Goal: Task Accomplishment & Management: Manage account settings

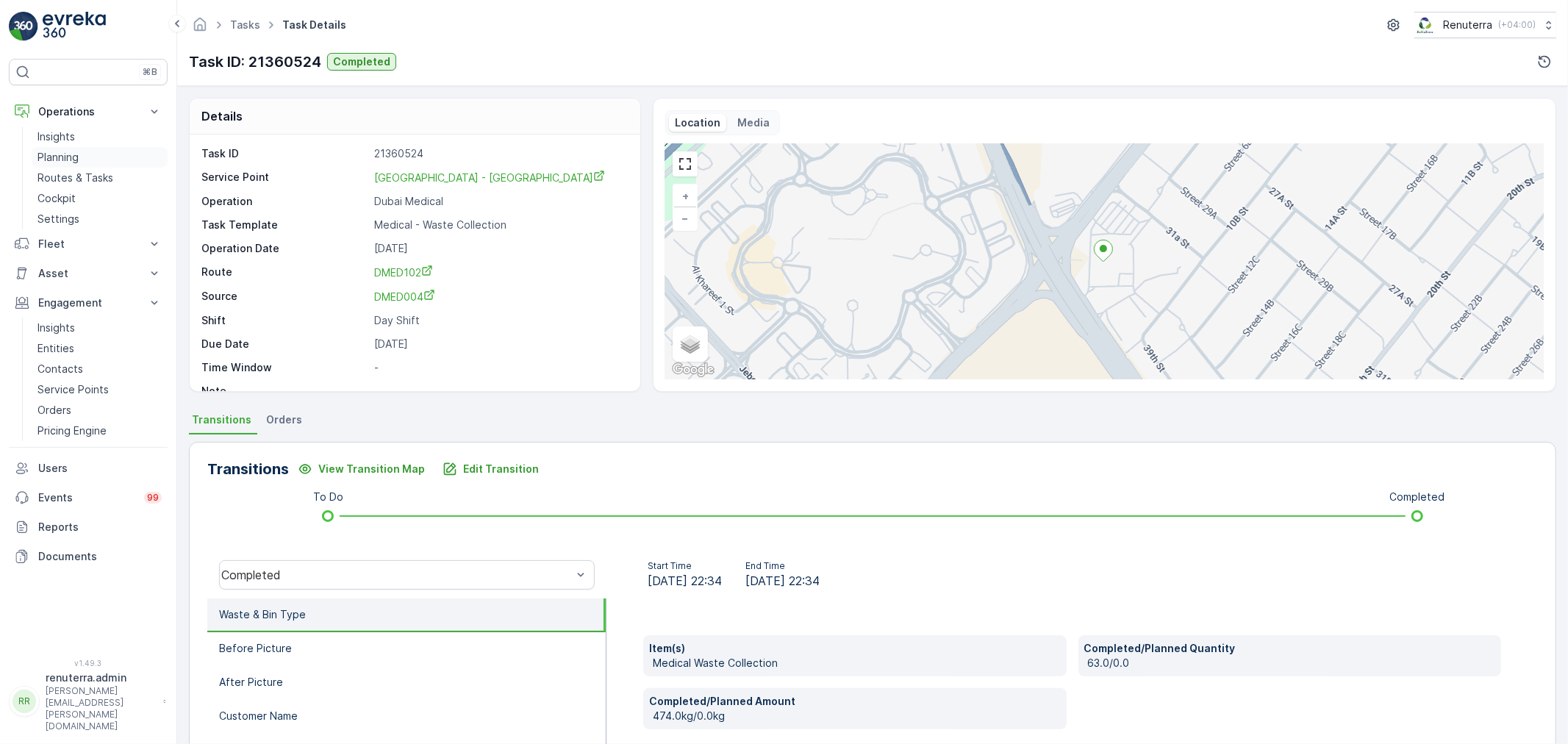
click at [46, 162] on p "Planning" at bounding box center [57, 157] width 41 height 15
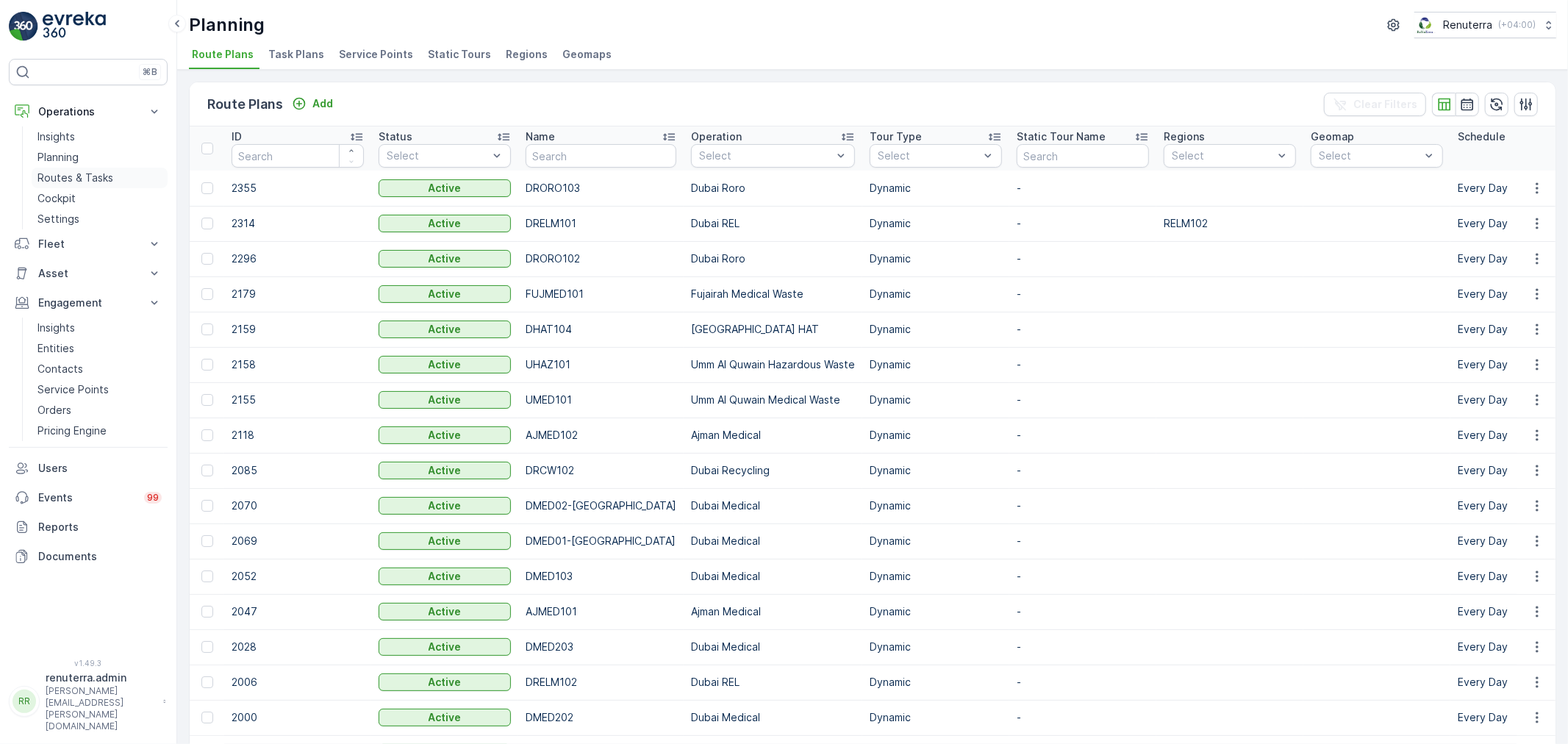
click at [91, 172] on p "Routes & Tasks" at bounding box center [74, 178] width 75 height 15
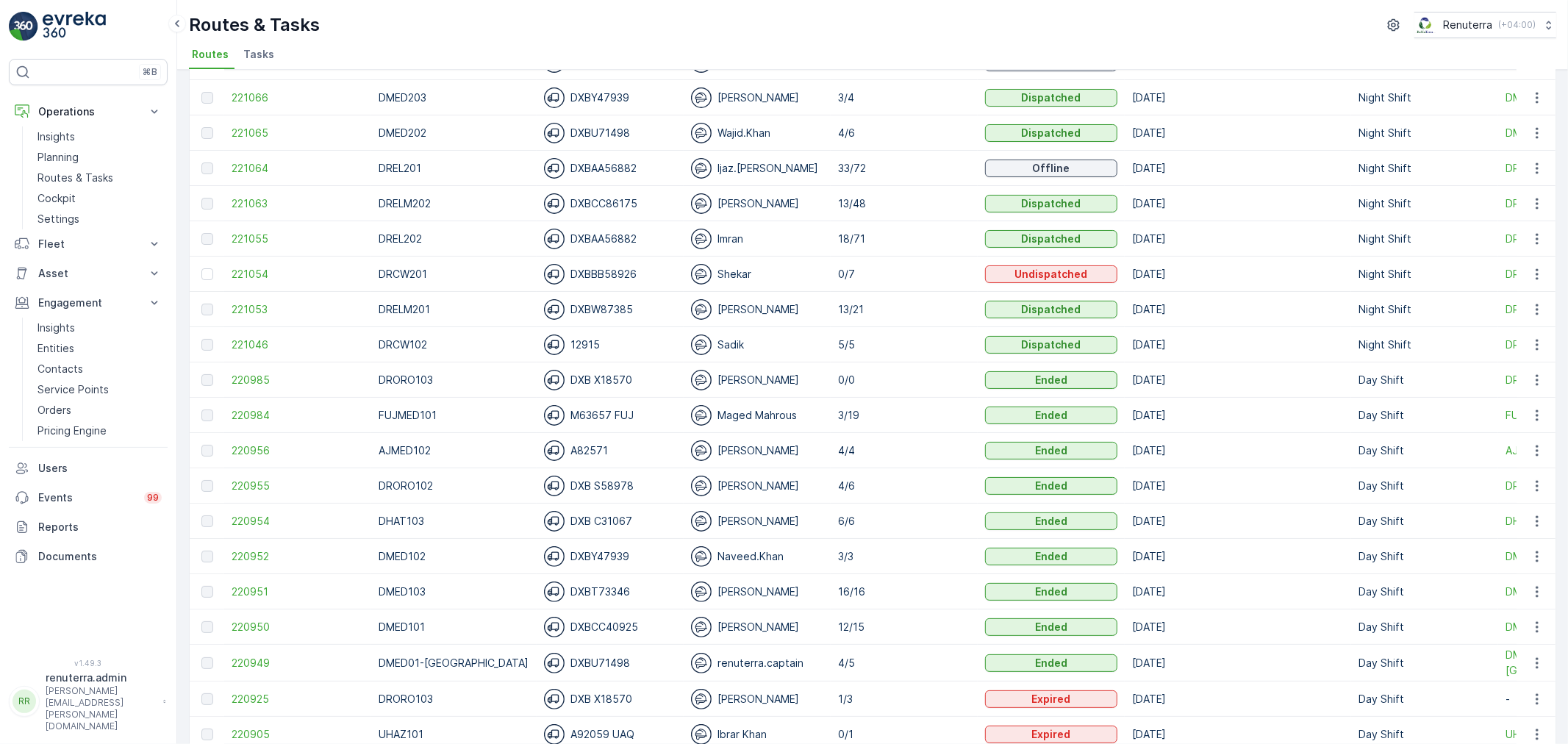
scroll to position [164, 0]
click at [251, 665] on span "220949" at bounding box center [298, 662] width 133 height 15
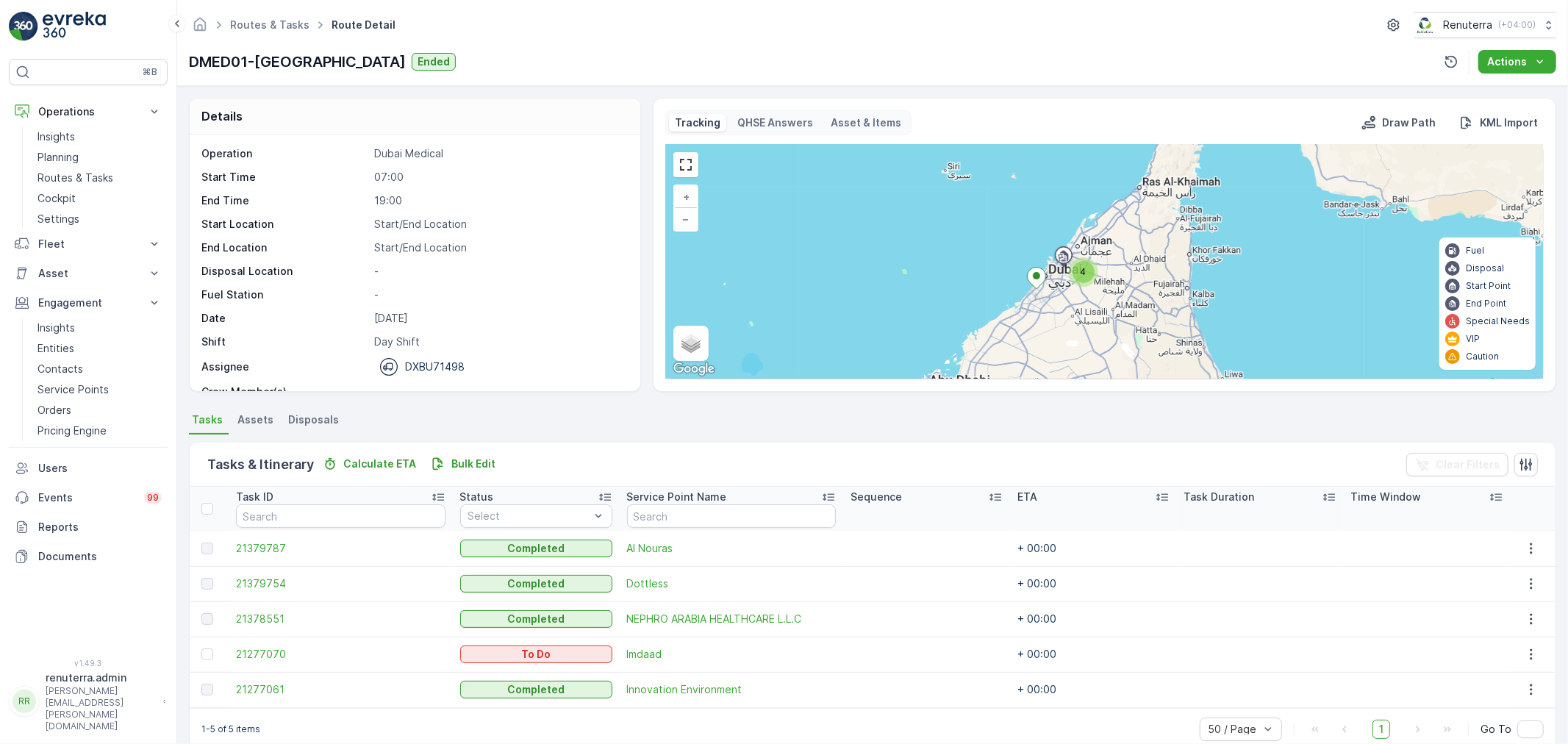
scroll to position [25, 0]
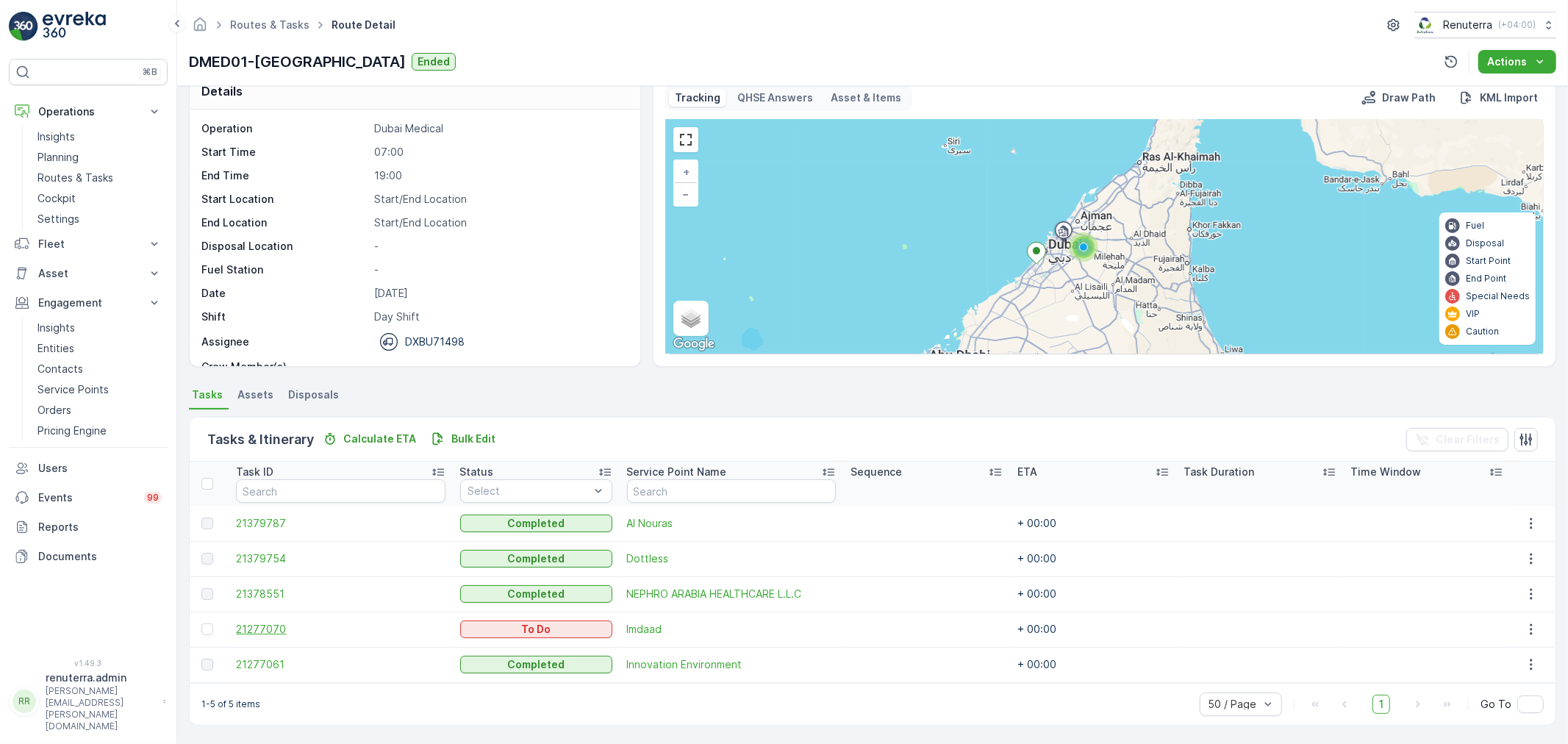
click at [259, 621] on span "21277070" at bounding box center [341, 629] width 209 height 15
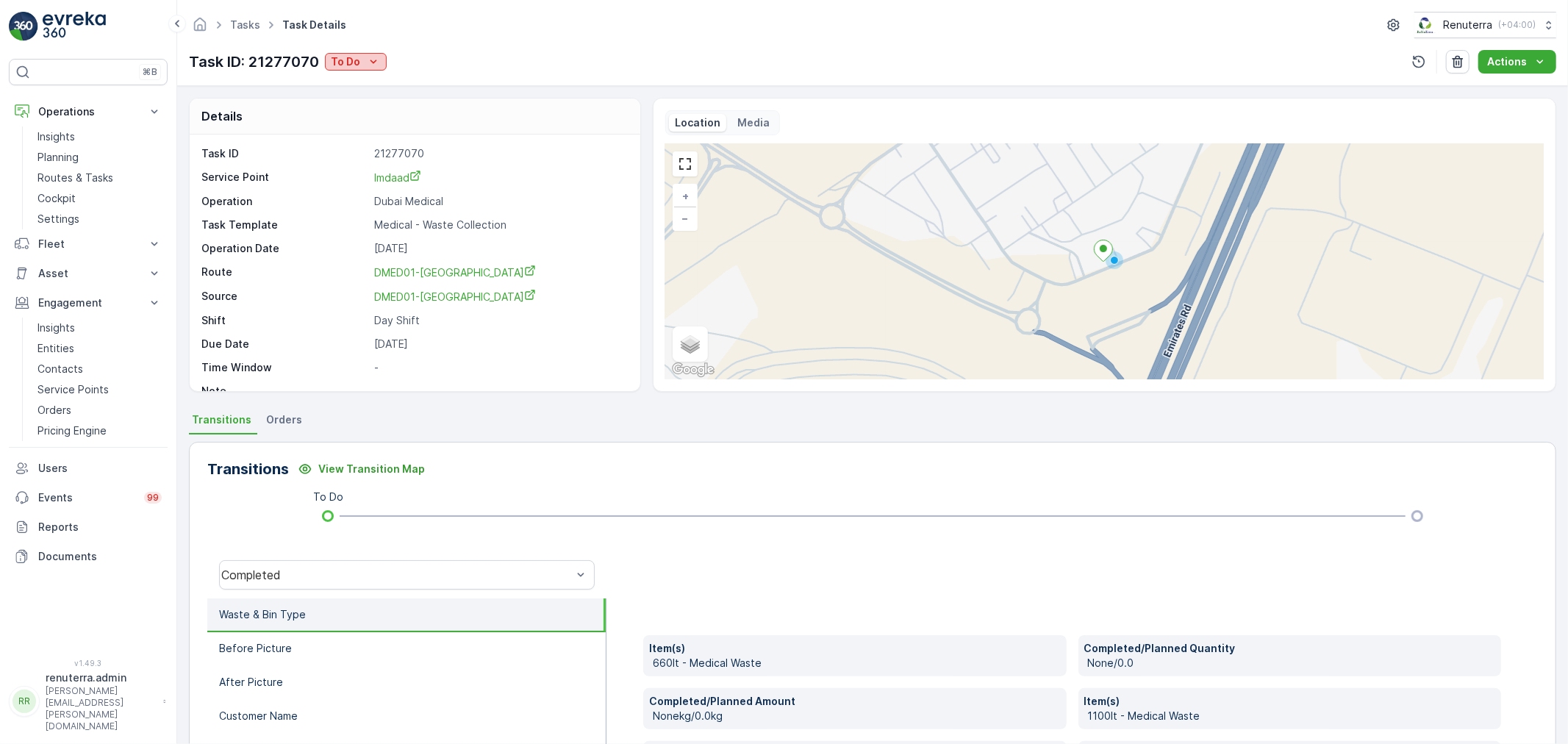
click at [369, 61] on icon "To Do" at bounding box center [373, 62] width 15 height 15
click at [376, 77] on span "Completed" at bounding box center [361, 84] width 55 height 15
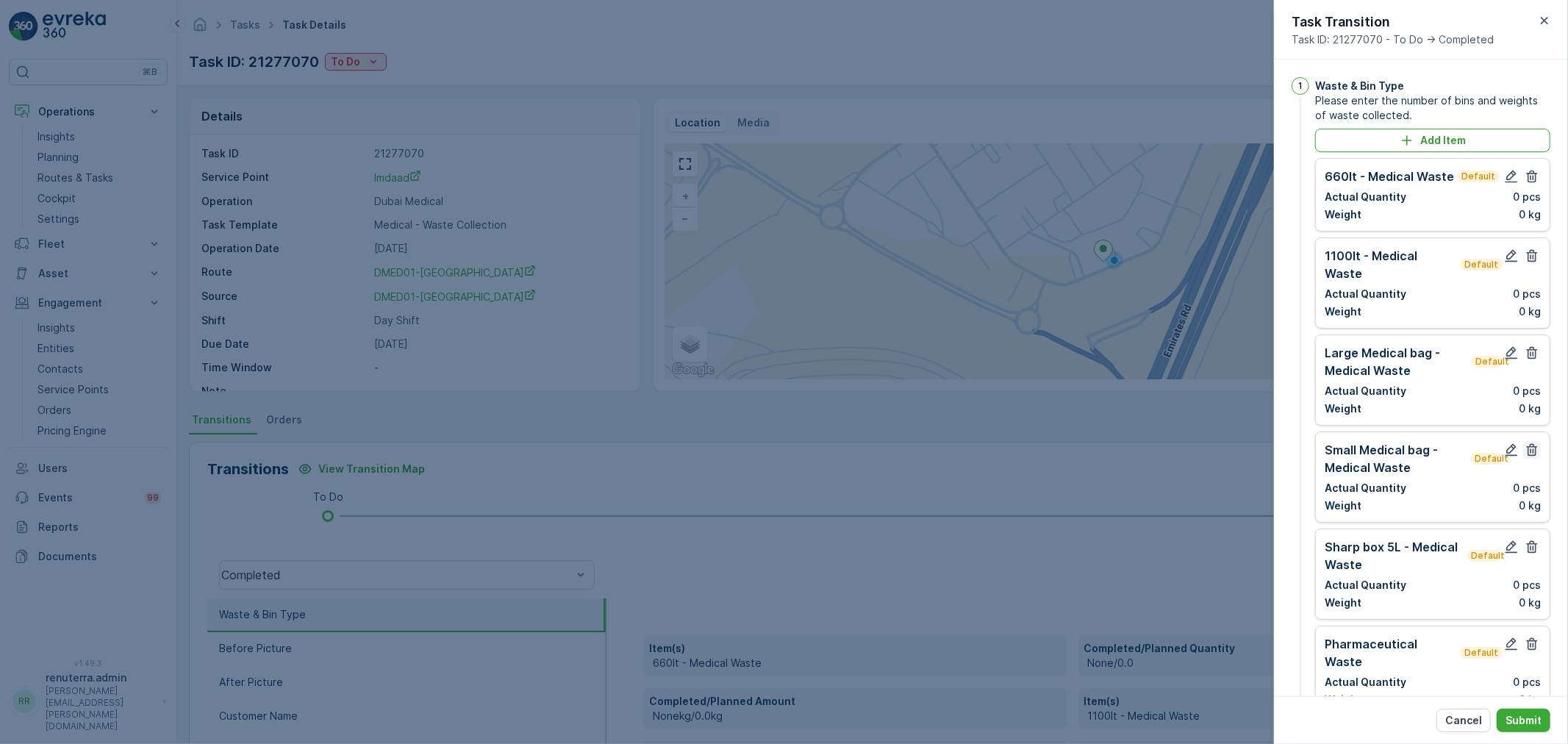
click at [1531, 442] on icon "button" at bounding box center [1532, 450] width 15 height 15
click at [1529, 345] on icon "button" at bounding box center [1532, 352] width 15 height 15
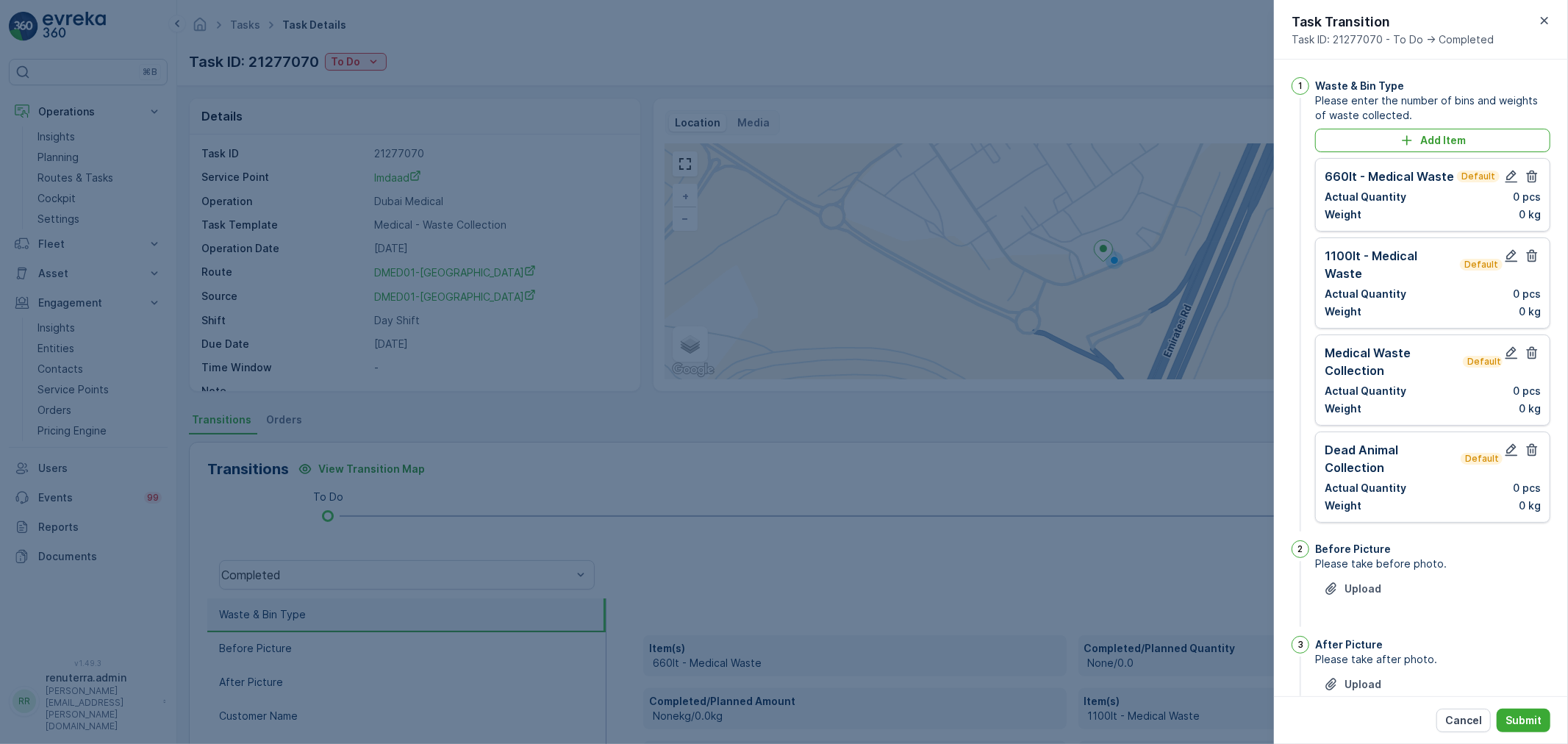
click at [1526, 267] on div "1100lt - Medical Waste Default Actual Quantity 0 pcs Weight 0 kg" at bounding box center [1433, 283] width 216 height 72
click at [1530, 257] on icon "button" at bounding box center [1532, 256] width 11 height 13
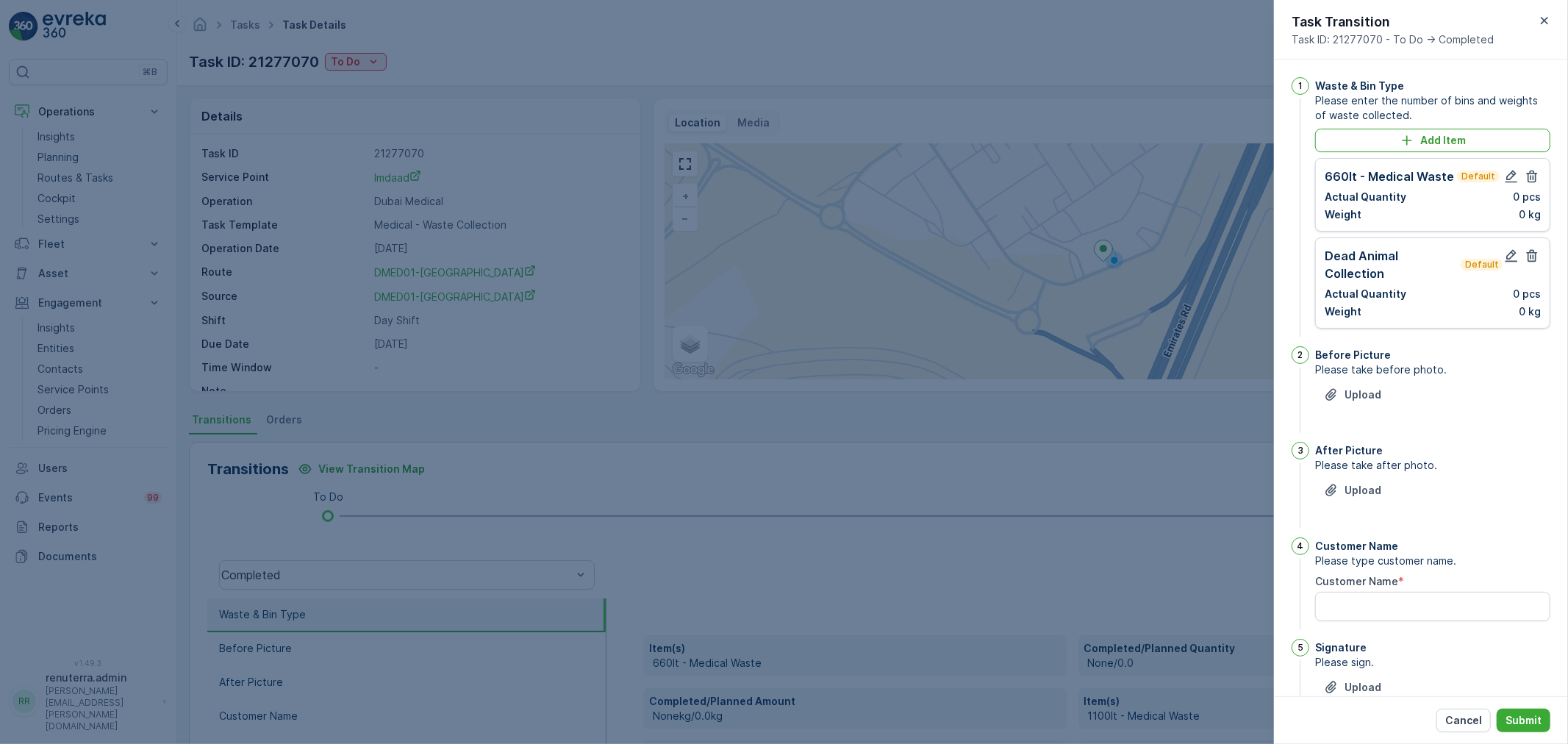
click at [1530, 257] on icon "button" at bounding box center [1532, 256] width 11 height 13
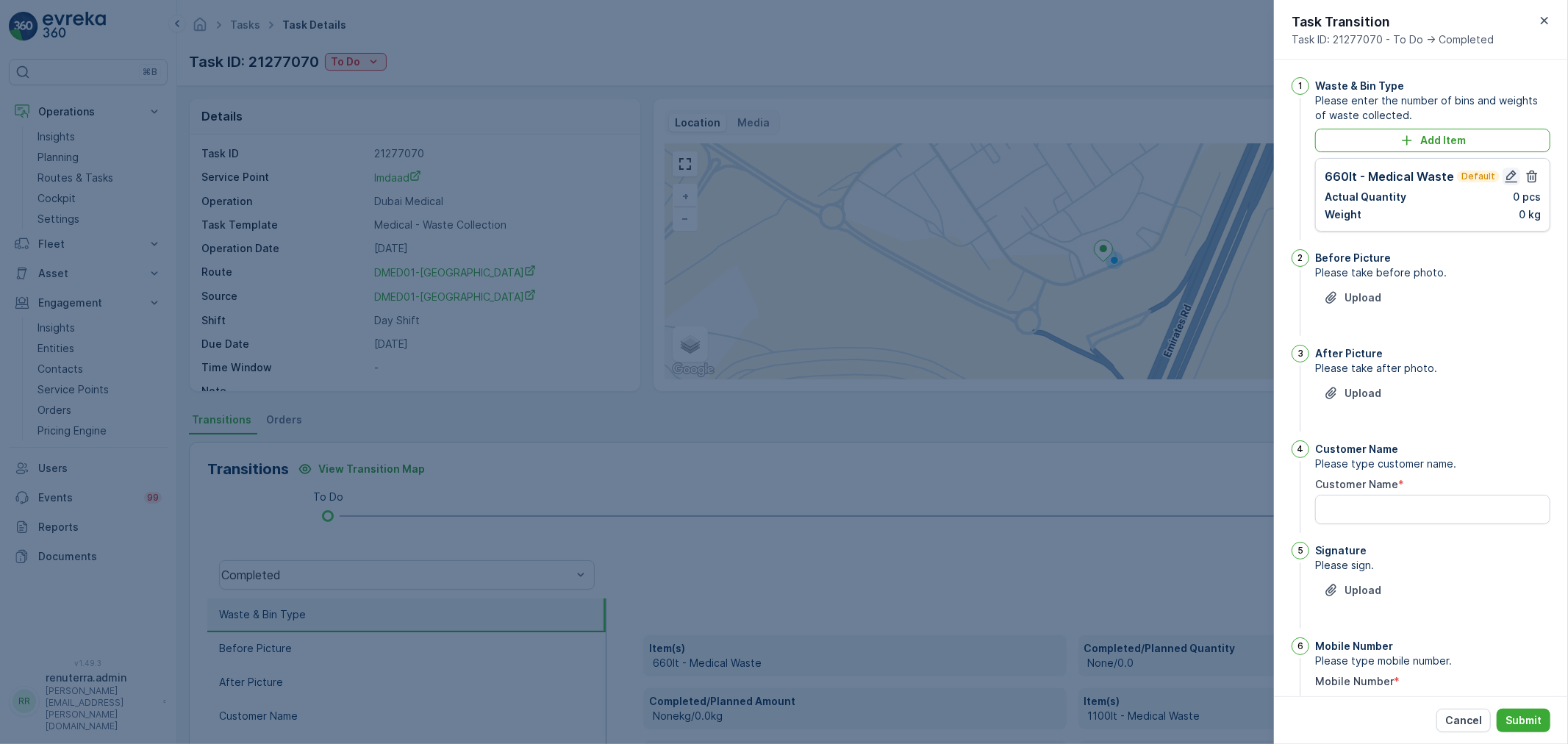
click at [1511, 176] on icon "button" at bounding box center [1511, 176] width 15 height 15
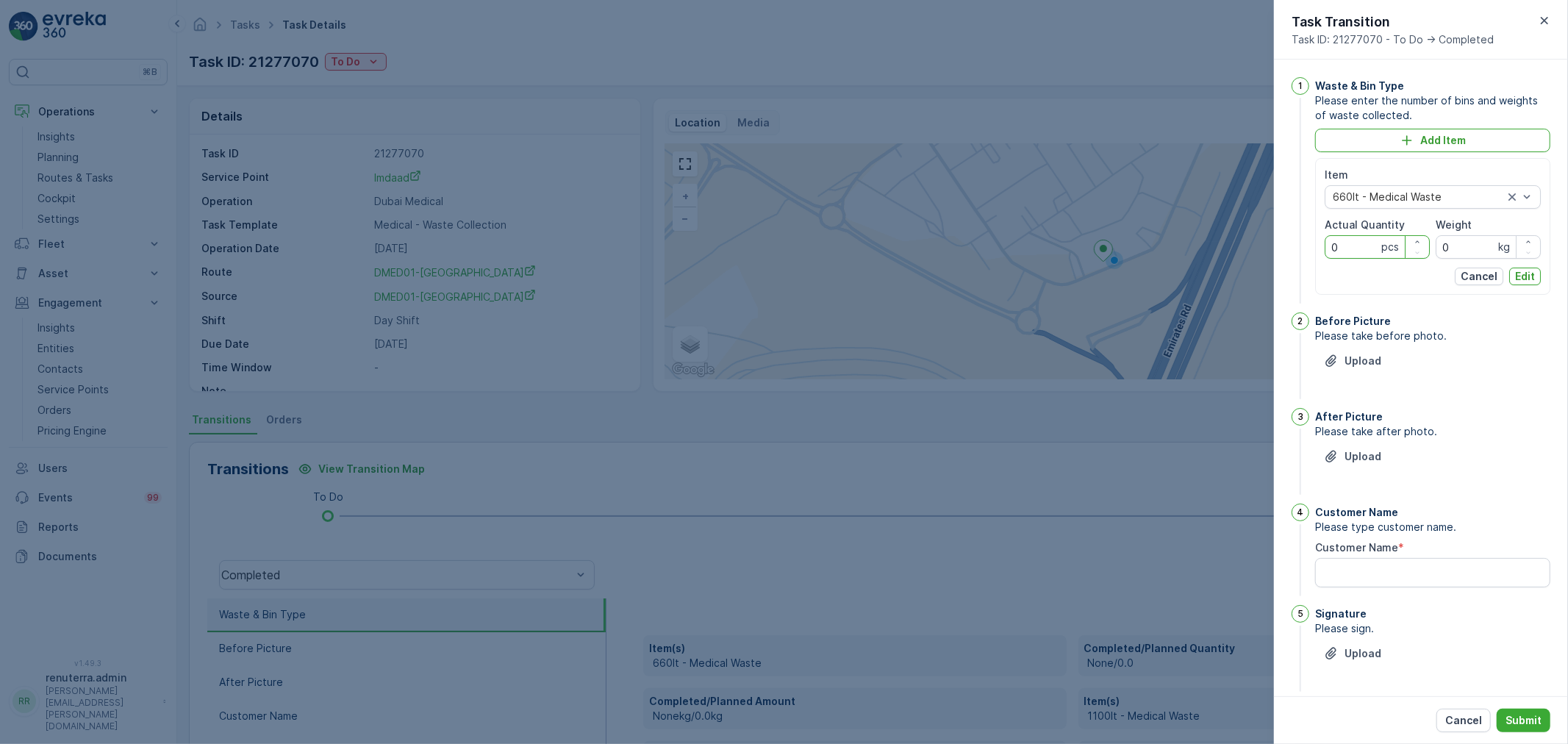
click at [1365, 253] on Quantity "0" at bounding box center [1377, 247] width 105 height 24
type Quantity "1074"
click at [1452, 260] on div "Item 660lt - Medical Waste Actual Quantity 1074 pcs Weight 0 kg Cancel Edit" at bounding box center [1433, 225] width 216 height 117
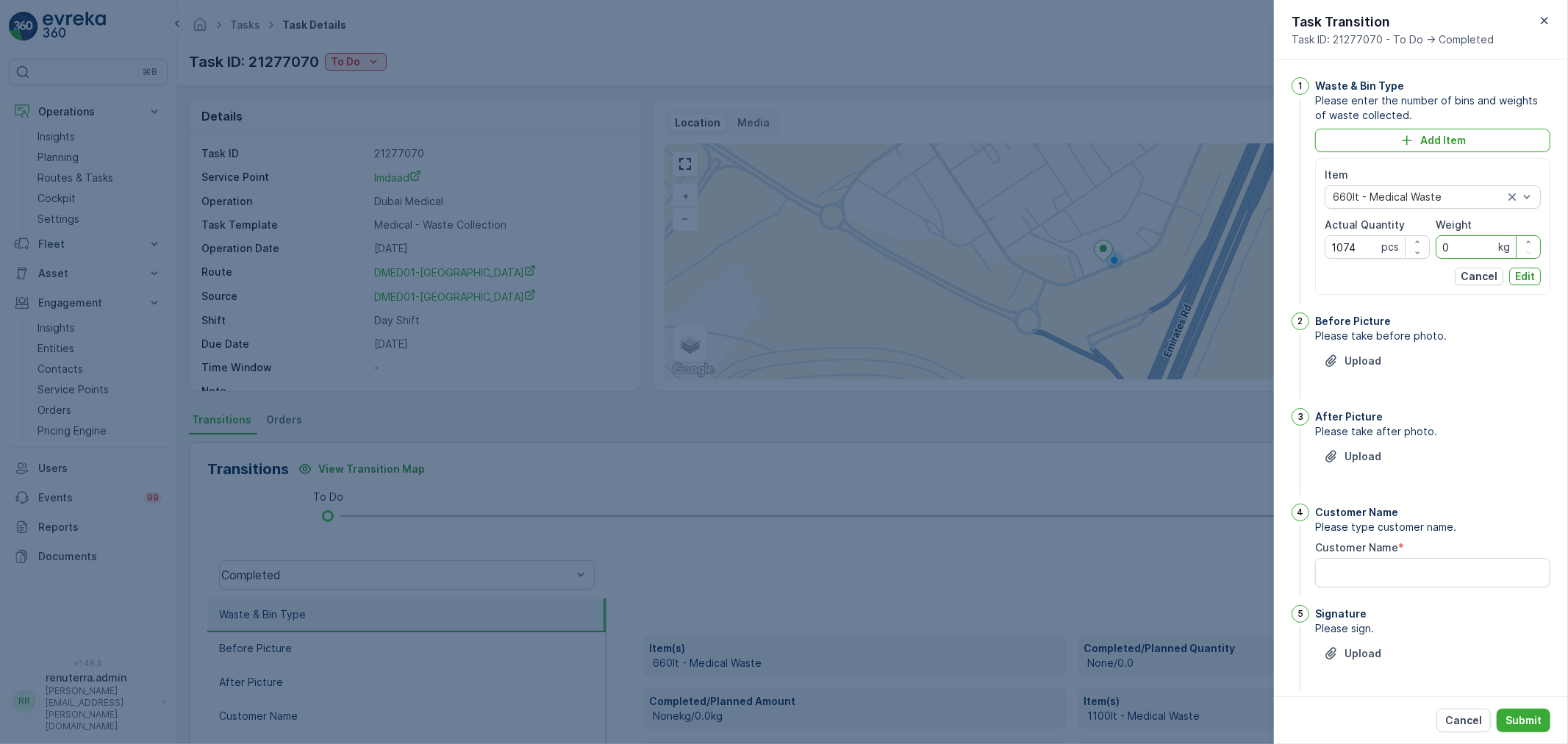
click at [1453, 252] on input "0" at bounding box center [1488, 247] width 105 height 24
type input "1474"
drag, startPoint x: 1527, startPoint y: 279, endPoint x: 1411, endPoint y: 310, distance: 120.1
click at [1527, 281] on p "Edit" at bounding box center [1524, 276] width 20 height 15
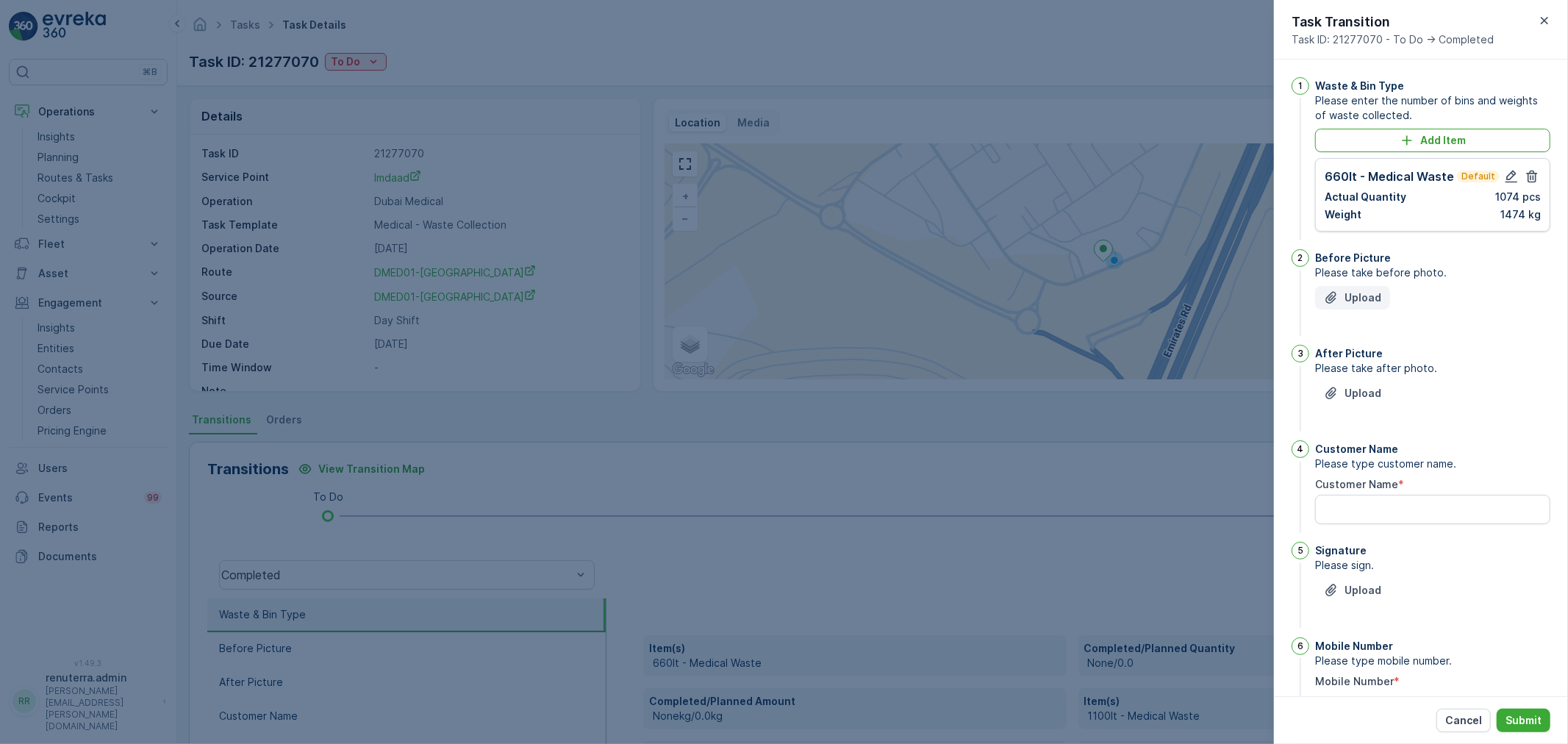
click at [1355, 291] on p "Upload" at bounding box center [1363, 298] width 36 height 15
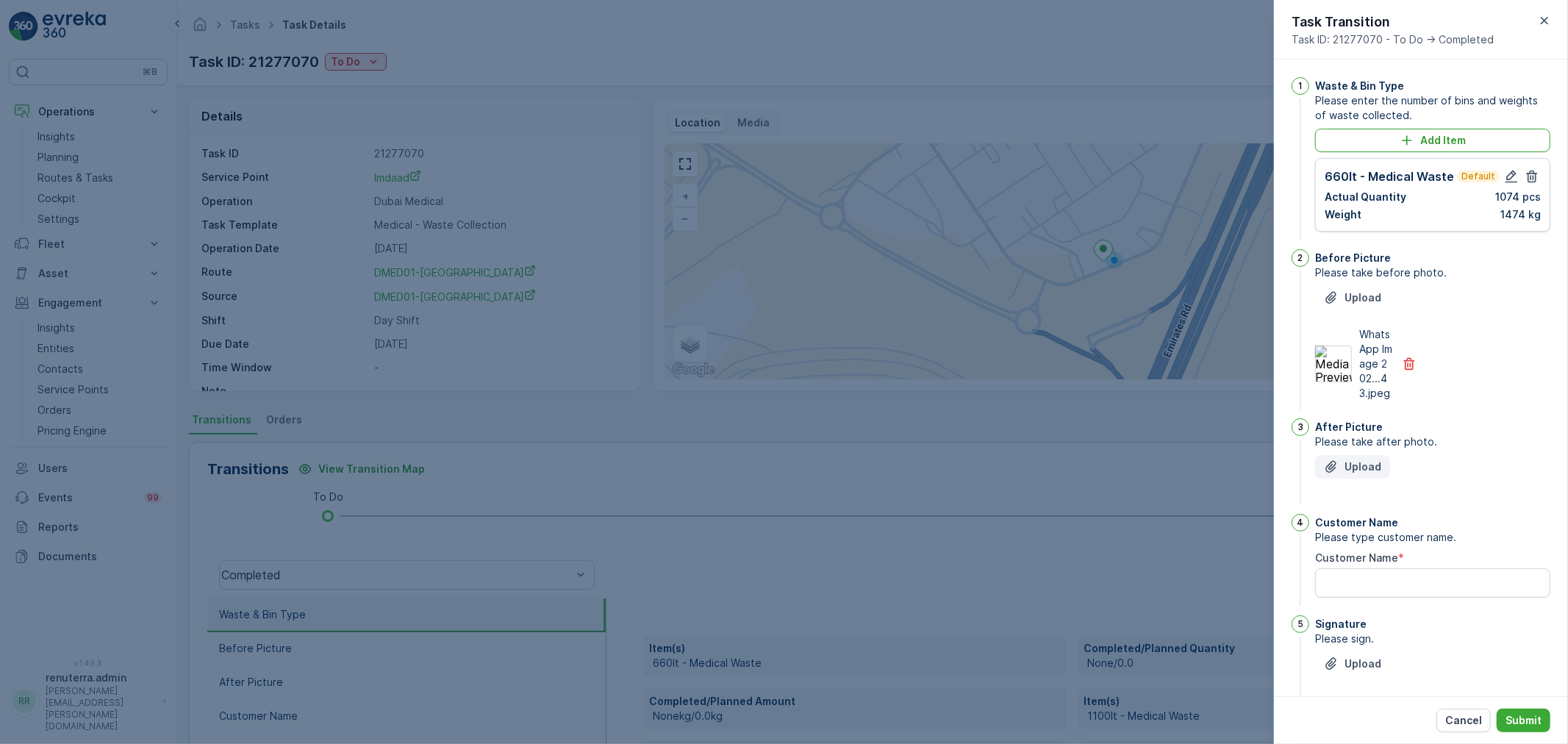
click at [1358, 474] on p "Upload" at bounding box center [1363, 467] width 36 height 15
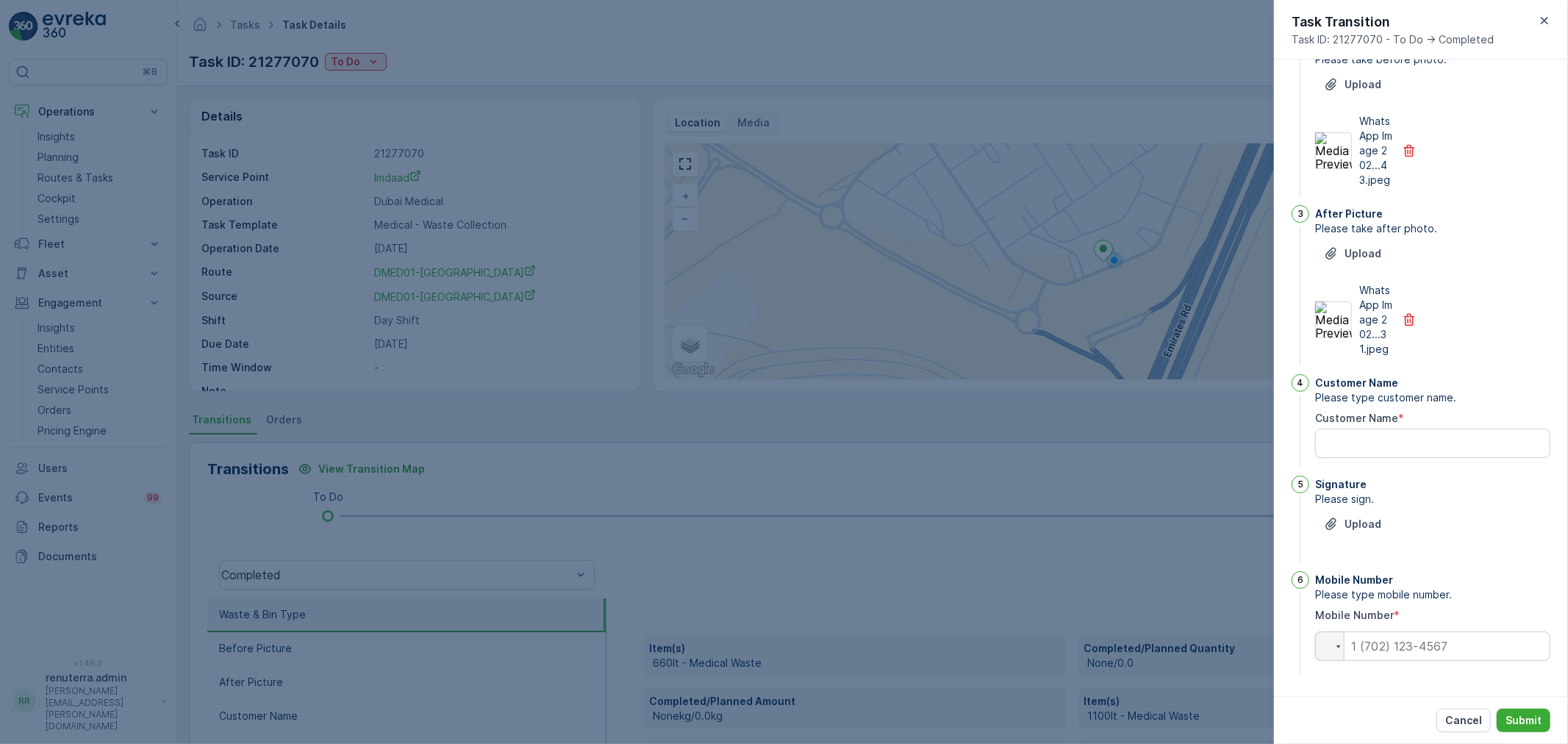
scroll to position [243, 0]
click at [1371, 451] on Name "Customer Name" at bounding box center [1432, 443] width 235 height 29
type Name "ghagal"
click at [1371, 510] on div "Signature Please sign. Upload" at bounding box center [1432, 520] width 235 height 90
click at [1368, 518] on p "Upload" at bounding box center [1363, 524] width 36 height 15
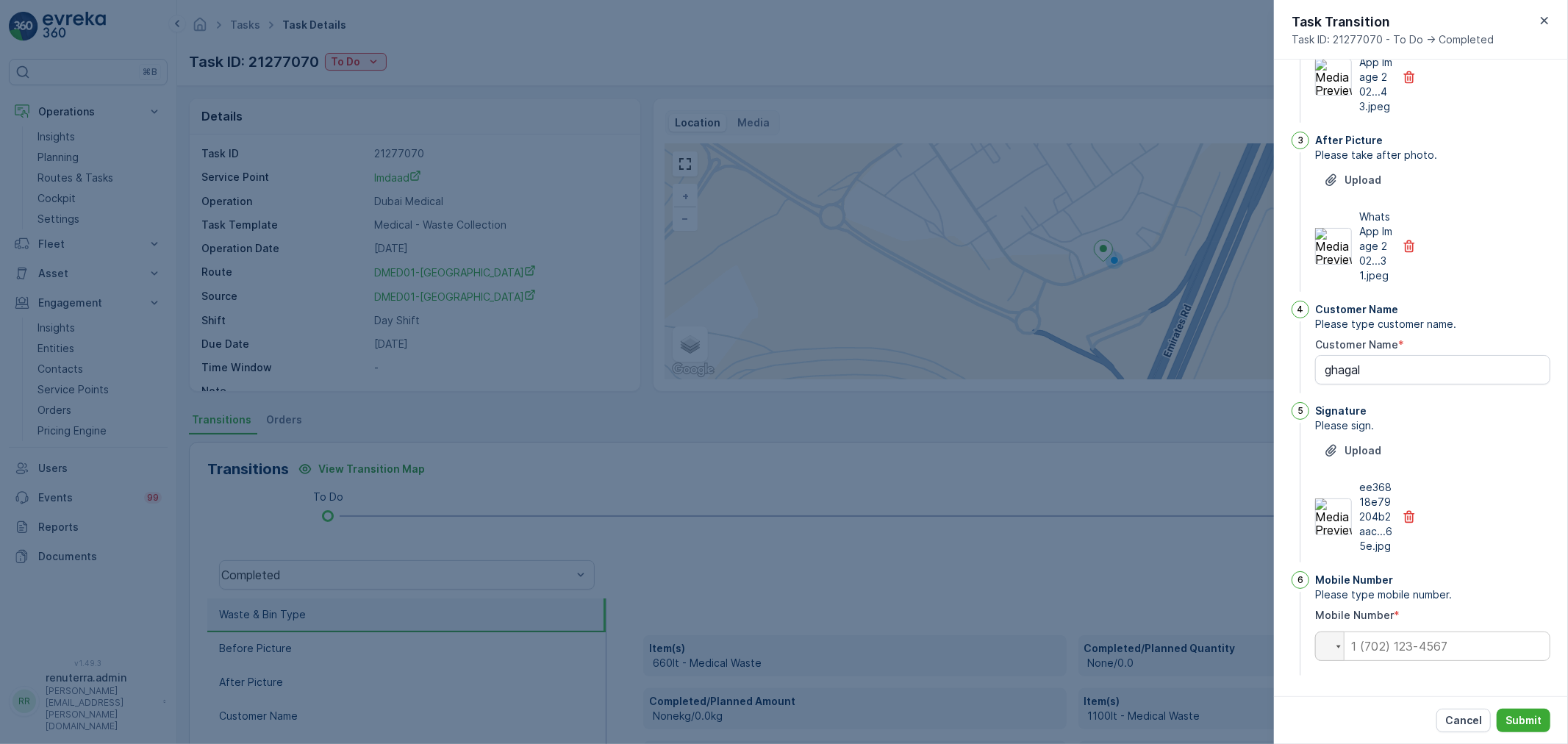
scroll to position [316, 0]
click at [1411, 648] on input "tel" at bounding box center [1432, 646] width 235 height 29
type input "0"
click at [1538, 718] on p "Submit" at bounding box center [1523, 720] width 36 height 15
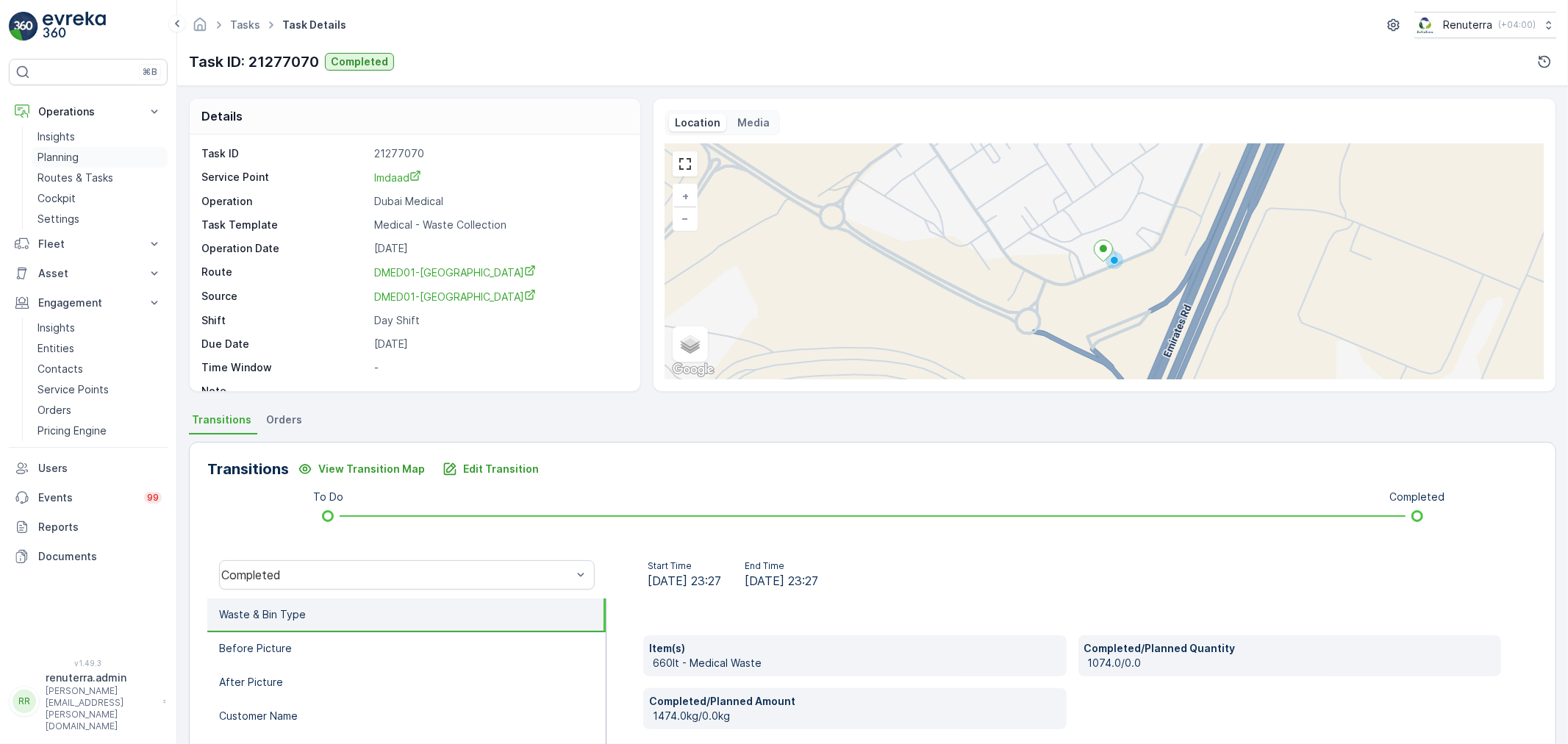
click at [67, 165] on link "Planning" at bounding box center [100, 157] width 136 height 21
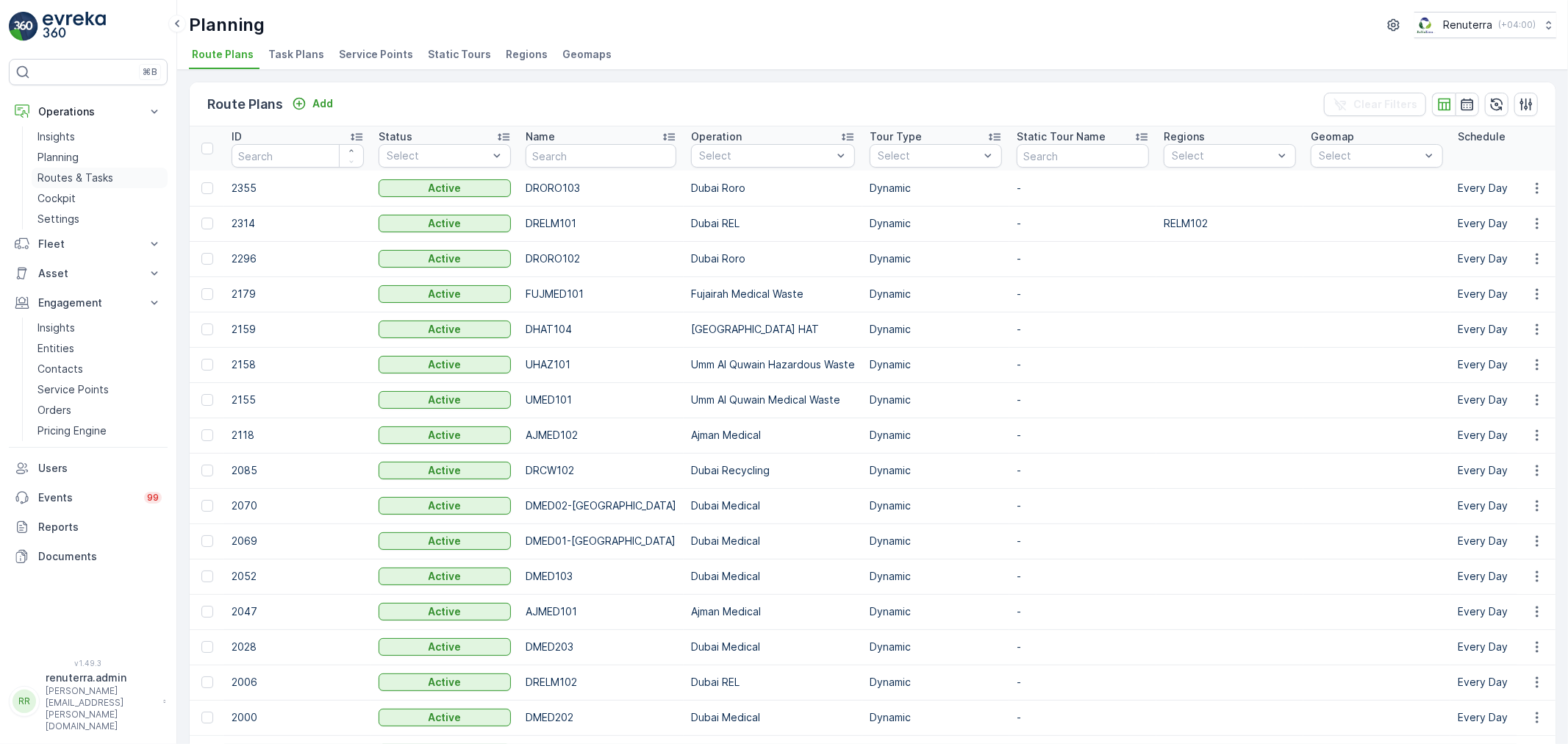
click at [77, 186] on link "Routes & Tasks" at bounding box center [100, 177] width 136 height 21
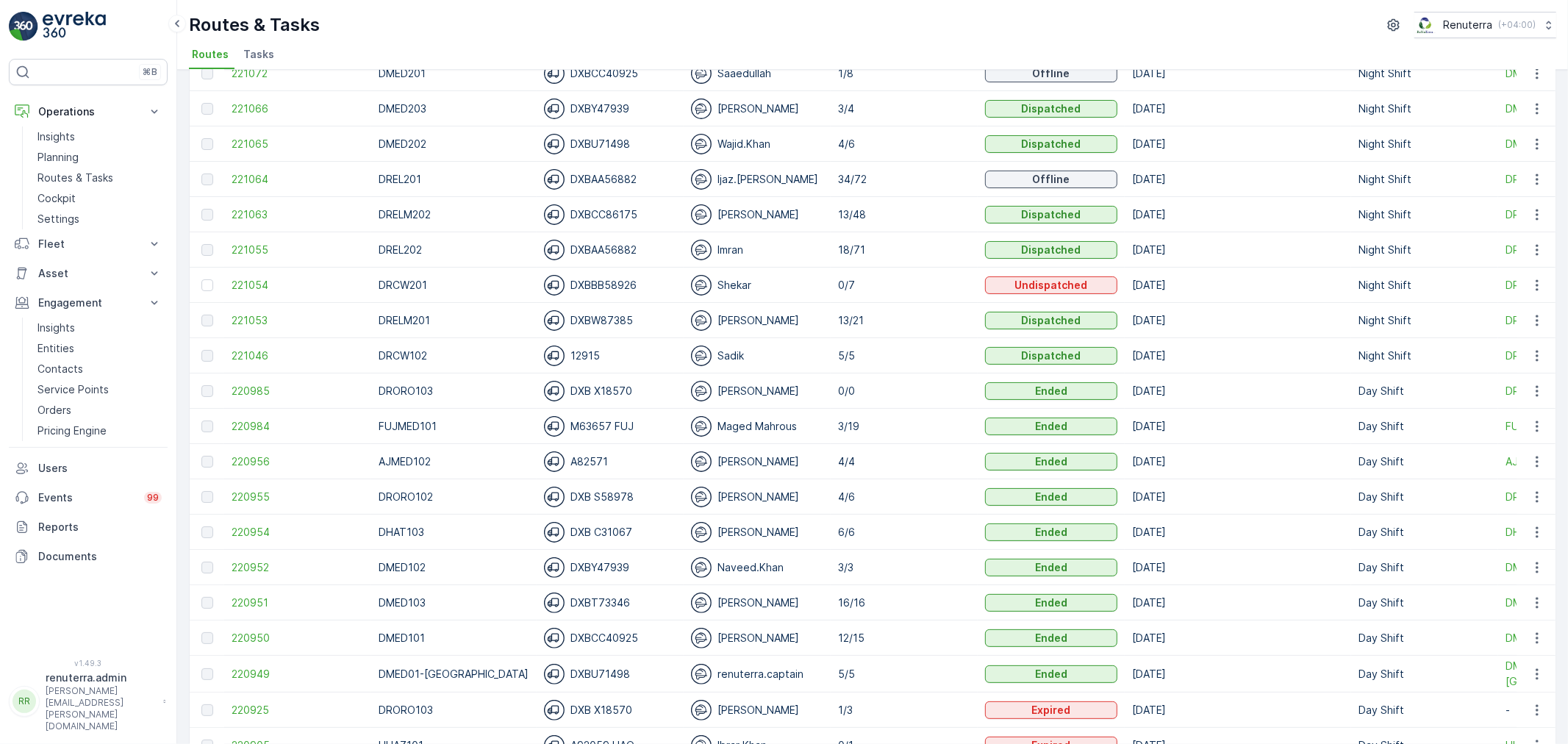
scroll to position [164, 0]
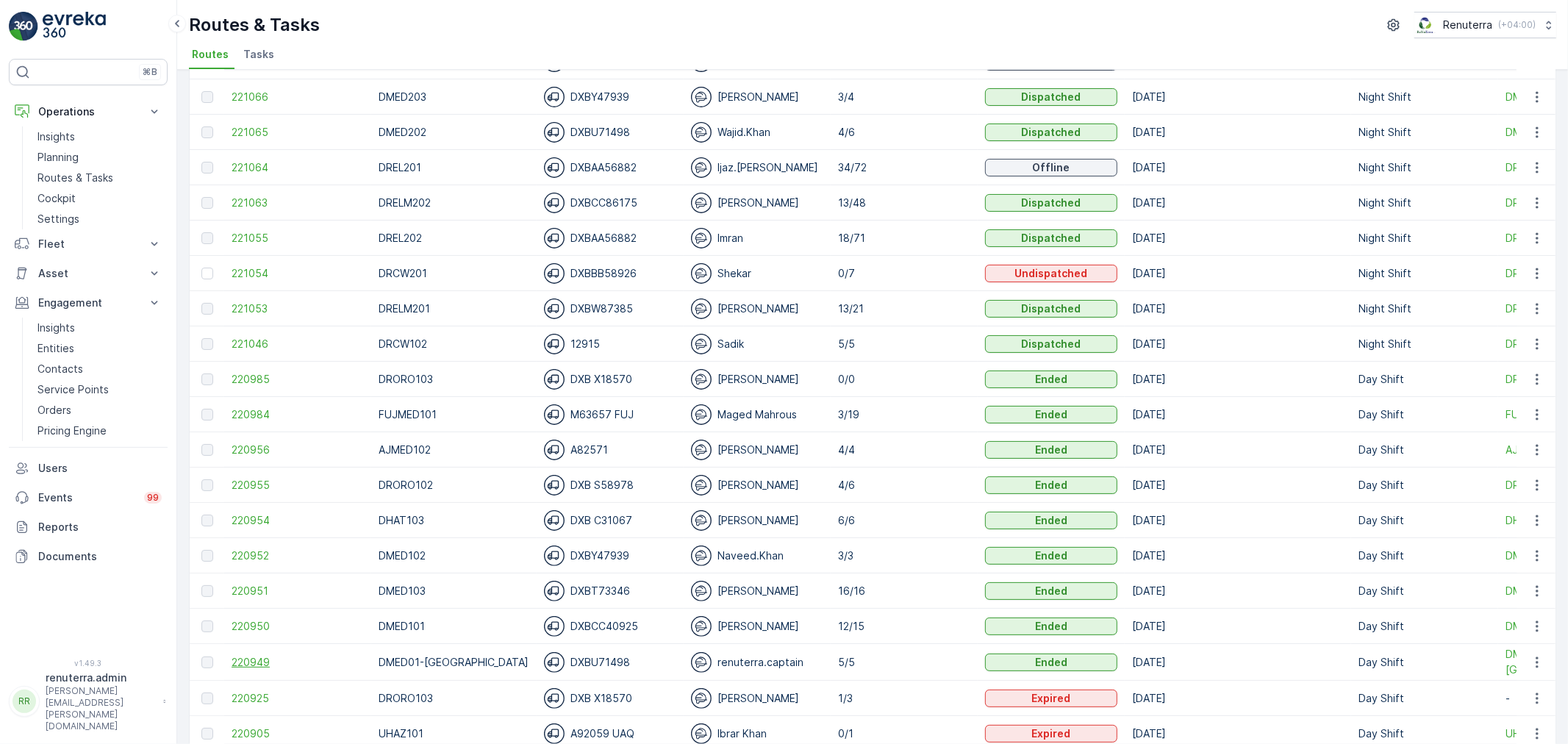
click at [235, 664] on span "220949" at bounding box center [298, 662] width 133 height 15
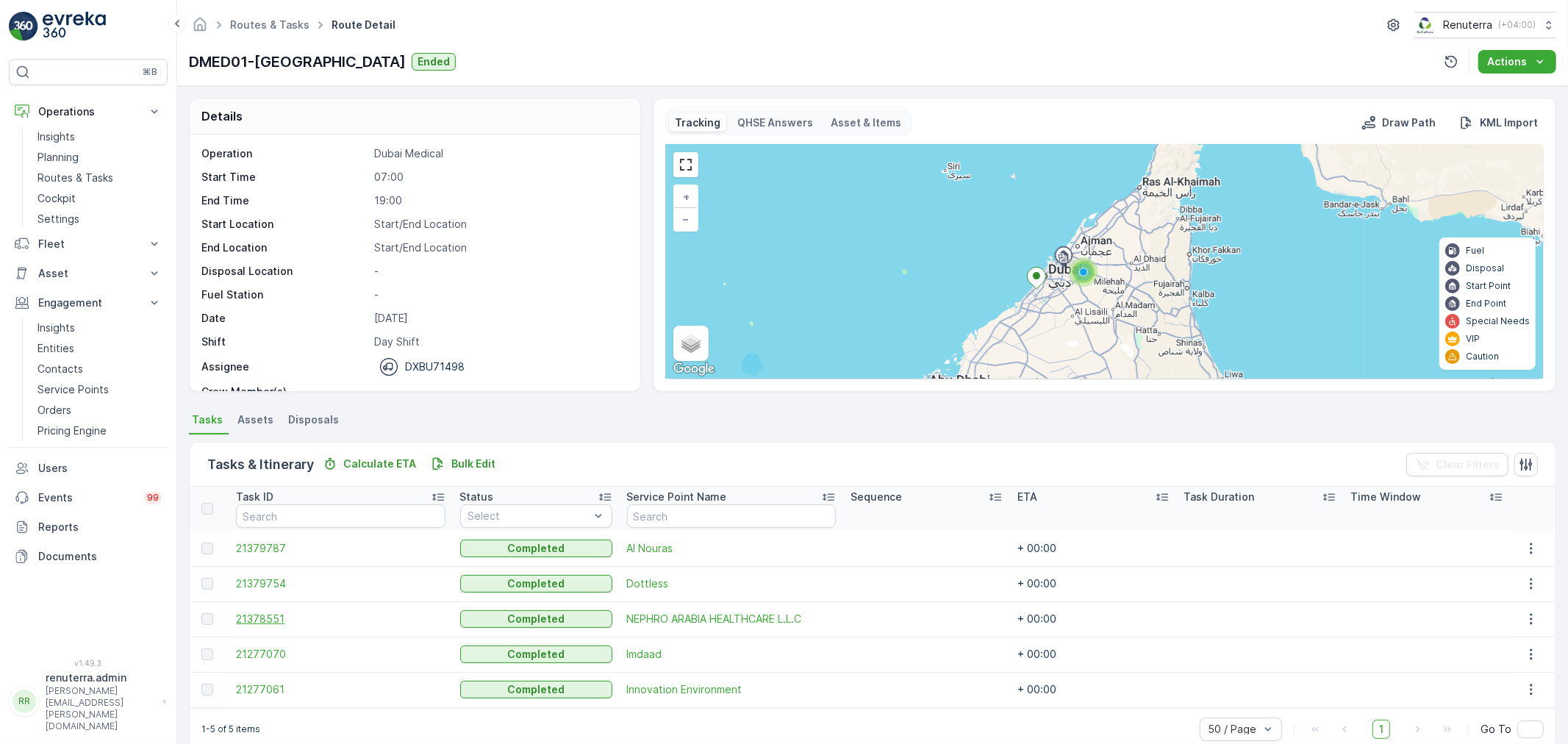
click at [247, 623] on span "21378551" at bounding box center [341, 619] width 209 height 15
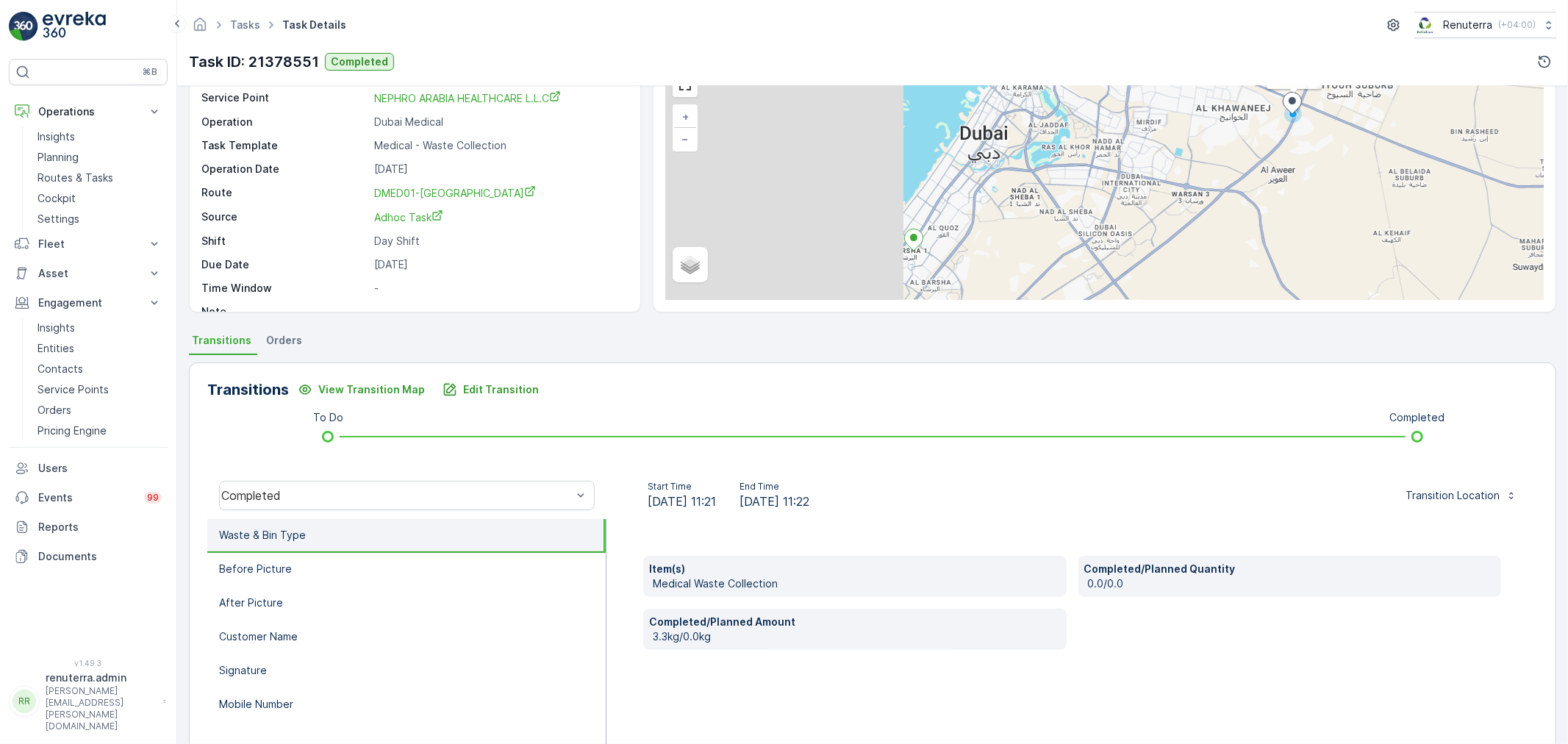
scroll to position [82, 0]
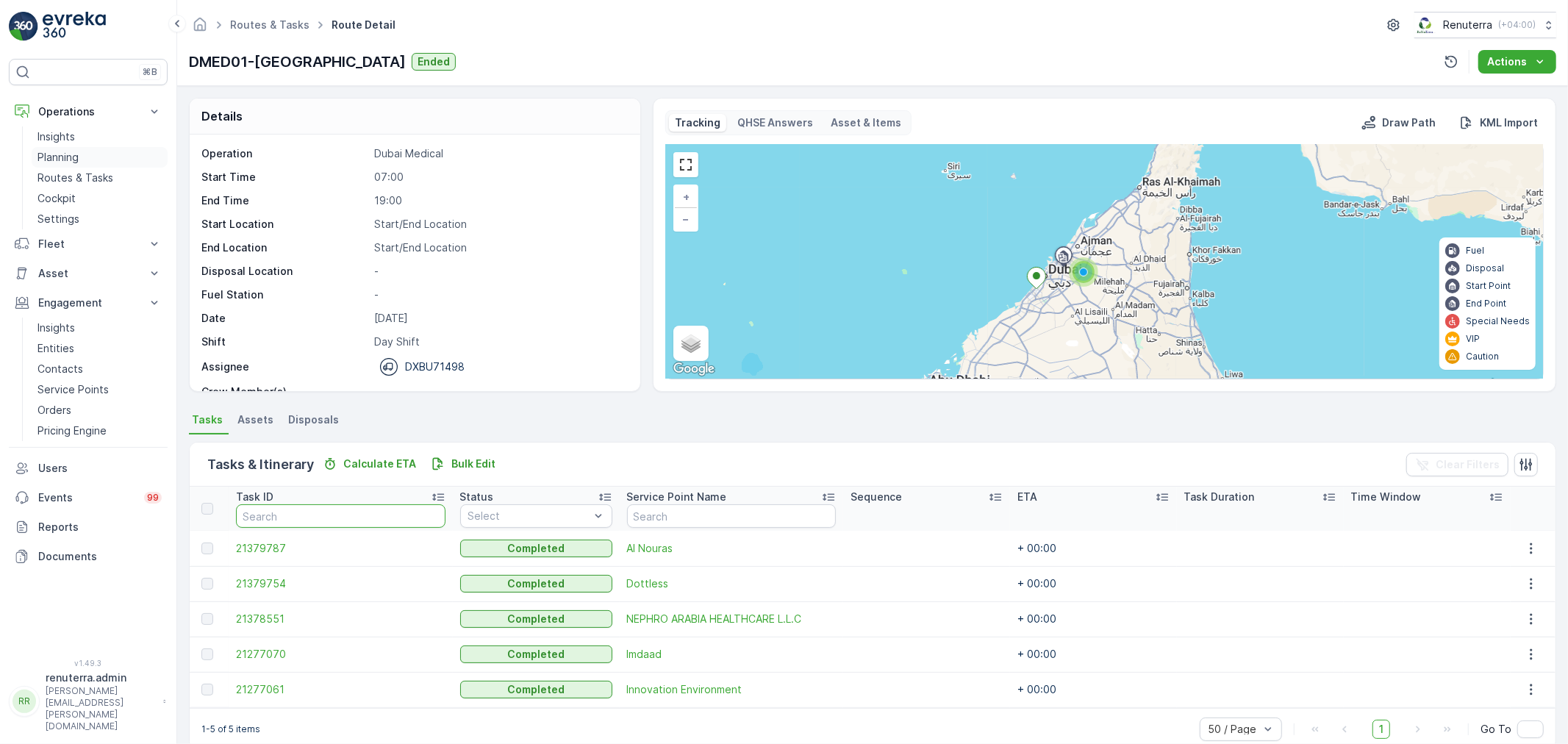
drag, startPoint x: 307, startPoint y: 511, endPoint x: 65, endPoint y: 164, distance: 423.1
click at [65, 164] on p "Planning" at bounding box center [57, 157] width 41 height 15
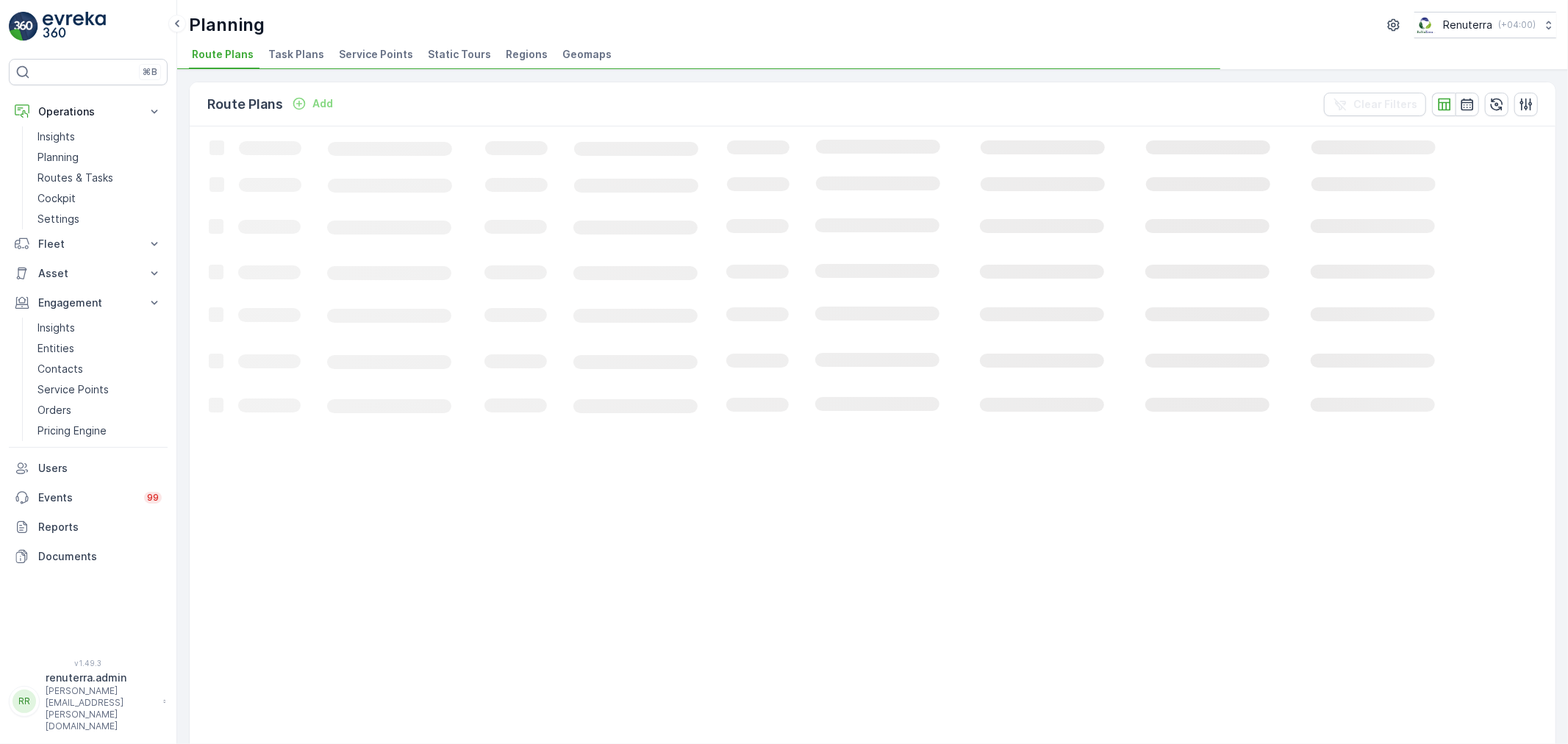
click at [352, 55] on span "Service Points" at bounding box center [376, 55] width 74 height 15
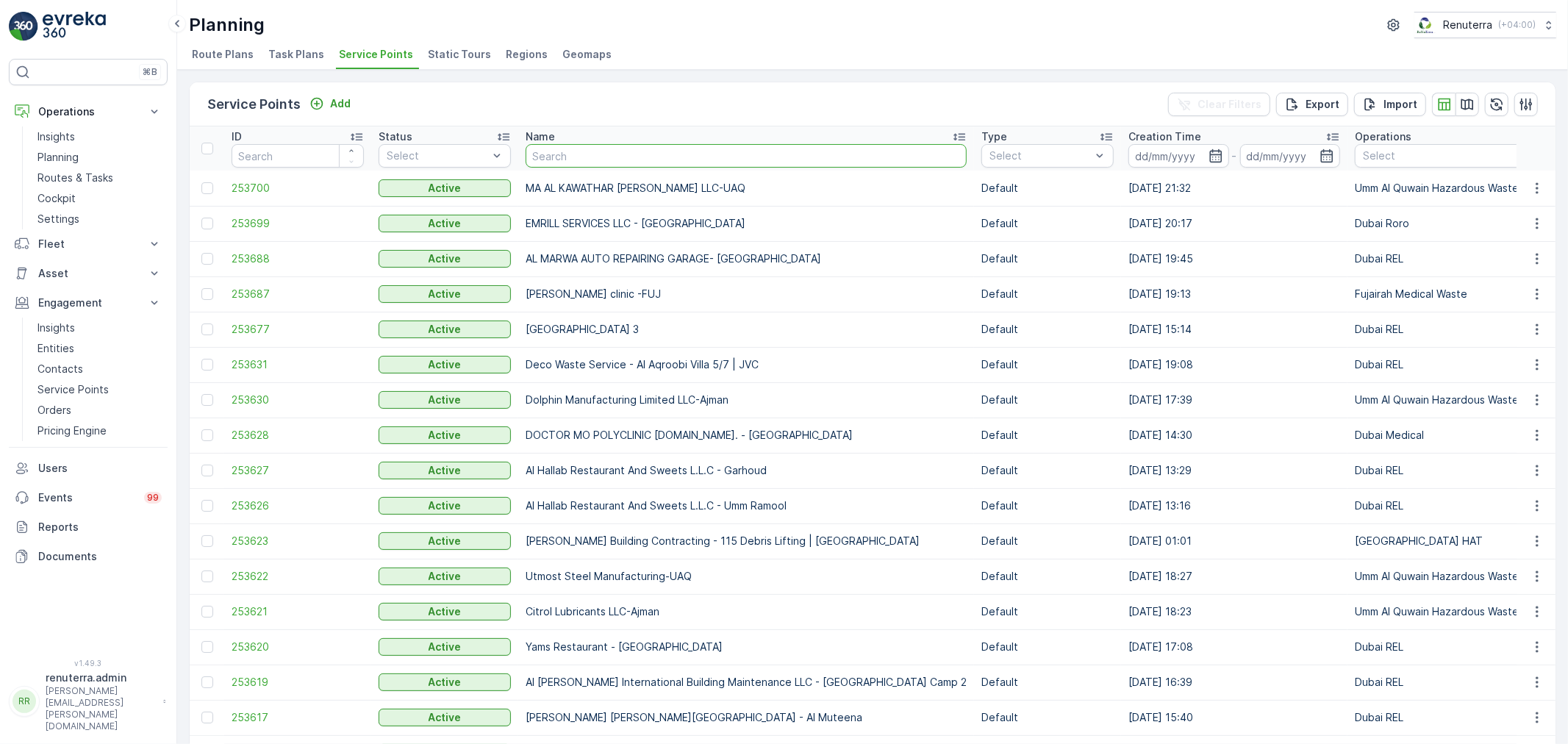
click at [590, 155] on input "text" at bounding box center [745, 156] width 441 height 24
type input "ne"
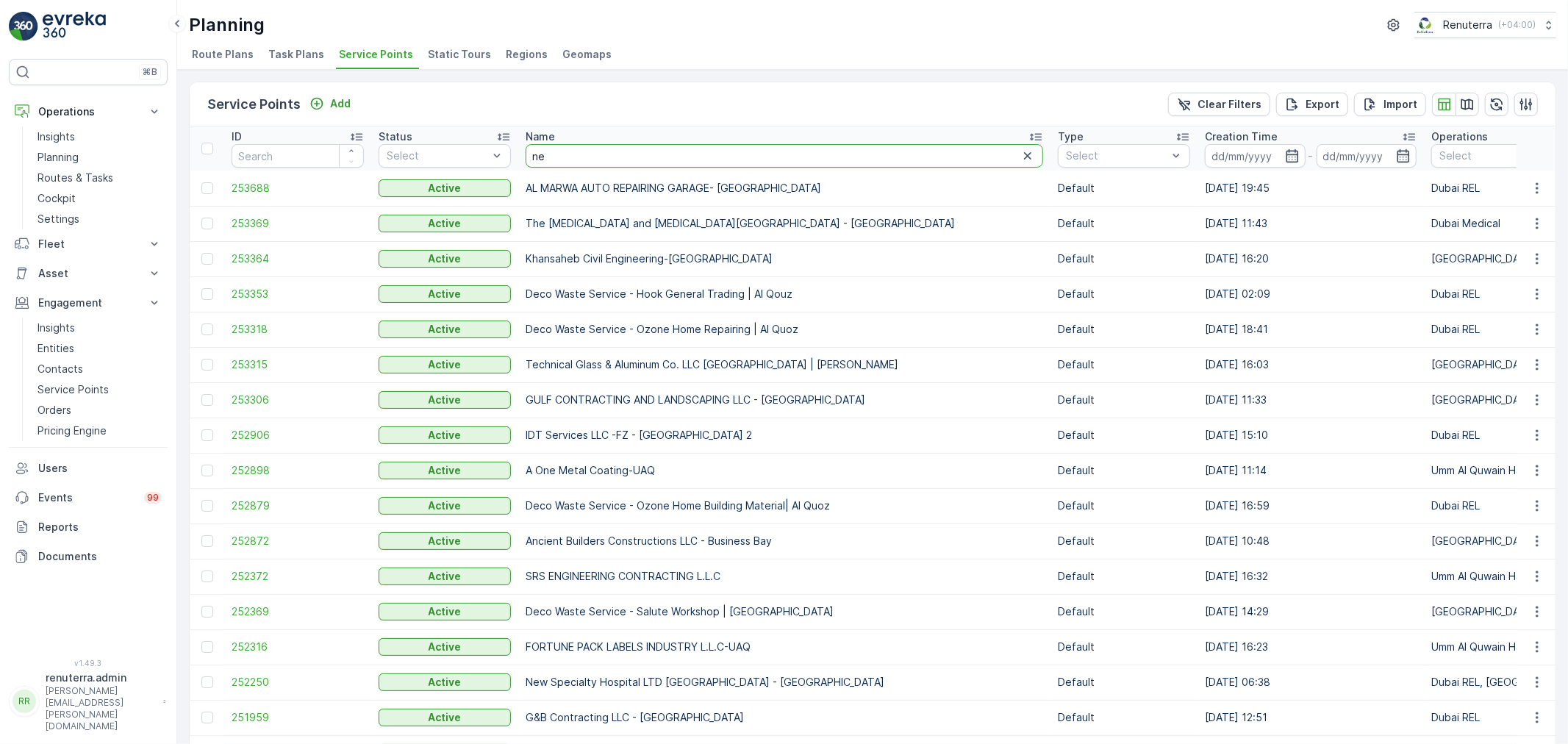
click at [568, 153] on input "ne" at bounding box center [784, 156] width 518 height 24
type input "nep"
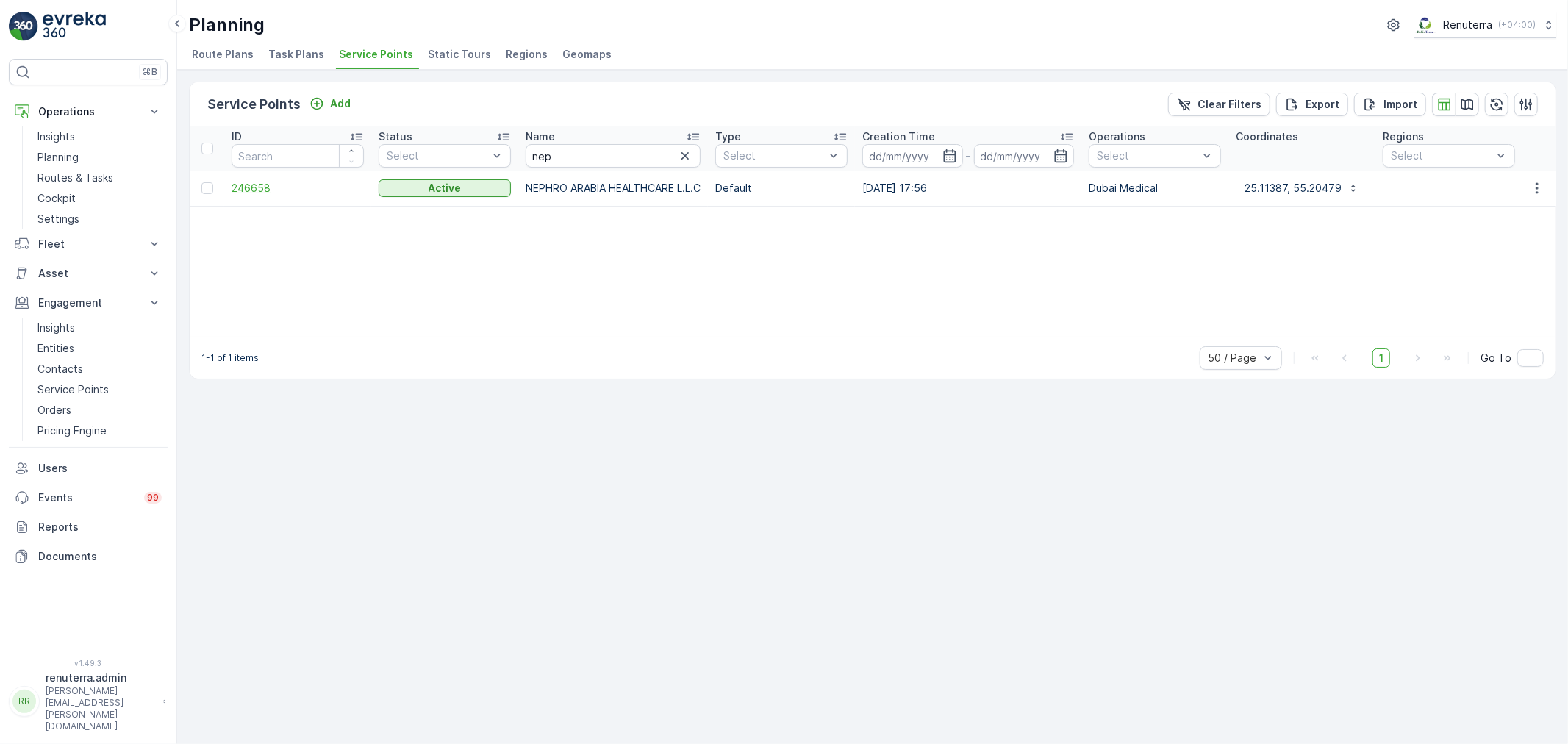
click at [245, 189] on span "246658" at bounding box center [298, 188] width 133 height 15
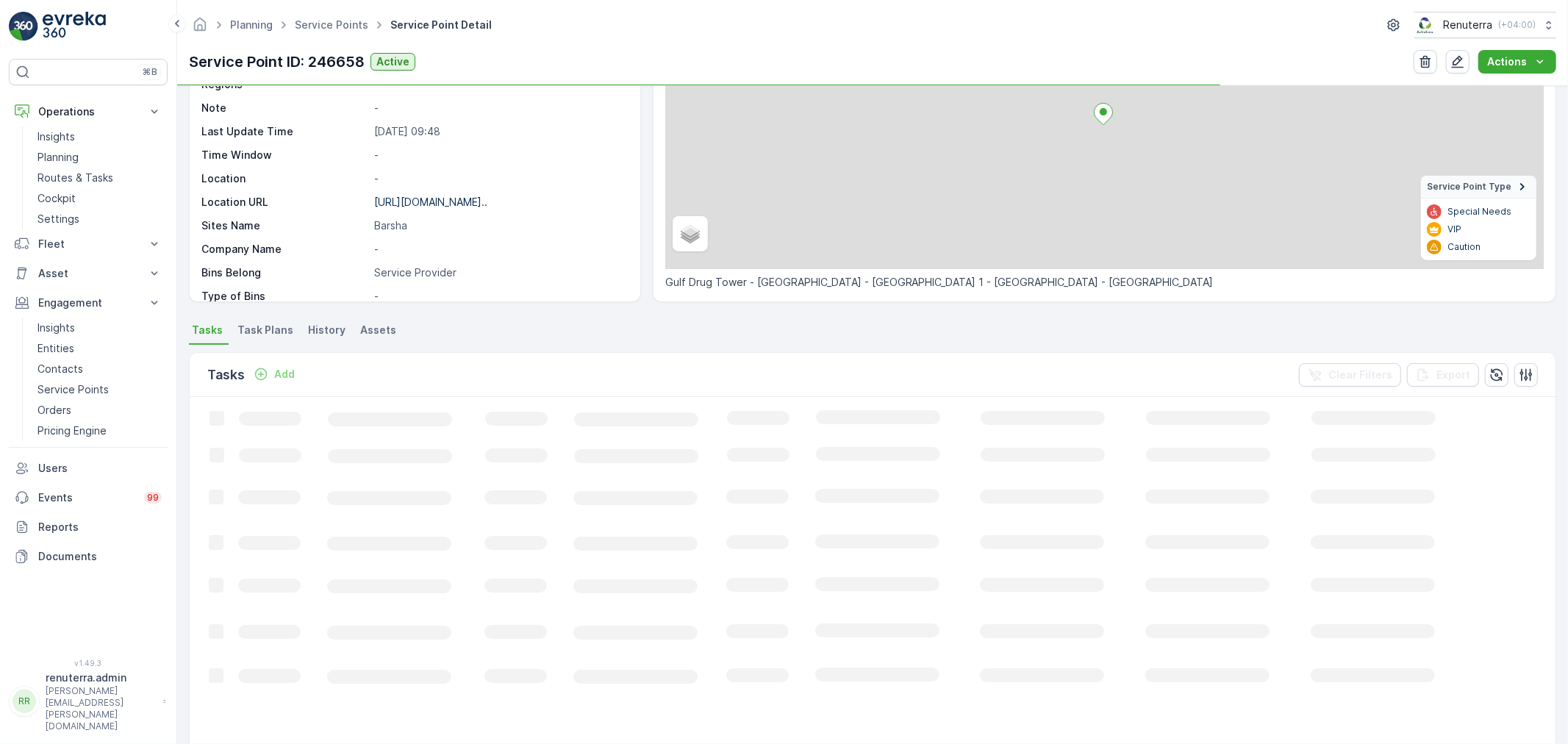
scroll to position [164, 0]
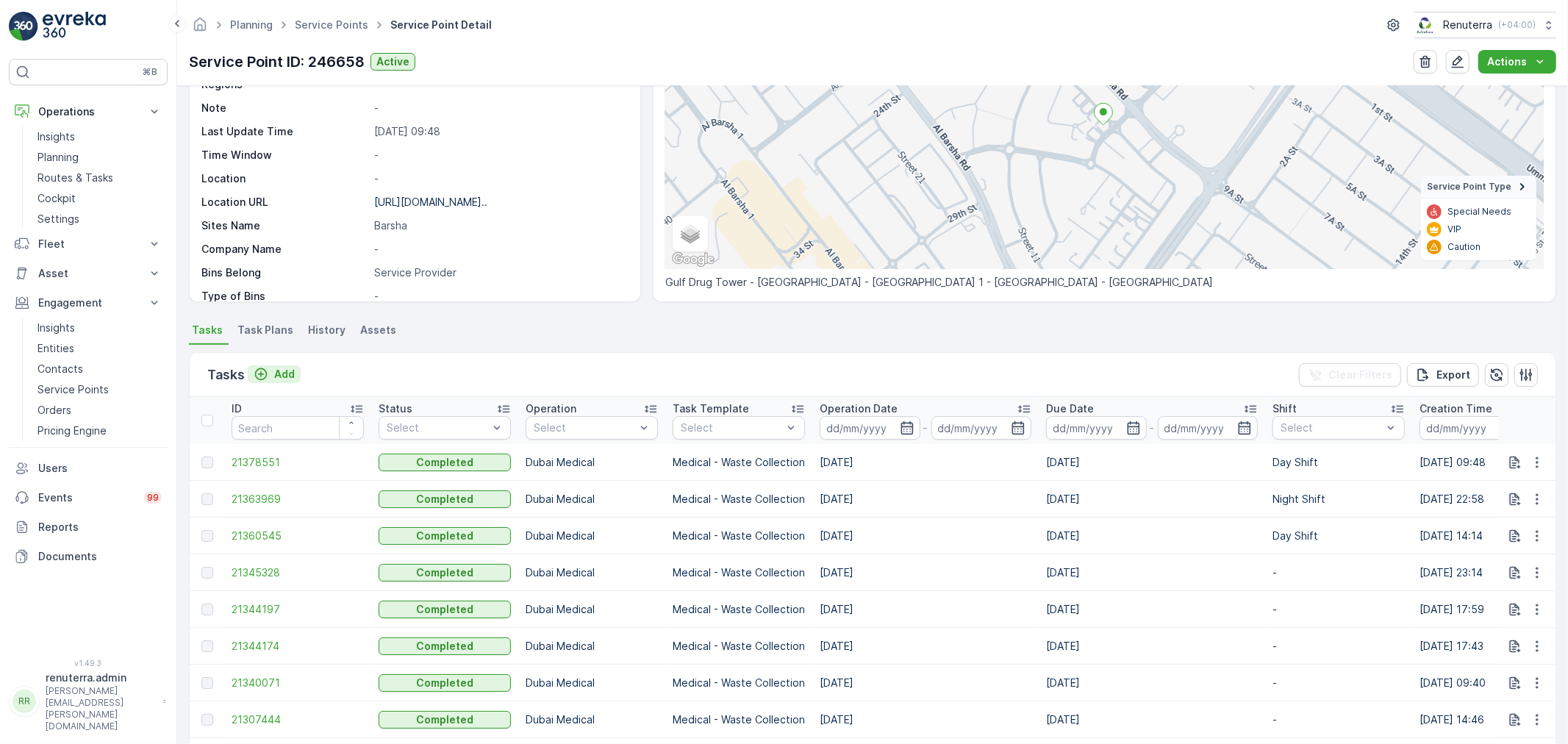
click at [275, 368] on p "Add" at bounding box center [284, 374] width 21 height 15
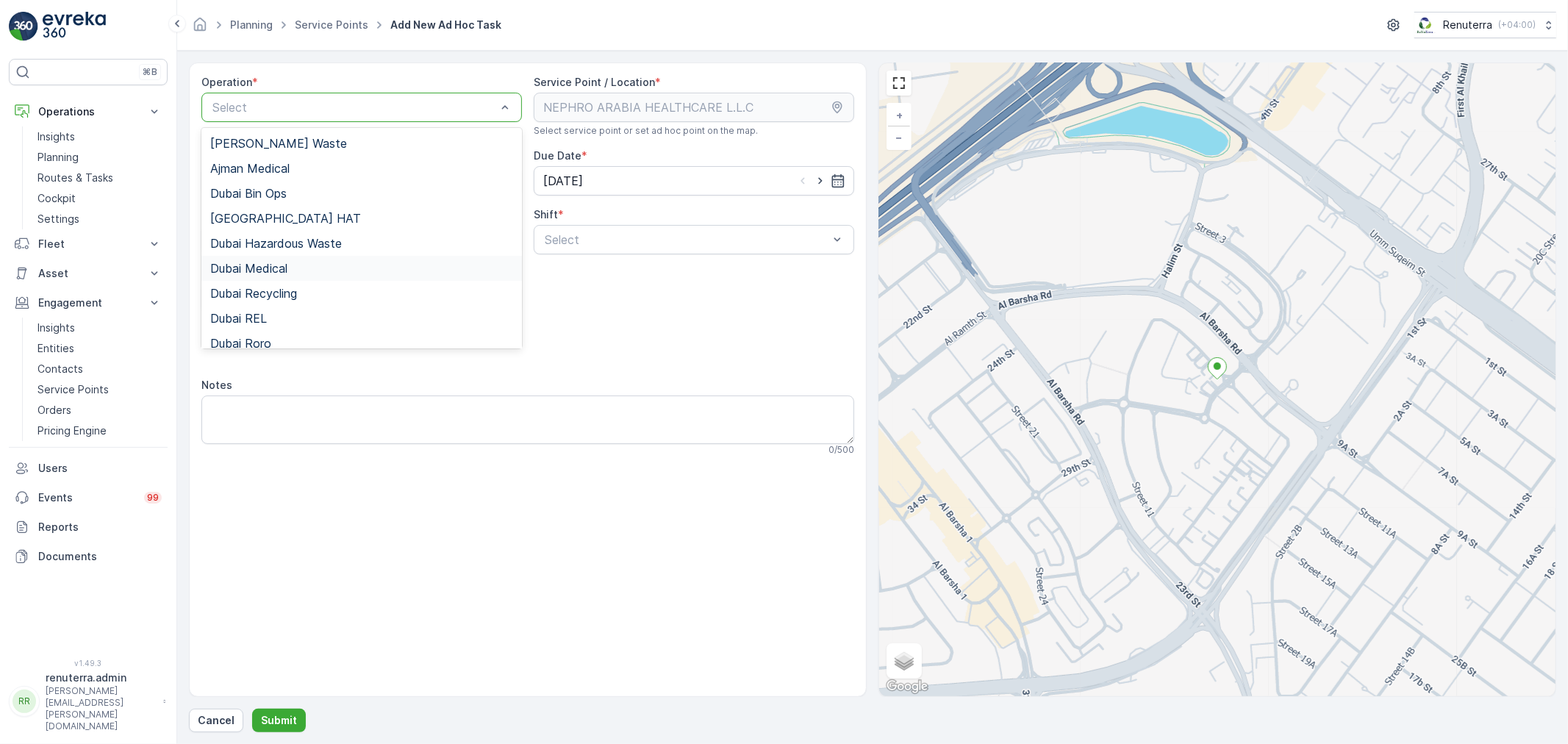
click at [317, 267] on div "Dubai Medical" at bounding box center [361, 268] width 303 height 14
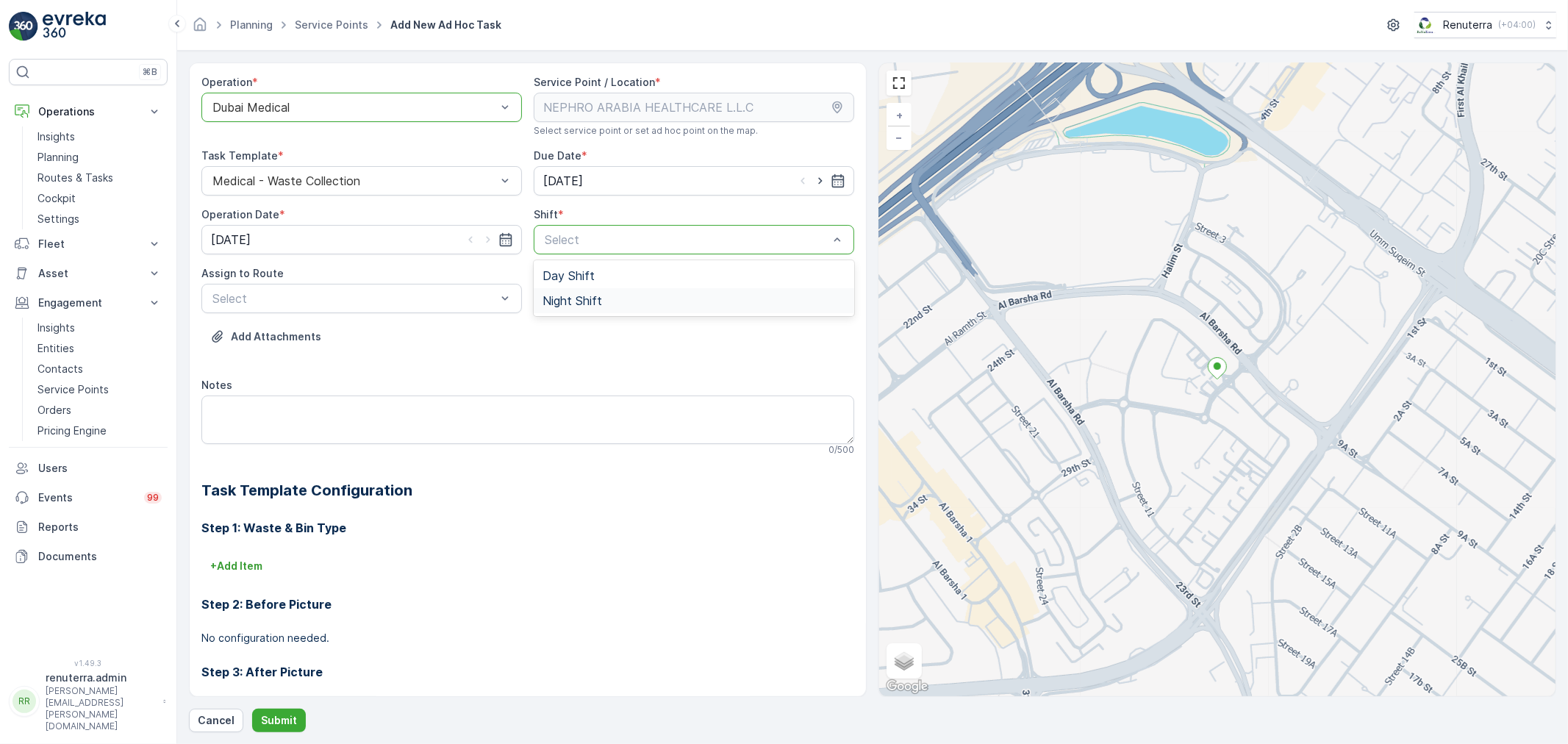
click at [586, 304] on span "Night Shift" at bounding box center [572, 301] width 60 height 14
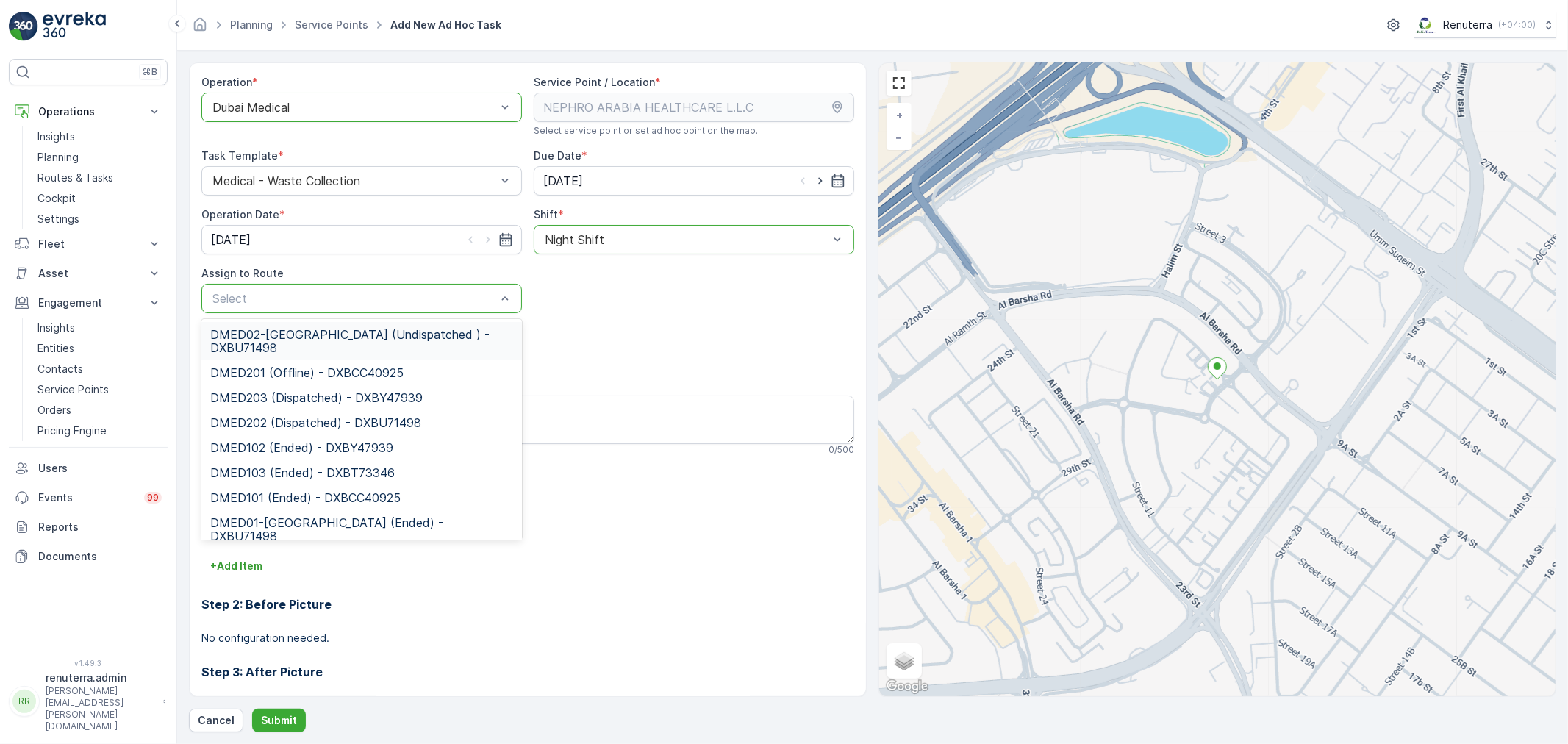
drag, startPoint x: 335, startPoint y: 342, endPoint x: 328, endPoint y: 356, distance: 15.7
click at [334, 342] on span "DMED02-[GEOGRAPHIC_DATA] (Undispatched ) - DXBU71498" at bounding box center [361, 341] width 303 height 26
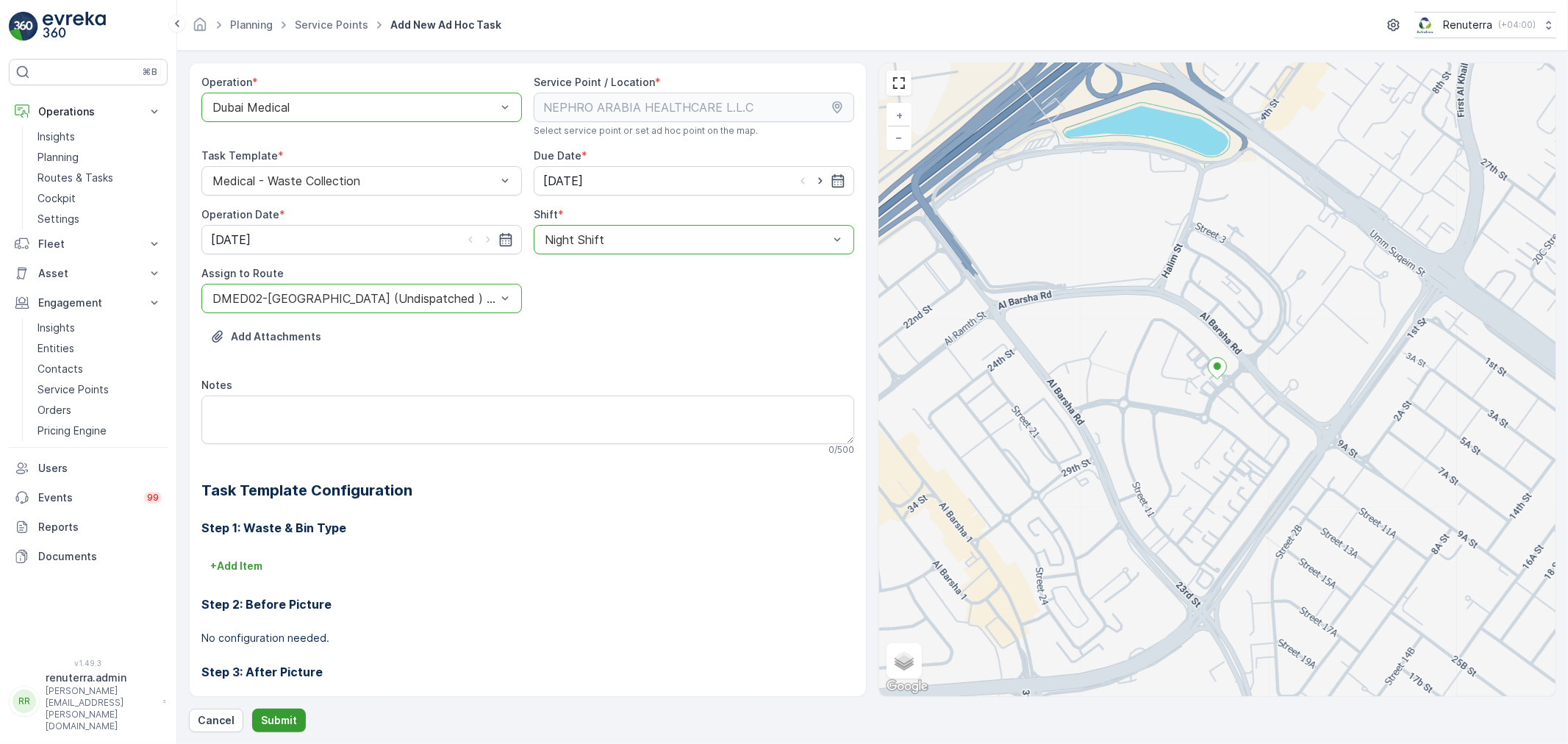
click at [296, 718] on button "Submit" at bounding box center [278, 720] width 54 height 24
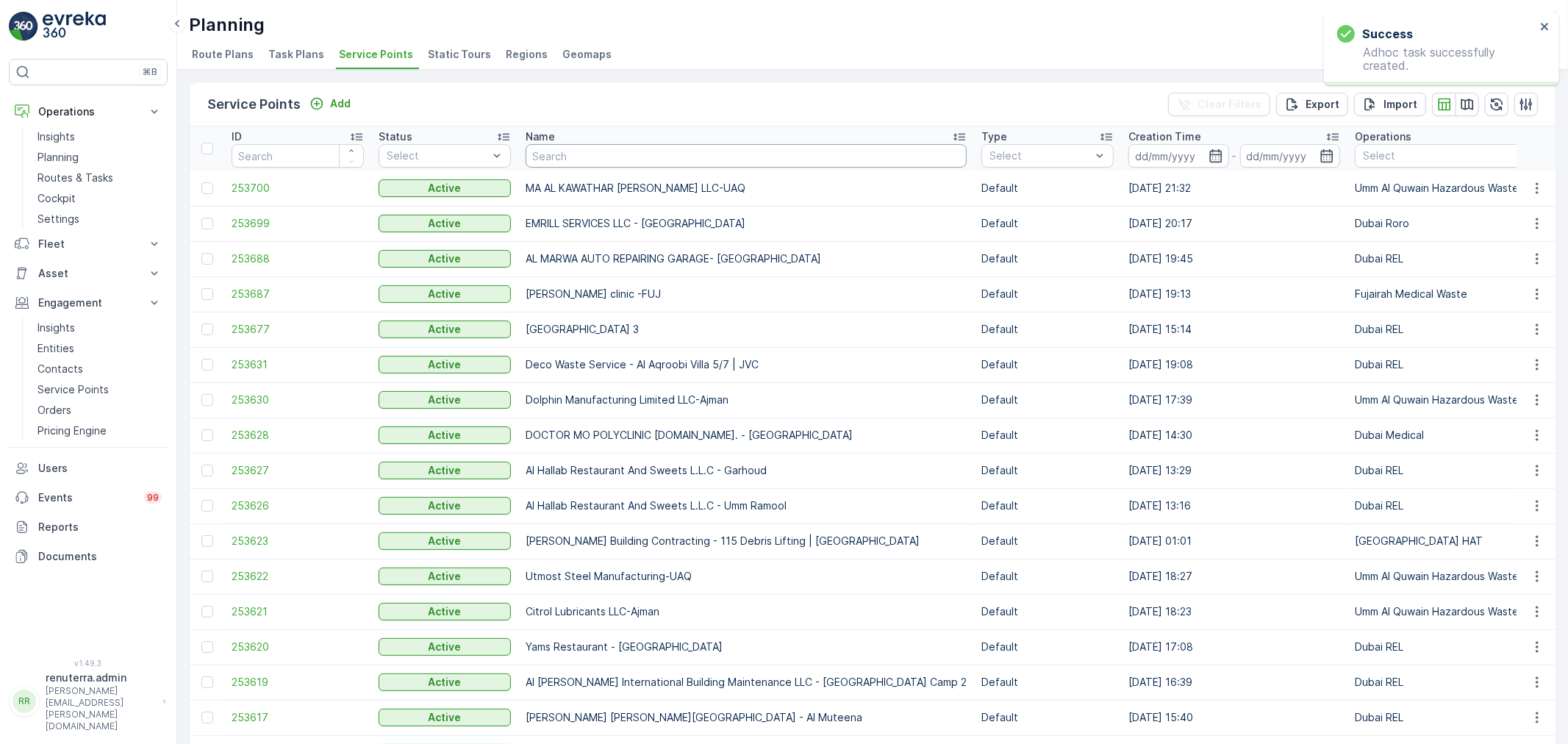
click at [574, 153] on input "text" at bounding box center [745, 156] width 441 height 24
type input "[PERSON_NAME]"
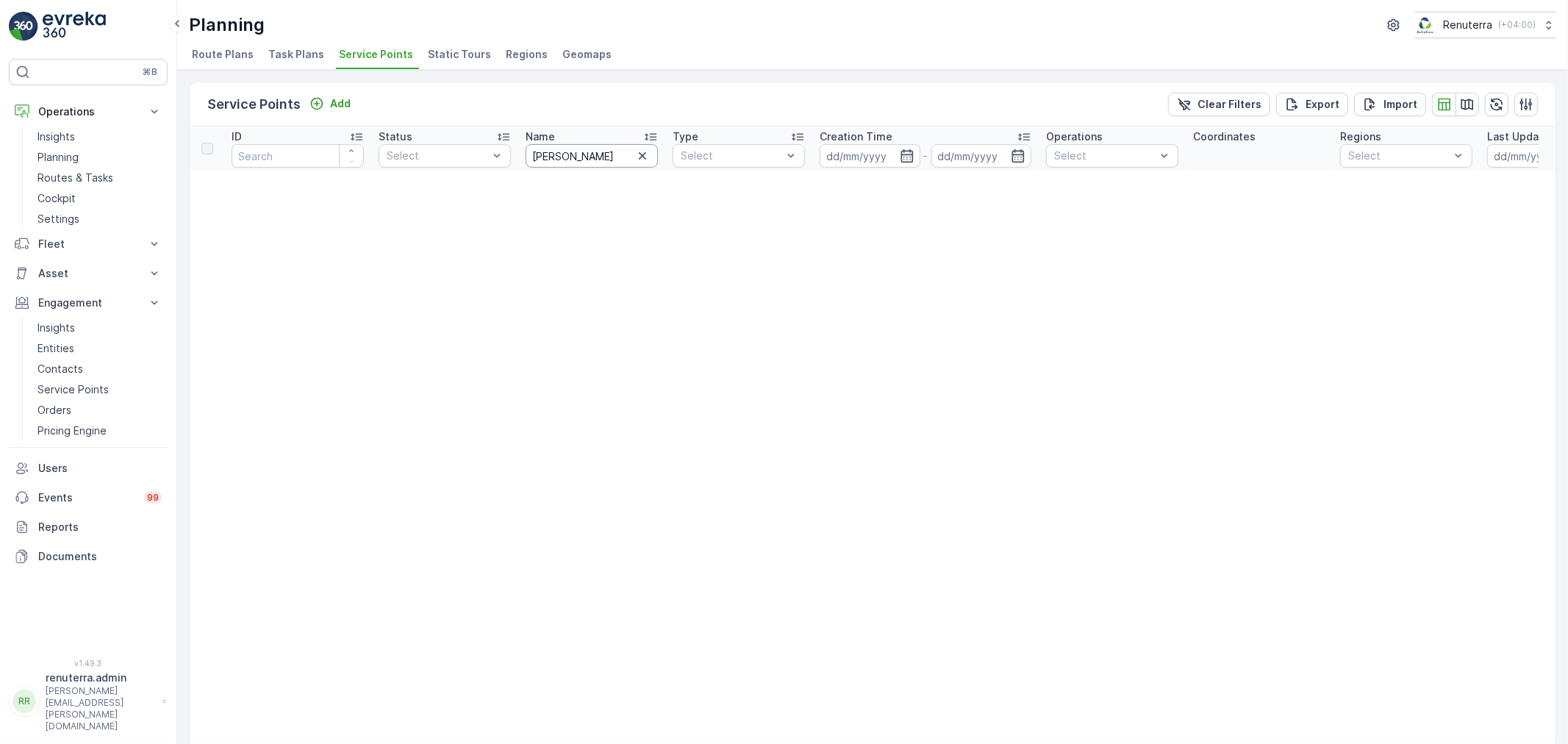
click at [574, 153] on input "[PERSON_NAME]" at bounding box center [591, 156] width 133 height 24
type input "salAM"
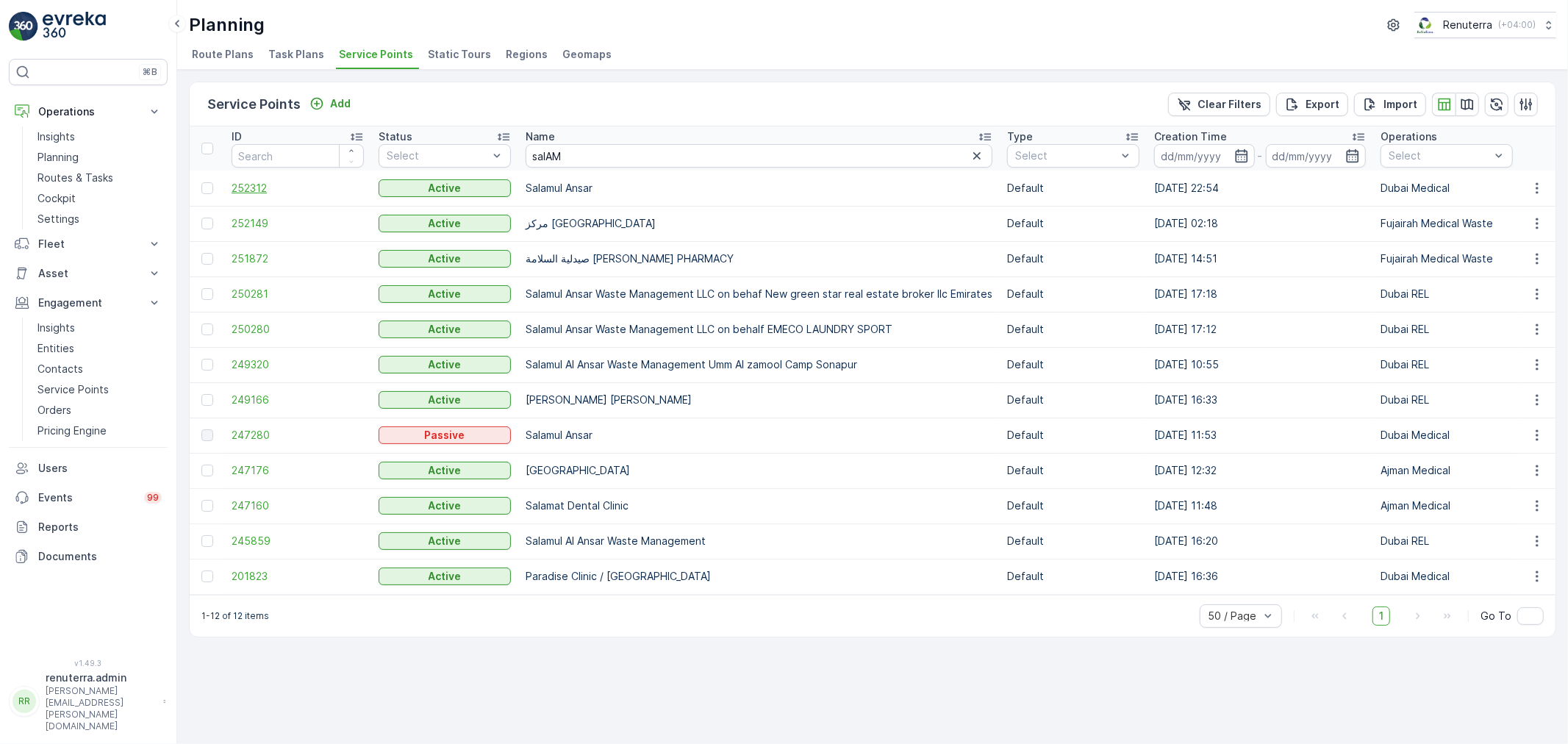
click at [243, 189] on span "252312" at bounding box center [298, 188] width 133 height 15
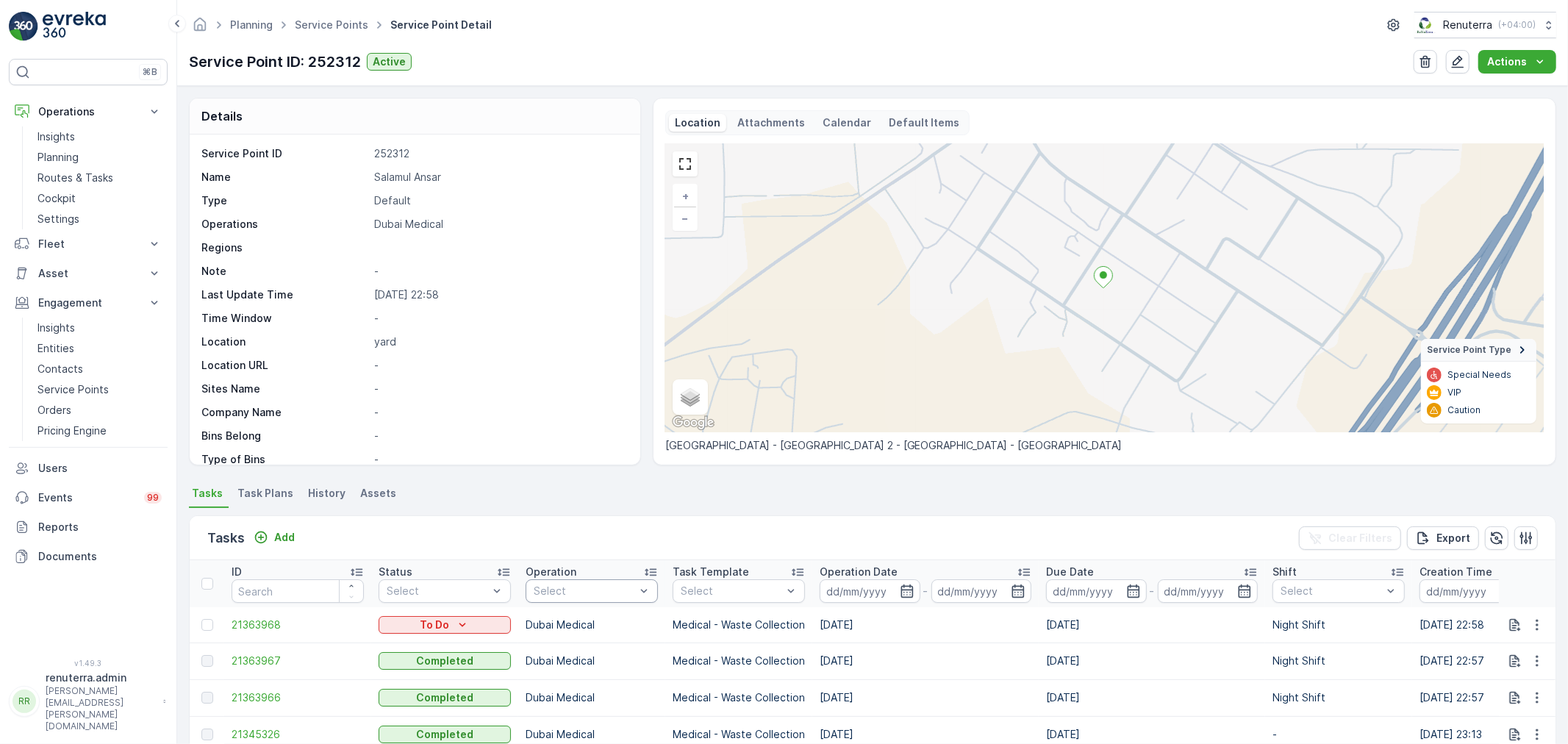
scroll to position [82, 0]
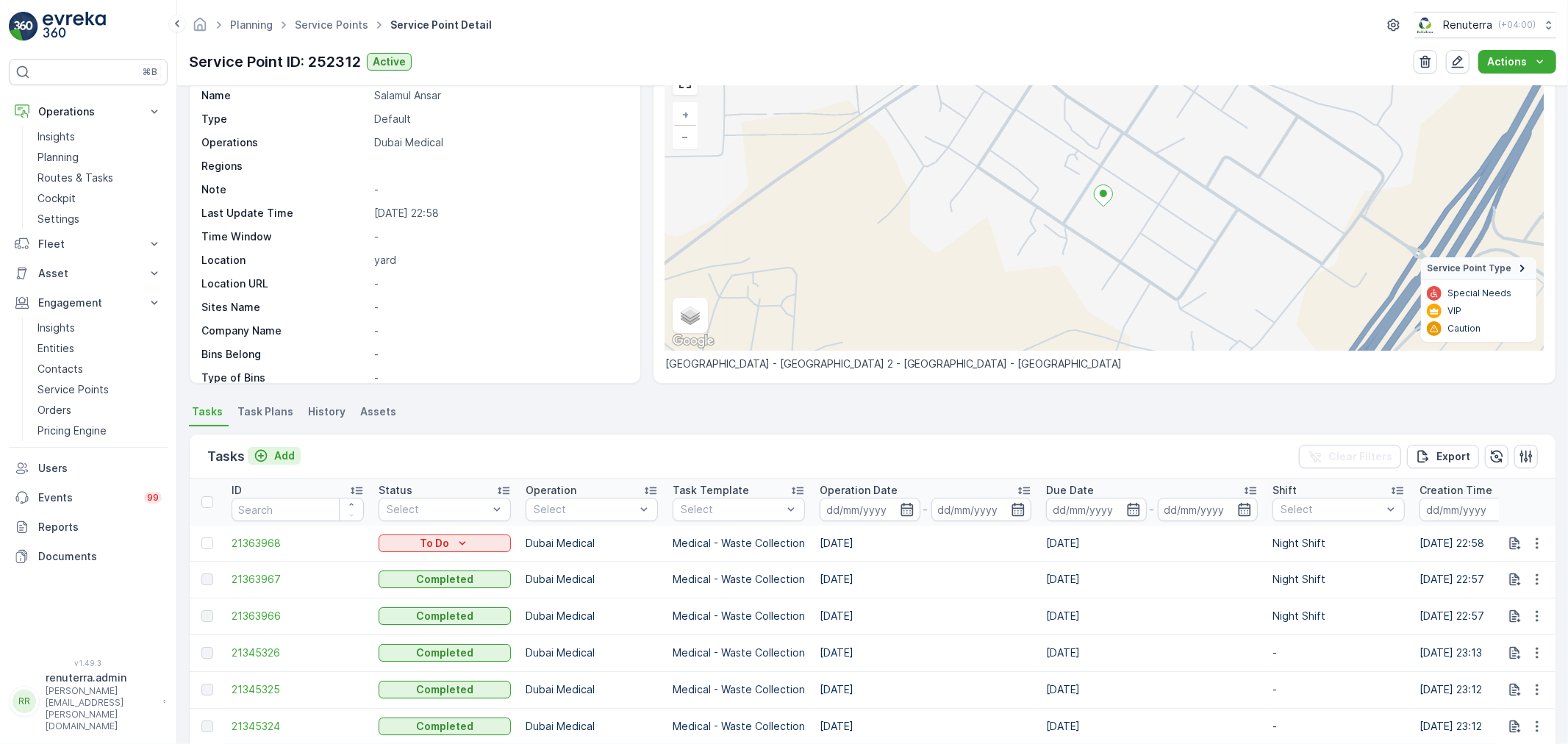
click at [289, 451] on p "Add" at bounding box center [284, 456] width 21 height 15
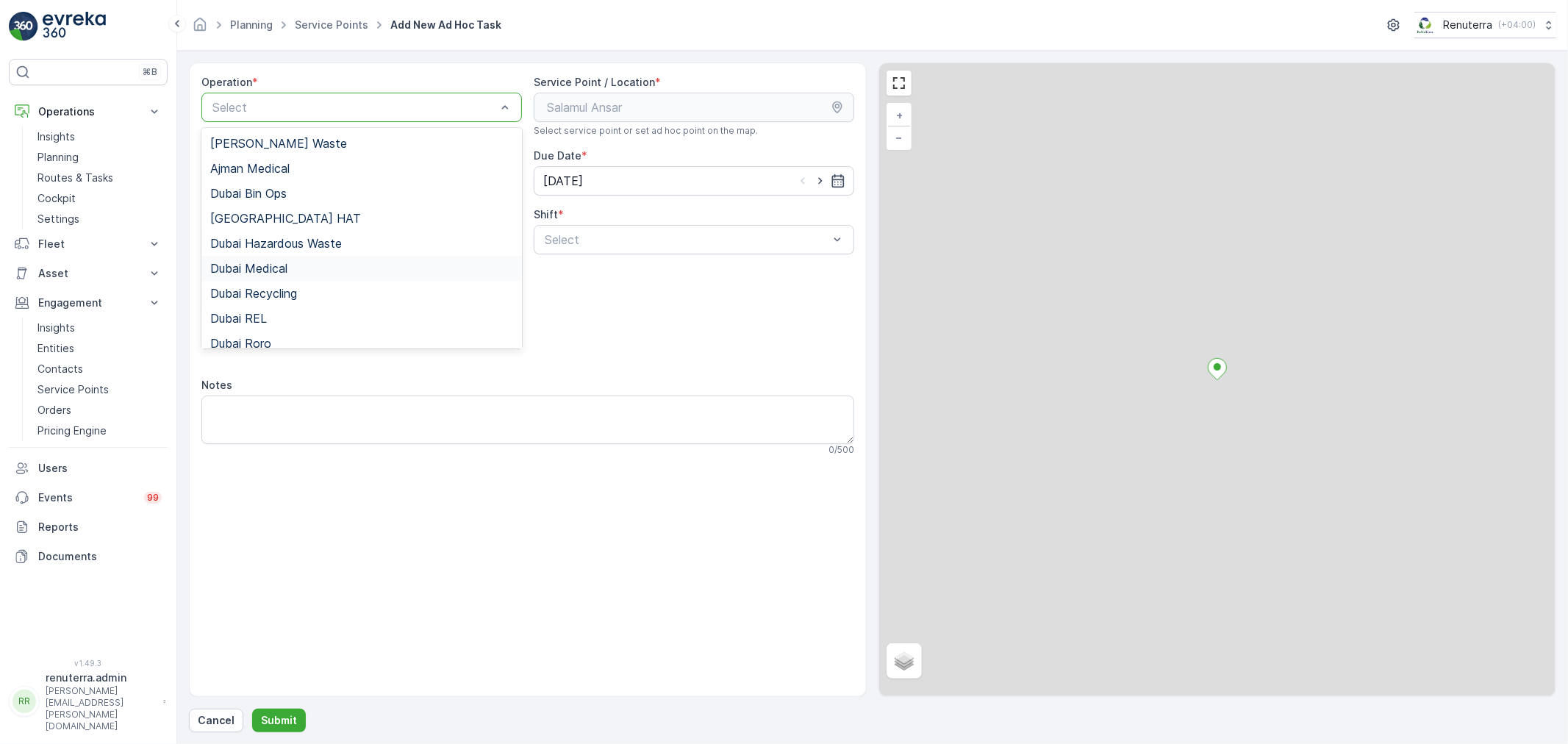
click at [303, 268] on div "Dubai Medical" at bounding box center [361, 268] width 303 height 14
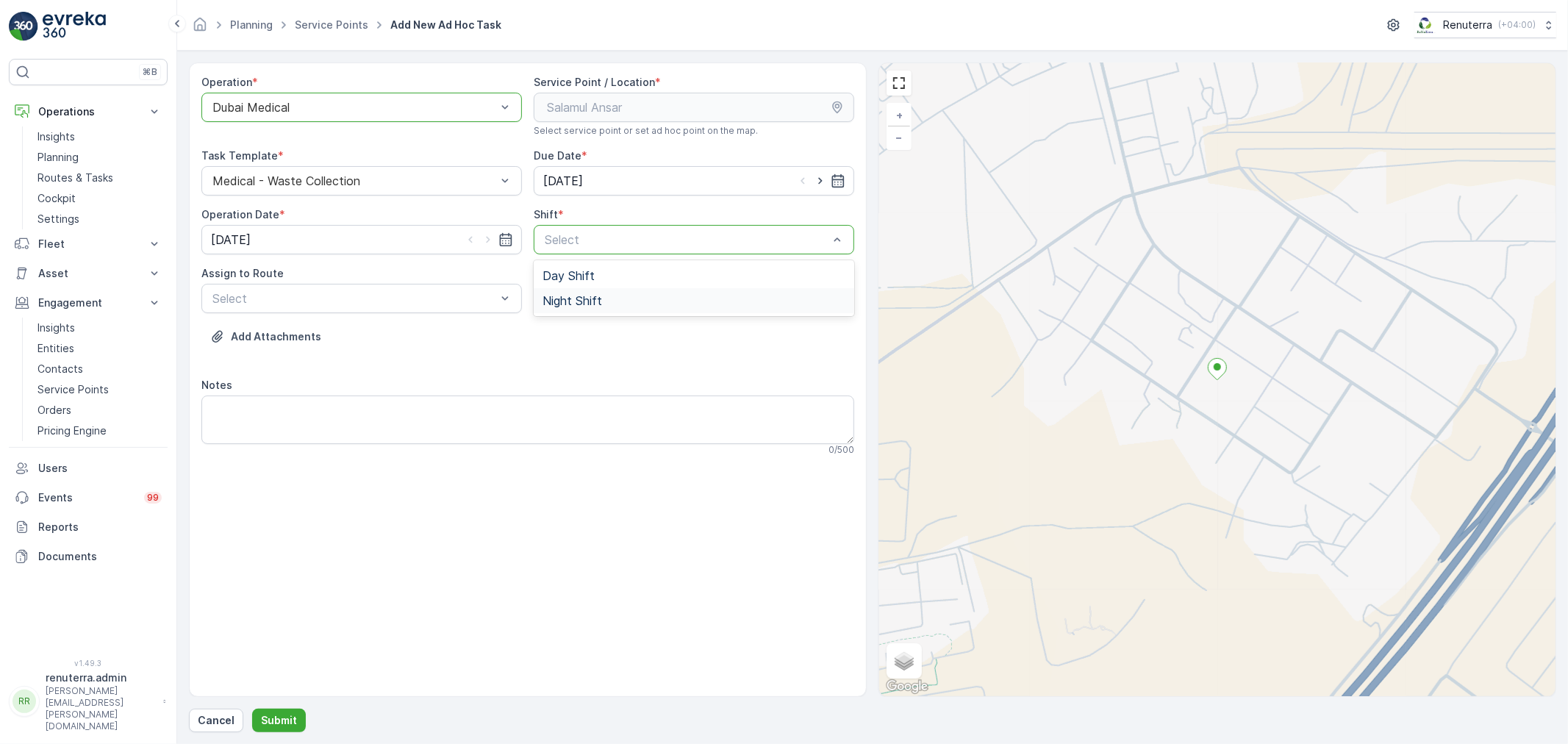
click at [613, 298] on div "Night Shift" at bounding box center [693, 301] width 303 height 14
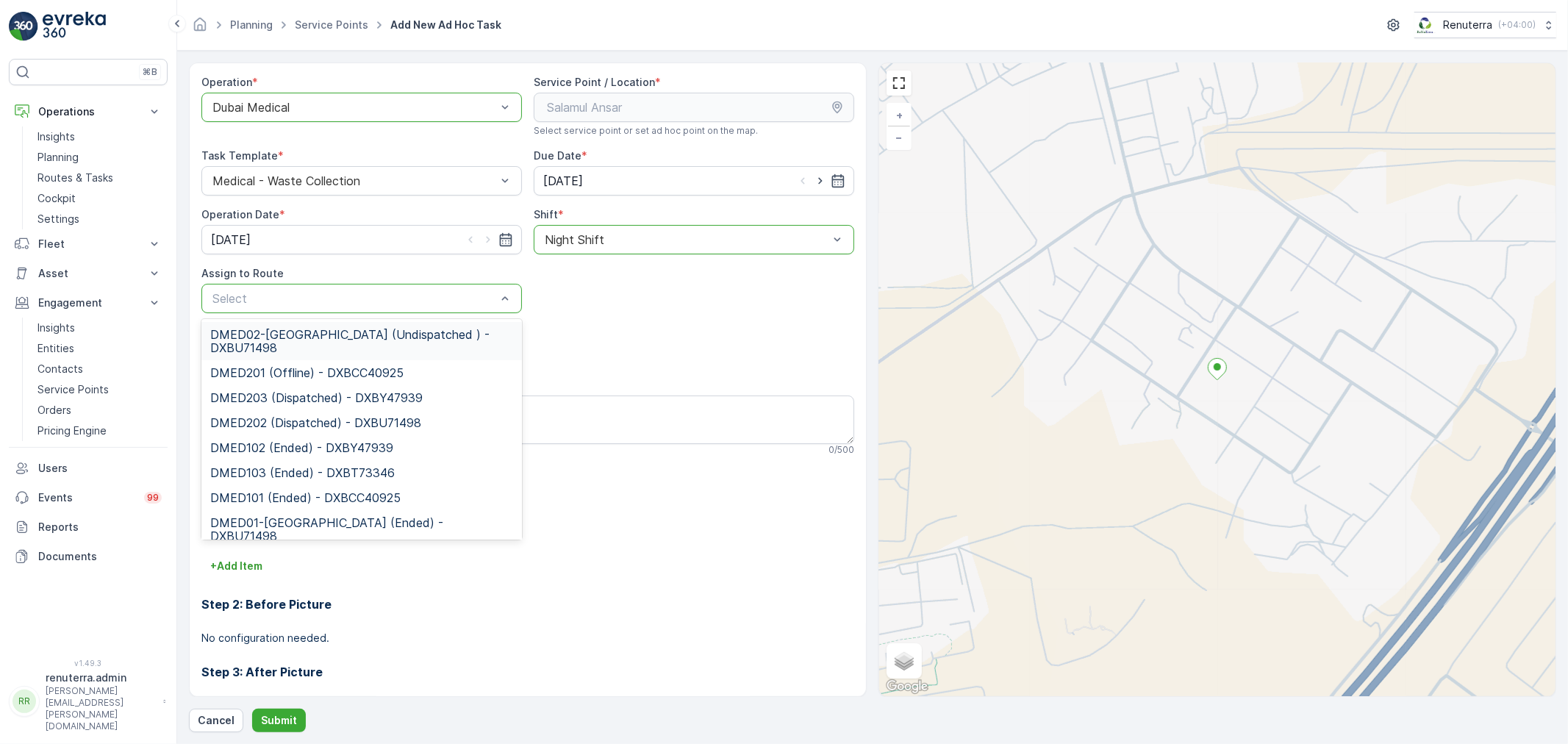
click at [402, 325] on div "DMED02-[GEOGRAPHIC_DATA] (Undispatched ) - DXBU71498" at bounding box center [362, 341] width 321 height 38
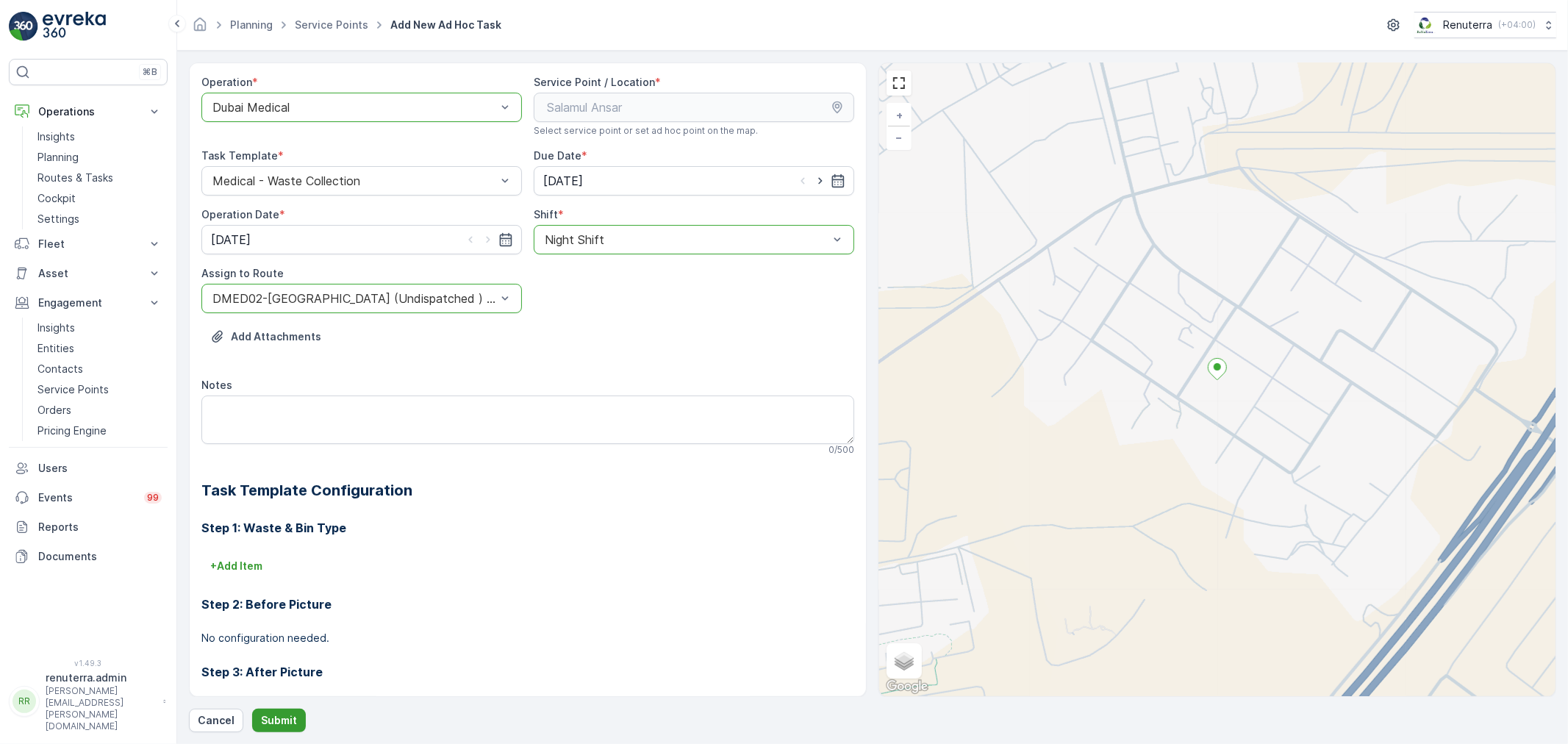
click at [294, 715] on p "Submit" at bounding box center [279, 720] width 36 height 15
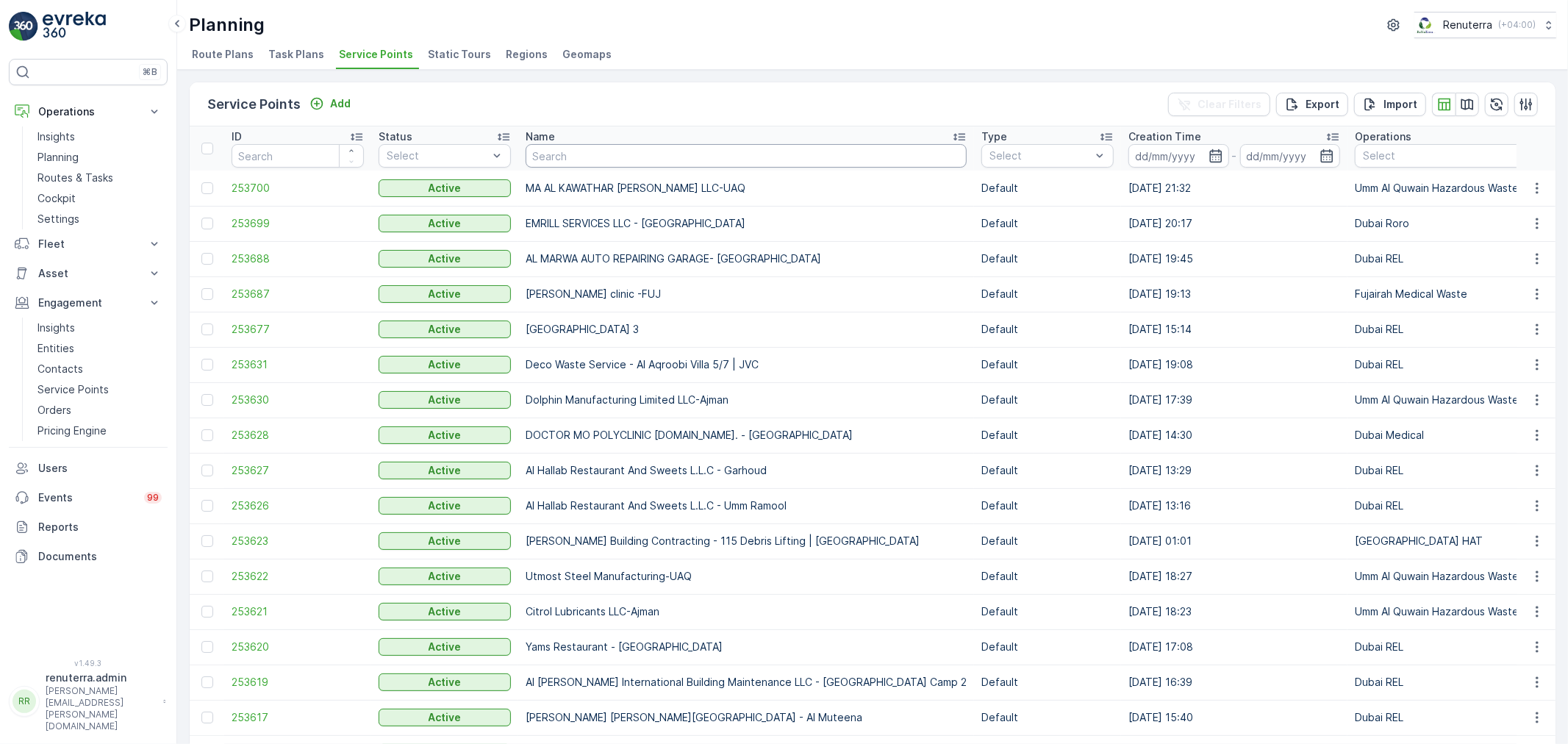
click at [583, 164] on input "text" at bounding box center [745, 156] width 441 height 24
type input "SALAM"
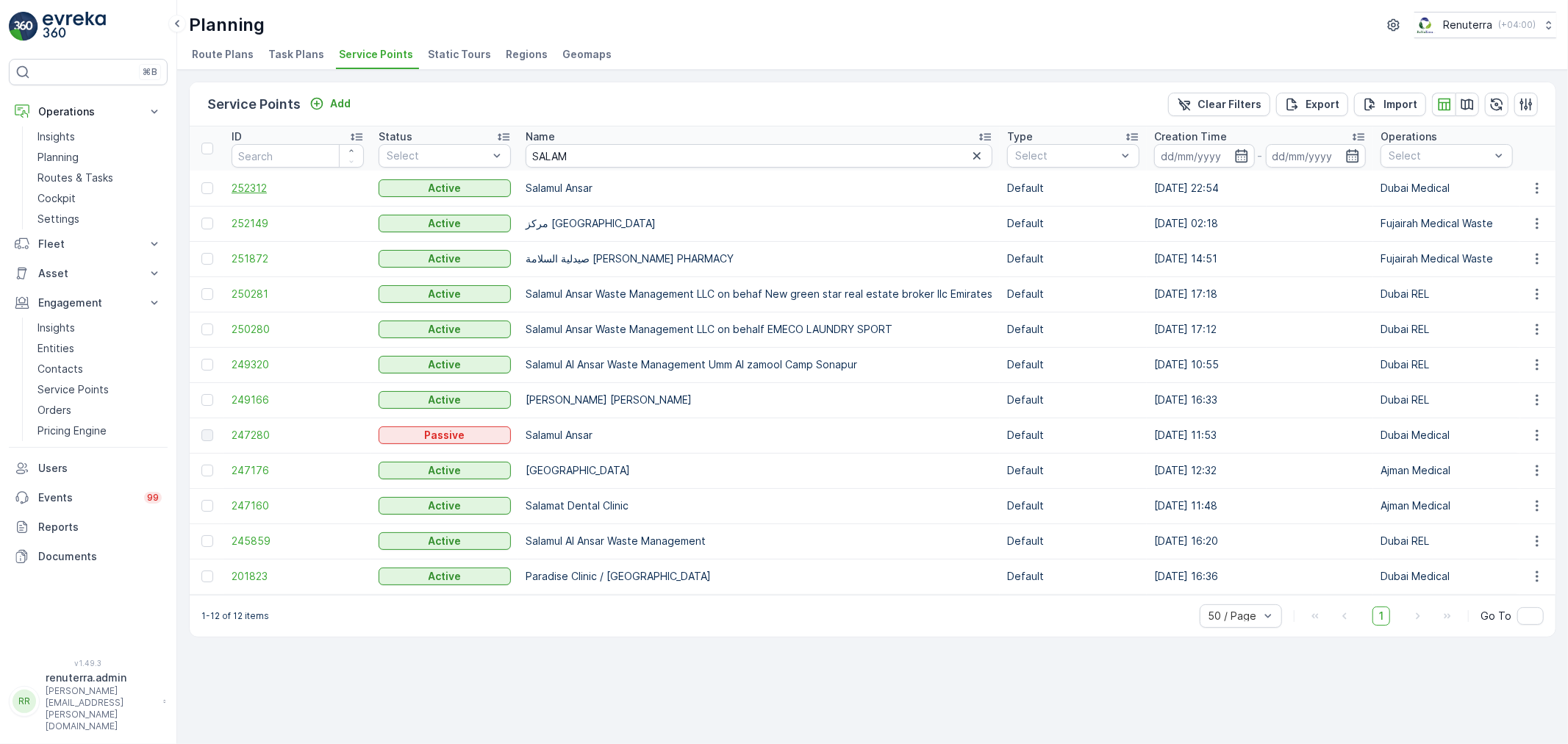
click at [260, 184] on span "252312" at bounding box center [298, 188] width 133 height 15
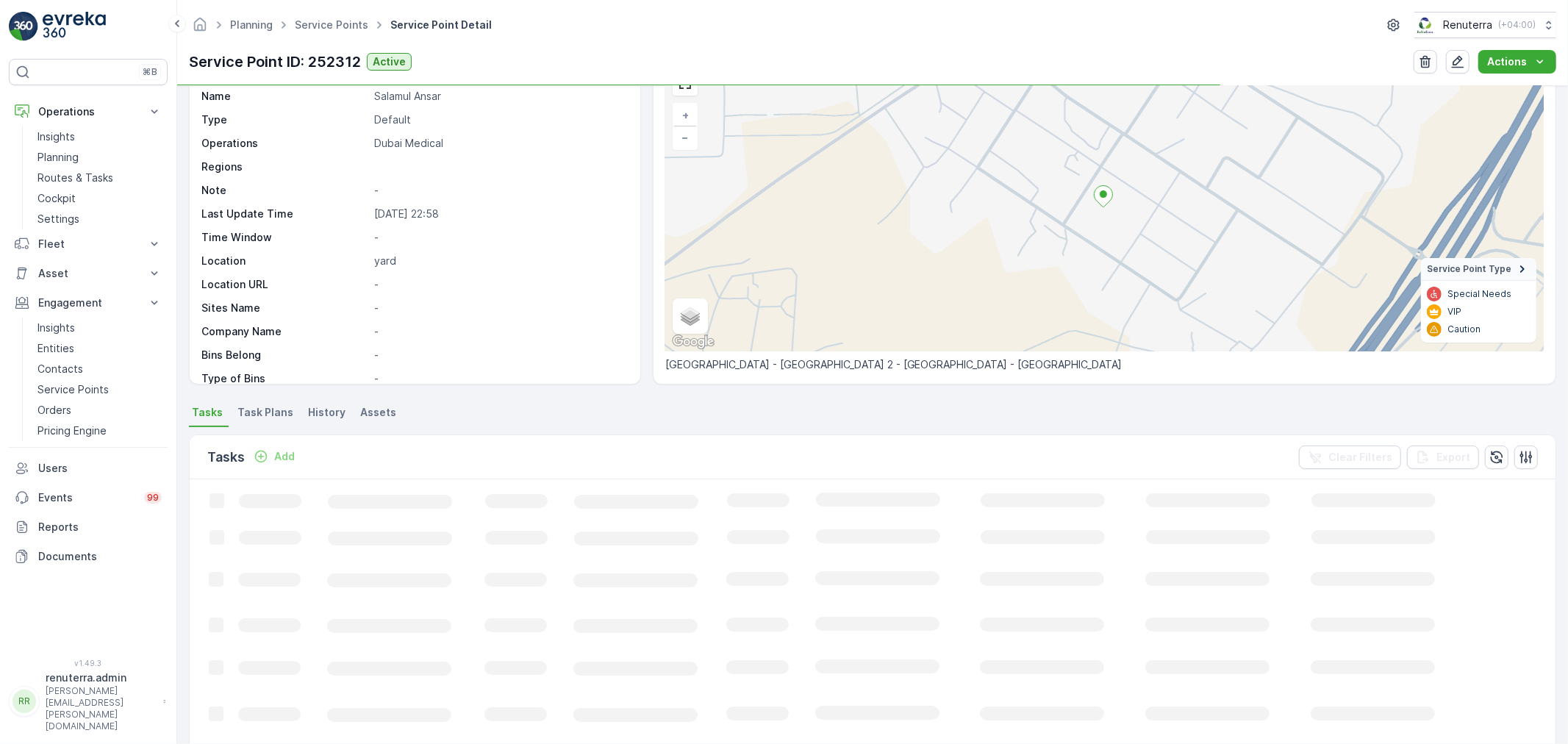
scroll to position [82, 0]
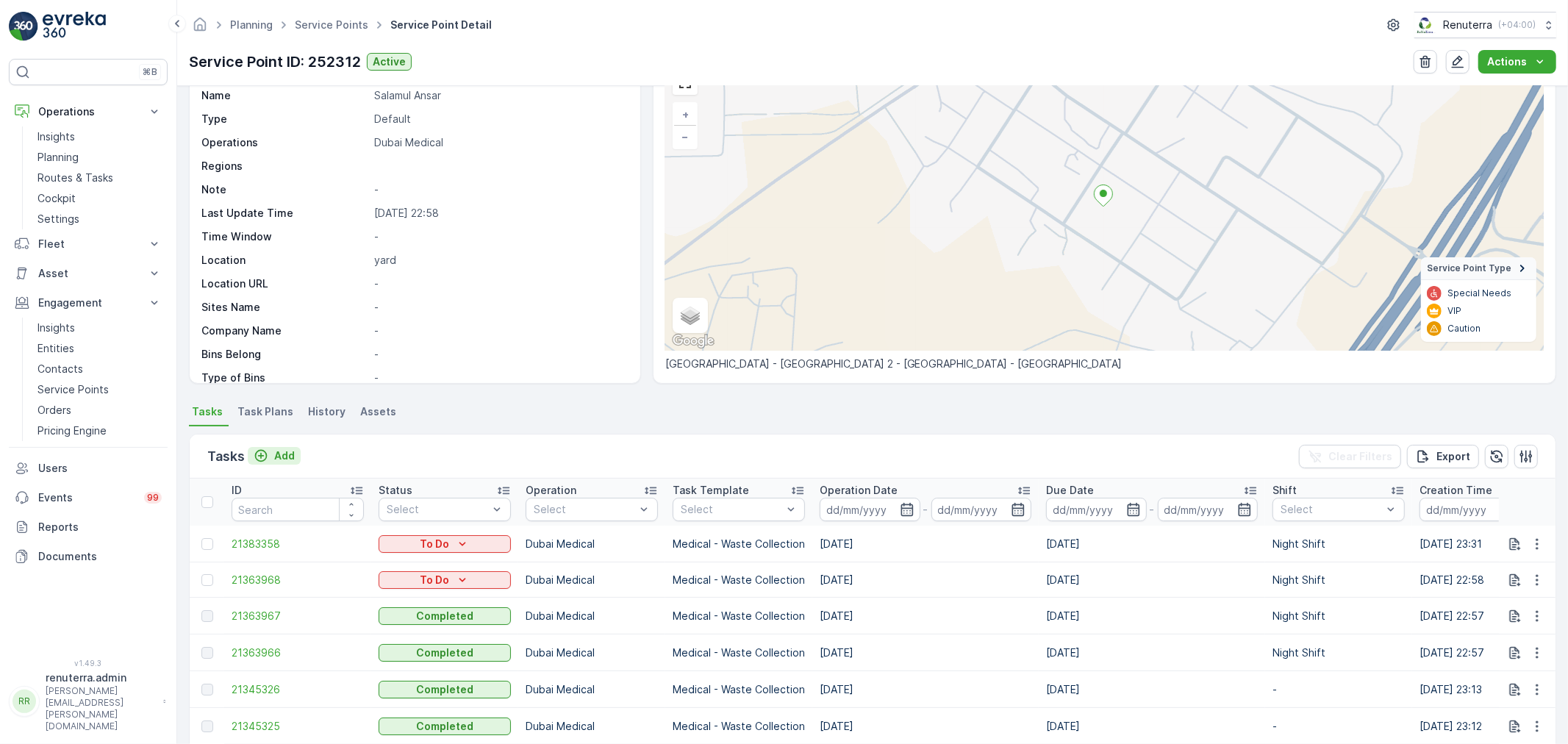
click at [284, 454] on p "Add" at bounding box center [284, 456] width 21 height 15
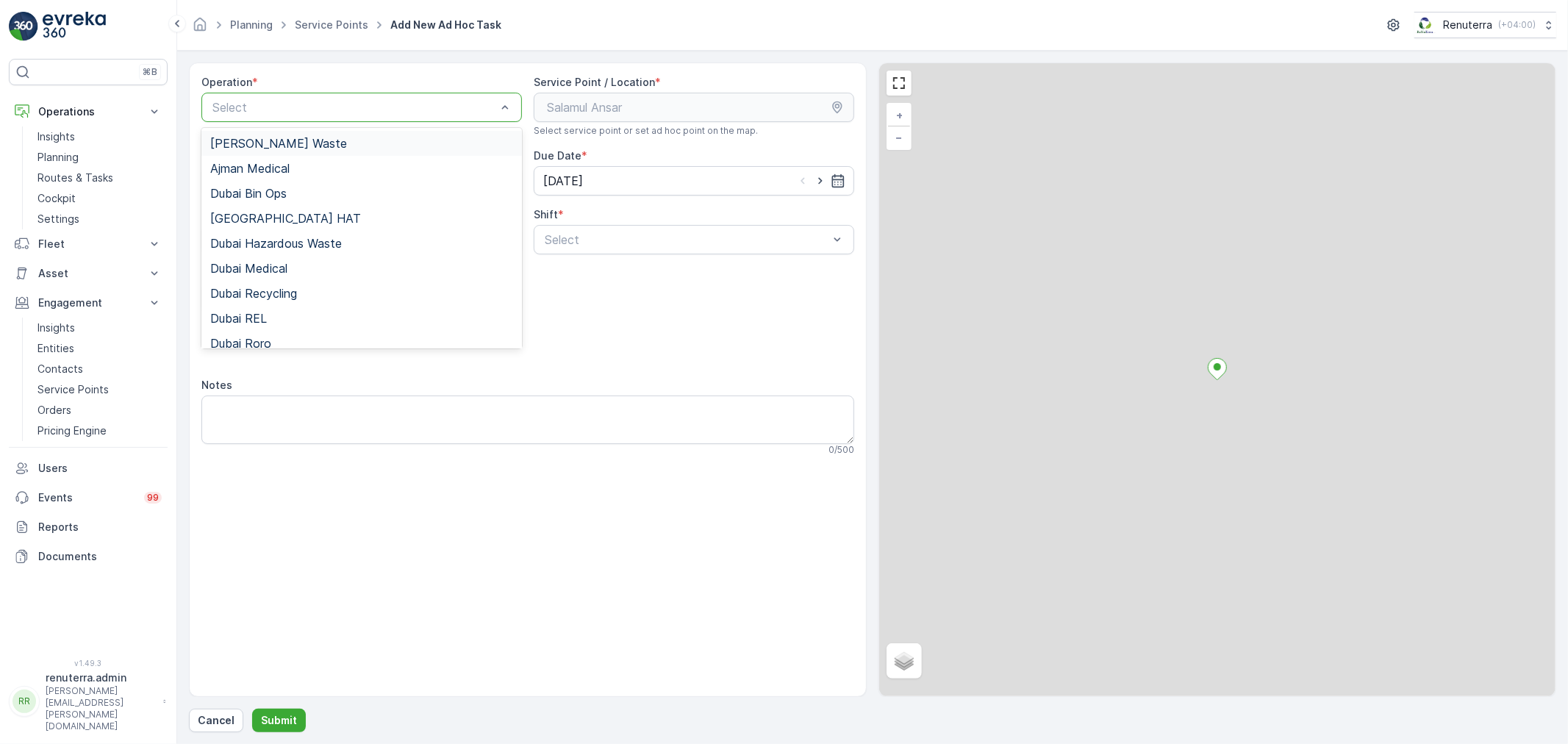
drag, startPoint x: 305, startPoint y: 112, endPoint x: 310, endPoint y: 263, distance: 151.1
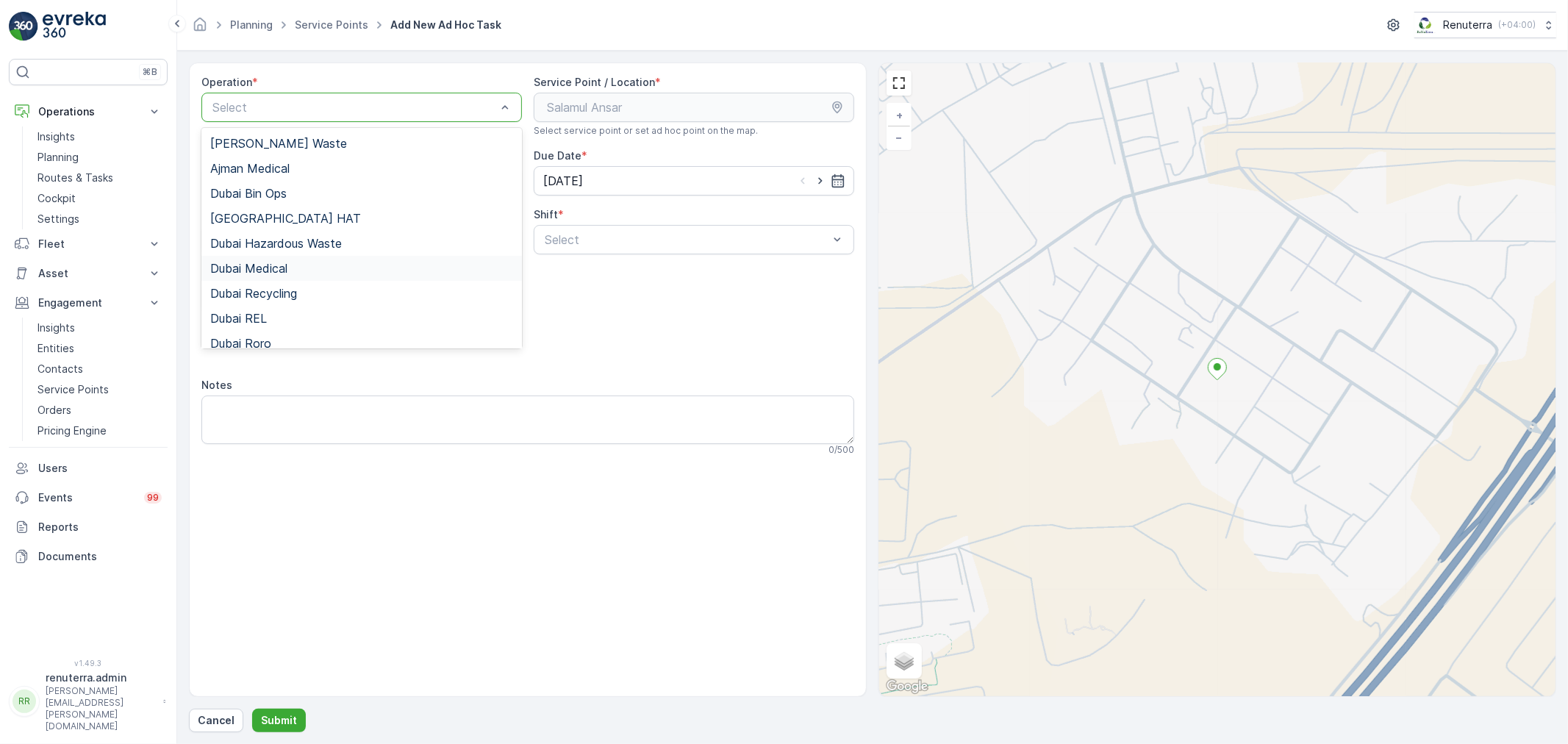
click at [313, 265] on div "Dubai Medical" at bounding box center [361, 268] width 303 height 14
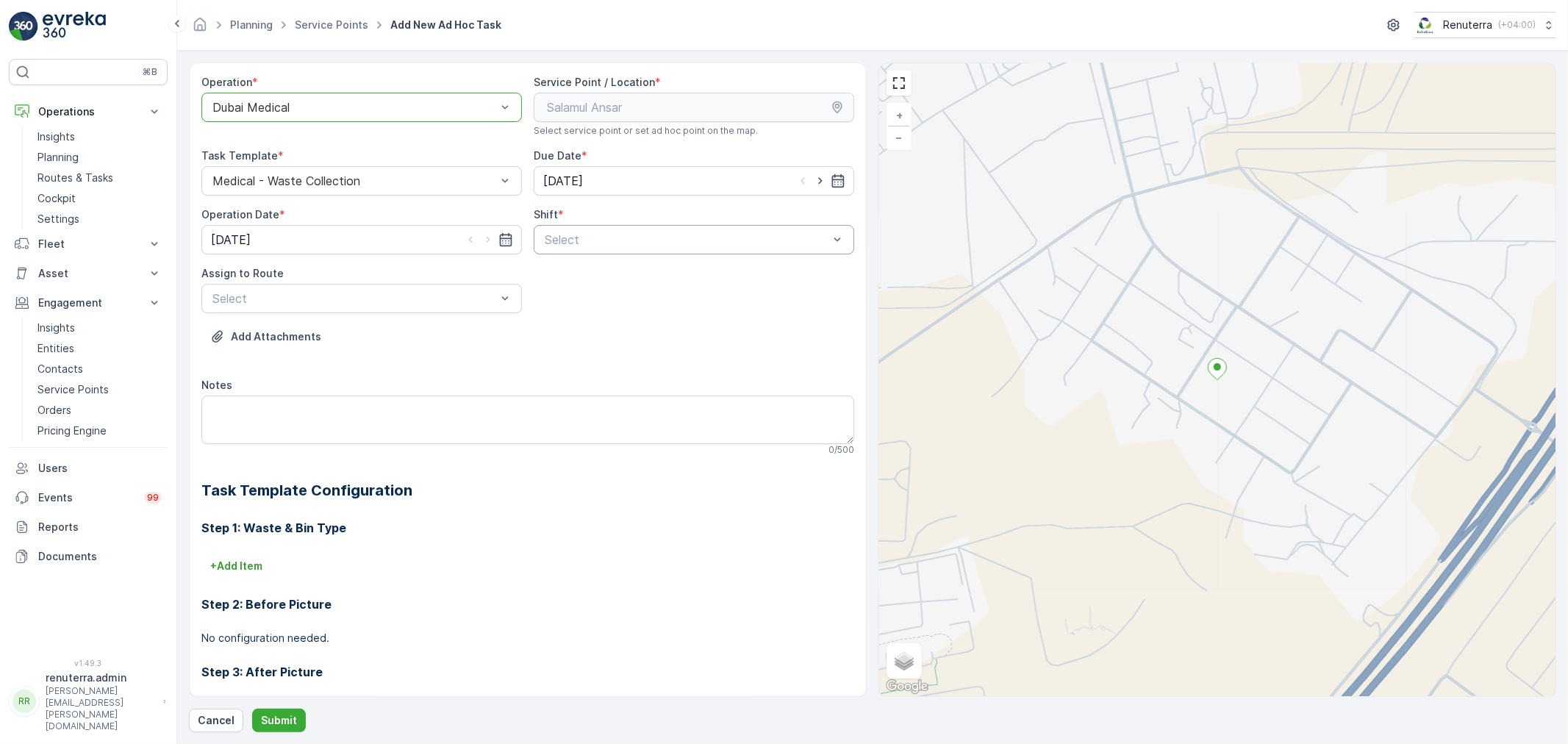
click at [590, 250] on div "Select" at bounding box center [693, 240] width 321 height 29
click at [560, 296] on span "Night Shift" at bounding box center [572, 301] width 60 height 14
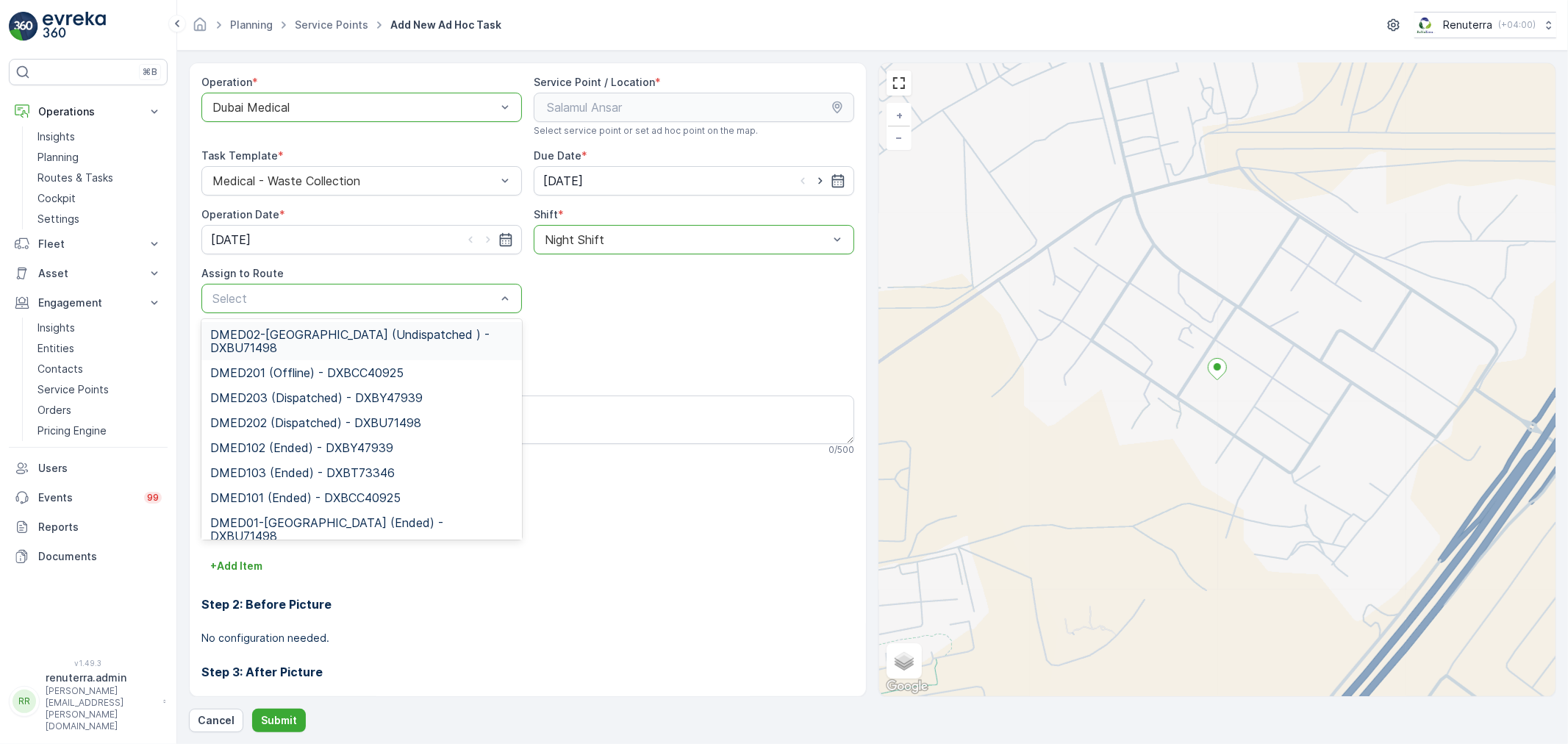
drag, startPoint x: 384, startPoint y: 306, endPoint x: 357, endPoint y: 319, distance: 30.0
click at [335, 334] on span "DMED02-[GEOGRAPHIC_DATA] (Undispatched ) - DXBU71498" at bounding box center [361, 341] width 303 height 26
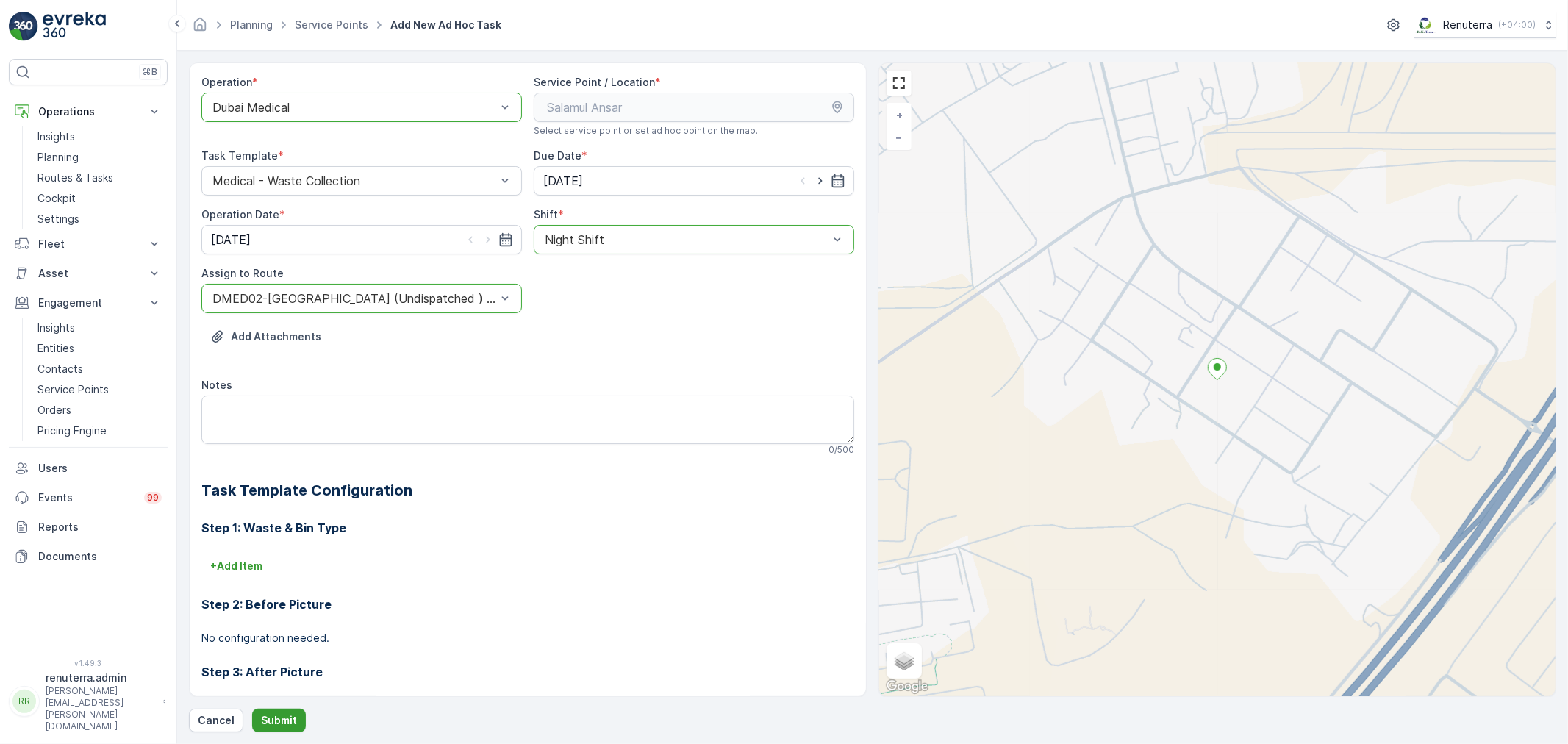
click at [292, 719] on p "Submit" at bounding box center [279, 720] width 36 height 15
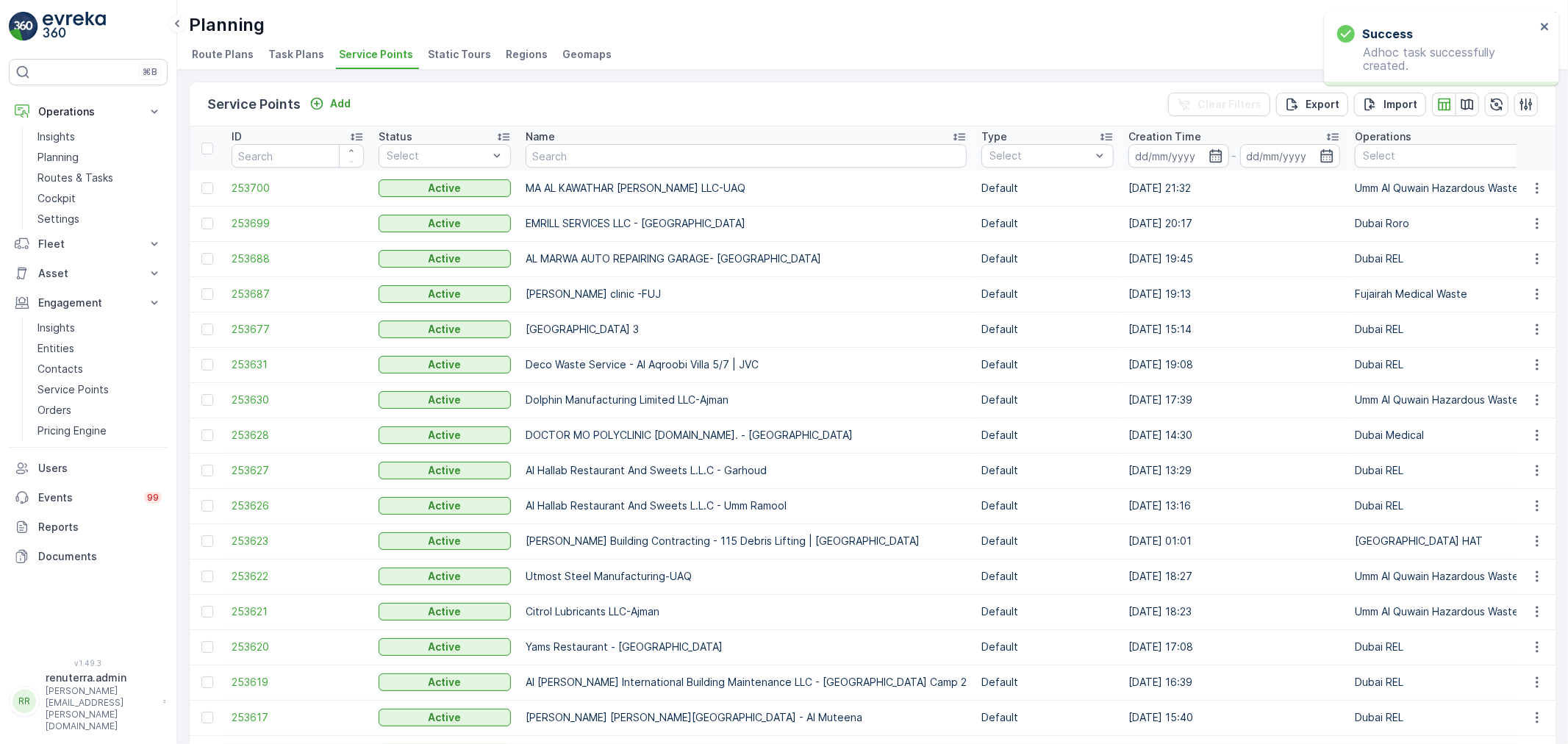
click at [570, 174] on td "MA AL KAWATHAR [PERSON_NAME] LLC-UAQ" at bounding box center [746, 188] width 456 height 35
click at [571, 167] on th "Name" at bounding box center [746, 148] width 456 height 45
click at [564, 163] on input "text" at bounding box center [745, 156] width 441 height 24
type input "SALAM"
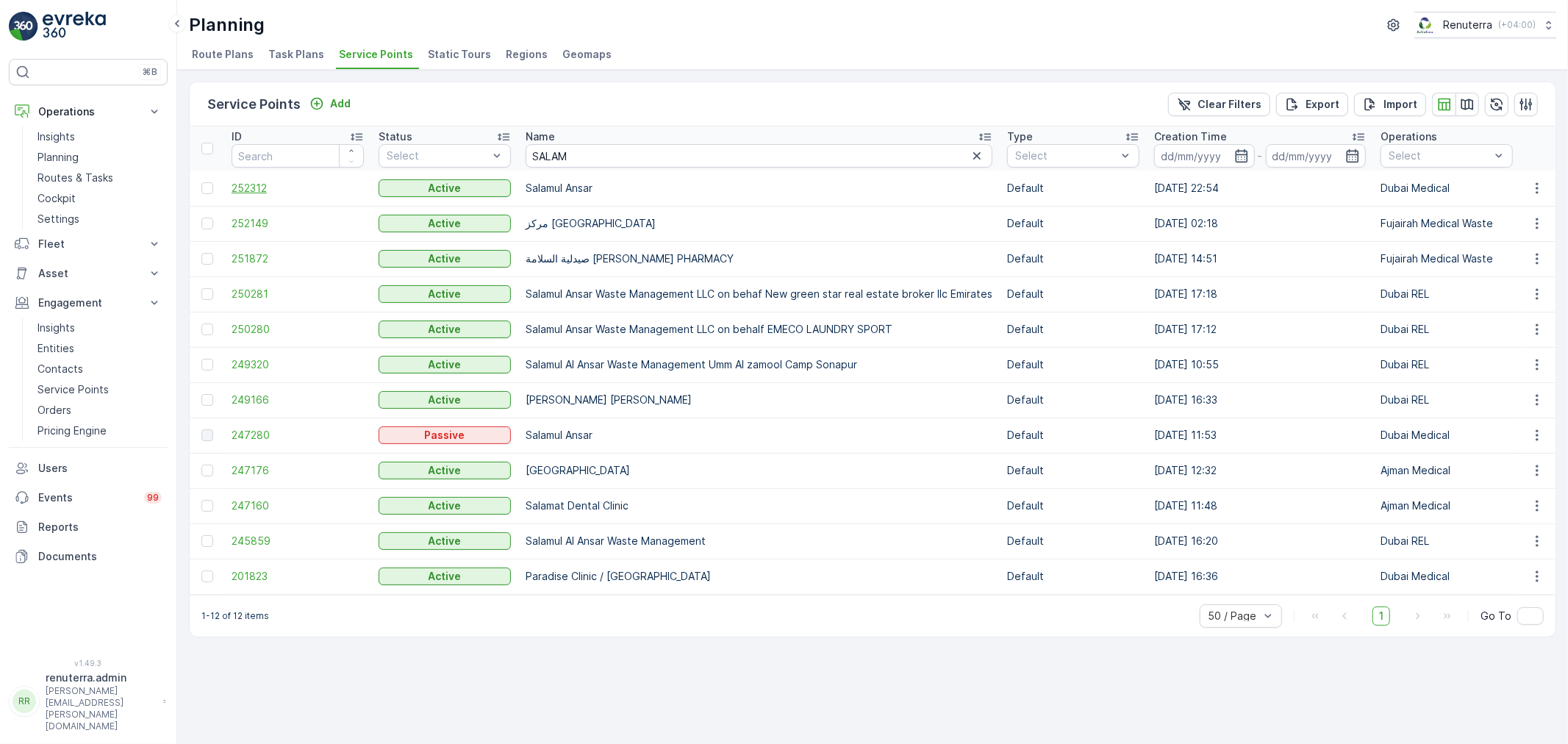
click at [240, 185] on span "252312" at bounding box center [298, 188] width 133 height 15
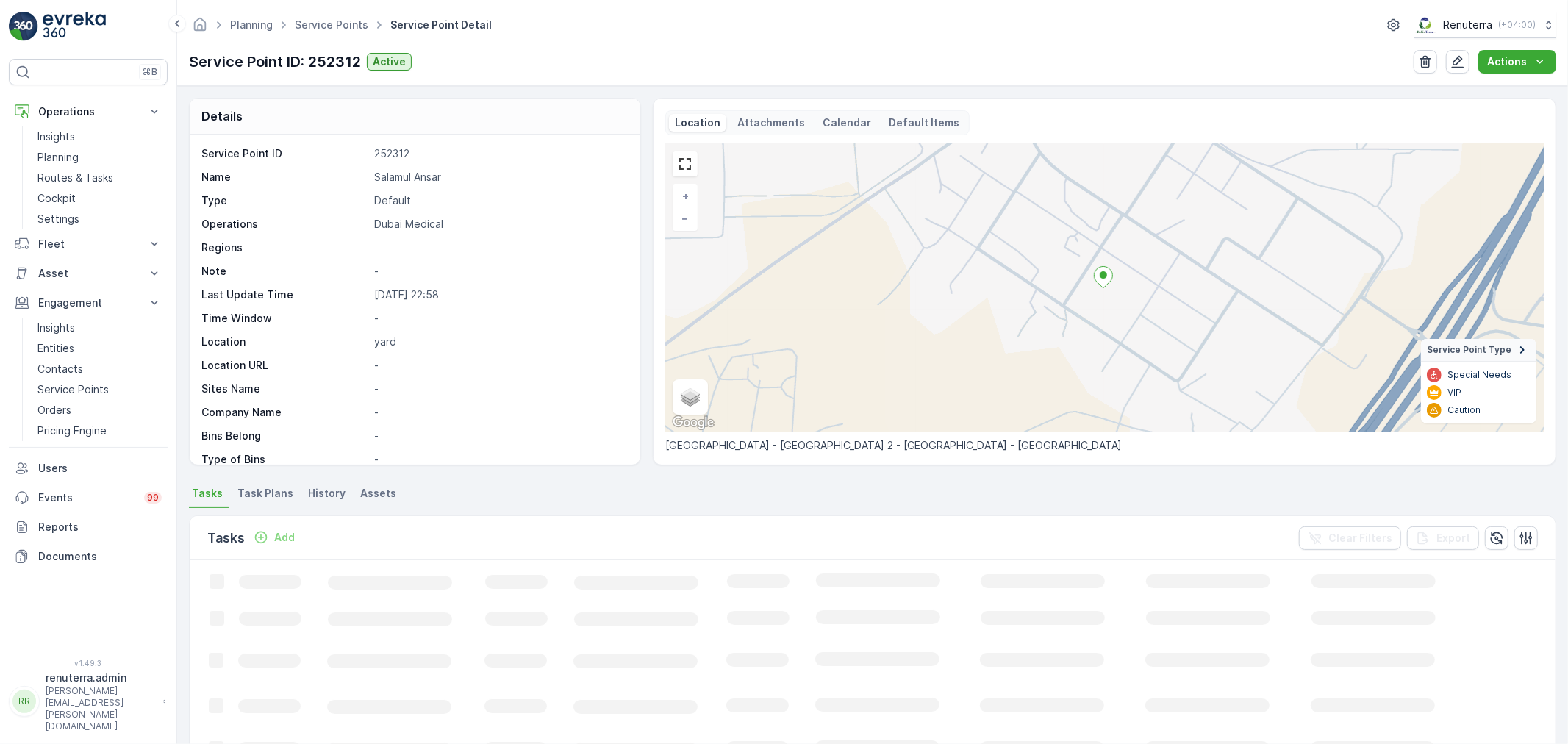
scroll to position [82, 0]
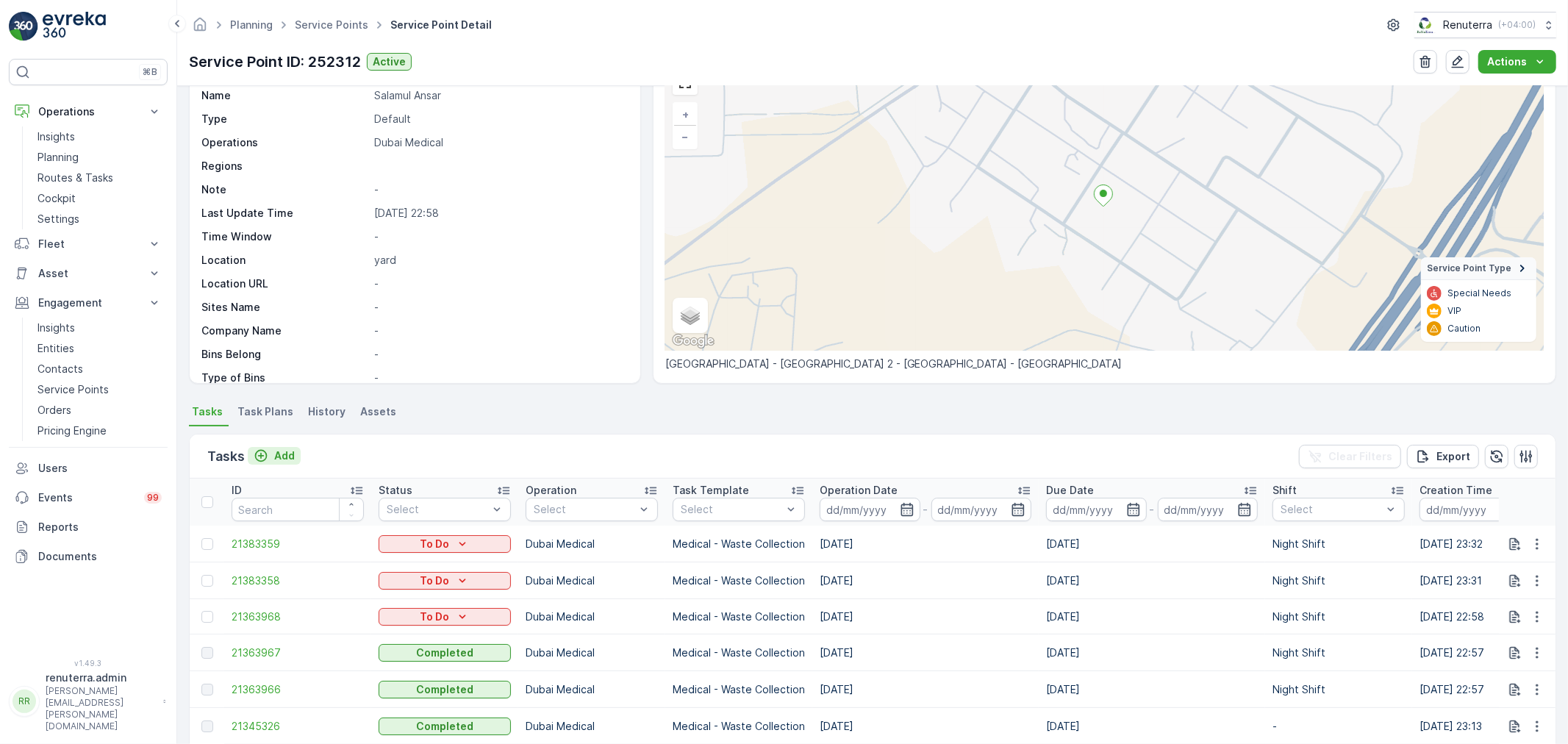
click at [296, 457] on button "Add" at bounding box center [274, 455] width 53 height 17
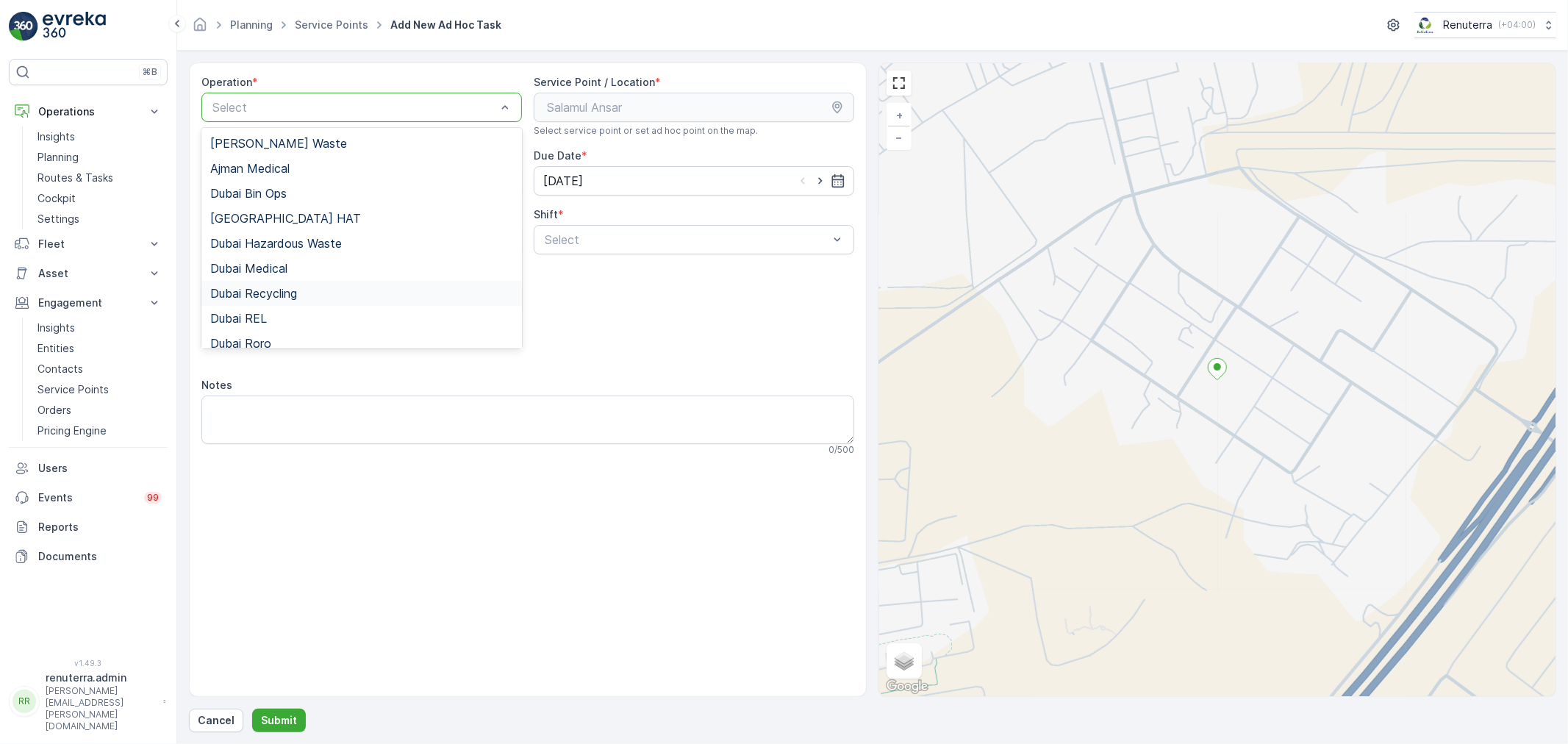
click at [306, 281] on div "Dubai Recycling" at bounding box center [362, 293] width 321 height 25
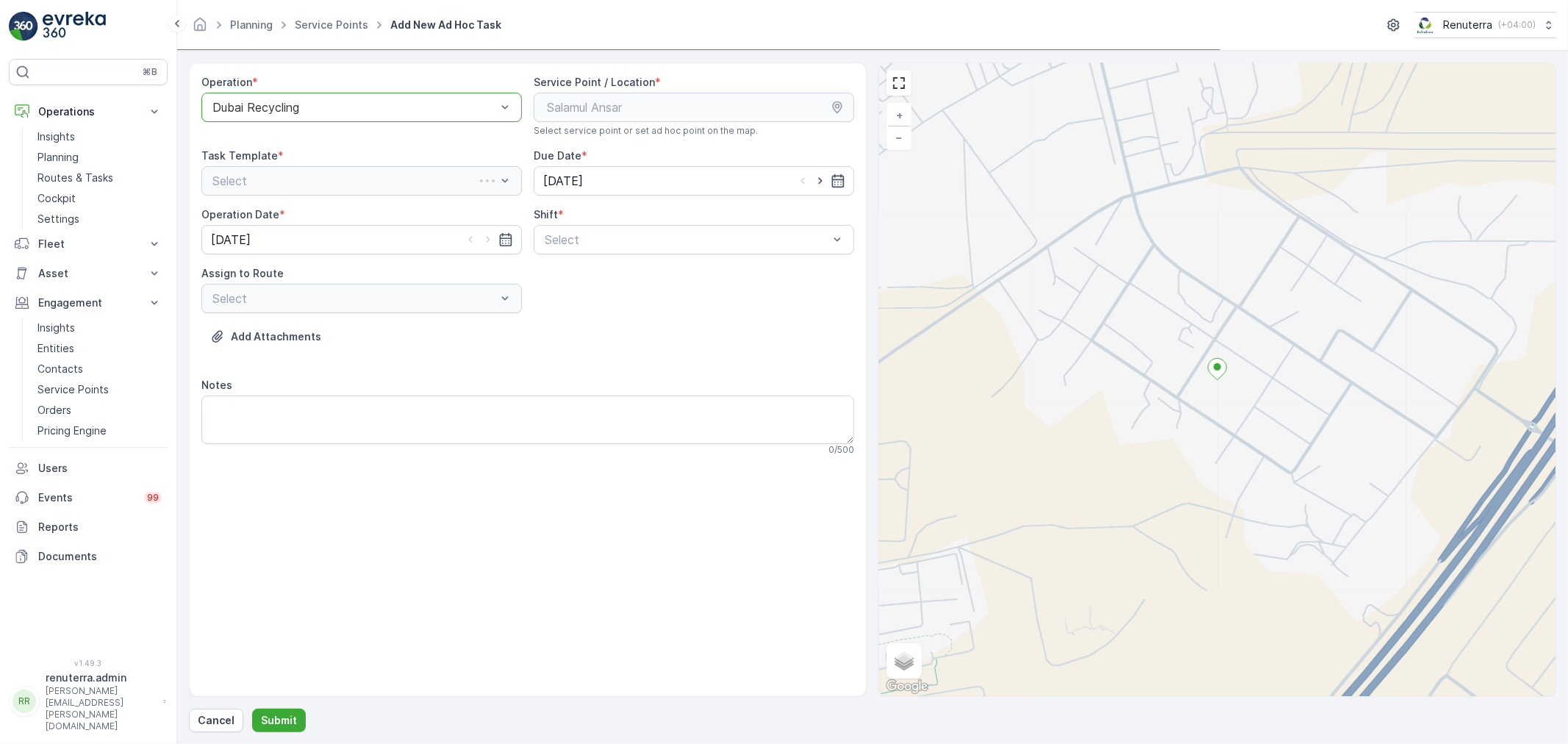
click at [326, 107] on div at bounding box center [354, 107] width 287 height 14
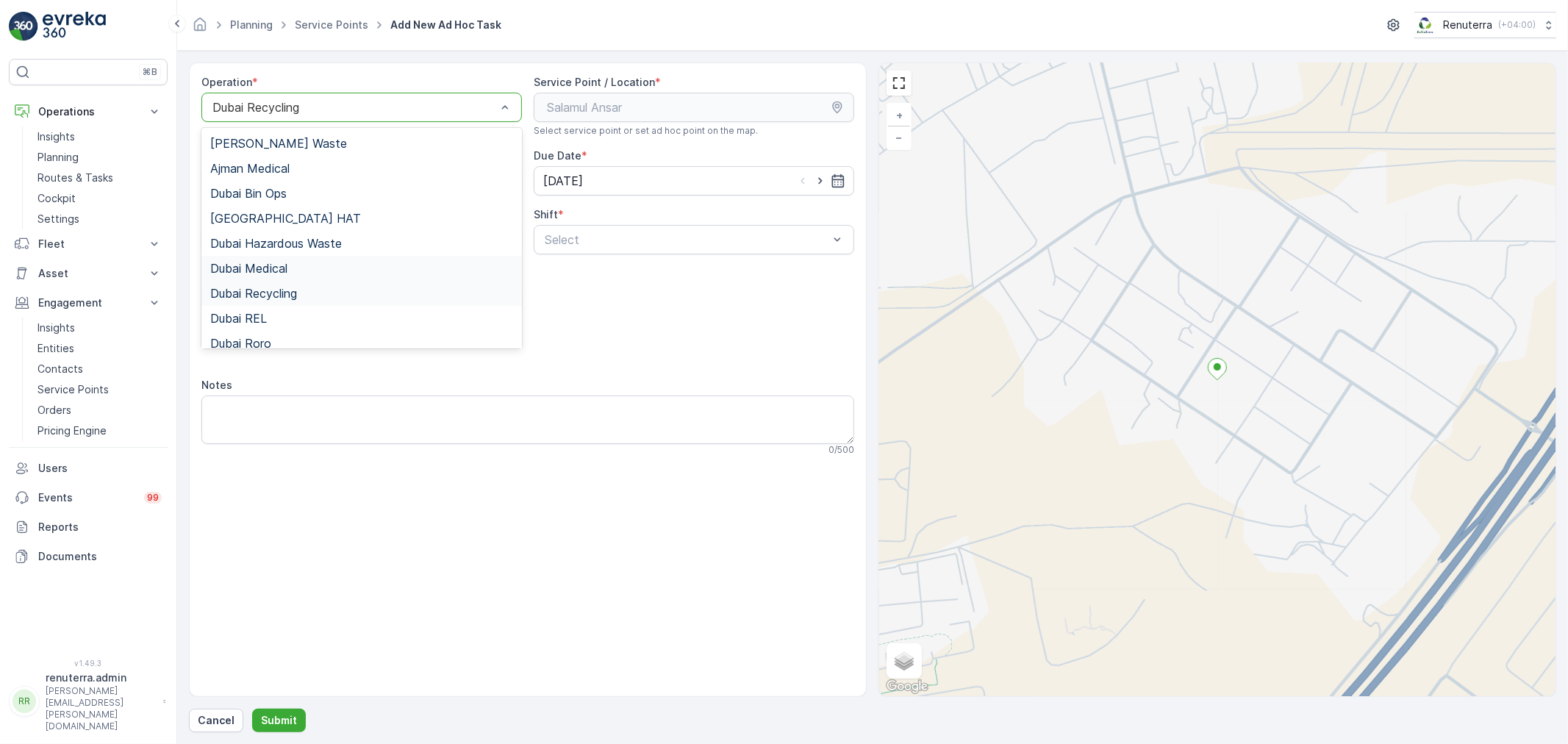
drag, startPoint x: 284, startPoint y: 223, endPoint x: 433, endPoint y: 241, distance: 150.1
click at [273, 266] on span "Dubai Medical" at bounding box center [248, 268] width 77 height 14
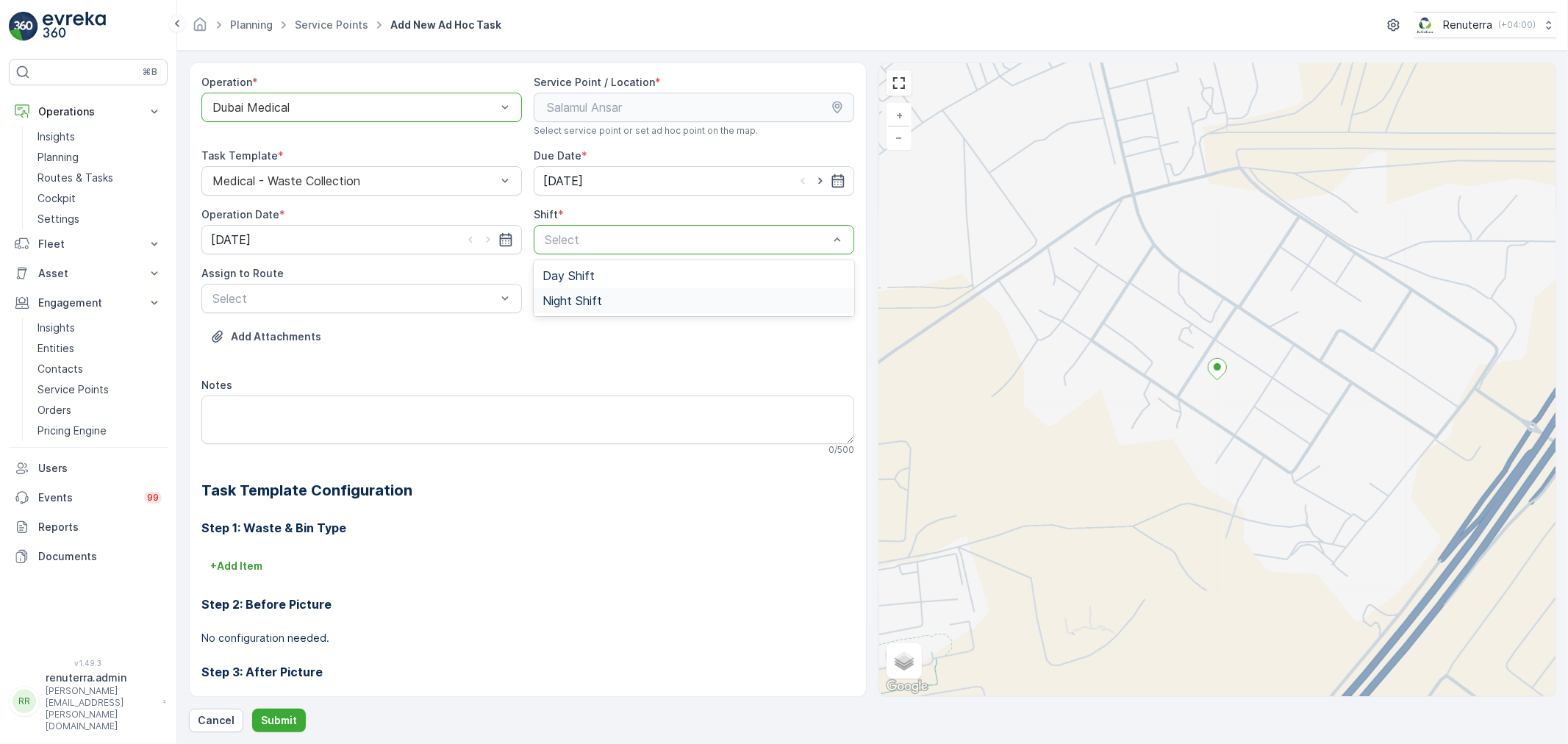
click at [594, 300] on span "Night Shift" at bounding box center [572, 301] width 60 height 14
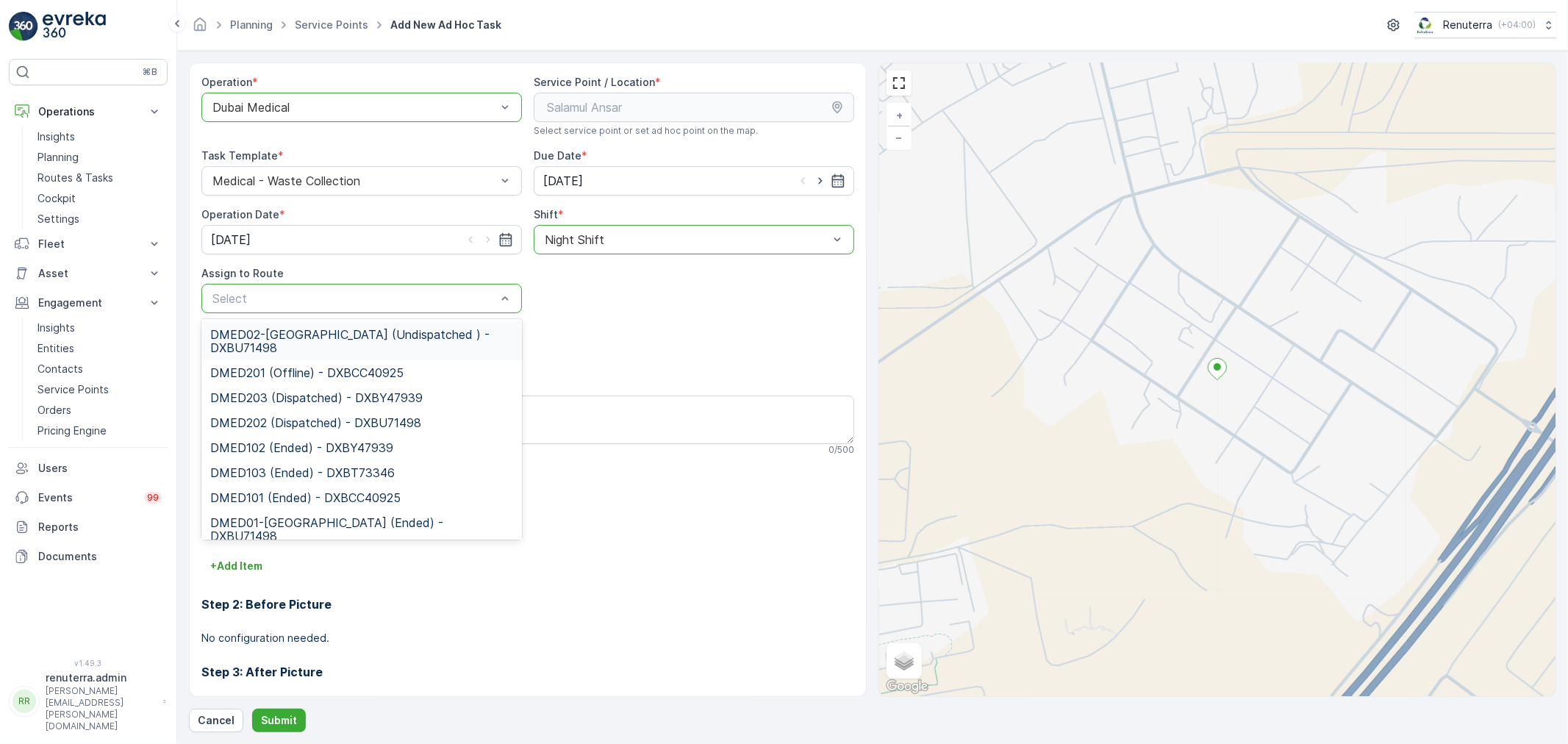
click at [324, 311] on div "Select" at bounding box center [362, 298] width 321 height 29
click at [317, 325] on div "DMED02-[GEOGRAPHIC_DATA] (Undispatched ) - DXBU71498" at bounding box center [362, 341] width 321 height 38
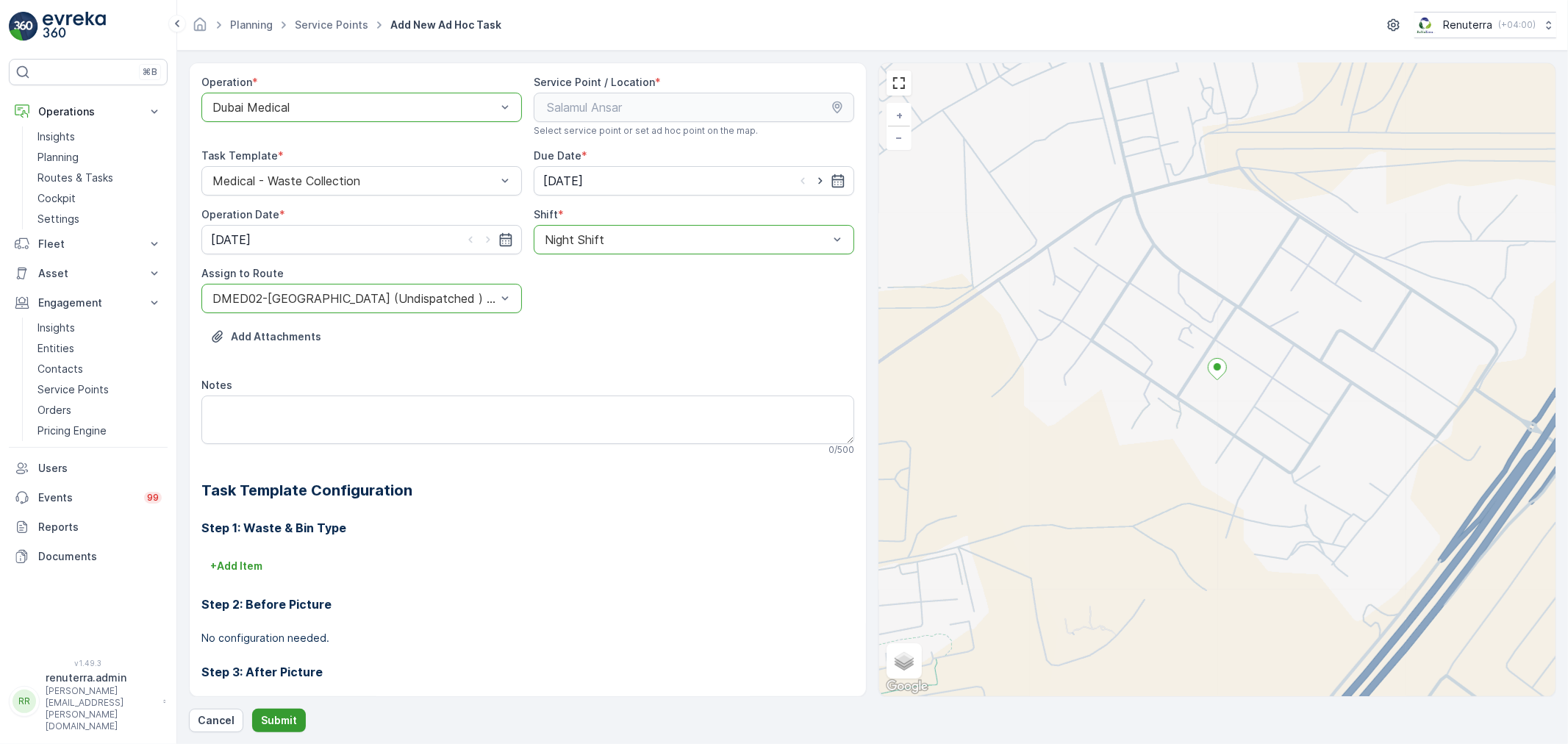
click at [291, 720] on p "Submit" at bounding box center [279, 720] width 36 height 15
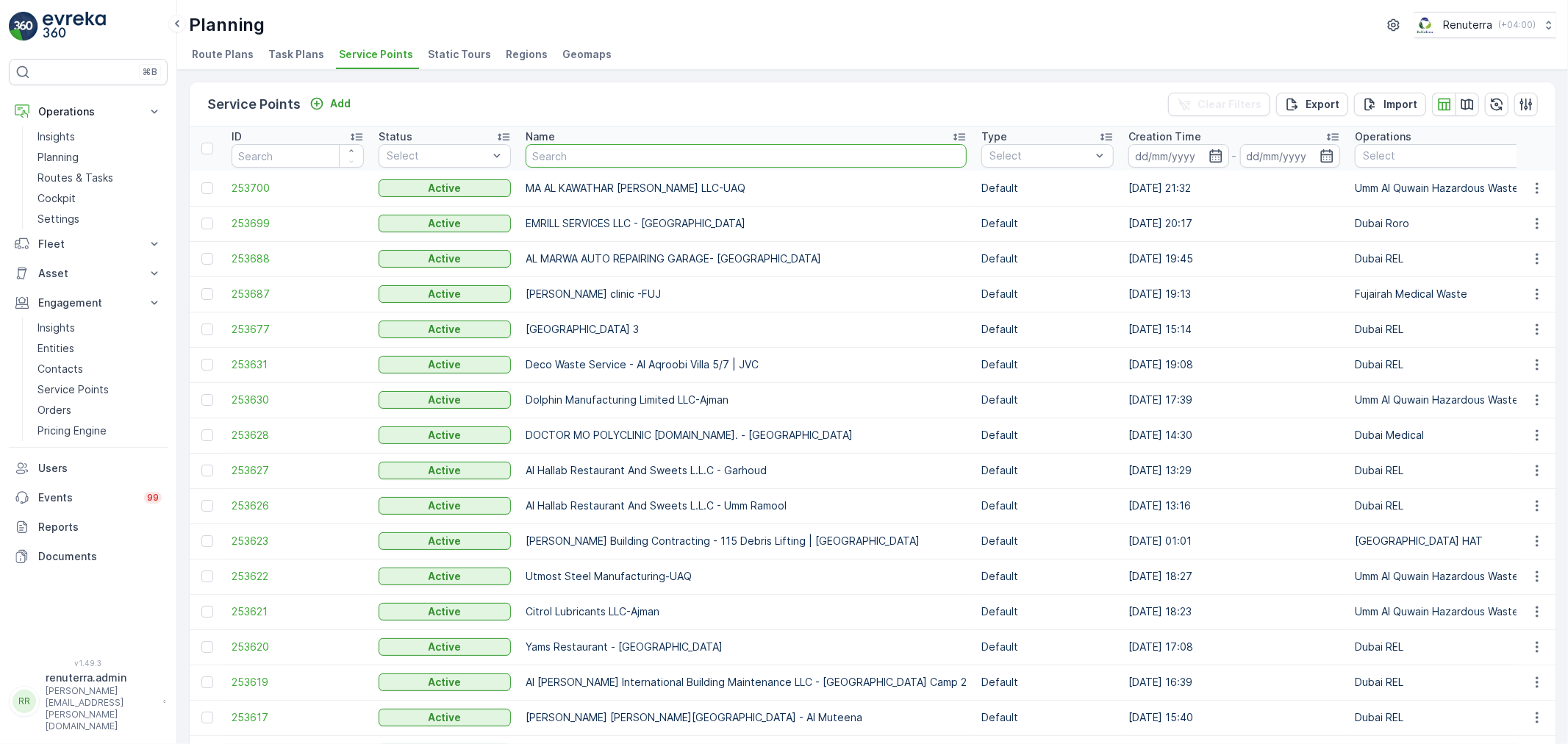
click at [645, 154] on input "text" at bounding box center [745, 156] width 441 height 24
type input "RO"
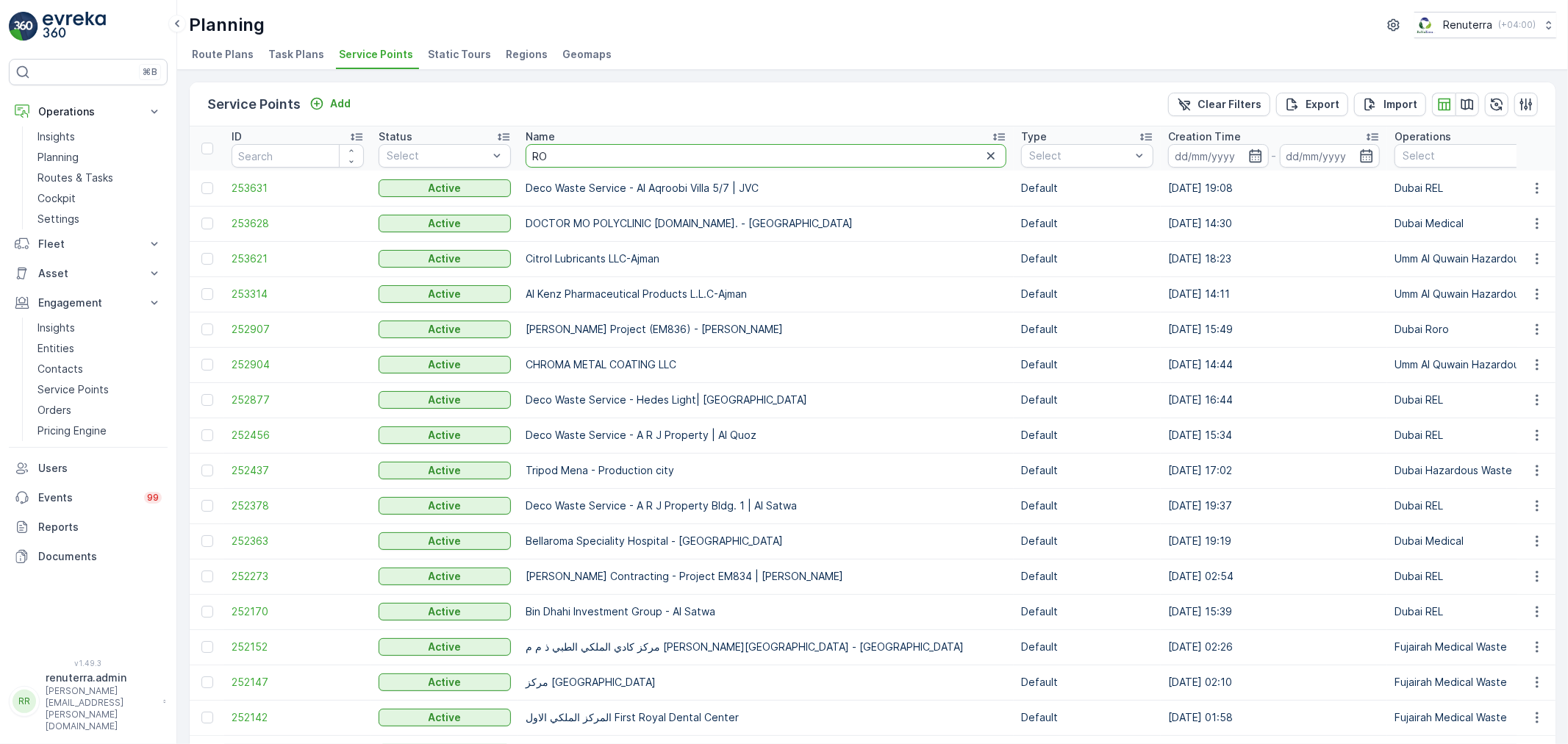
click at [595, 153] on input "RO" at bounding box center [765, 156] width 481 height 24
type input "[PERSON_NAME]"
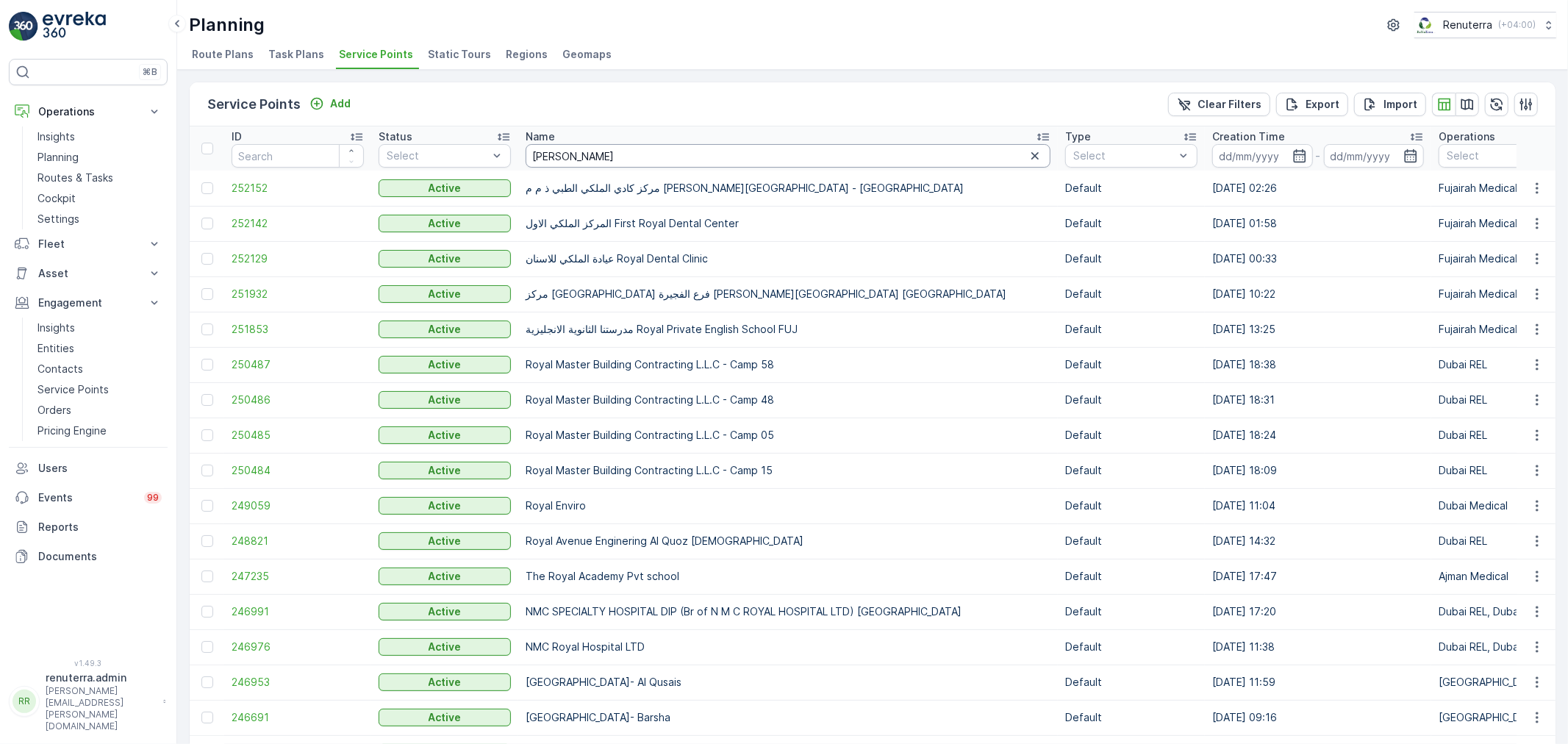
click at [634, 159] on input "[PERSON_NAME]" at bounding box center [788, 156] width 525 height 24
type input "ROYA"
click at [614, 148] on input "ROYA" at bounding box center [788, 156] width 525 height 24
type input "ROYAL"
click at [252, 505] on span "249059" at bounding box center [298, 506] width 133 height 15
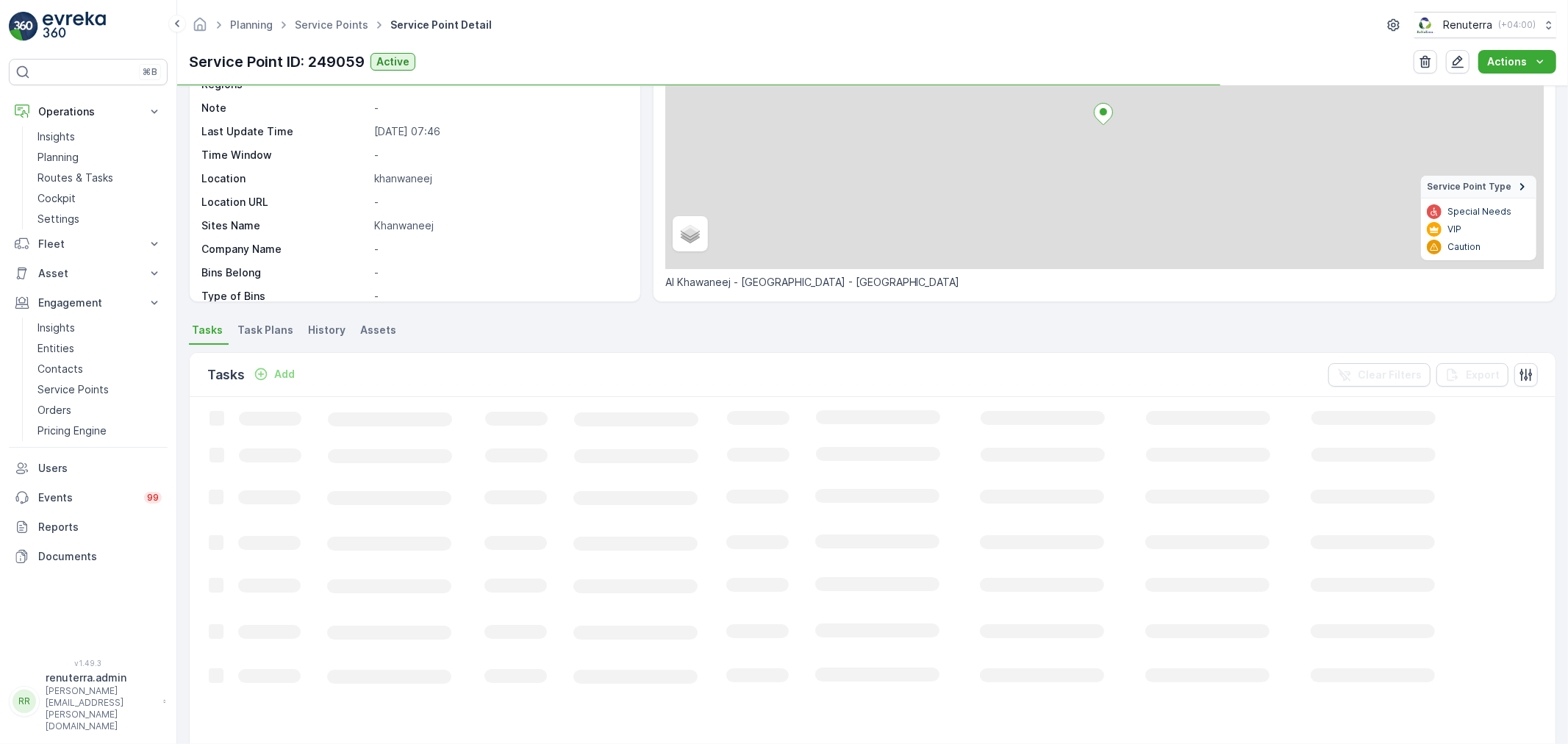
scroll to position [164, 0]
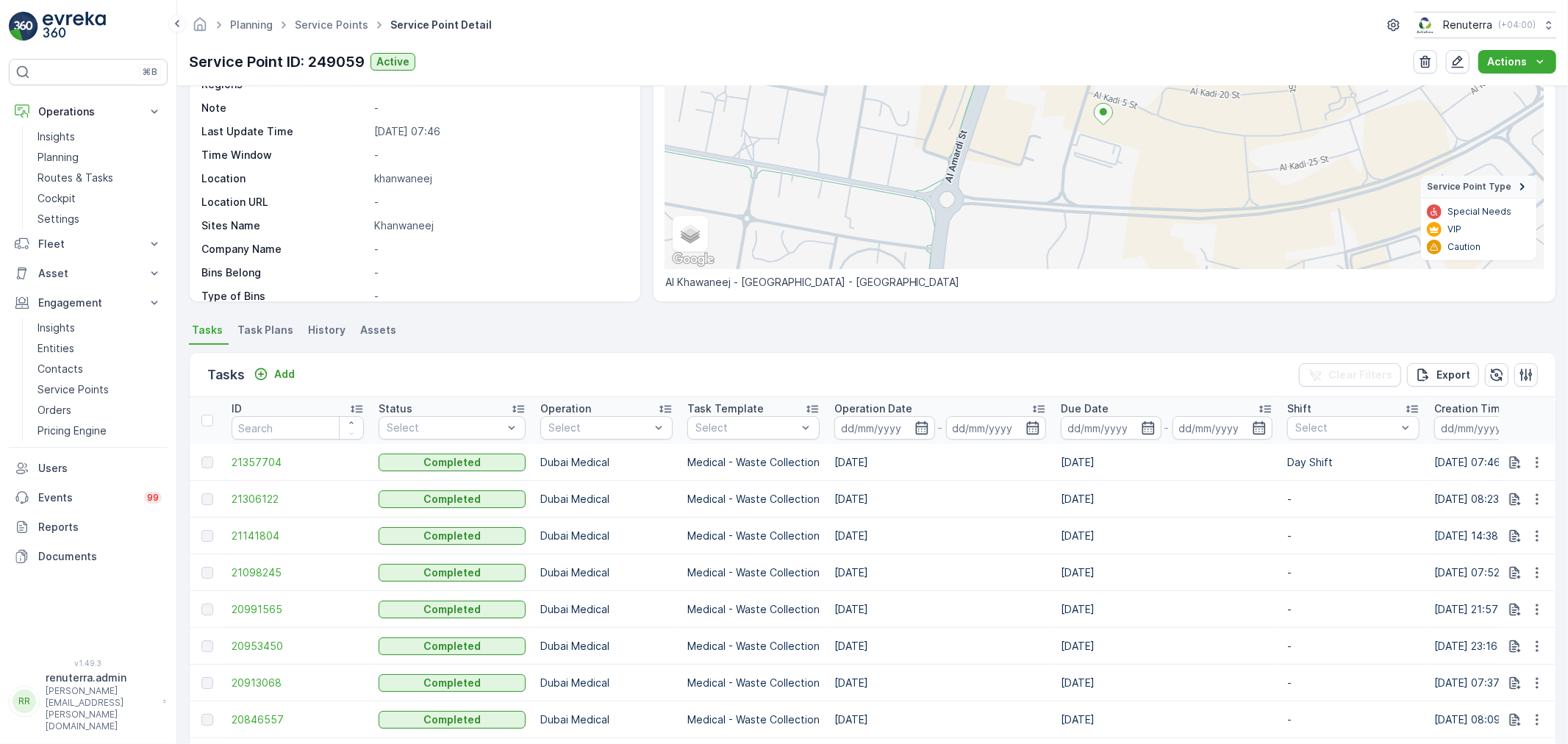
drag, startPoint x: 685, startPoint y: 439, endPoint x: 564, endPoint y: 342, distance: 155.1
click at [564, 342] on ul "Tasks Task Plans History Assets" at bounding box center [872, 332] width 1367 height 25
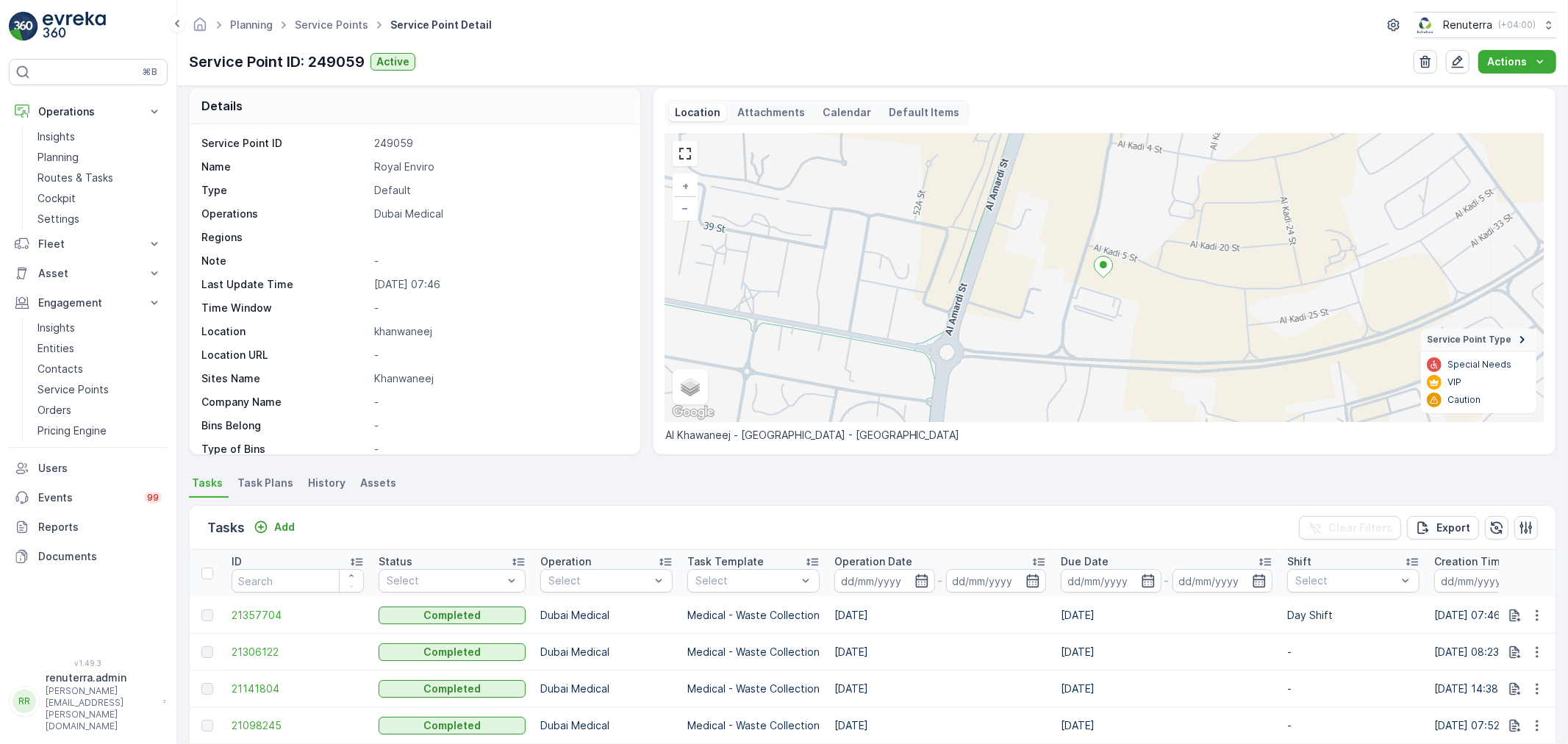
scroll to position [0, 0]
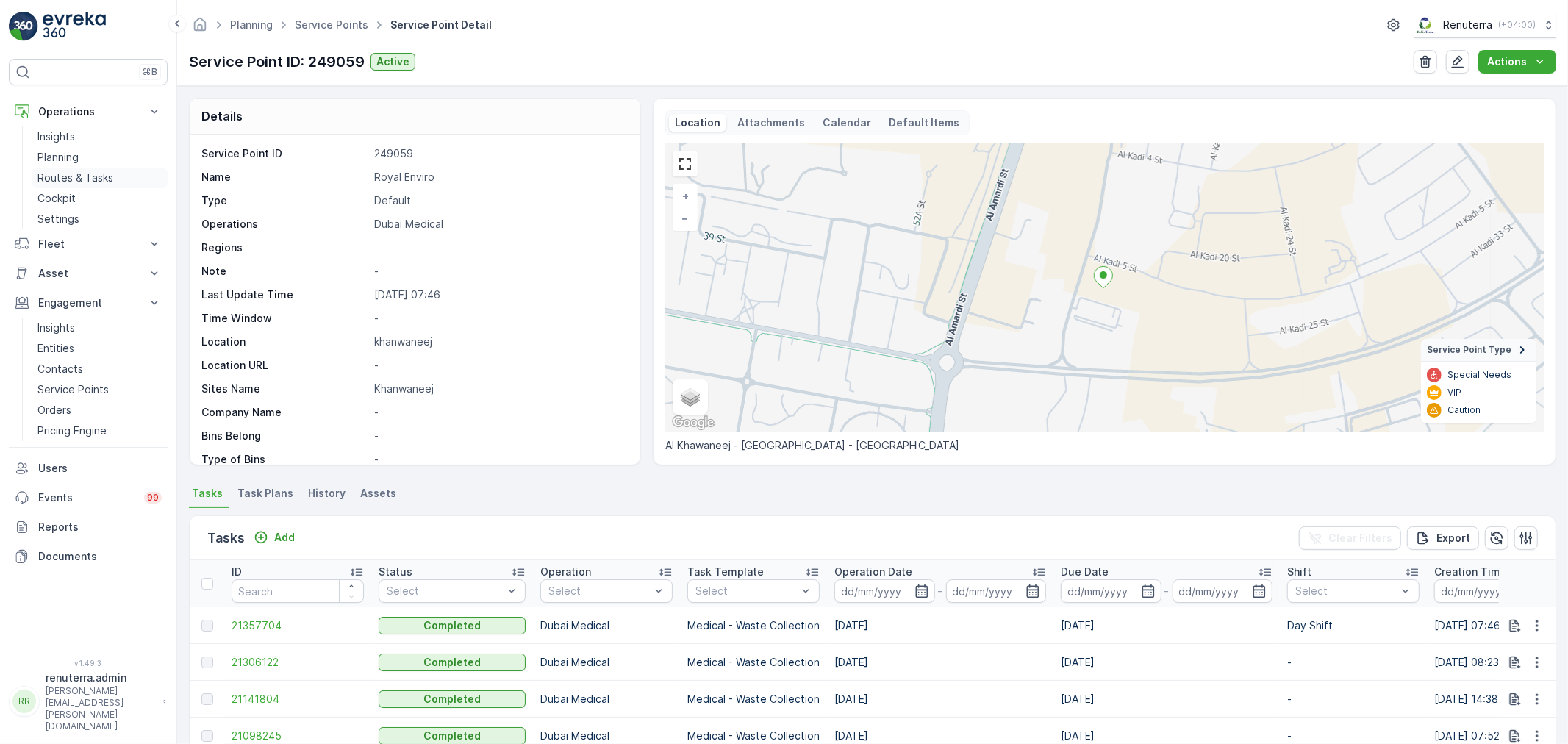
click at [82, 174] on p "Routes & Tasks" at bounding box center [74, 178] width 75 height 15
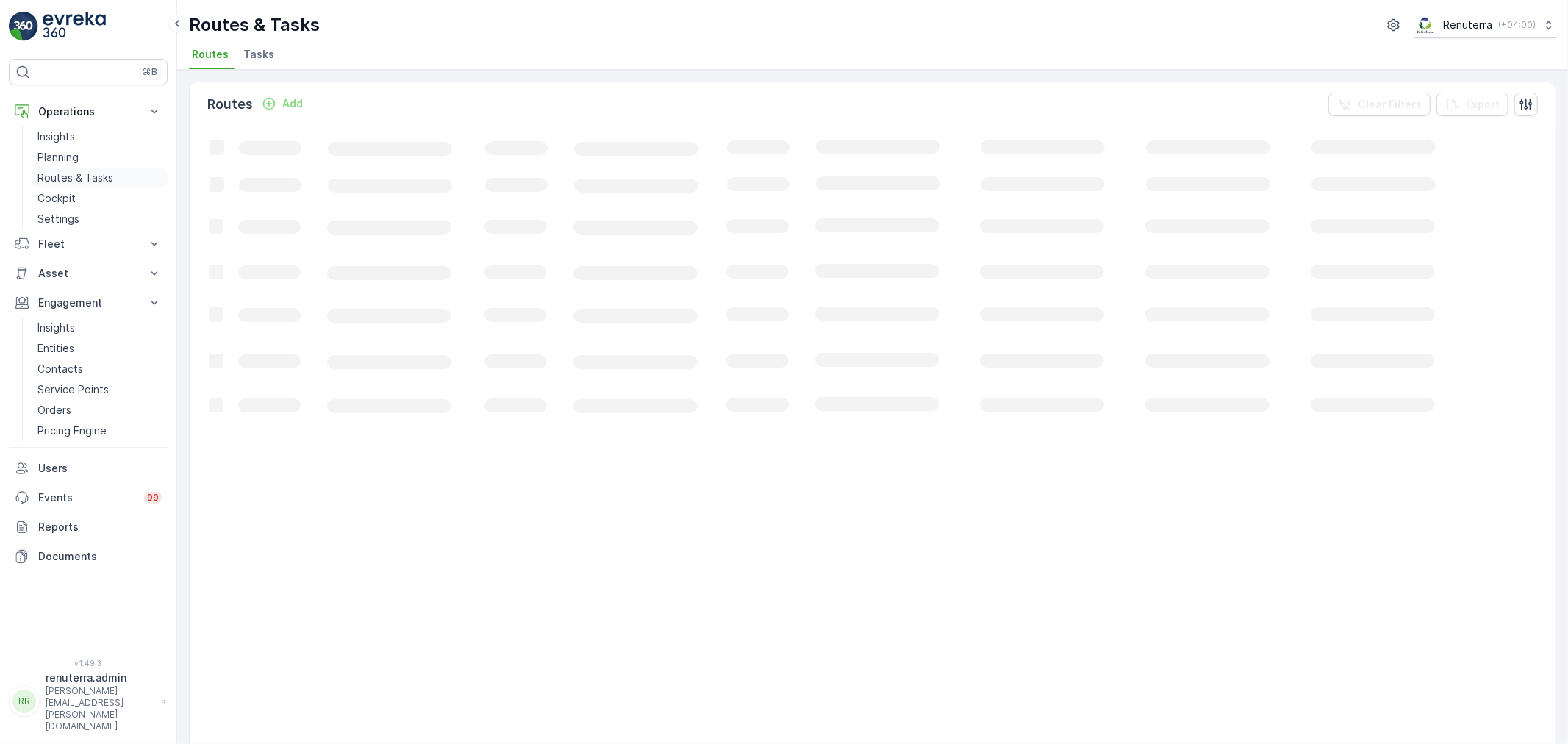
click at [43, 179] on p "Routes & Tasks" at bounding box center [74, 178] width 75 height 15
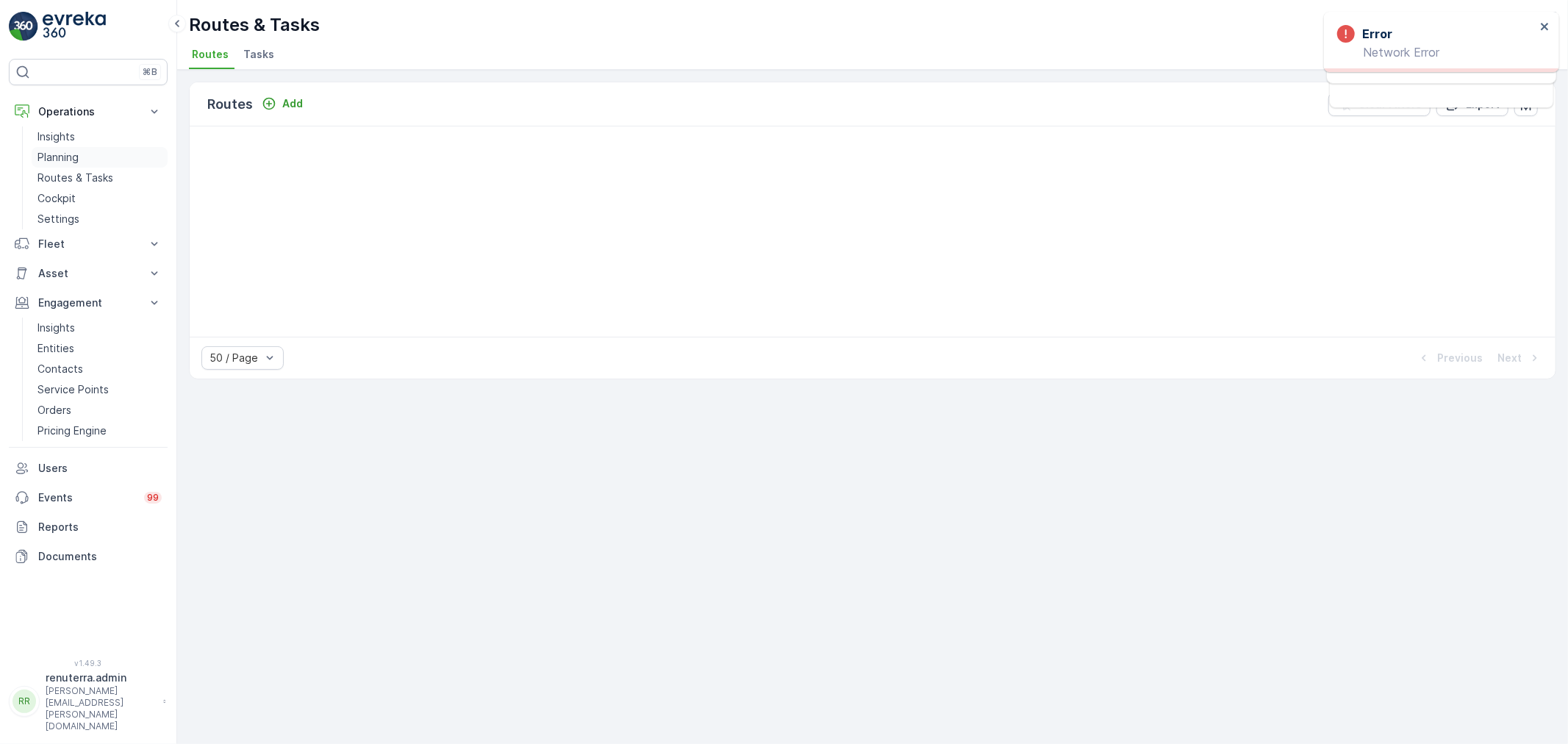
click at [56, 156] on p "Planning" at bounding box center [57, 157] width 41 height 15
drag, startPoint x: 391, startPoint y: 54, endPoint x: 379, endPoint y: 59, distance: 13.0
click at [385, 55] on span "Service Points" at bounding box center [376, 55] width 74 height 15
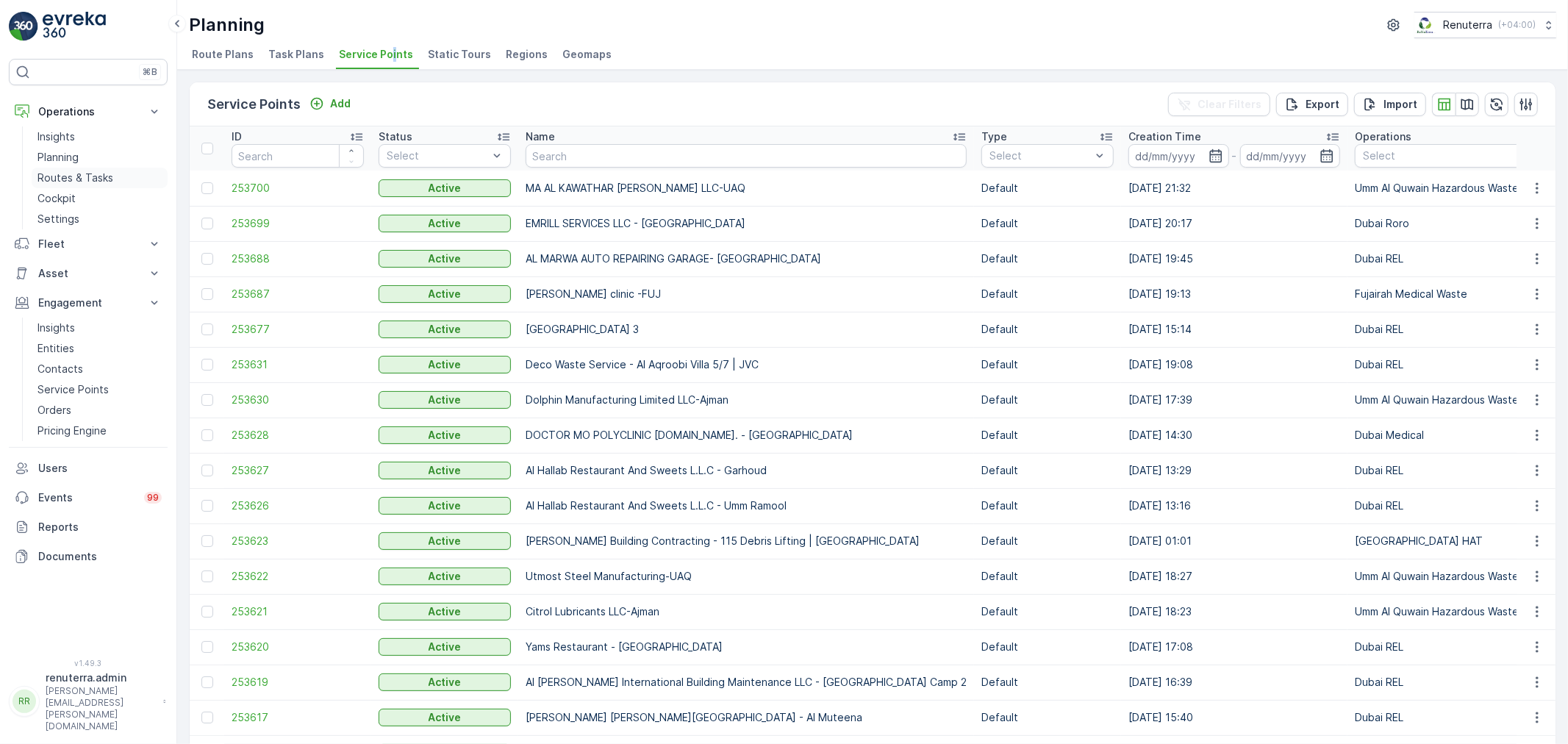
click at [53, 174] on p "Routes & Tasks" at bounding box center [74, 178] width 75 height 15
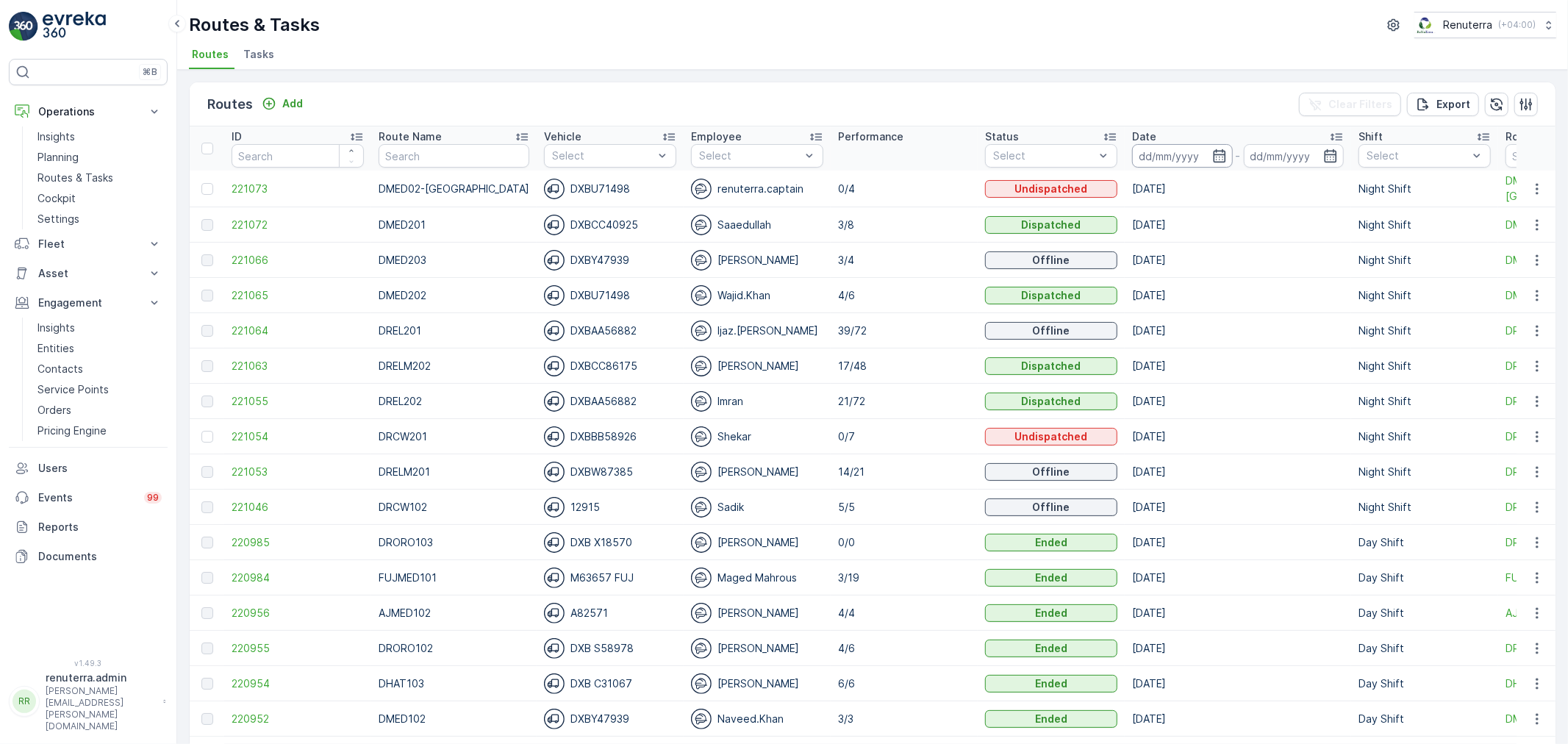
drag, startPoint x: 1194, startPoint y: 152, endPoint x: 1199, endPoint y: 165, distance: 13.9
click at [1212, 152] on icon "button" at bounding box center [1219, 155] width 15 height 15
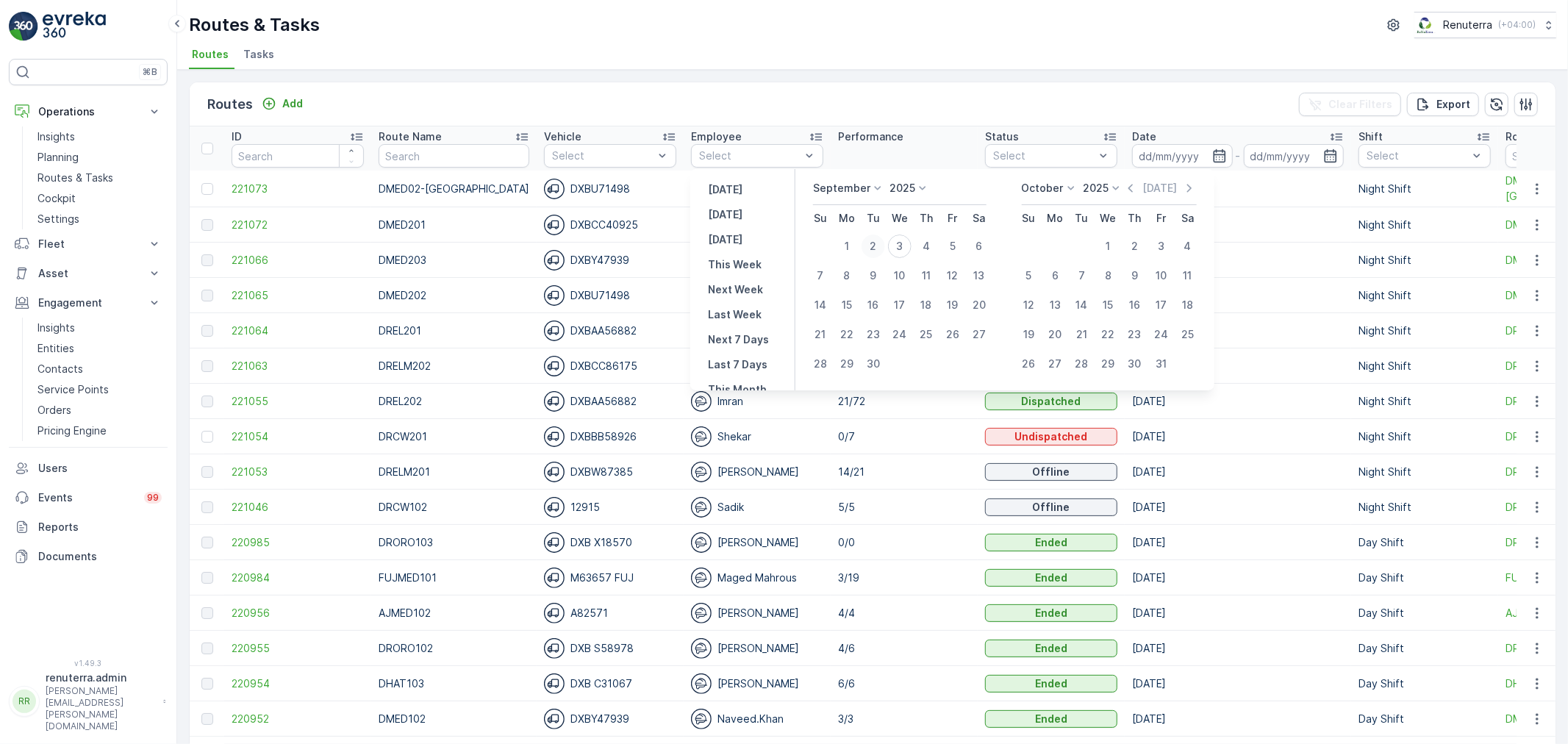
click at [871, 248] on div "2" at bounding box center [873, 246] width 24 height 24
type input "[DATE]"
click at [871, 248] on div "2" at bounding box center [873, 246] width 24 height 24
type input "[DATE]"
click at [871, 248] on div "2" at bounding box center [873, 246] width 24 height 24
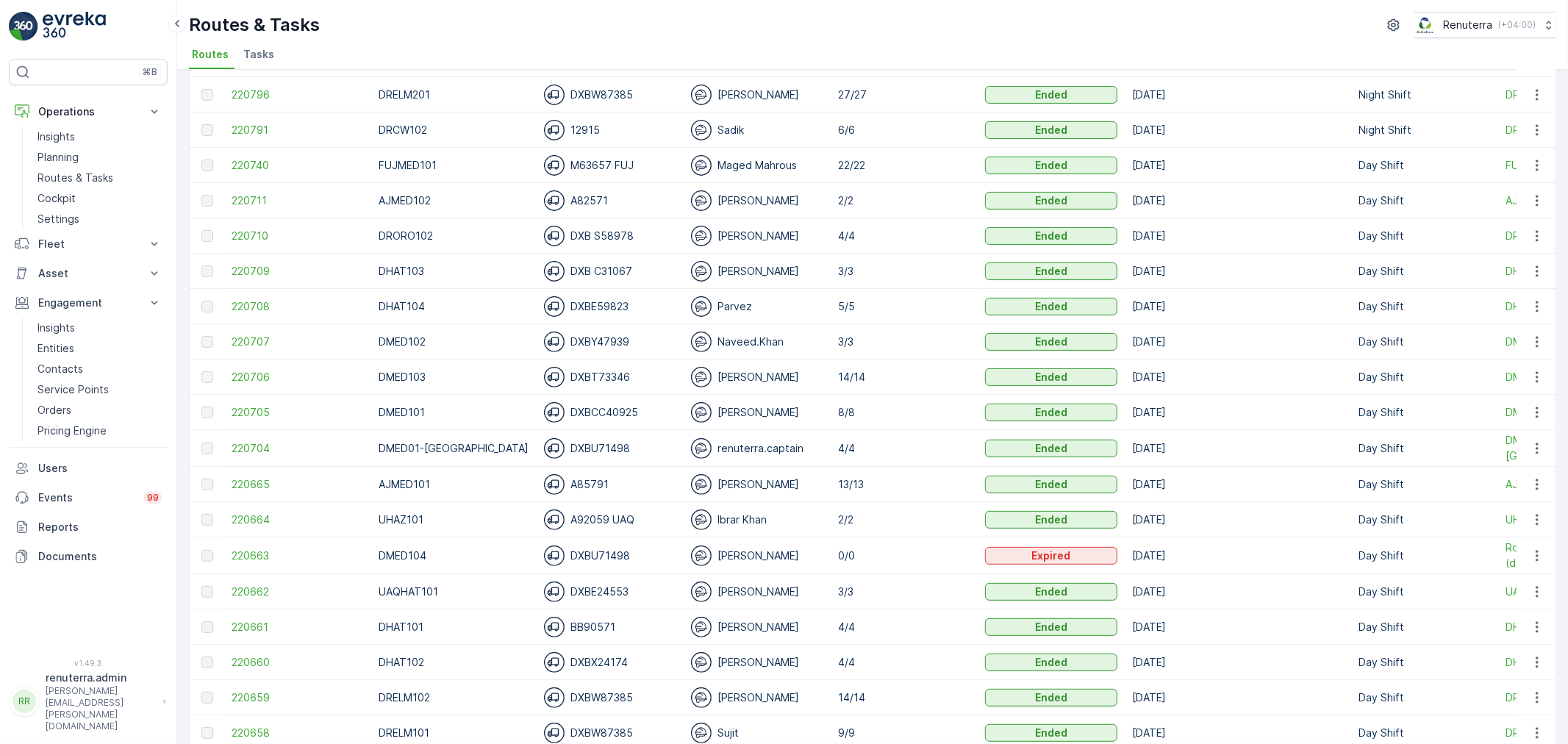
scroll to position [295, 0]
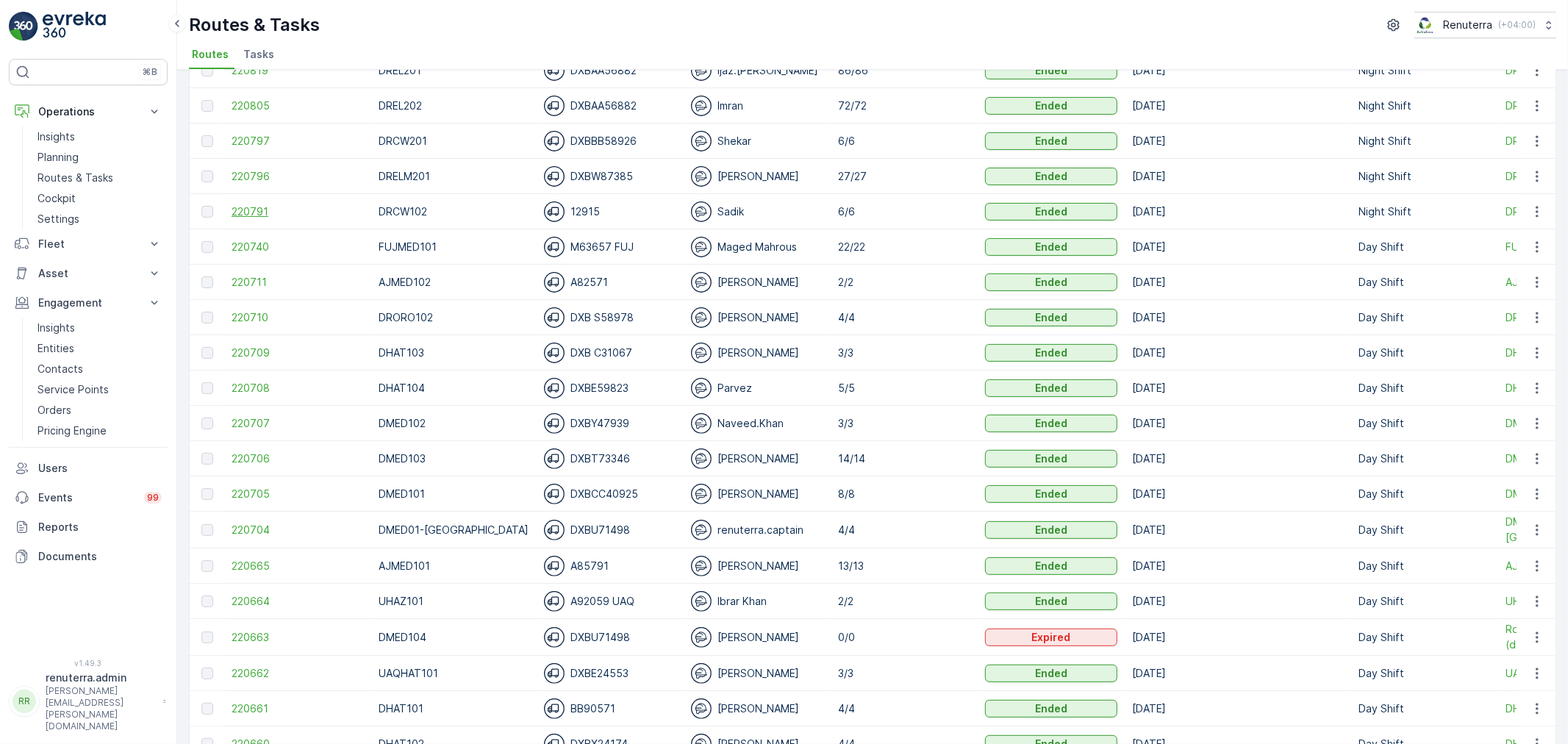
click at [263, 210] on span "220791" at bounding box center [298, 212] width 133 height 15
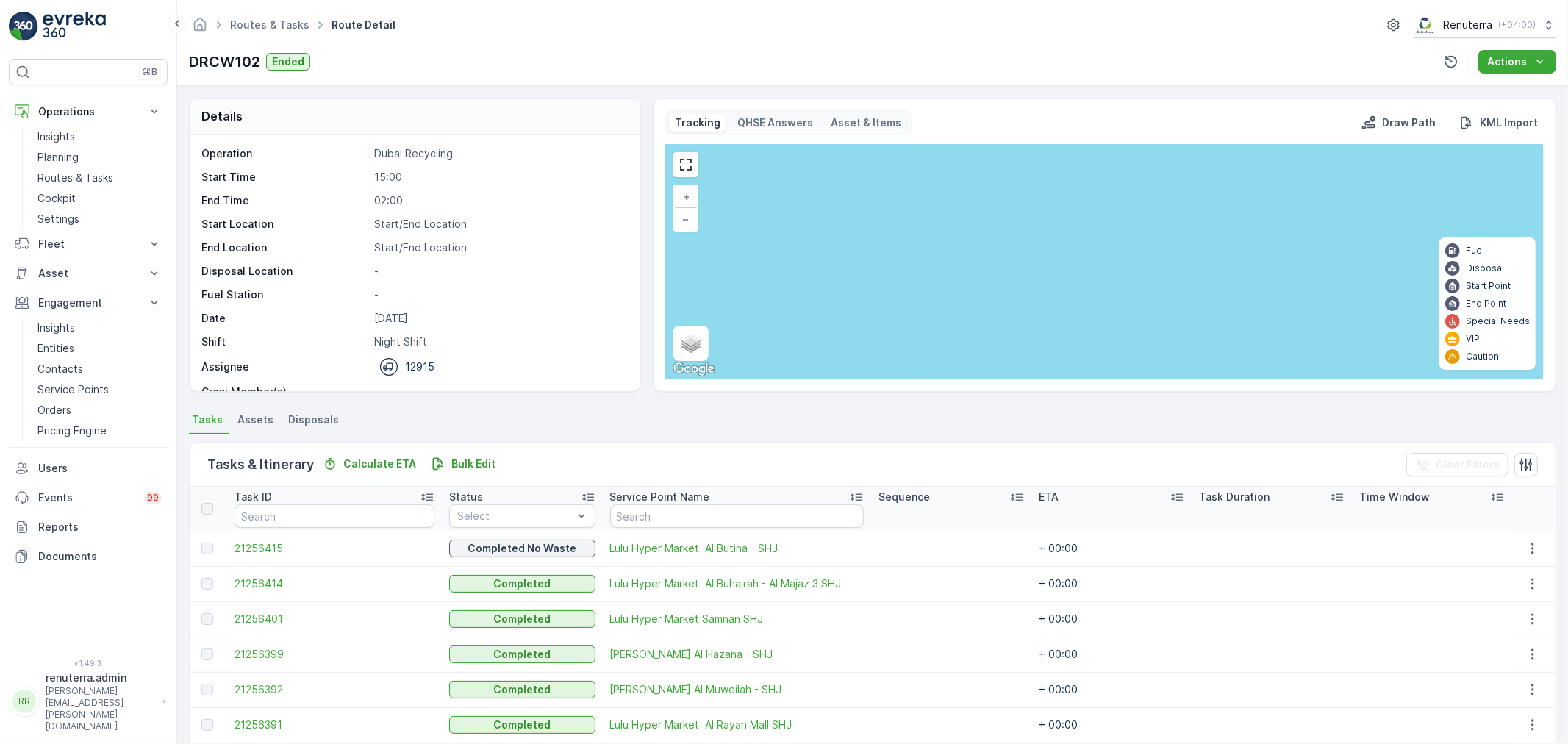
scroll to position [60, 0]
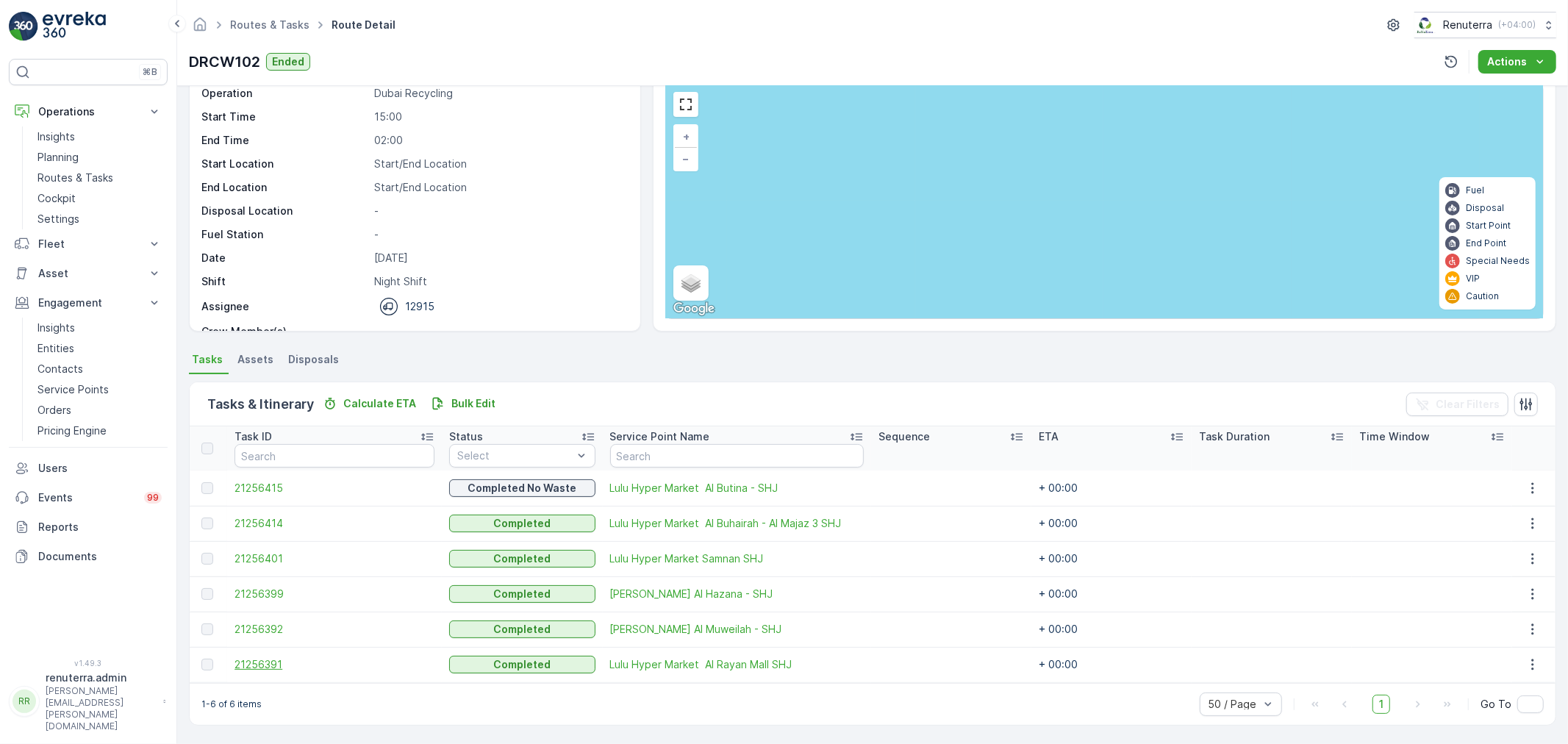
click at [283, 664] on span "21256391" at bounding box center [334, 664] width 200 height 15
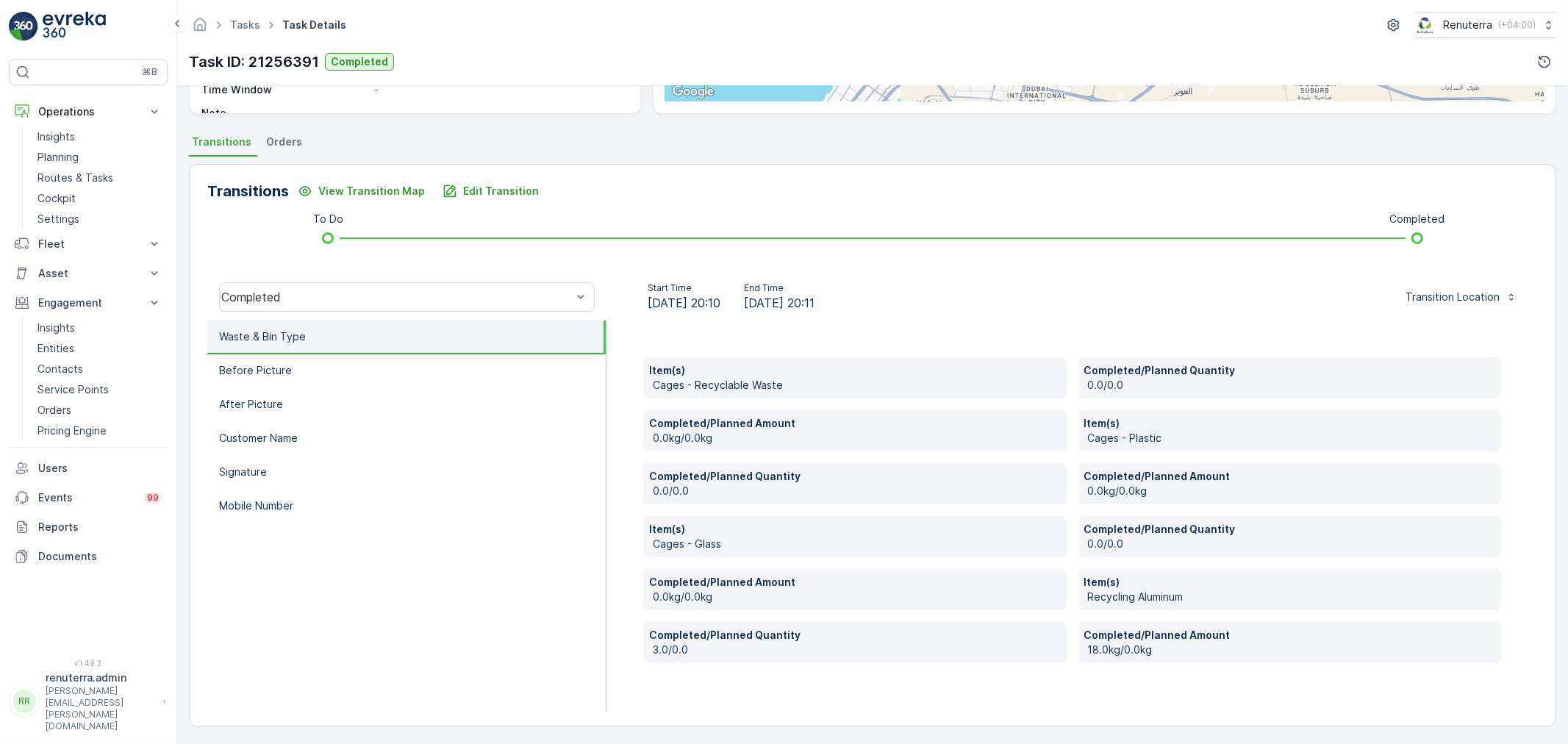
scroll to position [279, 0]
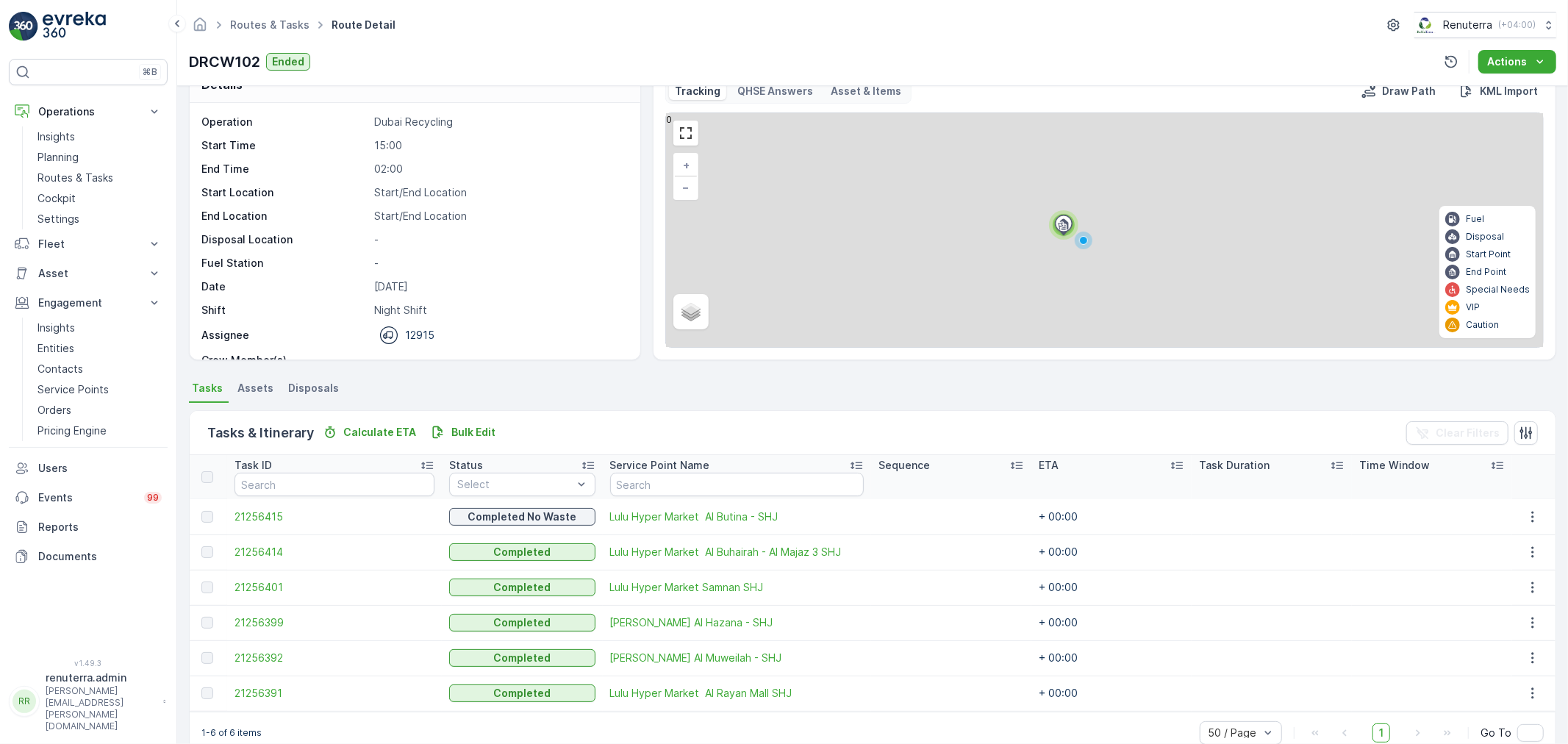
scroll to position [60, 0]
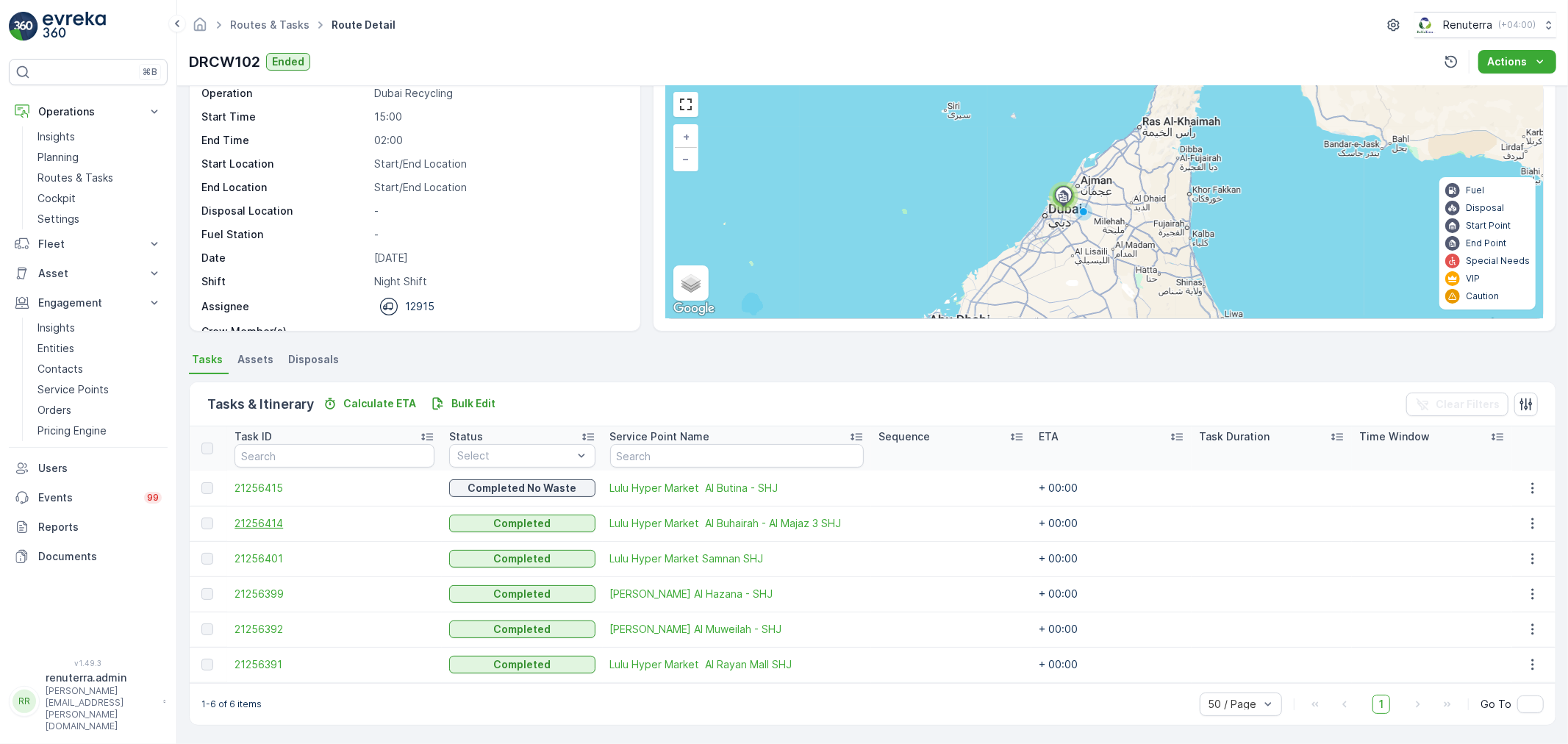
click at [262, 518] on span "21256414" at bounding box center [334, 523] width 200 height 15
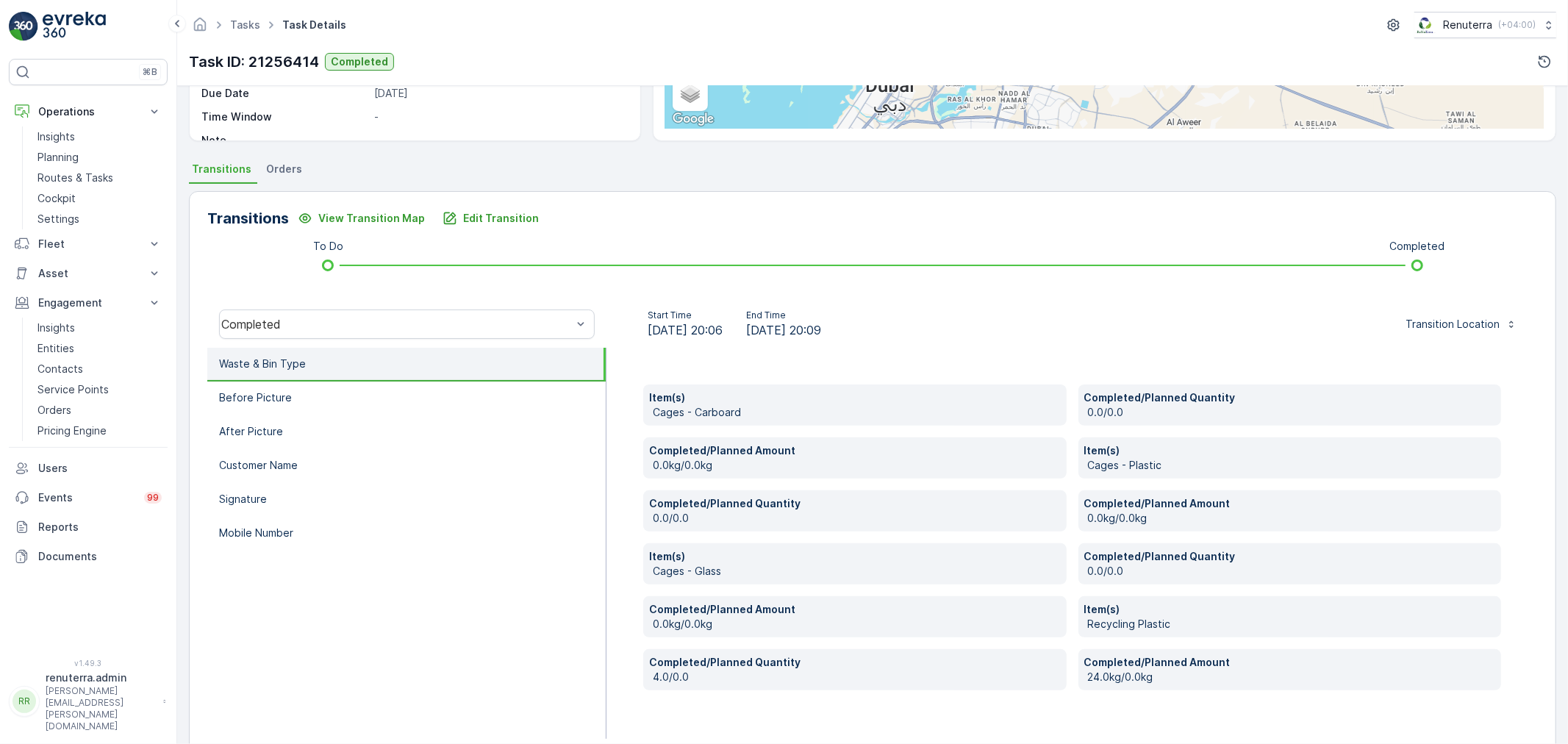
scroll to position [279, 0]
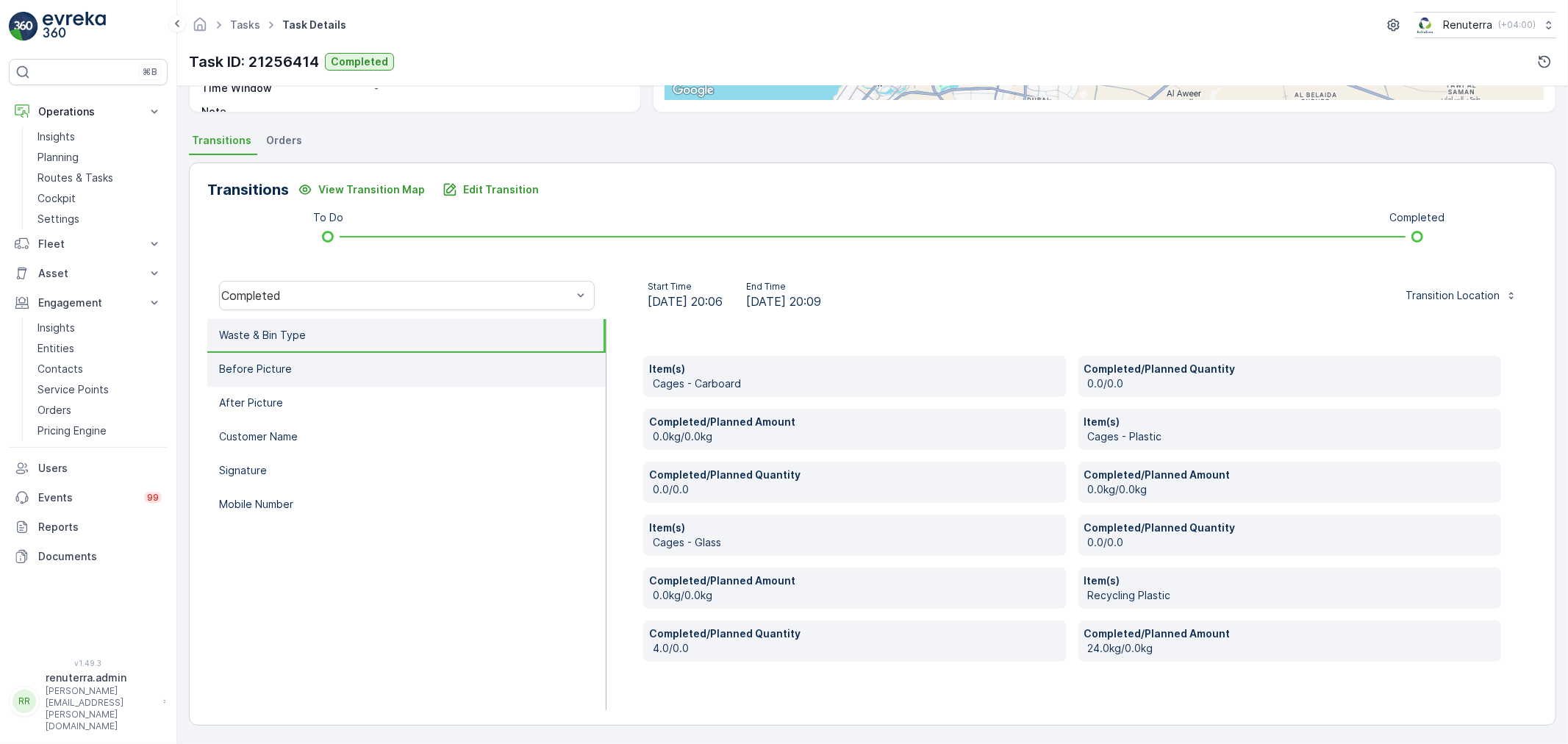
click at [236, 463] on p "Signature" at bounding box center [243, 471] width 48 height 15
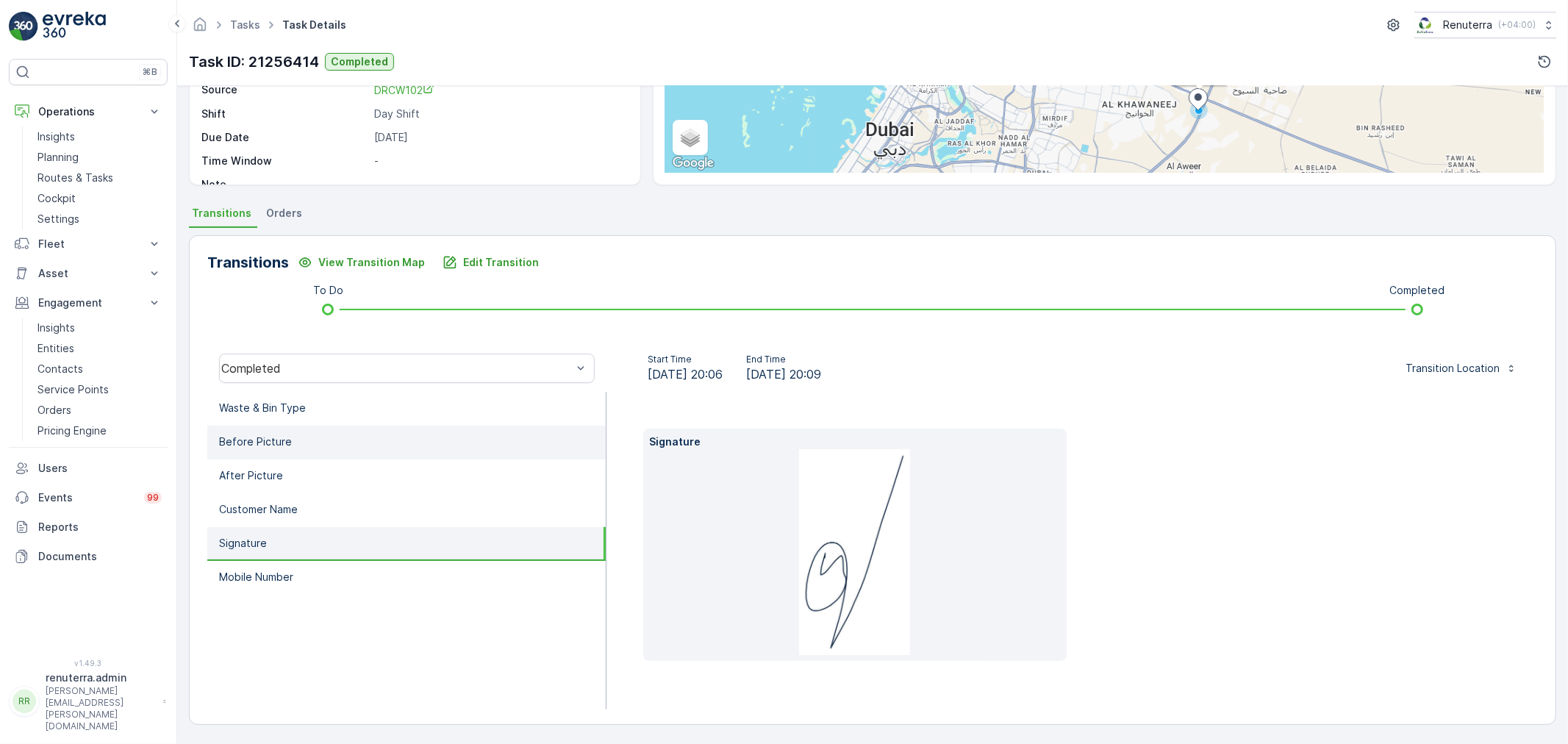
scroll to position [183, 0]
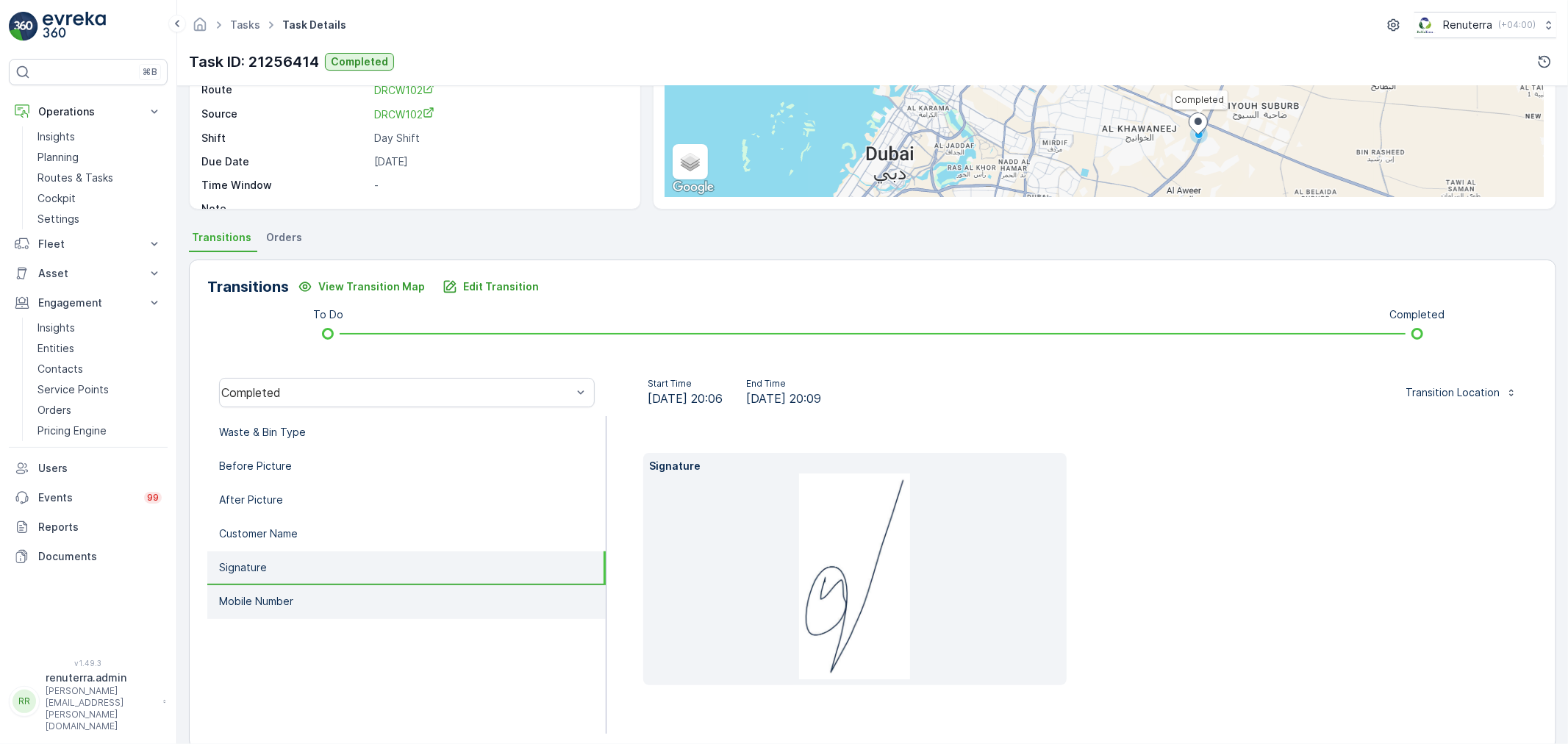
click at [274, 598] on p "Mobile Number" at bounding box center [256, 601] width 74 height 15
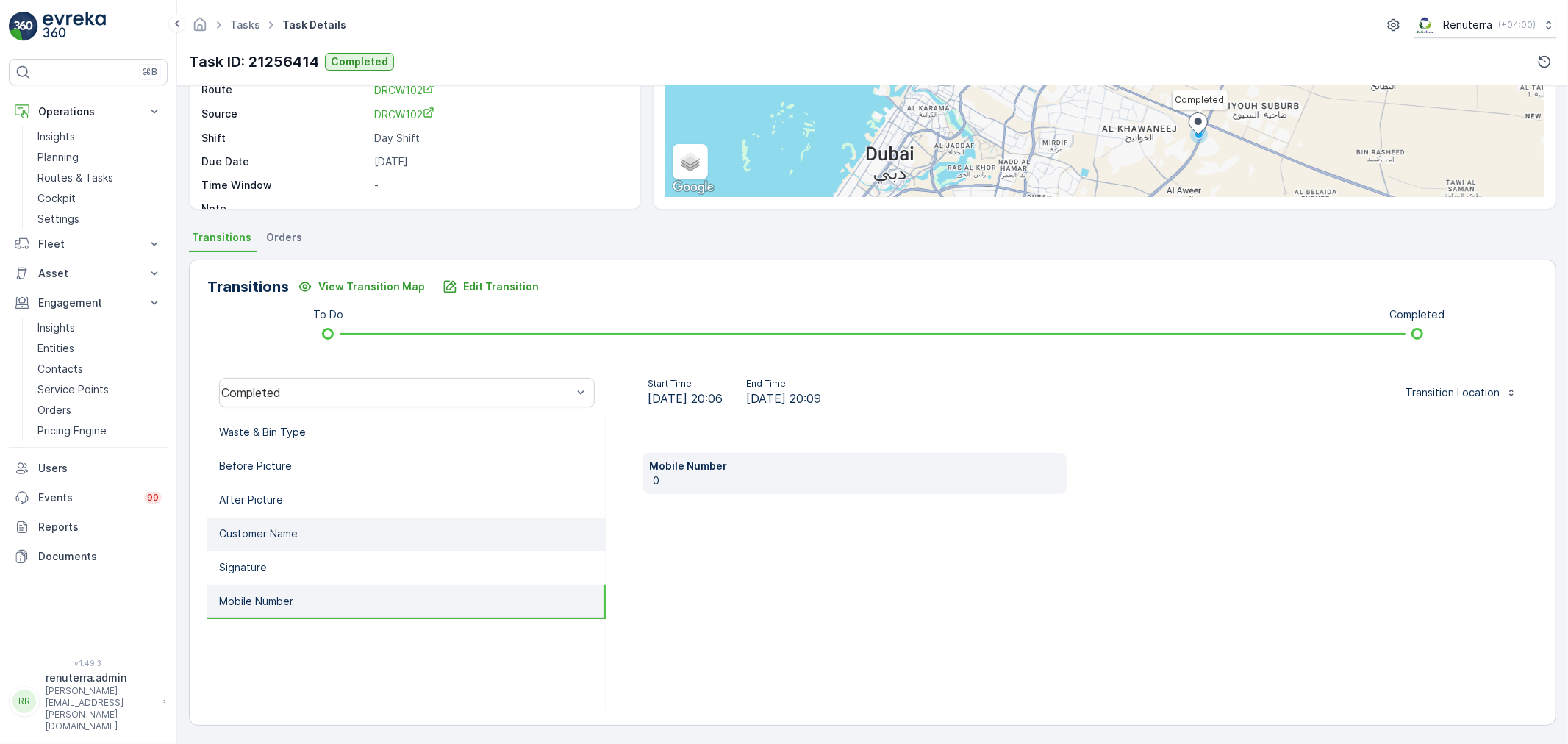
drag, startPoint x: 271, startPoint y: 550, endPoint x: 264, endPoint y: 533, distance: 18.4
click at [271, 544] on ul "Waste & Bin Type Before Picture After Picture Customer Name Signature Mobile Nu…" at bounding box center [406, 563] width 399 height 294
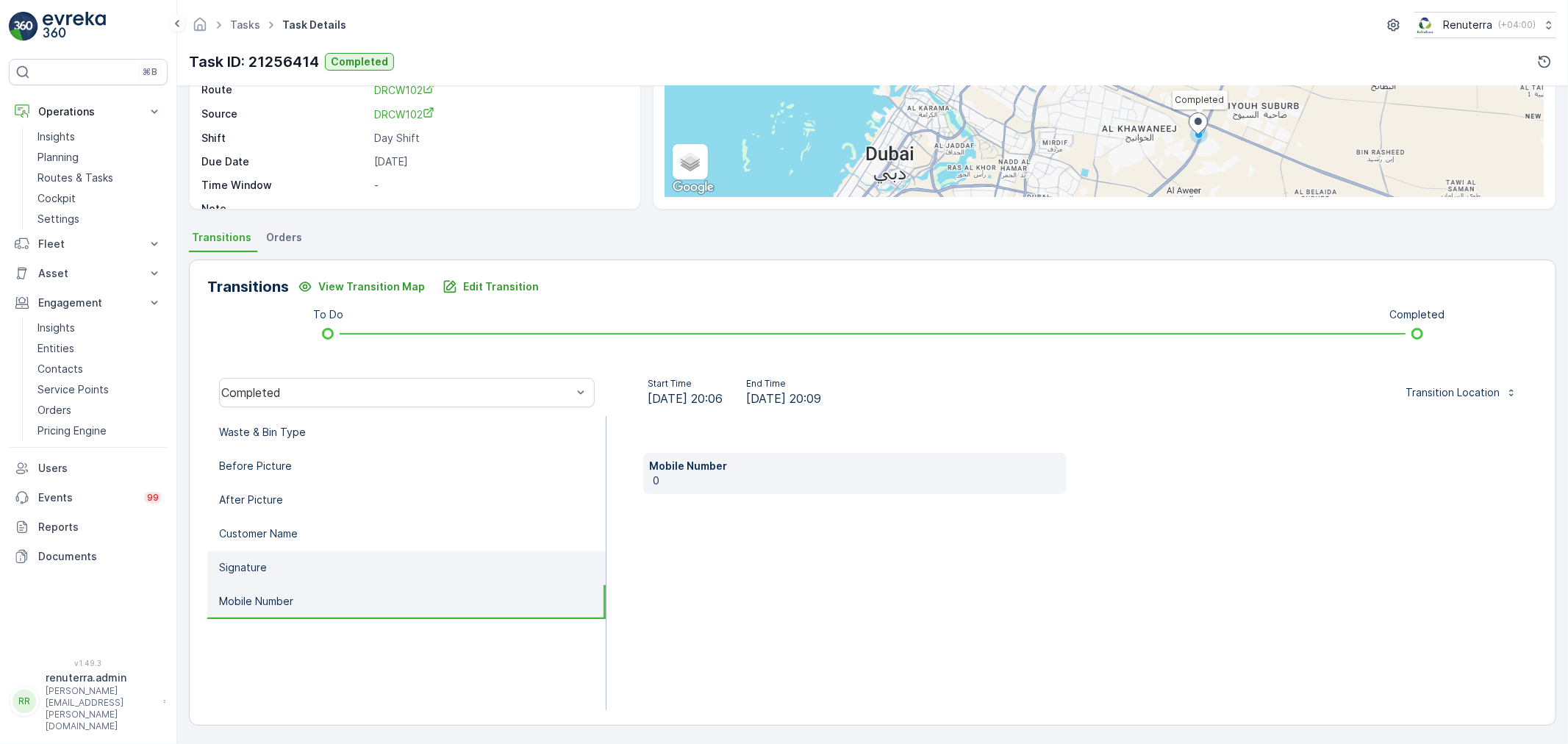
drag, startPoint x: 261, startPoint y: 517, endPoint x: 260, endPoint y: 561, distance: 44.0
click at [261, 518] on li "Customer Name" at bounding box center [406, 534] width 398 height 34
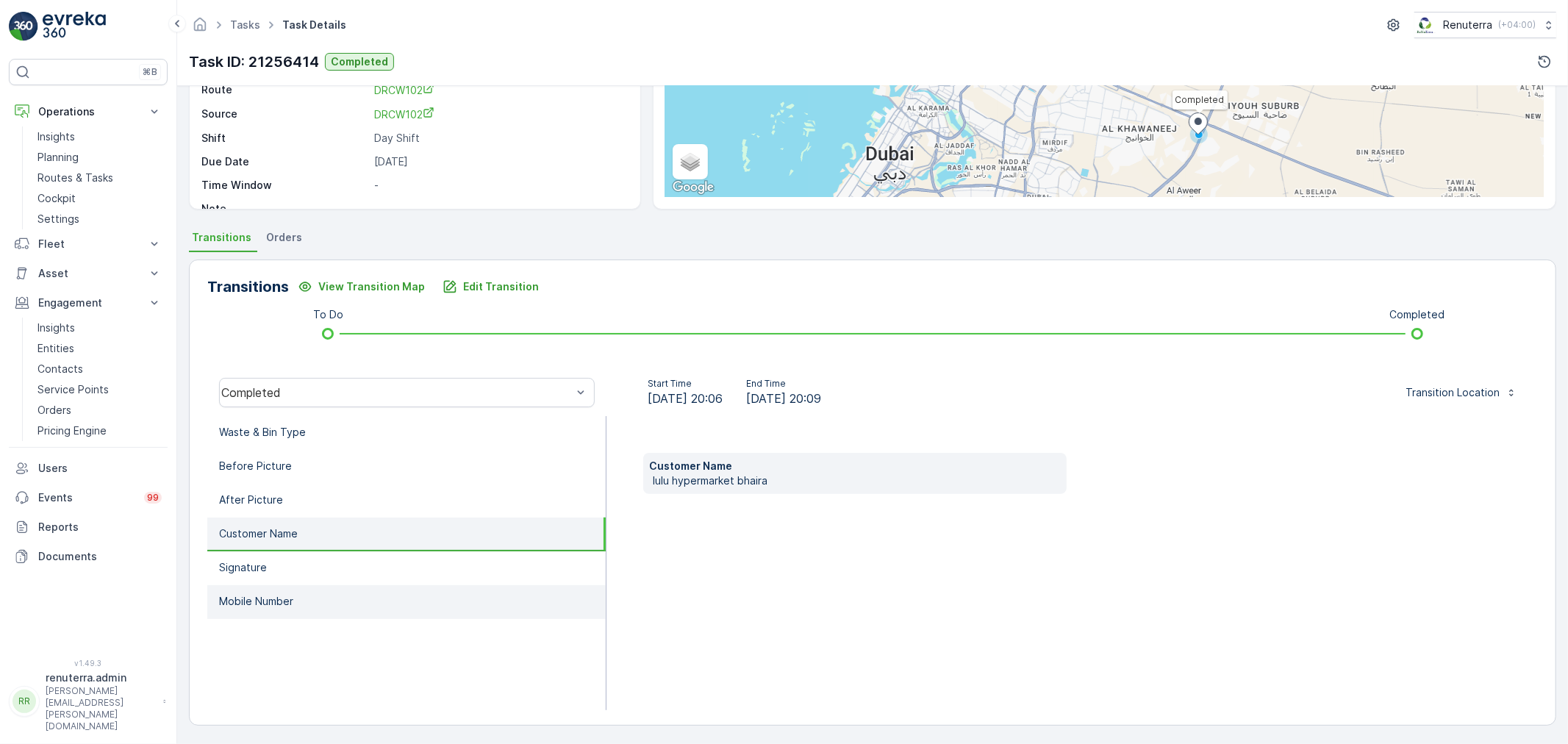
drag, startPoint x: 260, startPoint y: 586, endPoint x: 397, endPoint y: 568, distance: 138.2
click at [260, 587] on li "Mobile Number" at bounding box center [406, 601] width 398 height 34
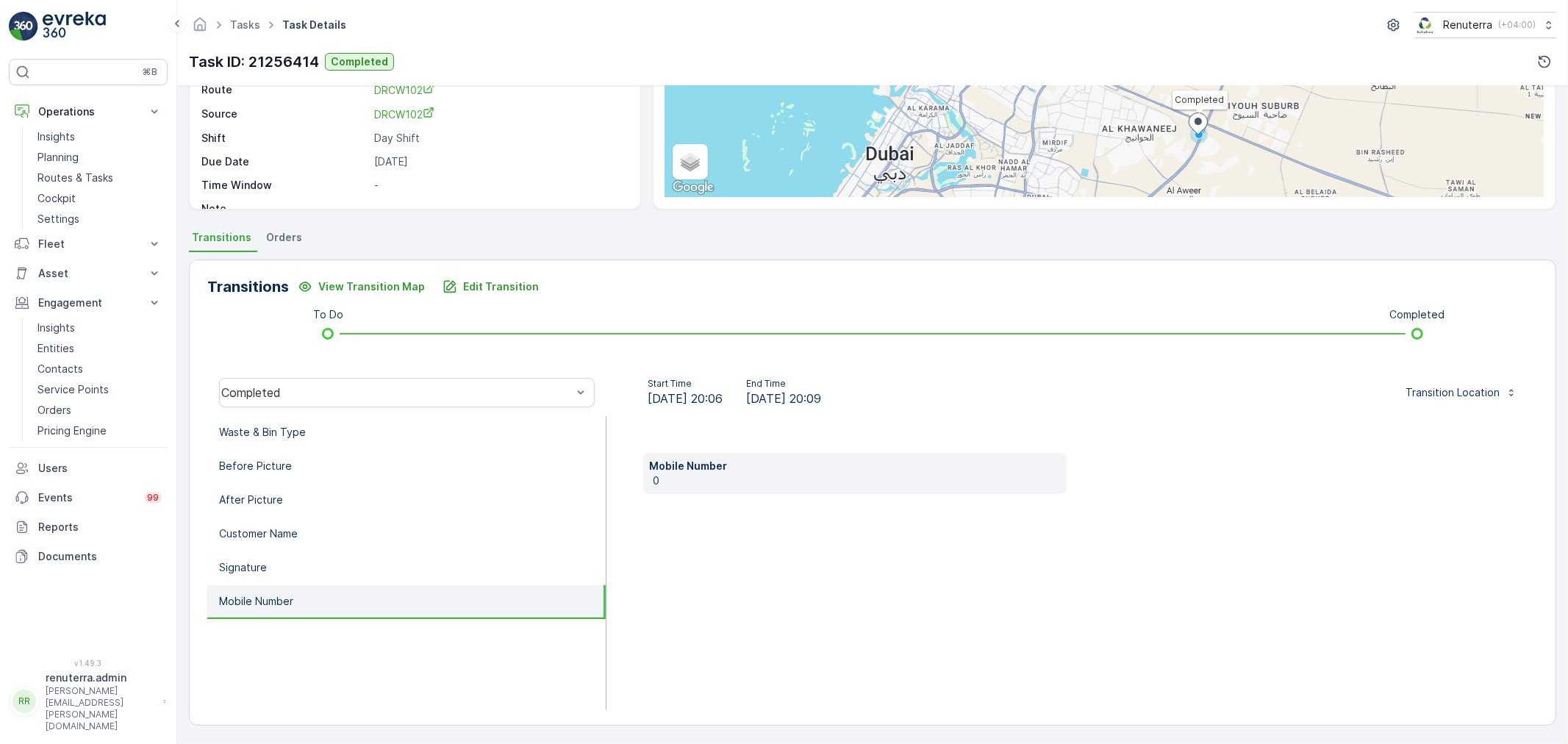
click at [491, 265] on div "Transitions View Transition Map Edit Transition To Do Completed Completed Start…" at bounding box center [872, 492] width 1367 height 466
click at [474, 288] on p "Edit Transition" at bounding box center [501, 286] width 75 height 15
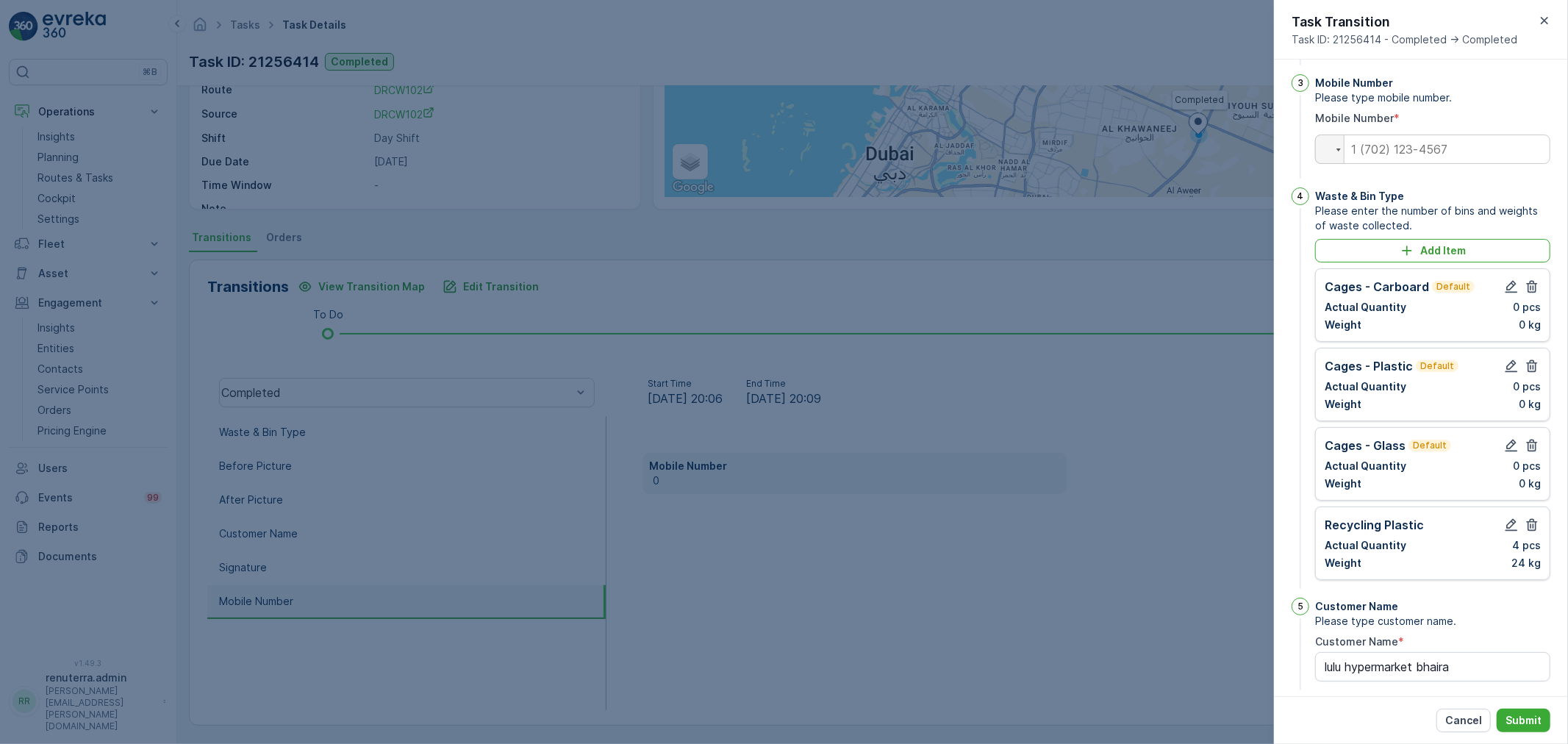
scroll to position [280, 0]
click at [1465, 166] on input "tel" at bounding box center [1432, 151] width 235 height 29
drag, startPoint x: 1465, startPoint y: 212, endPoint x: 1448, endPoint y: 222, distance: 19.7
drag, startPoint x: 1448, startPoint y: 222, endPoint x: 1484, endPoint y: 201, distance: 41.7
click at [1484, 166] on input "052884017" at bounding box center [1432, 151] width 235 height 29
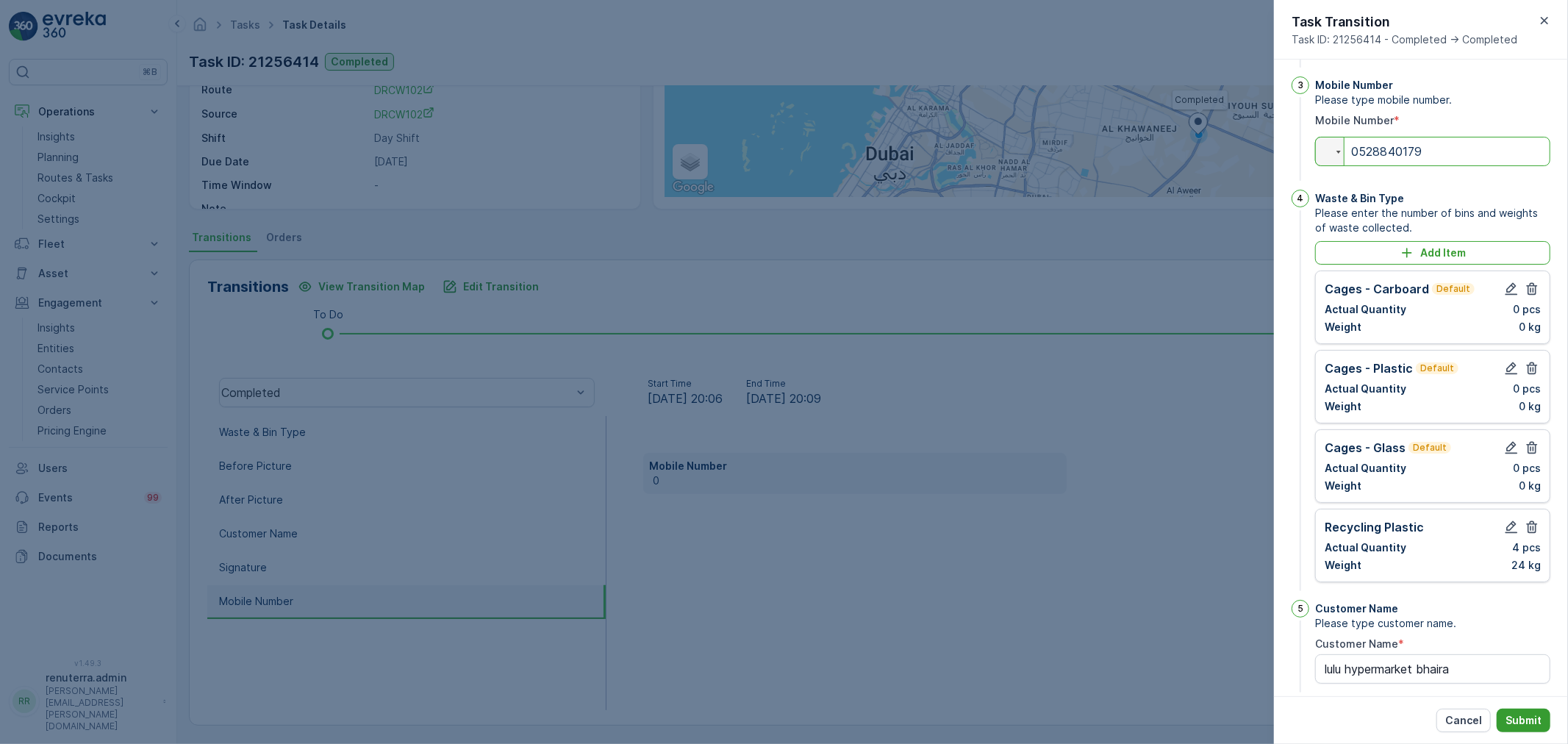
type input "0528840179"
click at [1526, 726] on p "Submit" at bounding box center [1523, 720] width 36 height 15
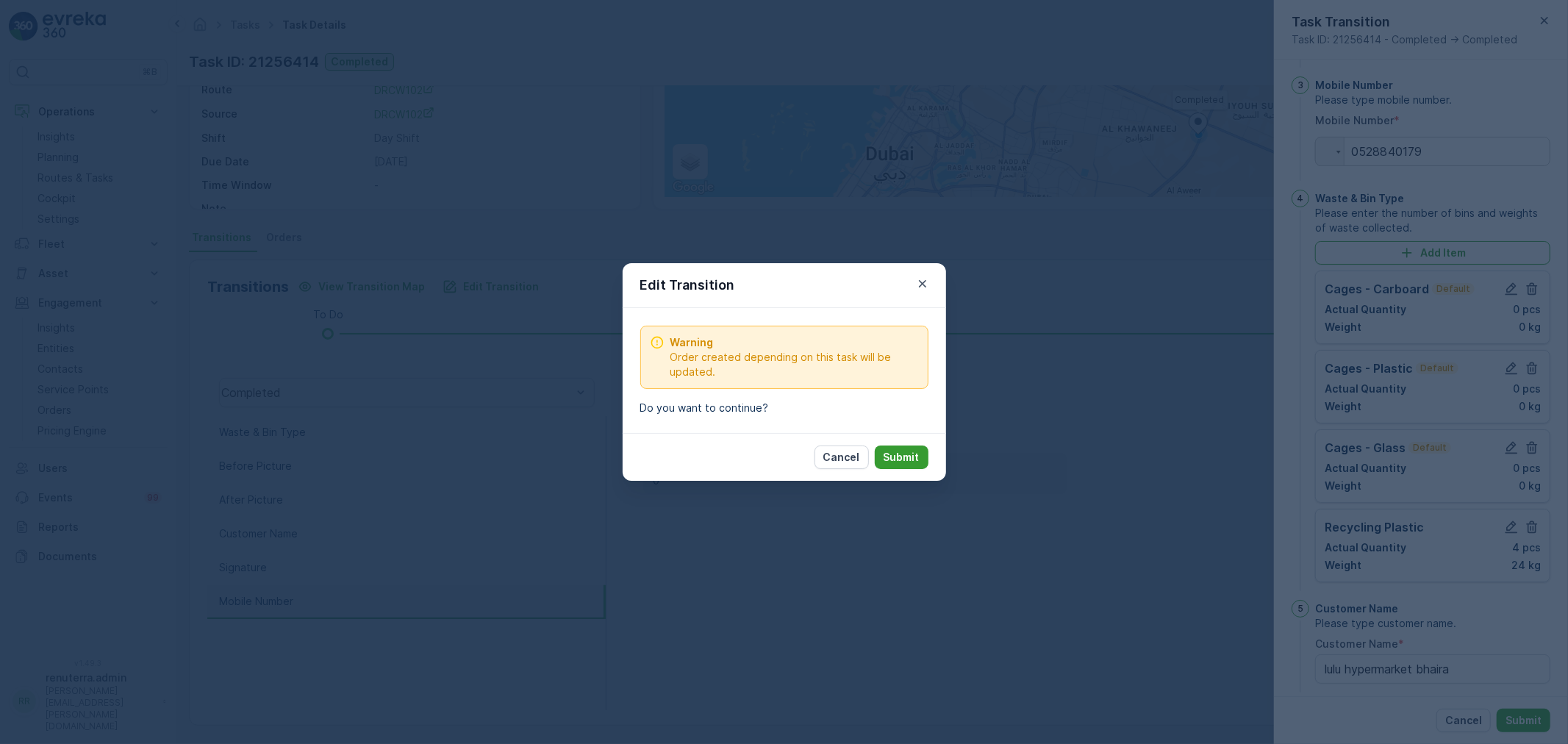
click at [898, 447] on button "Submit" at bounding box center [901, 457] width 54 height 24
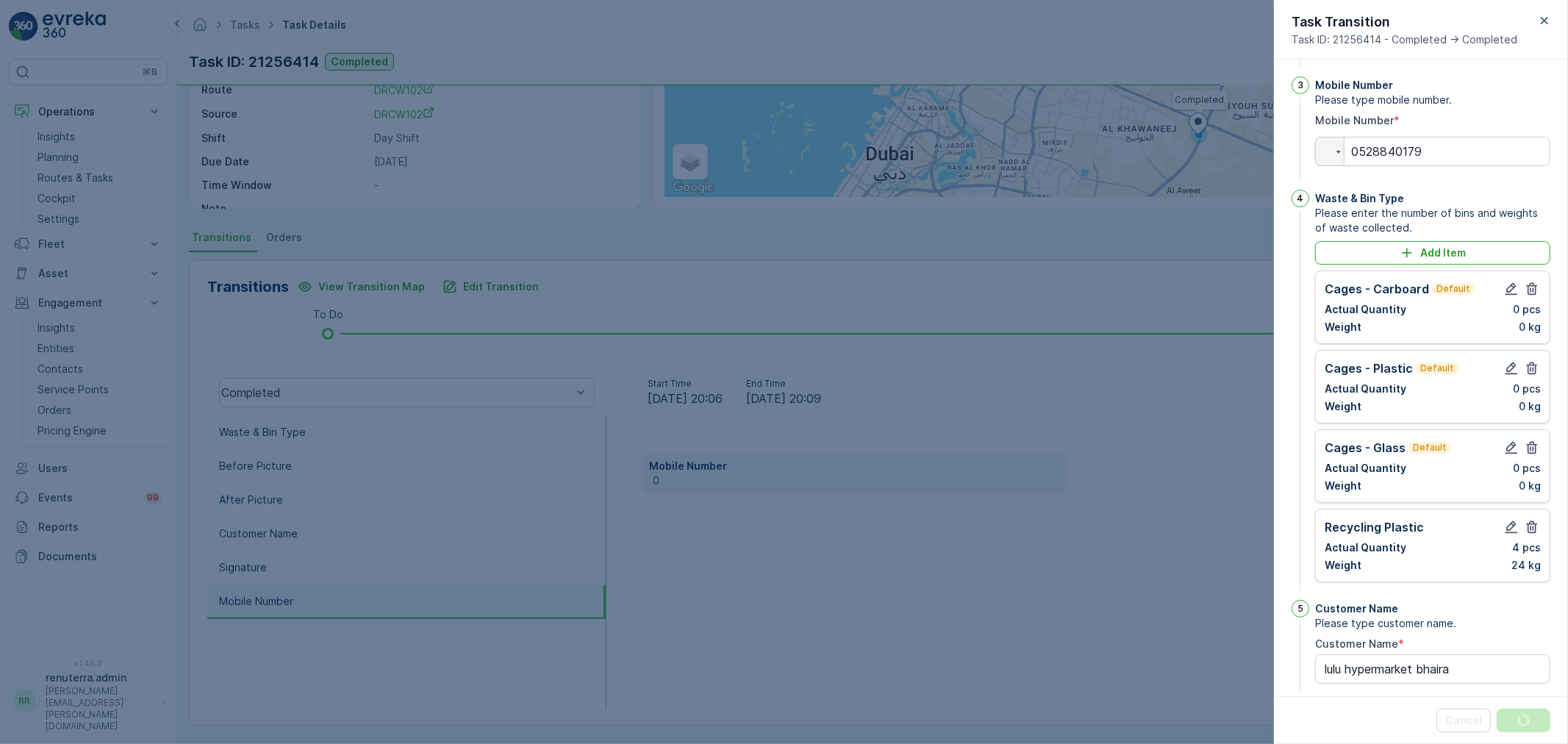
scroll to position [0, 0]
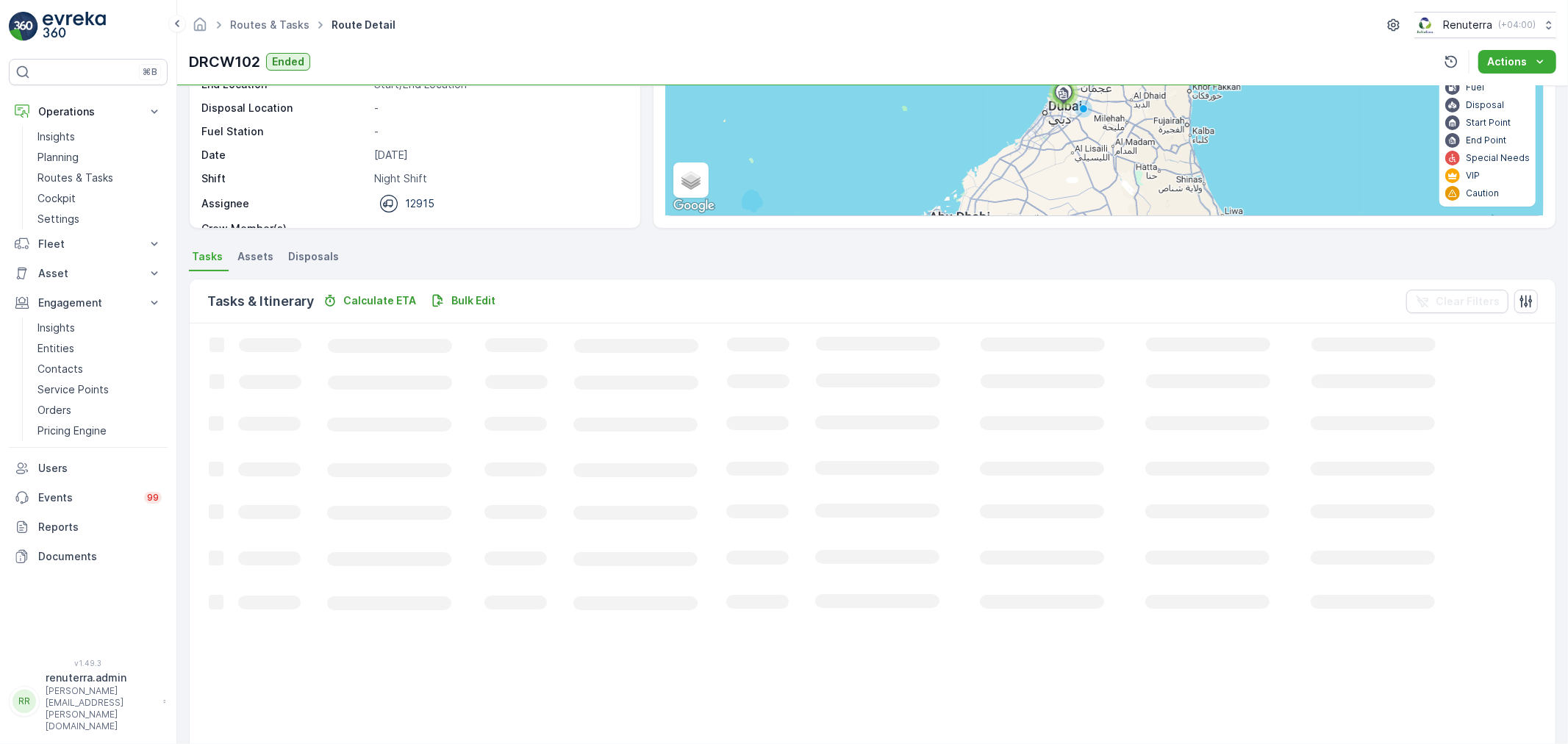
scroll to position [60, 0]
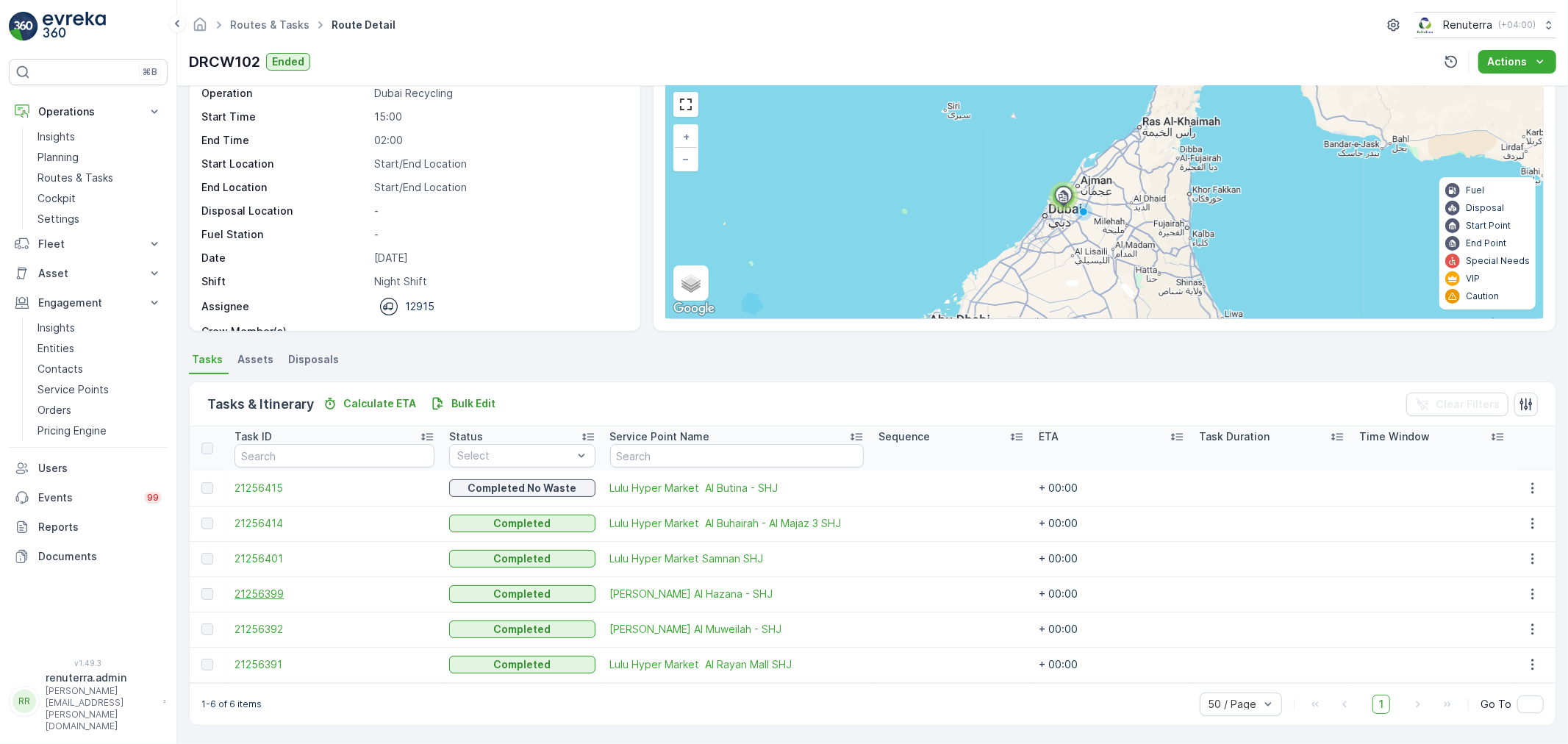
click at [263, 596] on span "21256399" at bounding box center [334, 594] width 200 height 15
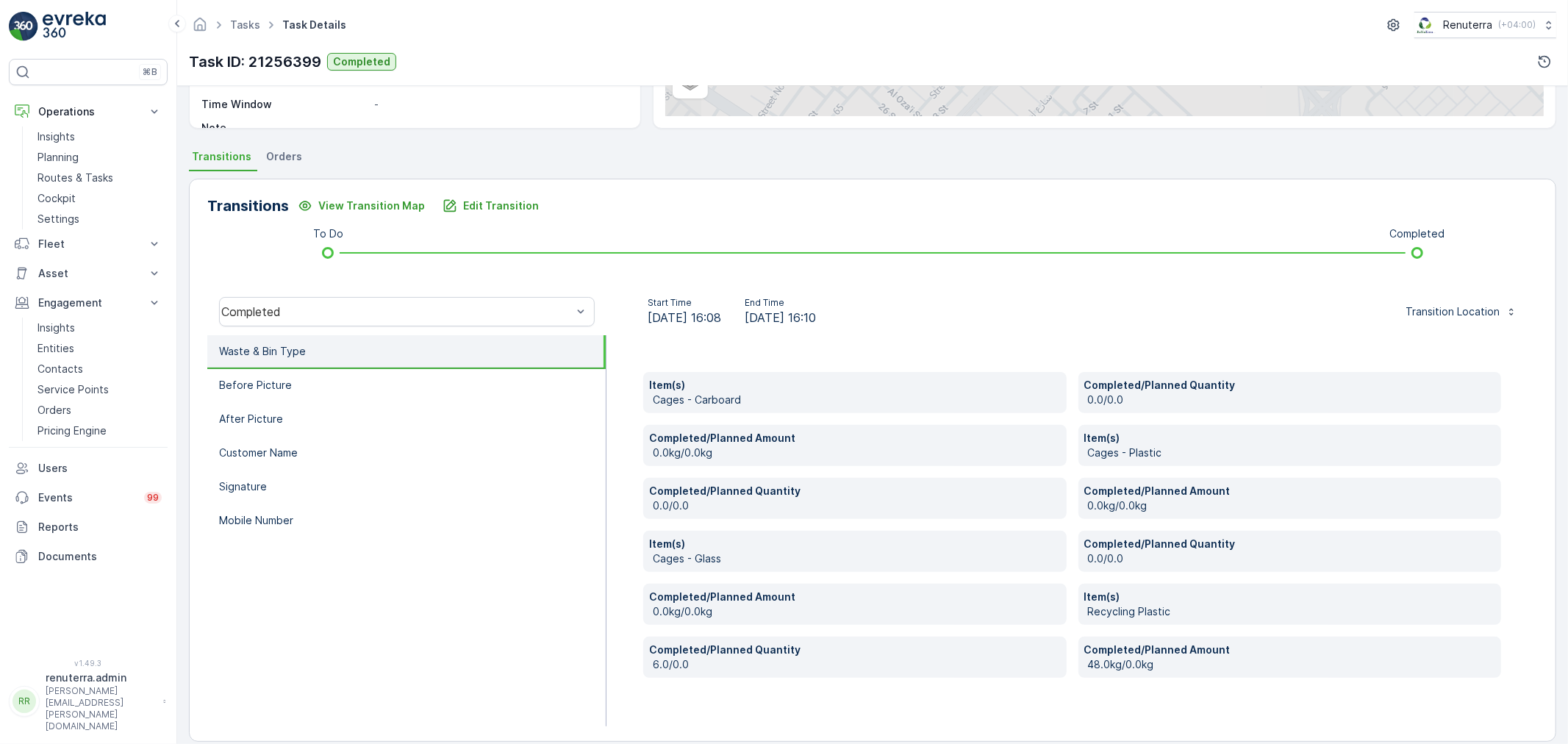
scroll to position [279, 0]
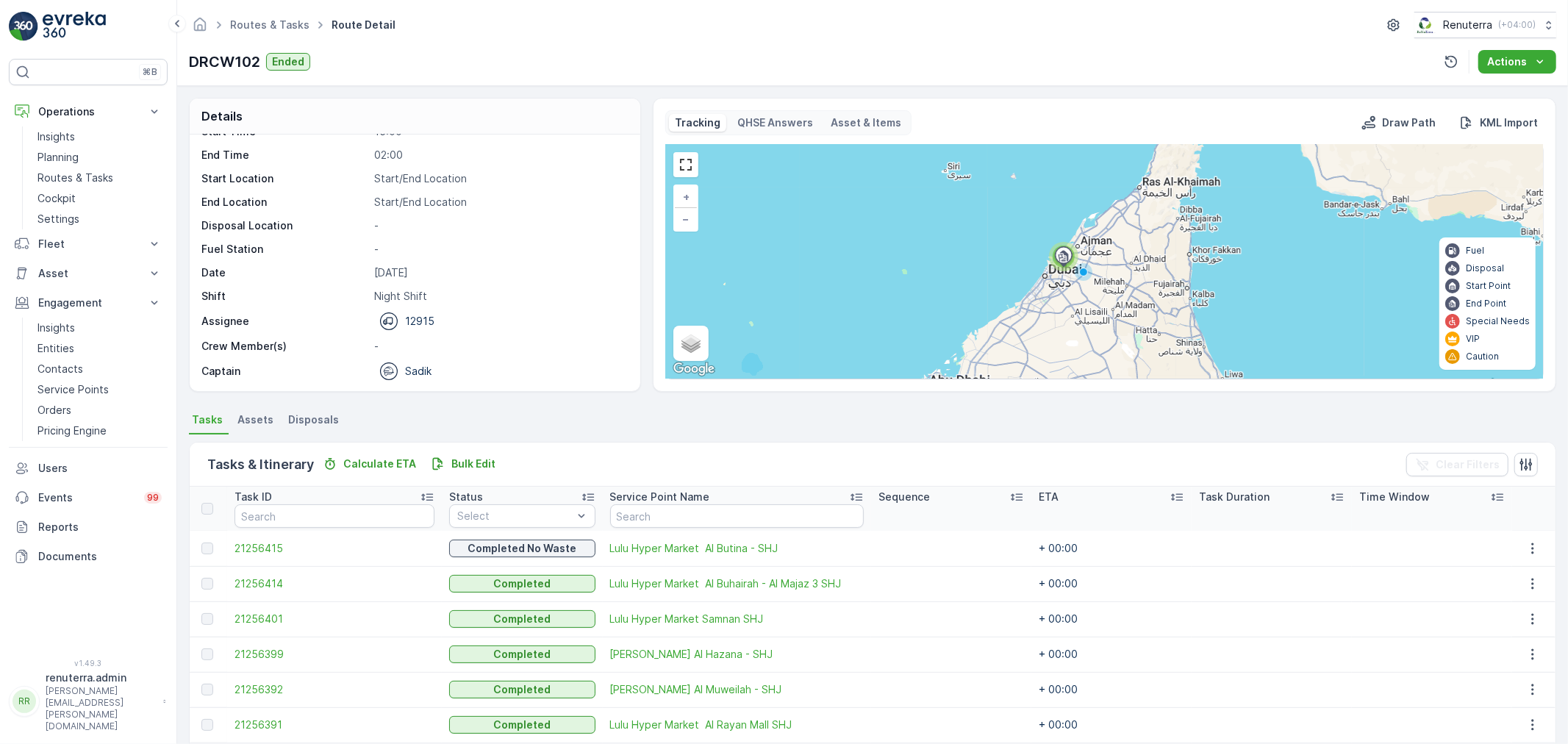
scroll to position [46, 0]
click at [254, 618] on span "21256401" at bounding box center [334, 619] width 200 height 15
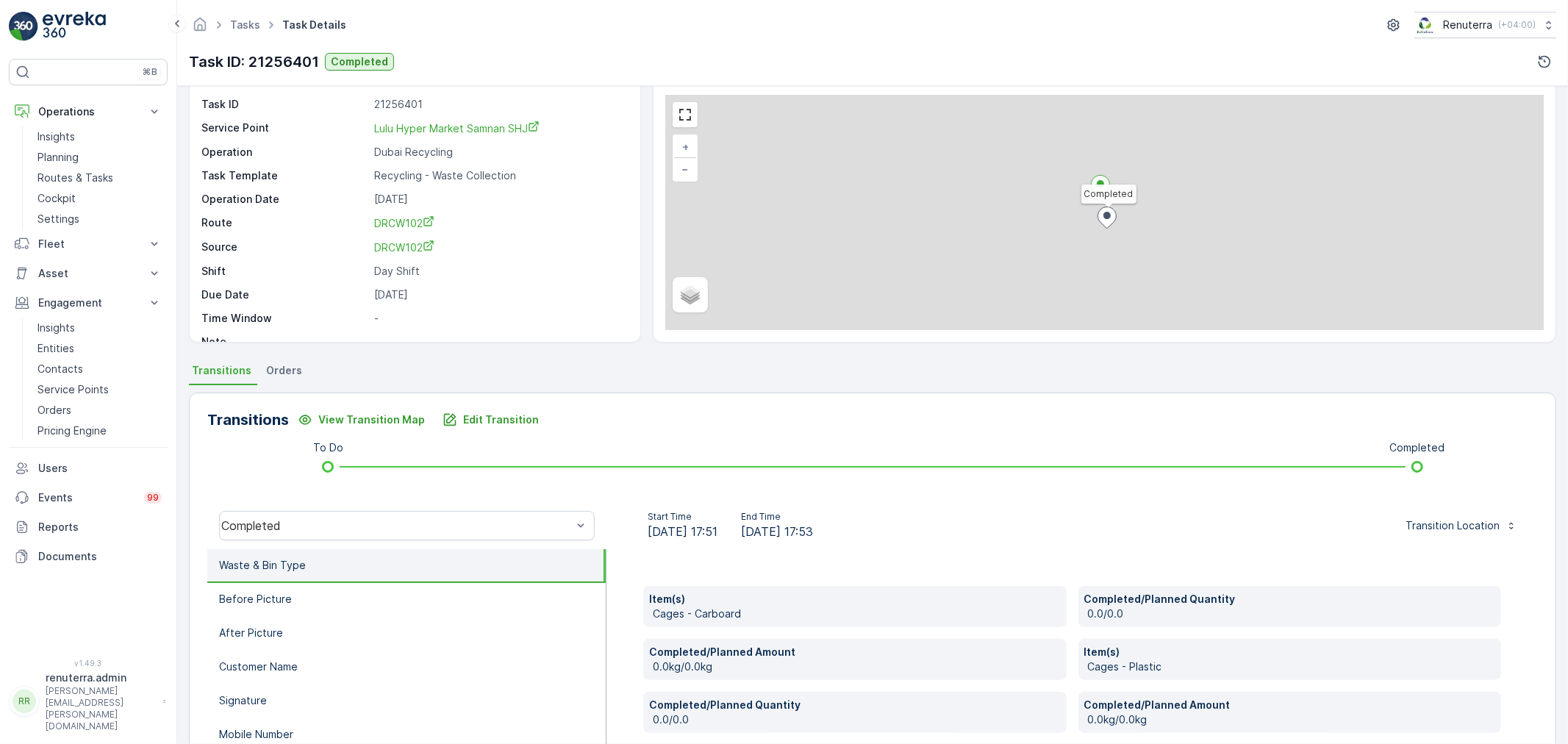
scroll to position [279, 0]
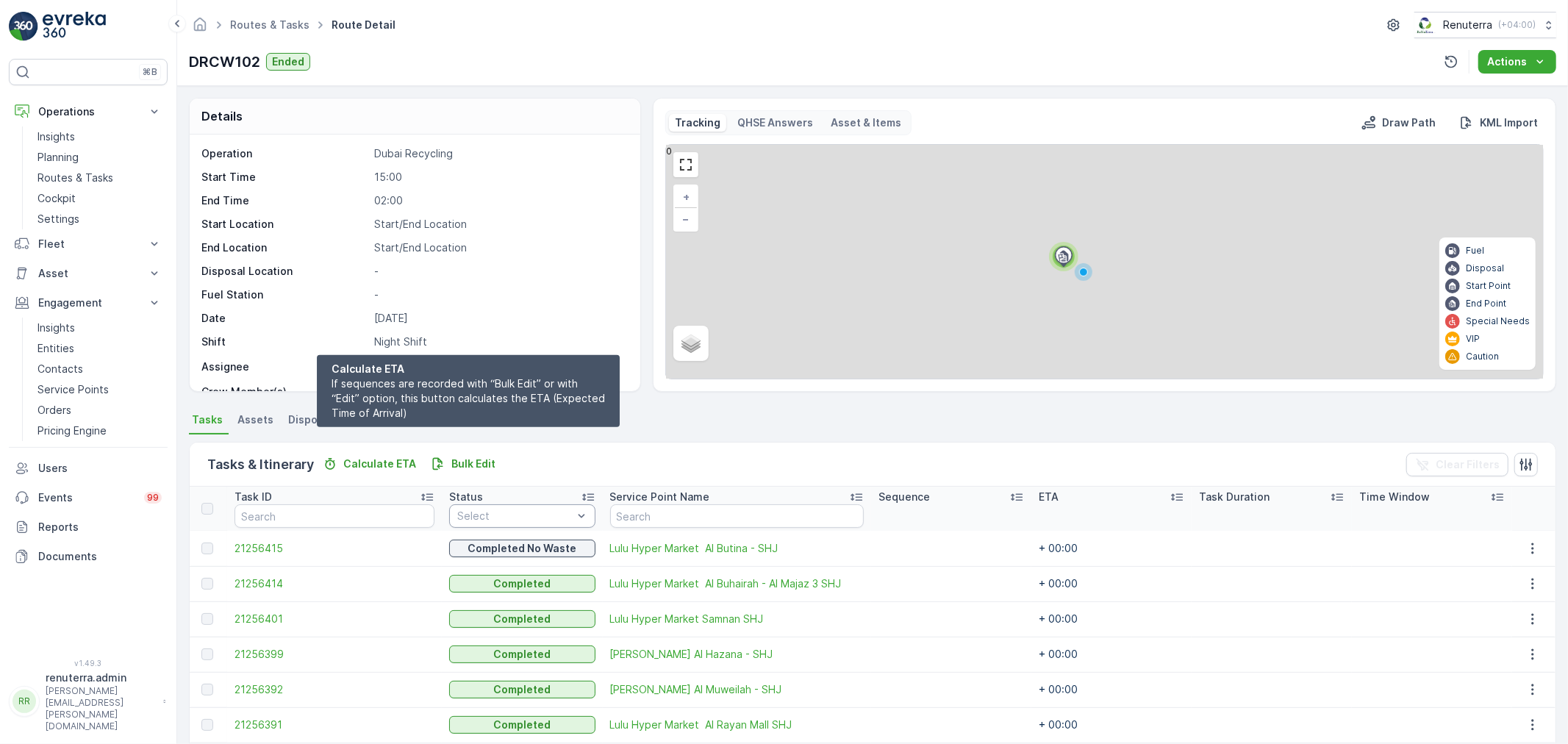
scroll to position [60, 0]
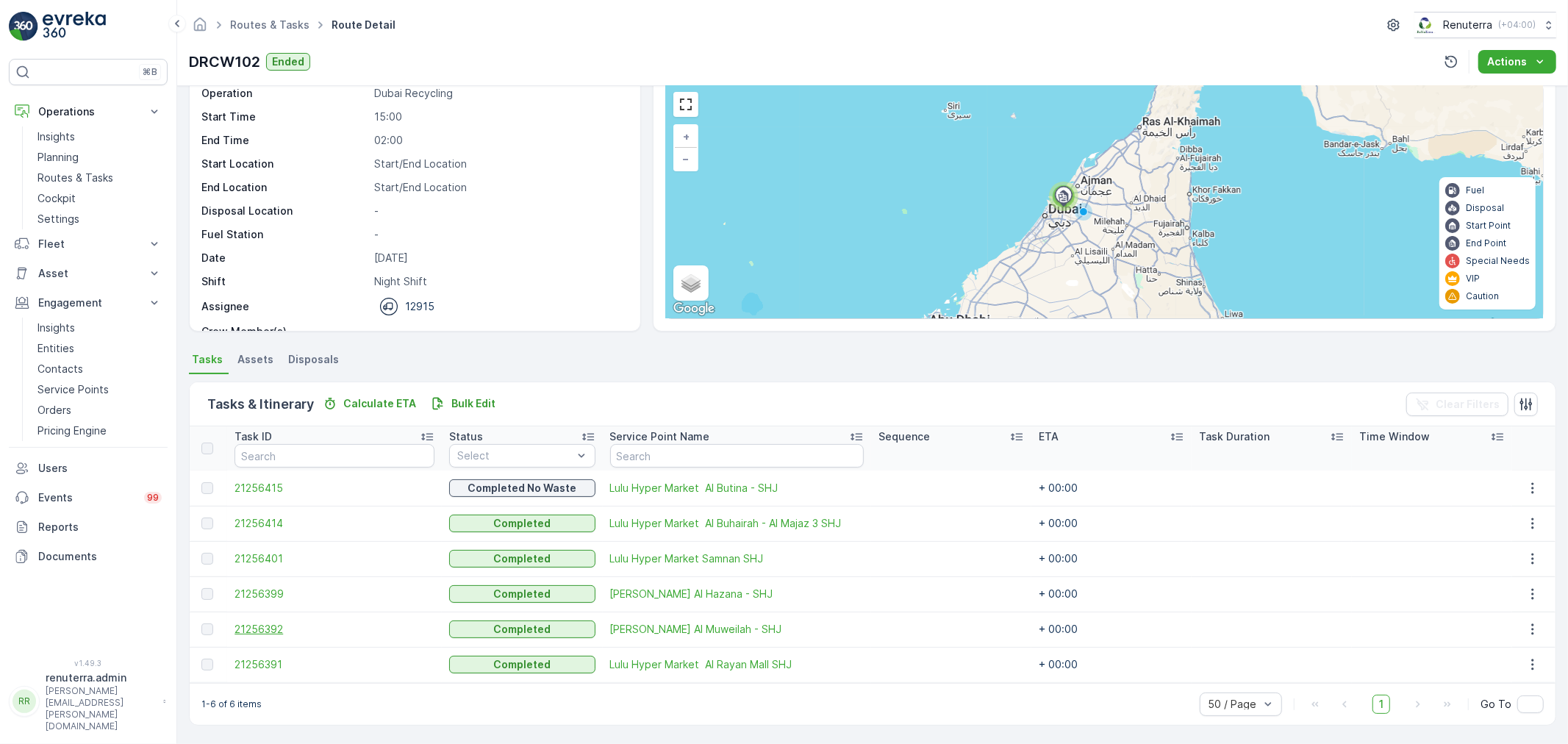
click at [248, 628] on span "21256392" at bounding box center [334, 629] width 200 height 15
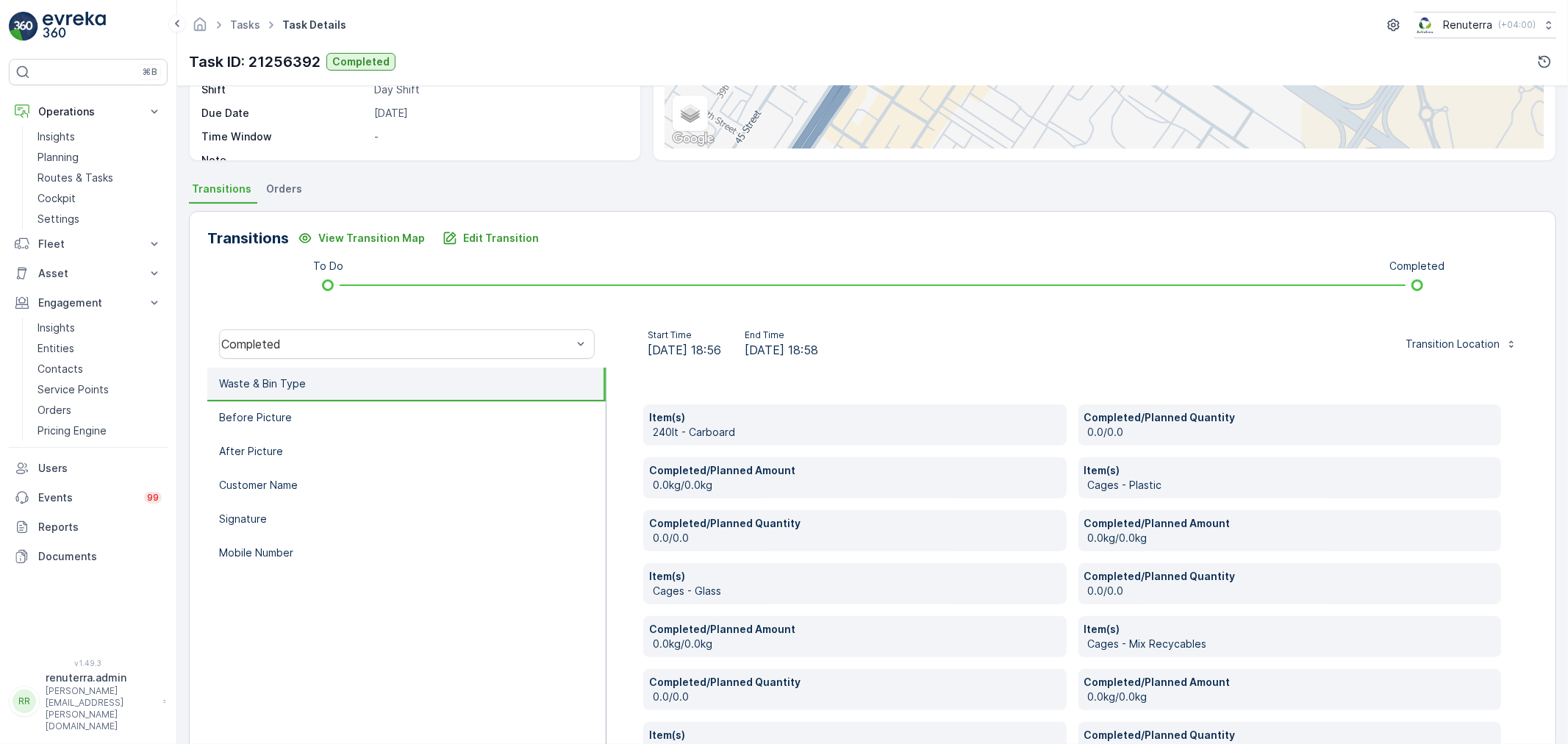
scroll to position [222, 0]
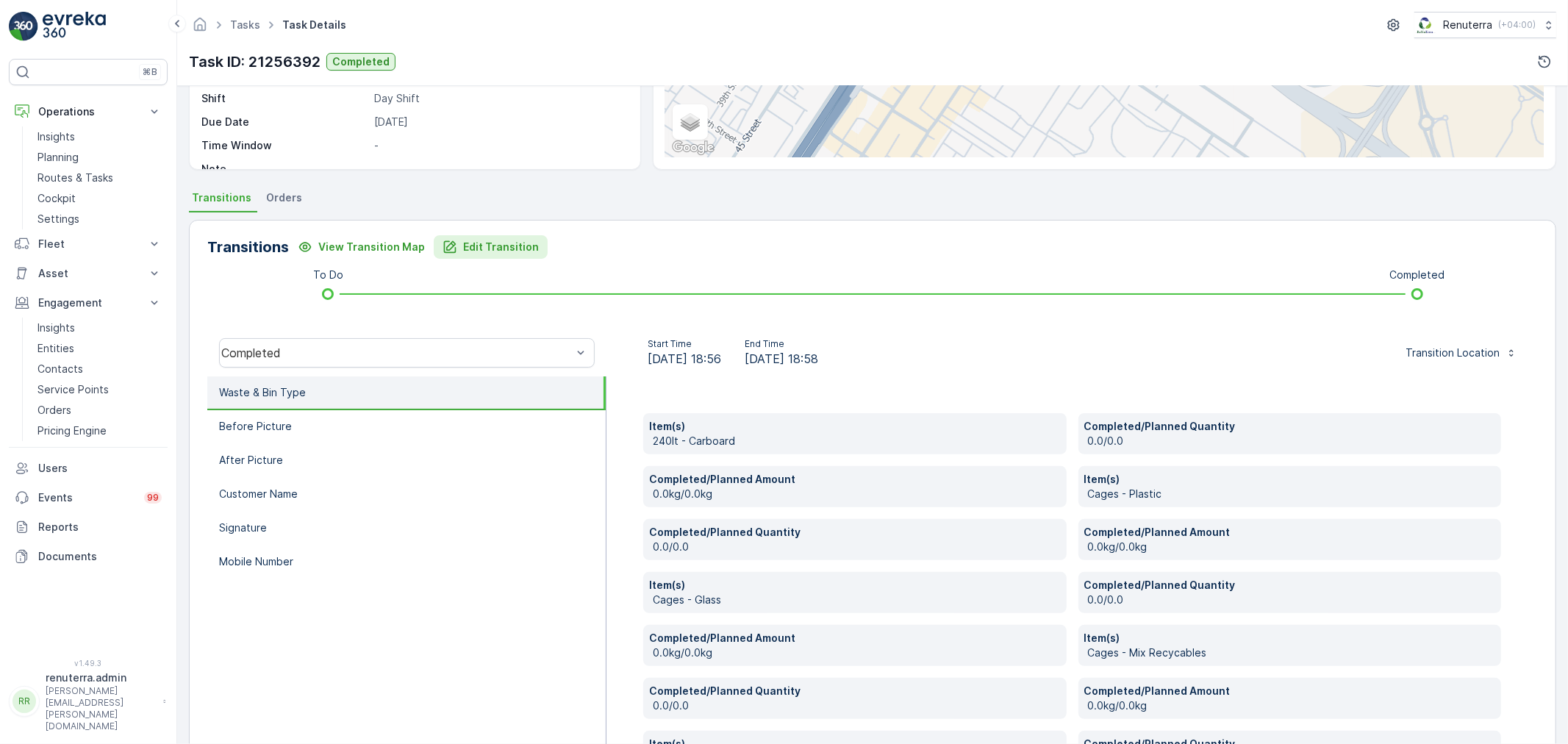
click at [498, 257] on button "Edit Transition" at bounding box center [490, 247] width 114 height 24
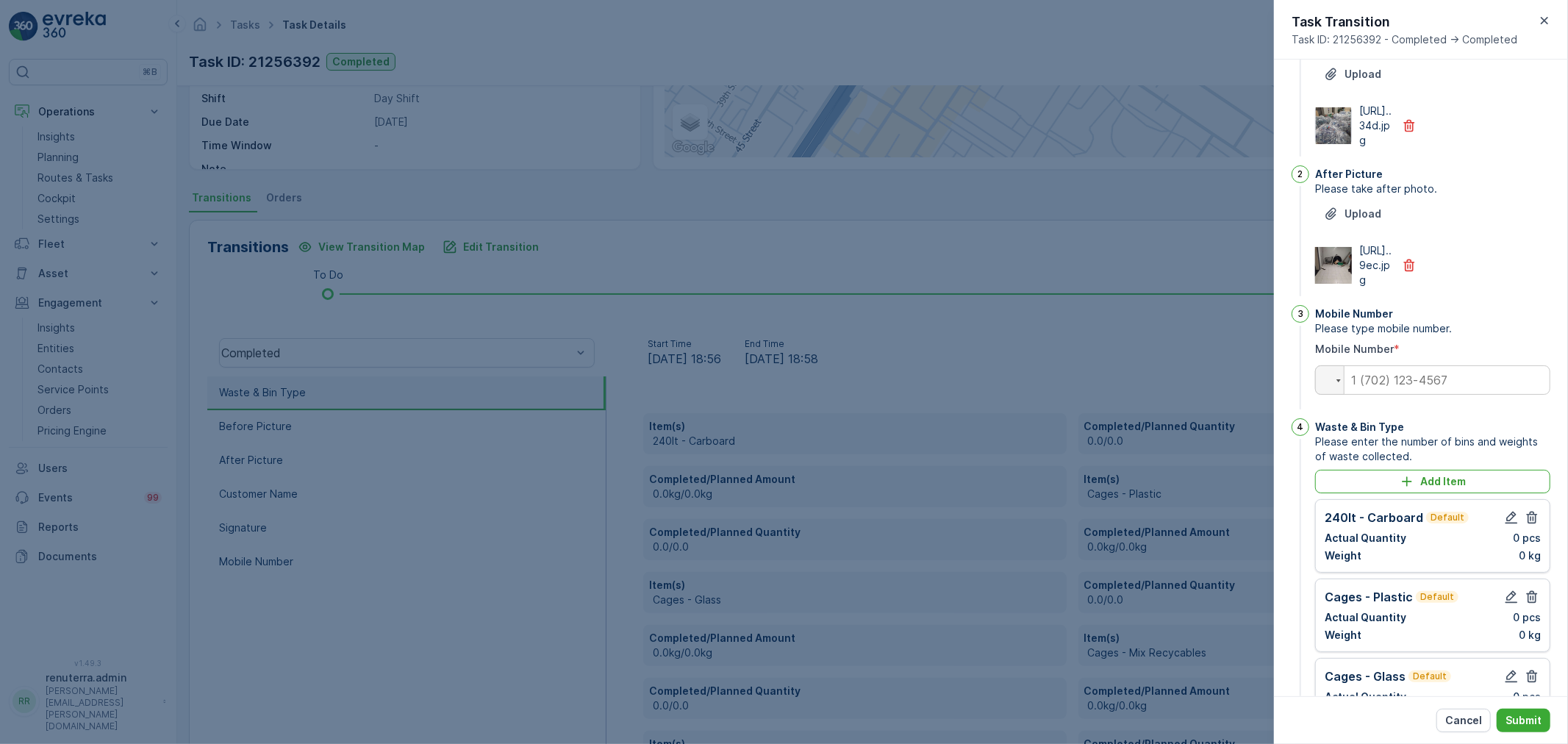
scroll to position [50, 0]
click at [1420, 396] on input "tel" at bounding box center [1432, 382] width 235 height 29
type input "0525947907"
click at [1518, 713] on p "Submit" at bounding box center [1523, 720] width 36 height 15
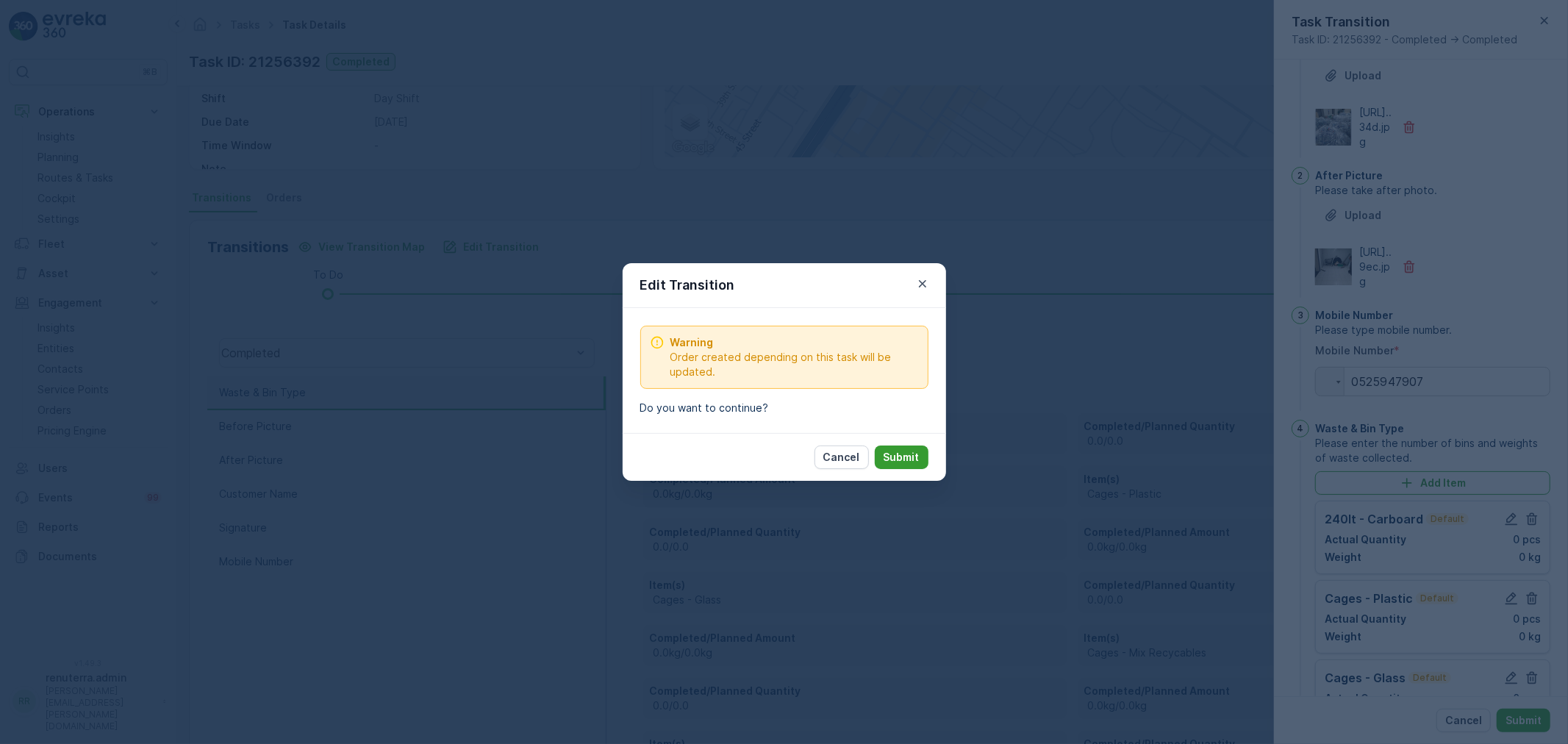
click at [902, 454] on p "Submit" at bounding box center [901, 457] width 36 height 15
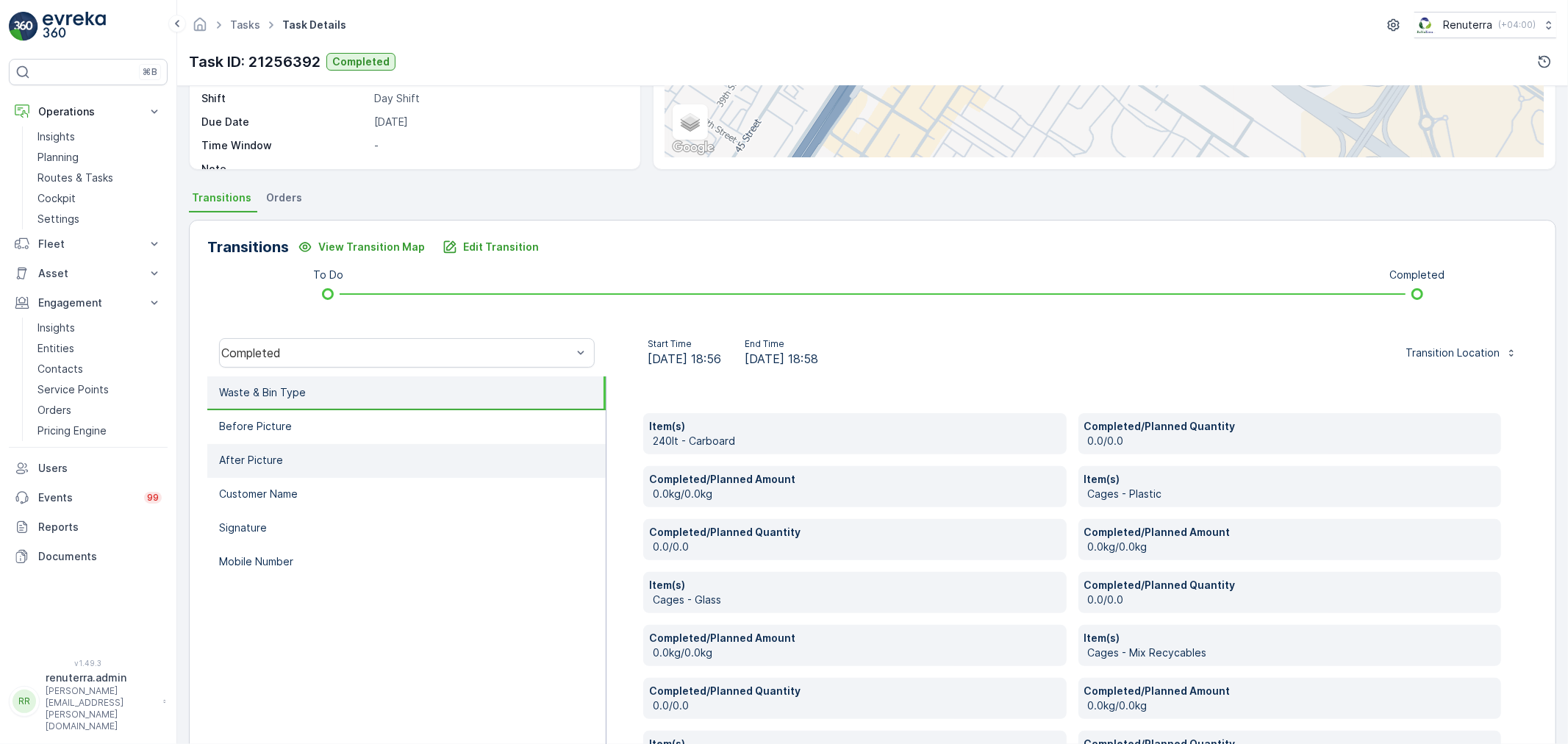
click at [252, 511] on li "Signature" at bounding box center [406, 528] width 398 height 34
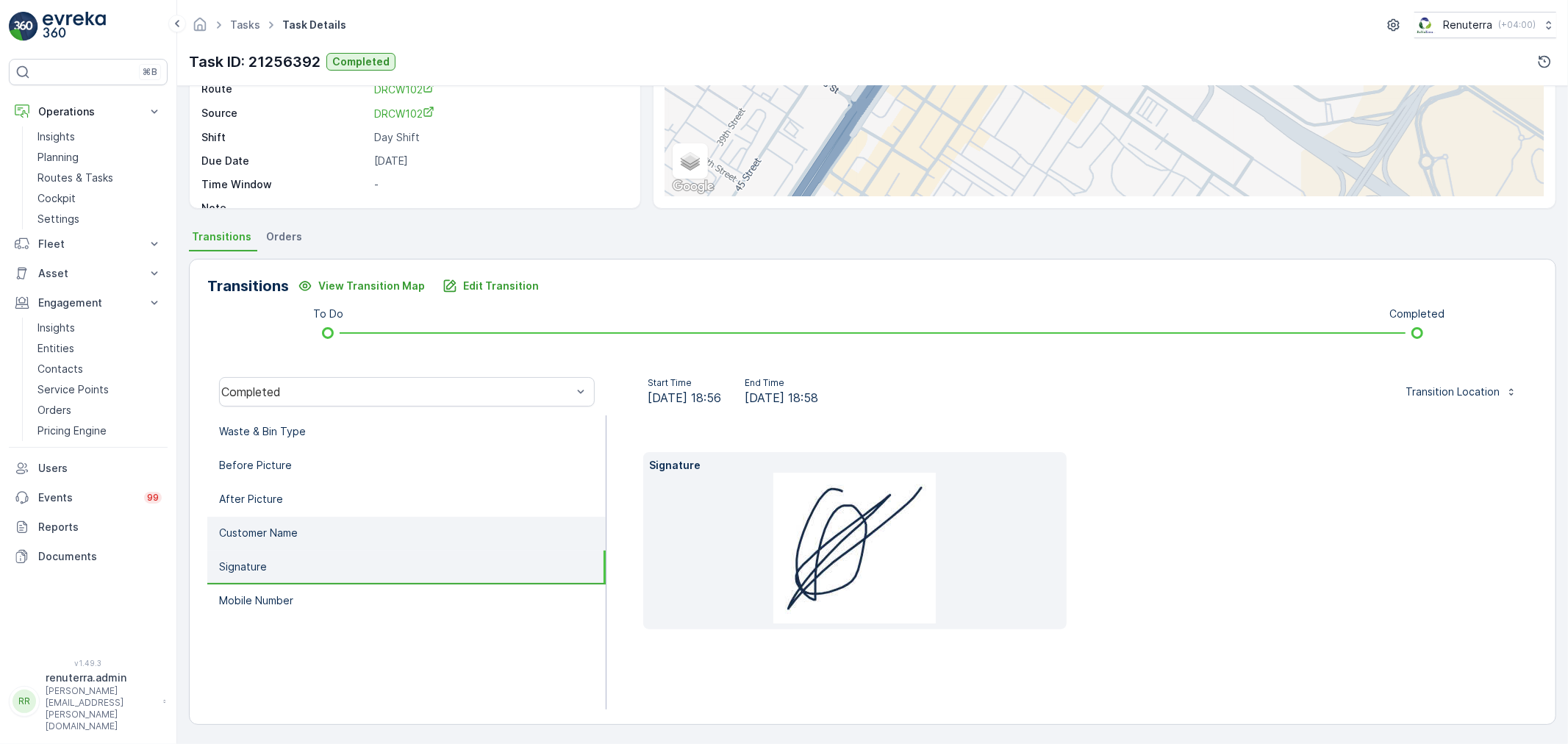
scroll to position [183, 0]
drag, startPoint x: 267, startPoint y: 549, endPoint x: 289, endPoint y: 528, distance: 30.4
click at [270, 551] on li "Signature" at bounding box center [406, 568] width 398 height 34
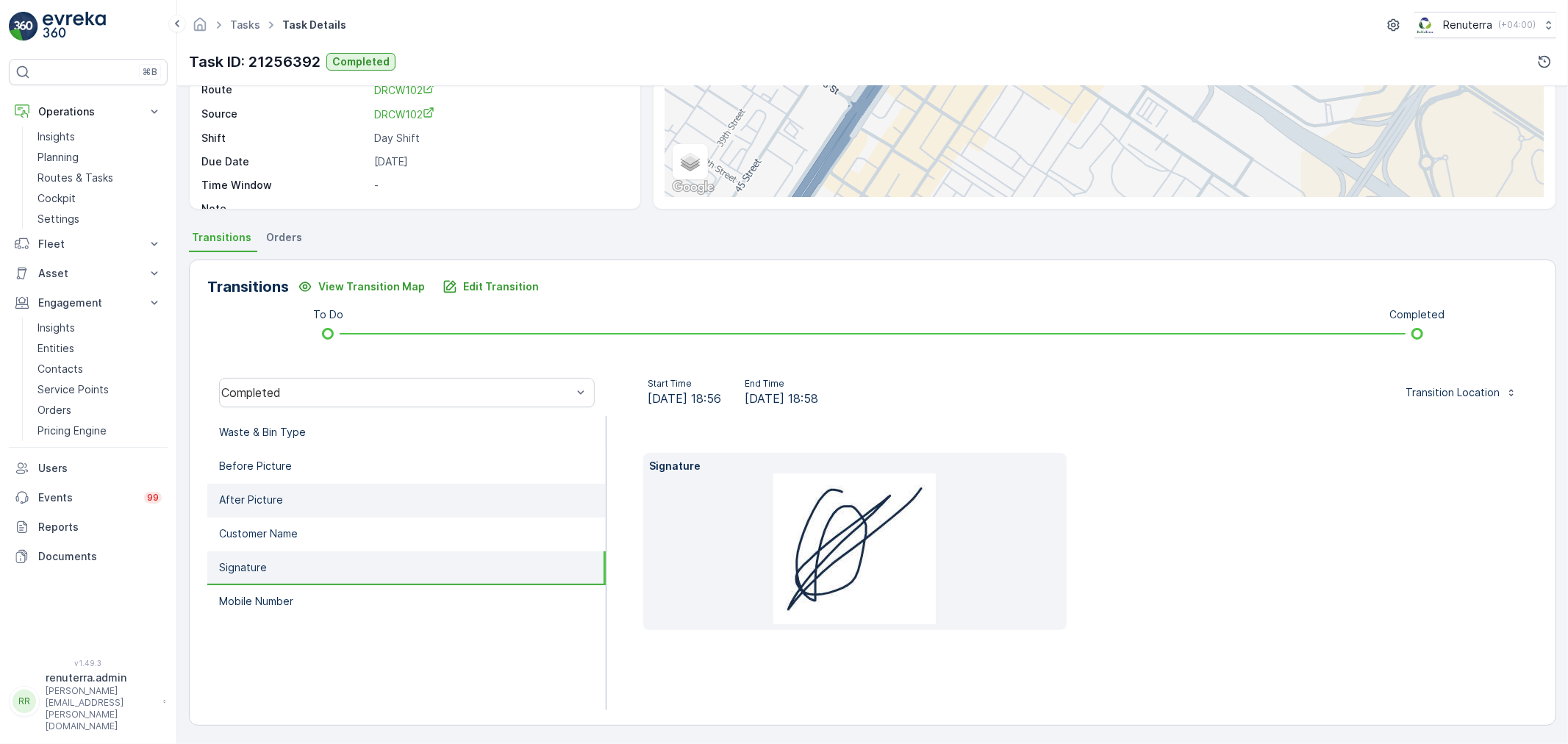
click at [293, 501] on li "After Picture" at bounding box center [406, 500] width 398 height 34
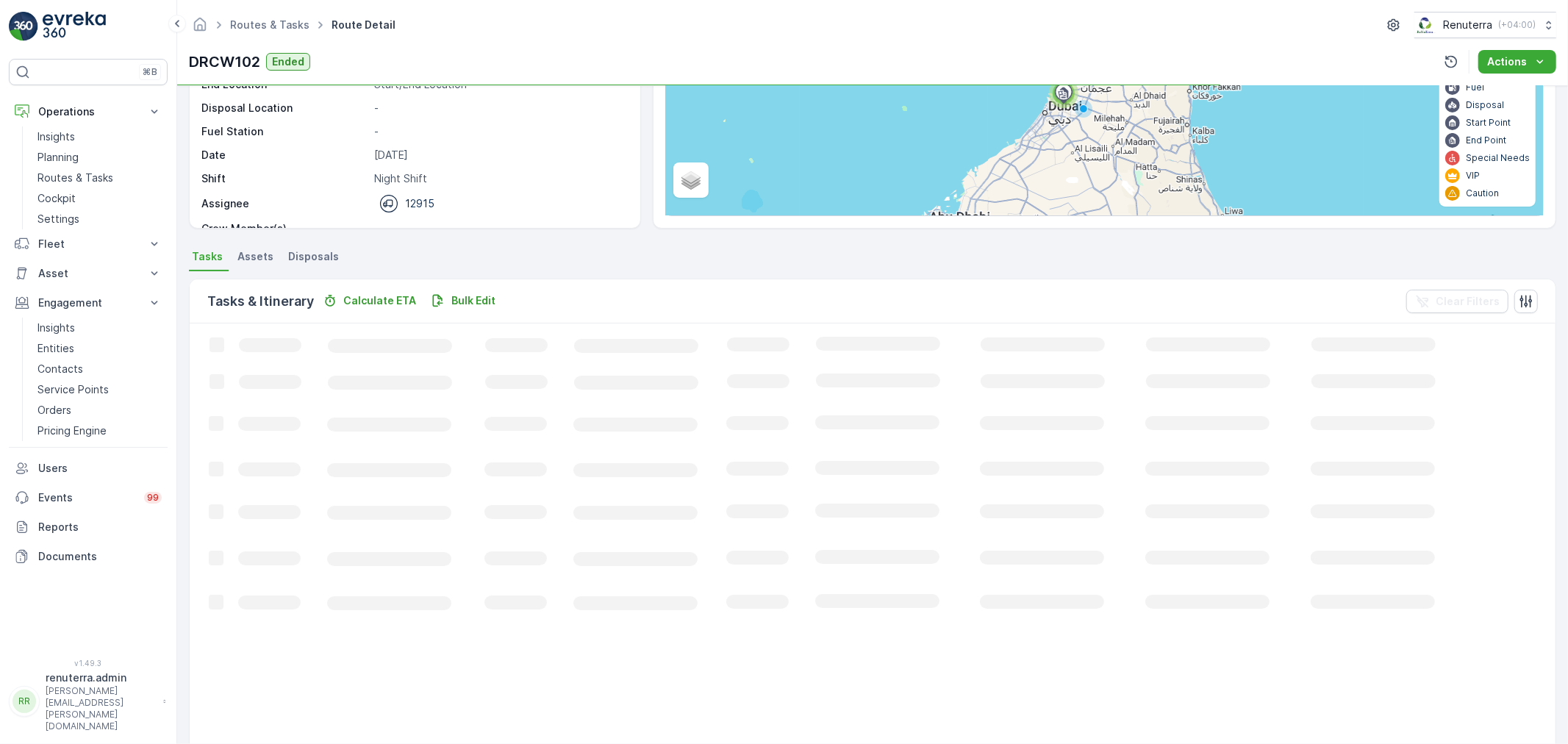
scroll to position [60, 0]
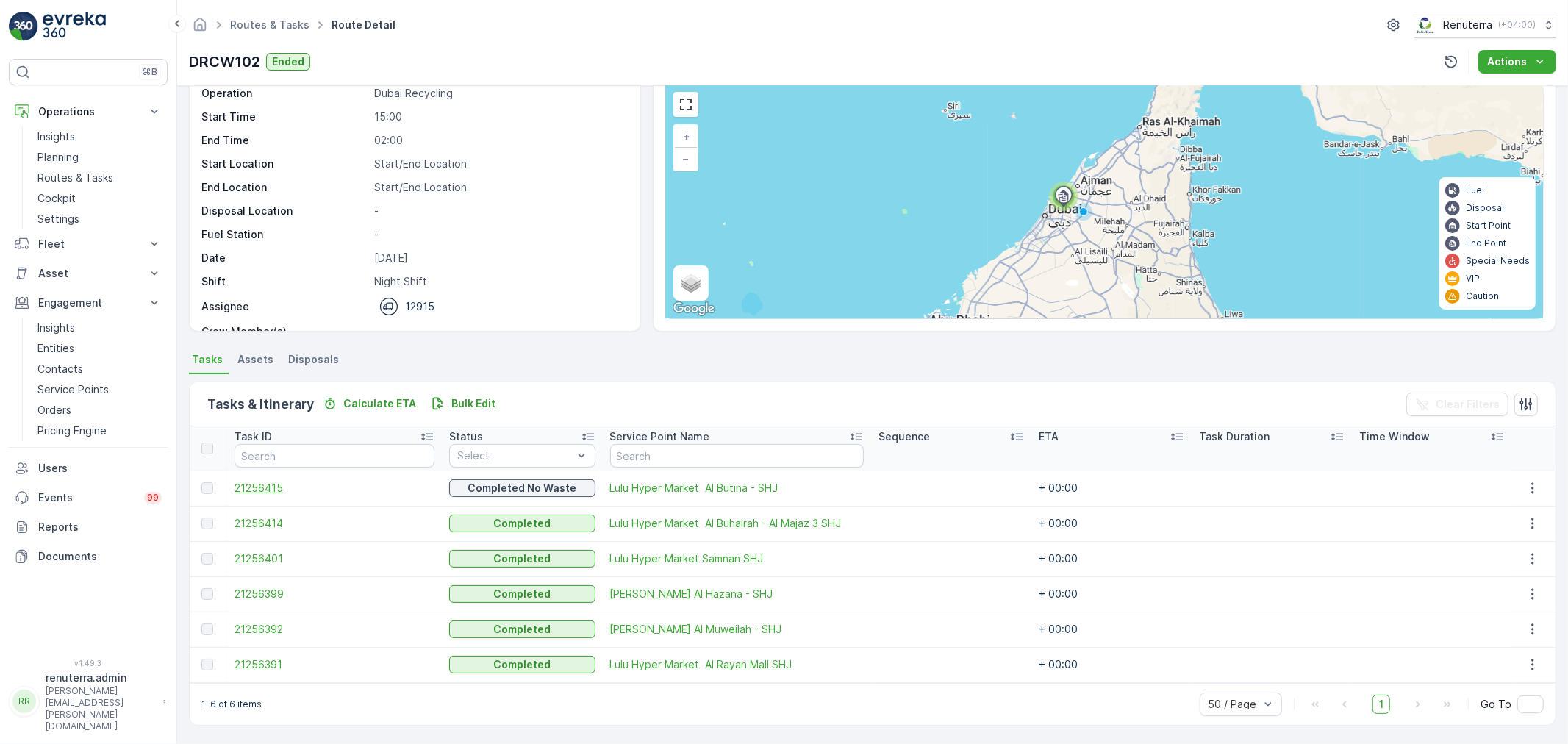
click at [263, 482] on span "21256415" at bounding box center [334, 488] width 200 height 15
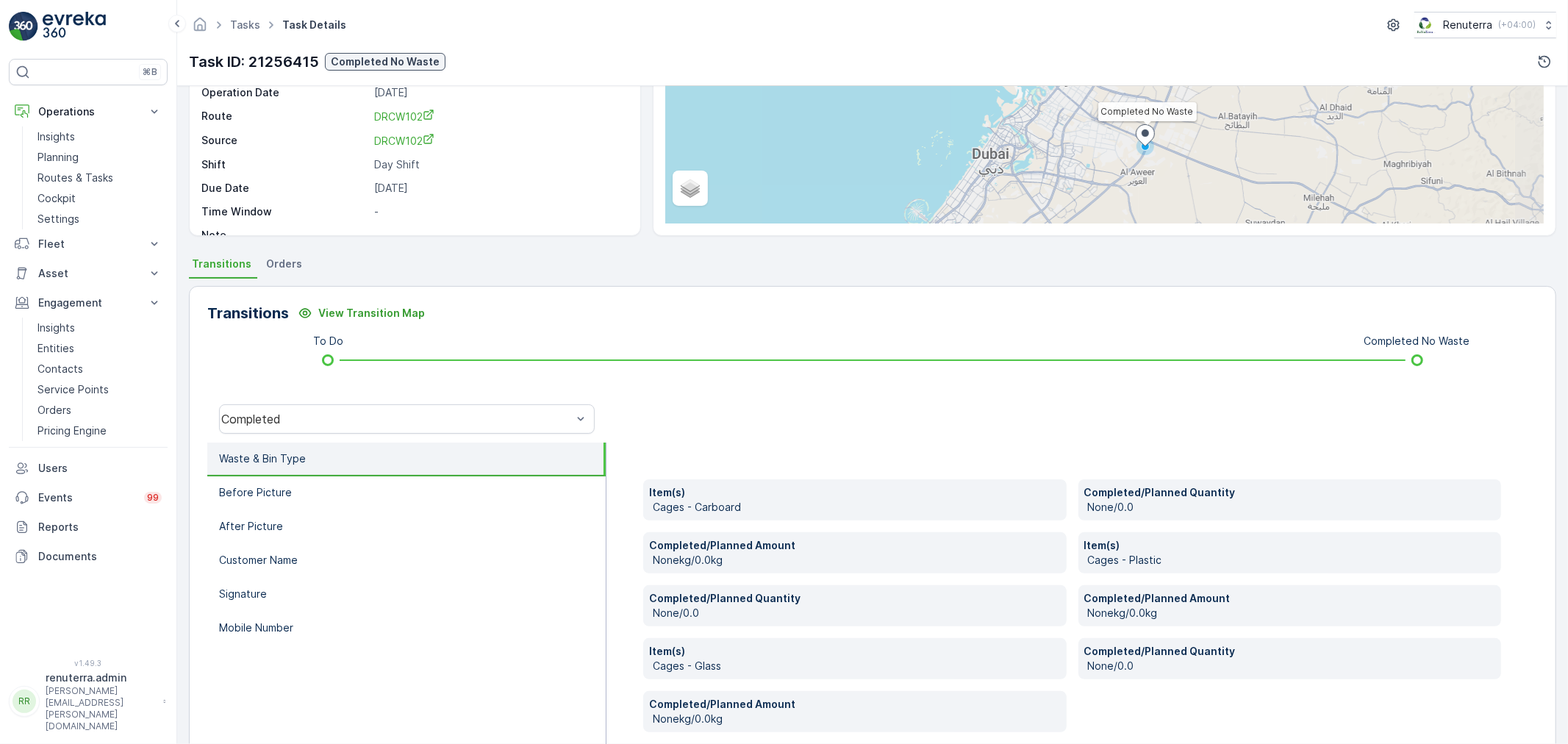
scroll to position [164, 0]
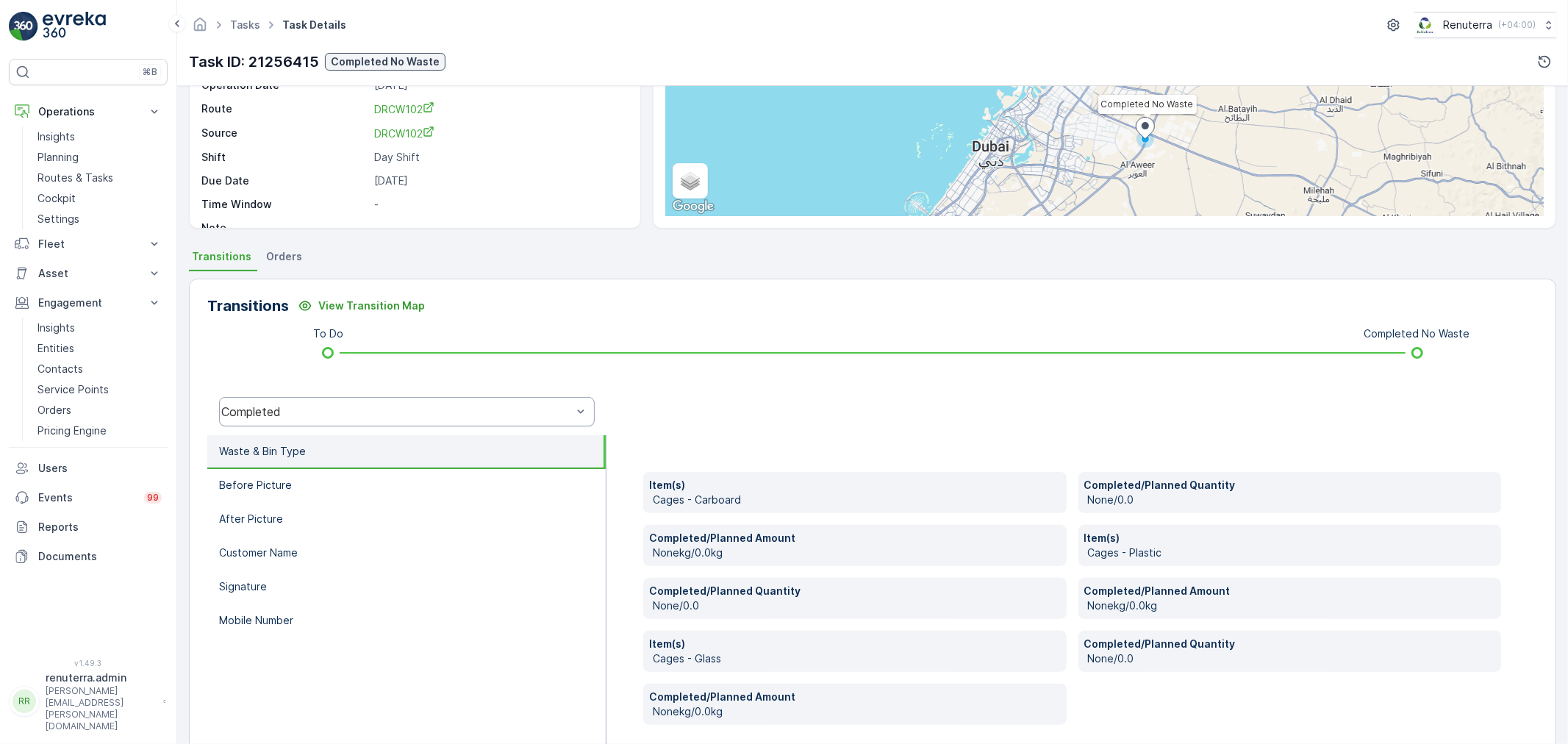
click at [317, 399] on div "Completed" at bounding box center [406, 412] width 375 height 29
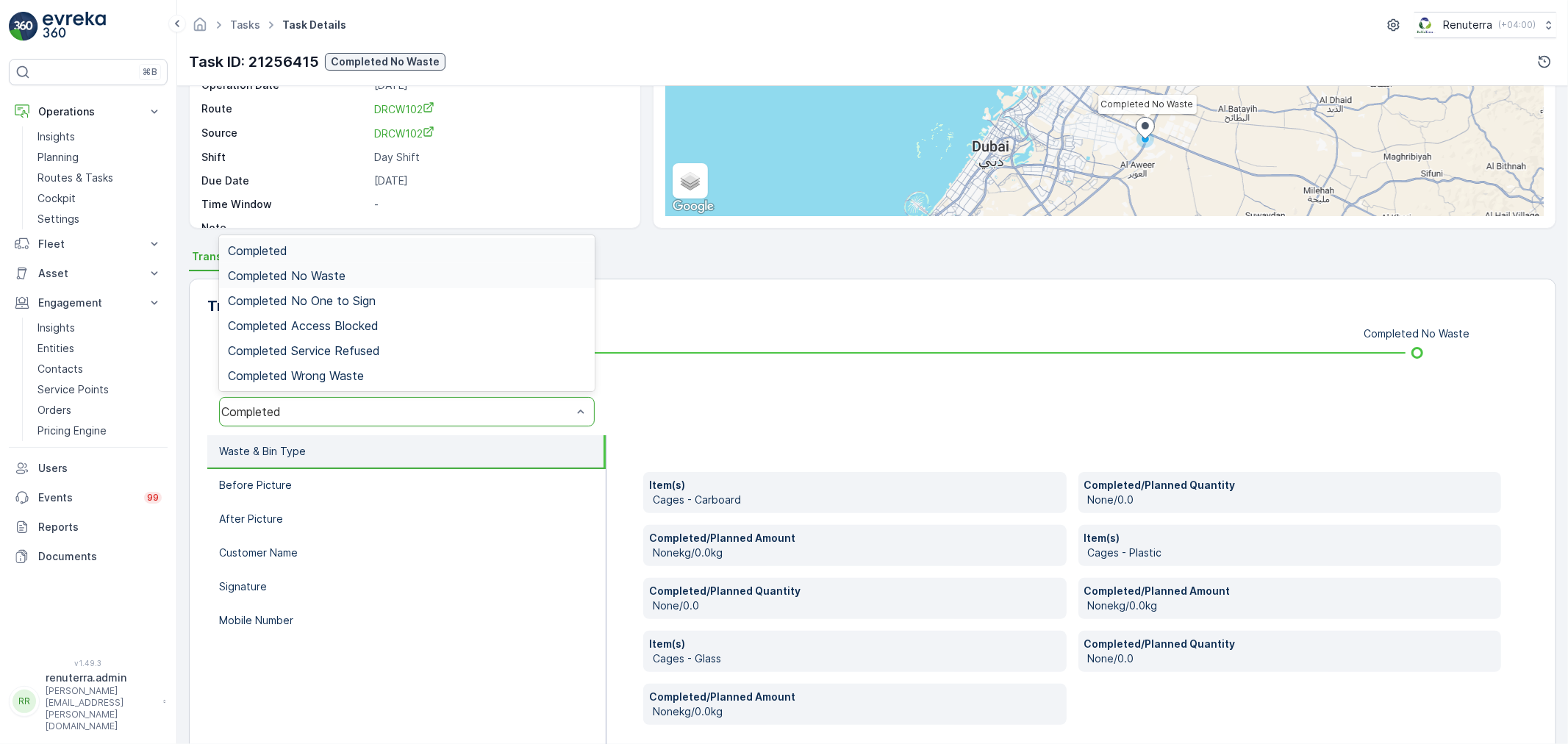
click at [334, 283] on div "Completed No Waste" at bounding box center [406, 276] width 375 height 25
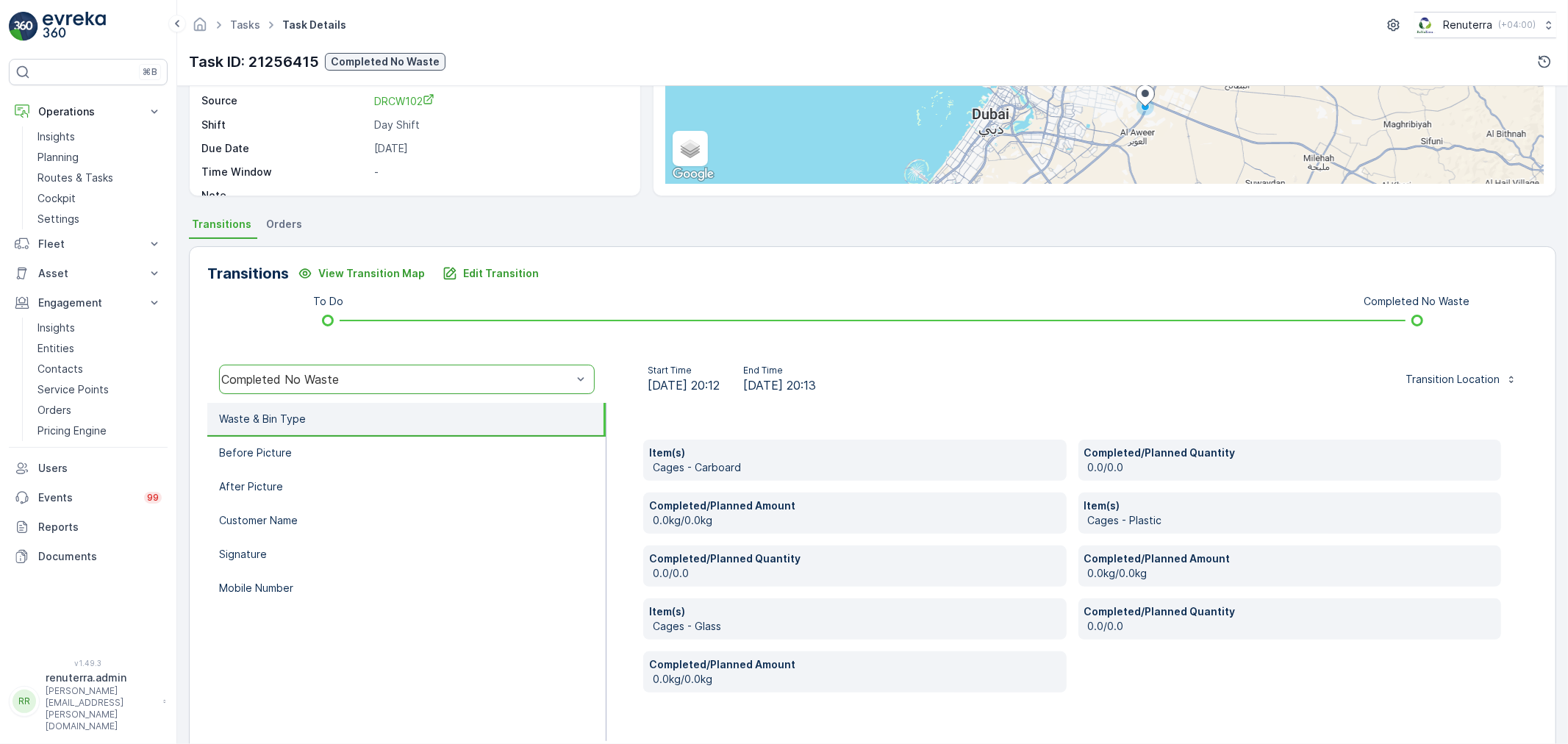
scroll to position [225, 0]
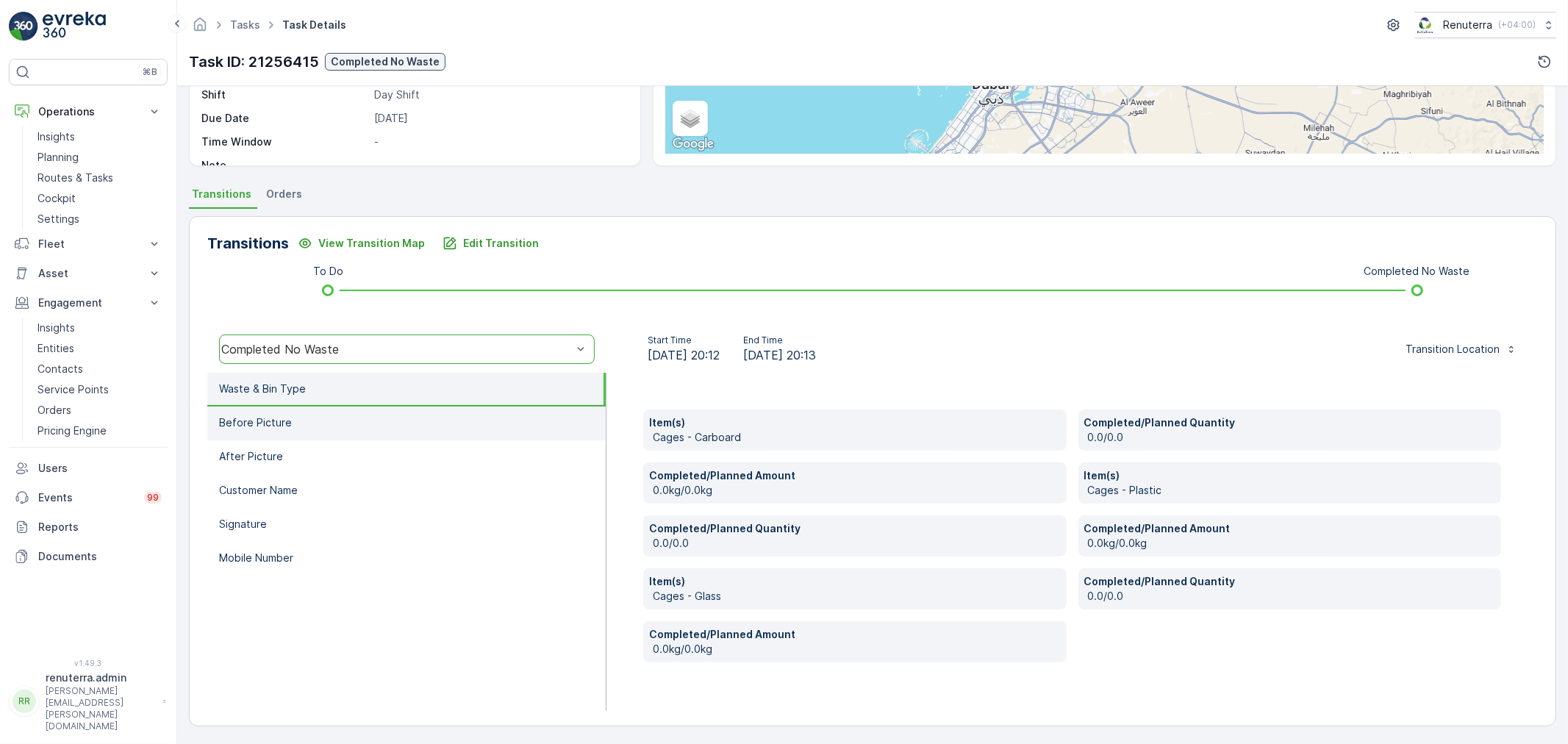
drag, startPoint x: 299, startPoint y: 417, endPoint x: 295, endPoint y: 457, distance: 40.2
click at [299, 425] on li "Before Picture" at bounding box center [406, 422] width 398 height 34
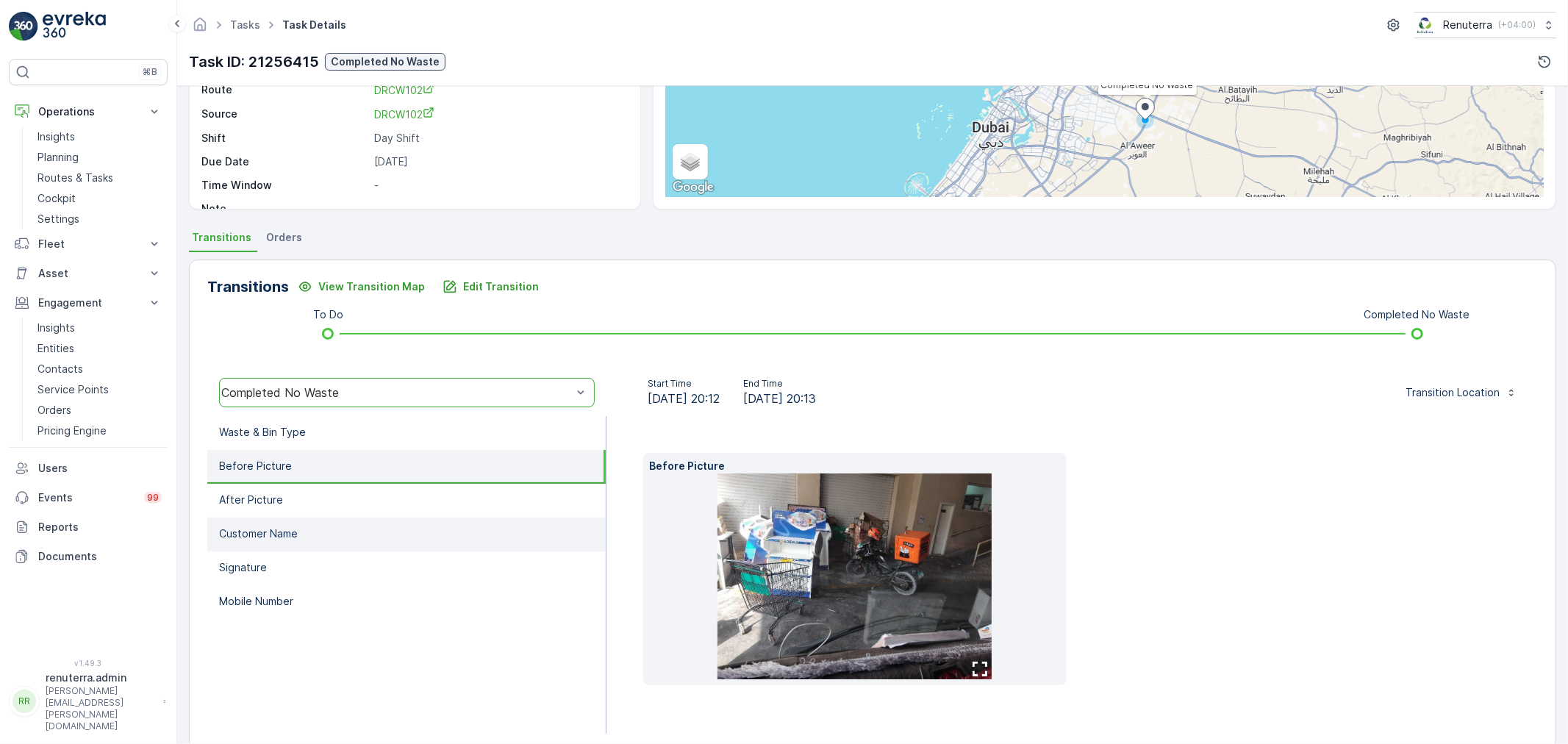
drag, startPoint x: 303, startPoint y: 530, endPoint x: 303, endPoint y: 542, distance: 12.0
click at [303, 531] on li "Customer Name" at bounding box center [406, 534] width 398 height 34
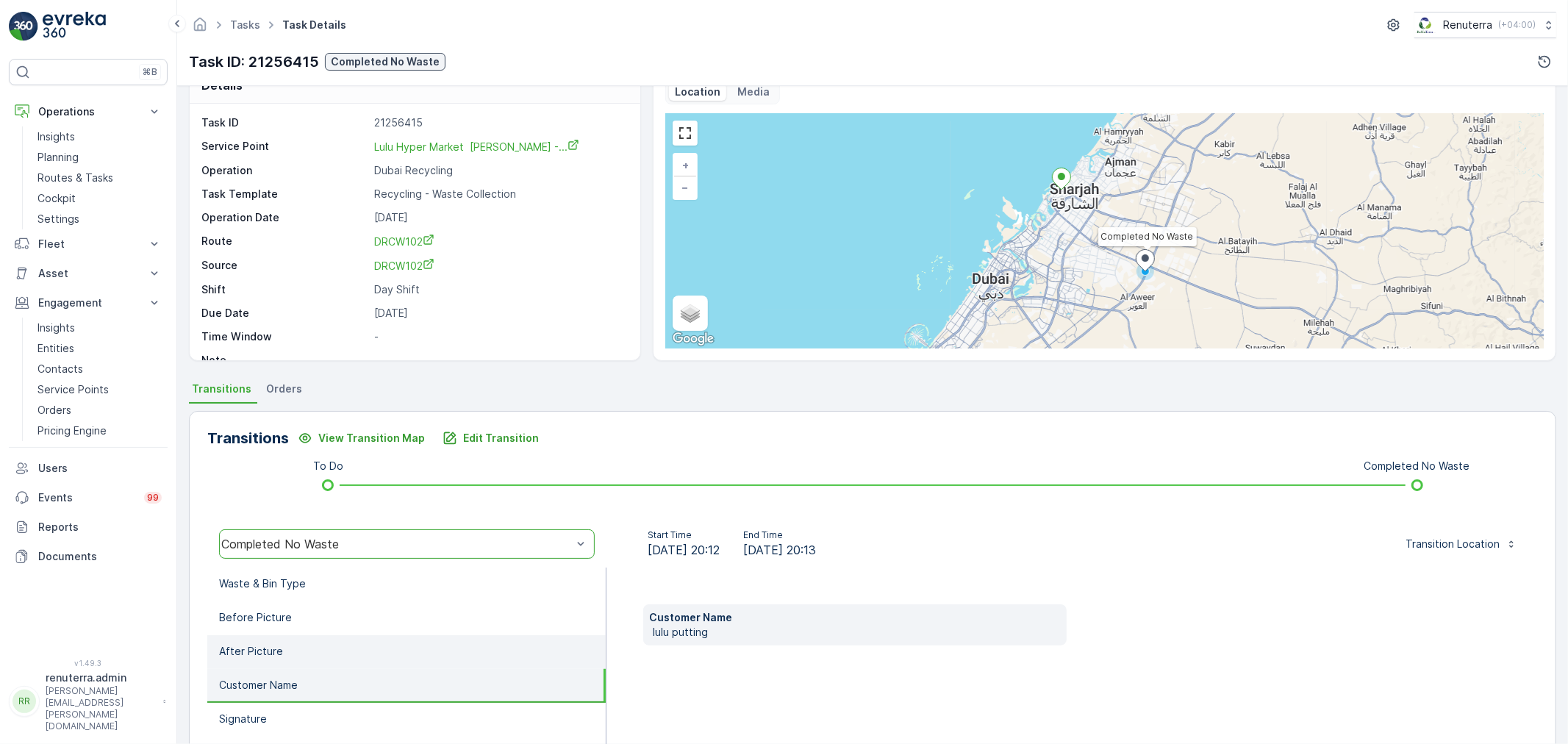
scroll to position [164, 0]
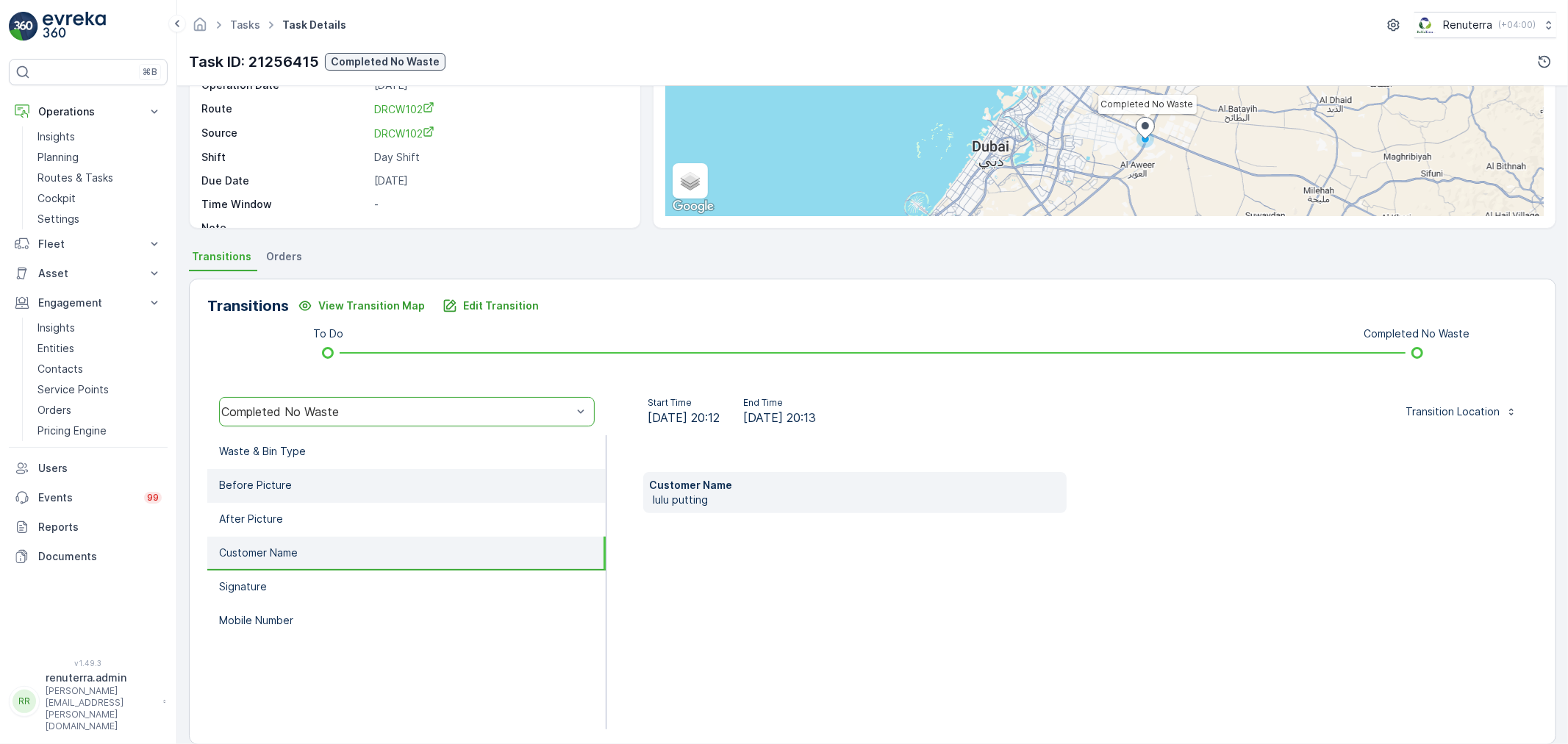
click at [261, 498] on li "Before Picture" at bounding box center [406, 485] width 398 height 34
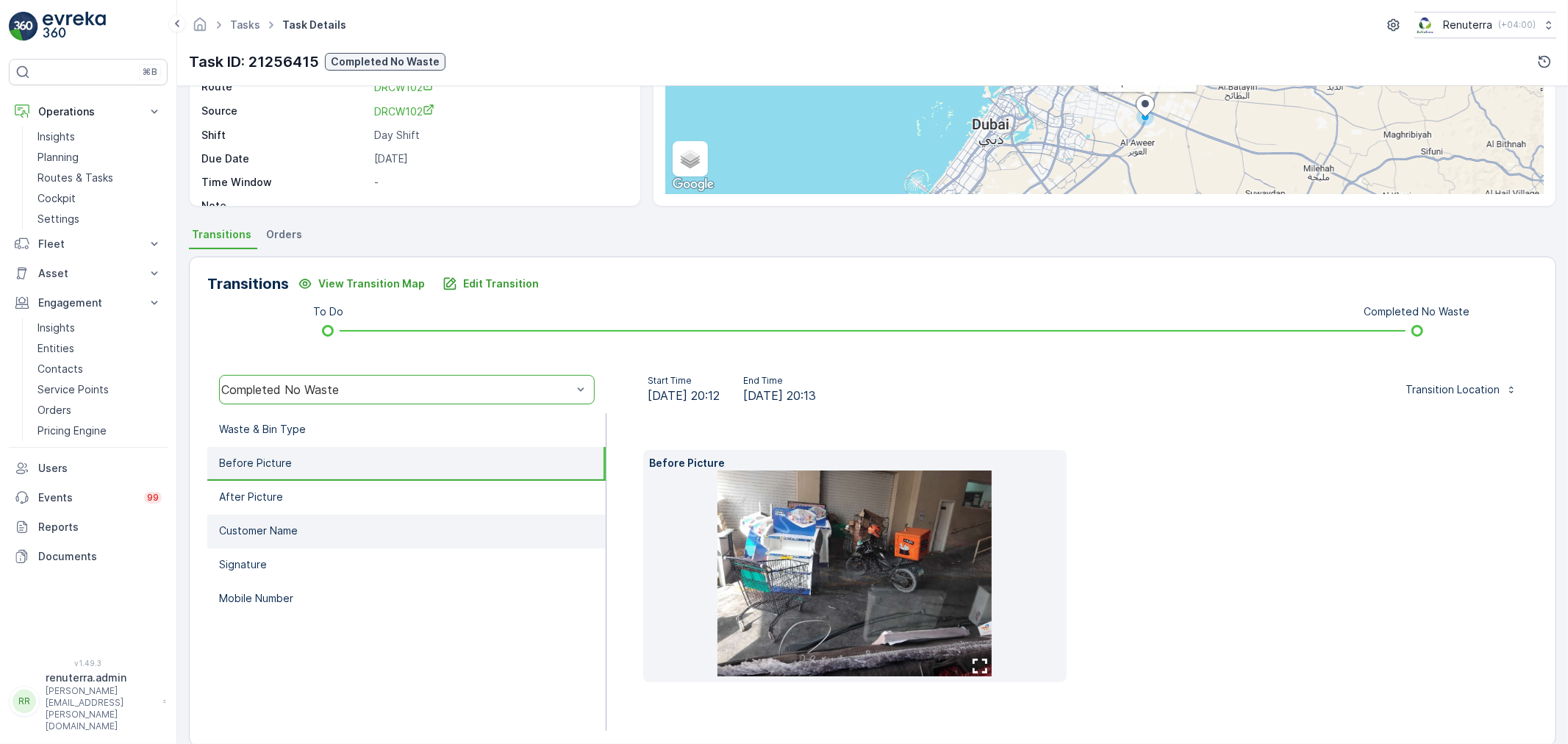
scroll to position [206, 0]
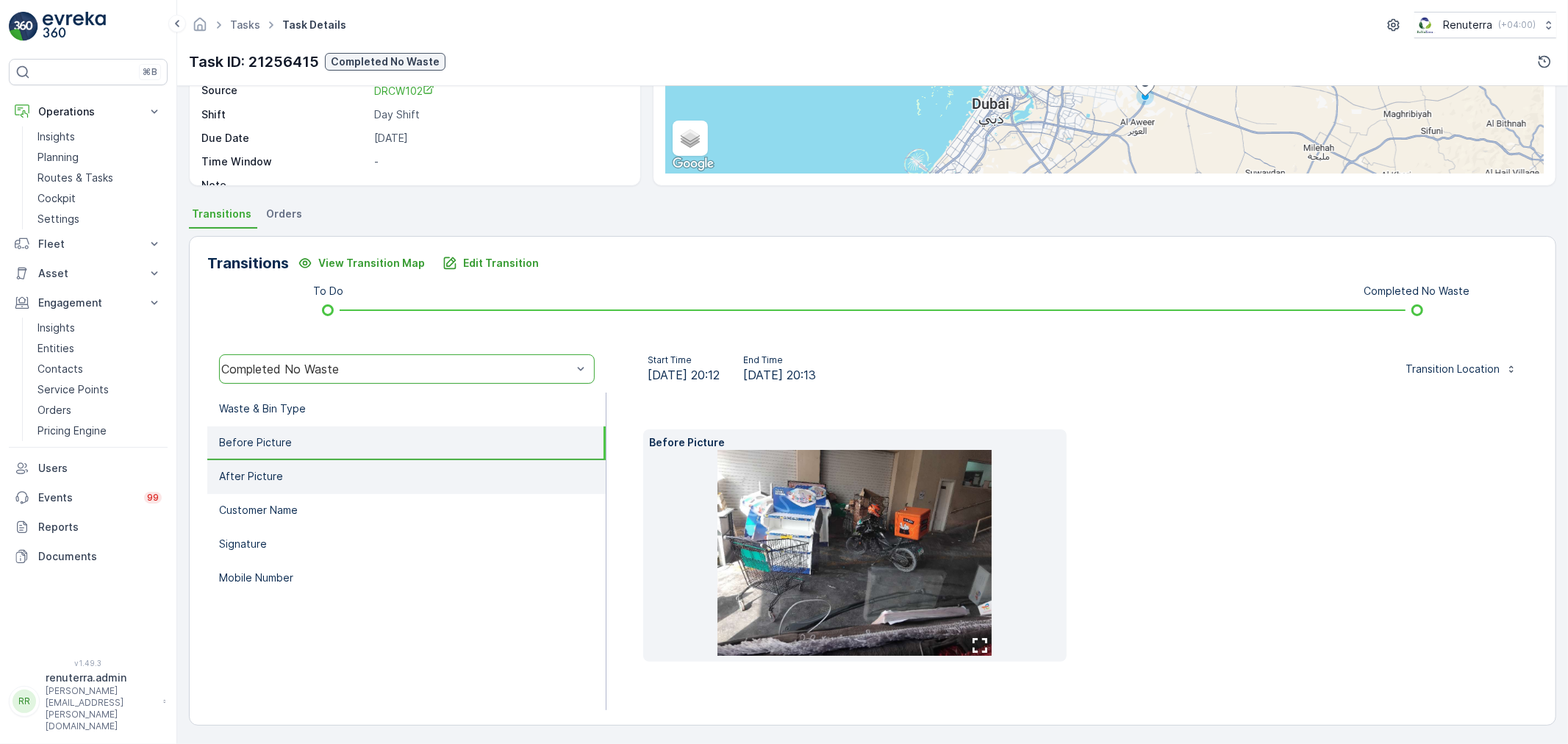
click at [283, 479] on li "After Picture" at bounding box center [406, 476] width 398 height 34
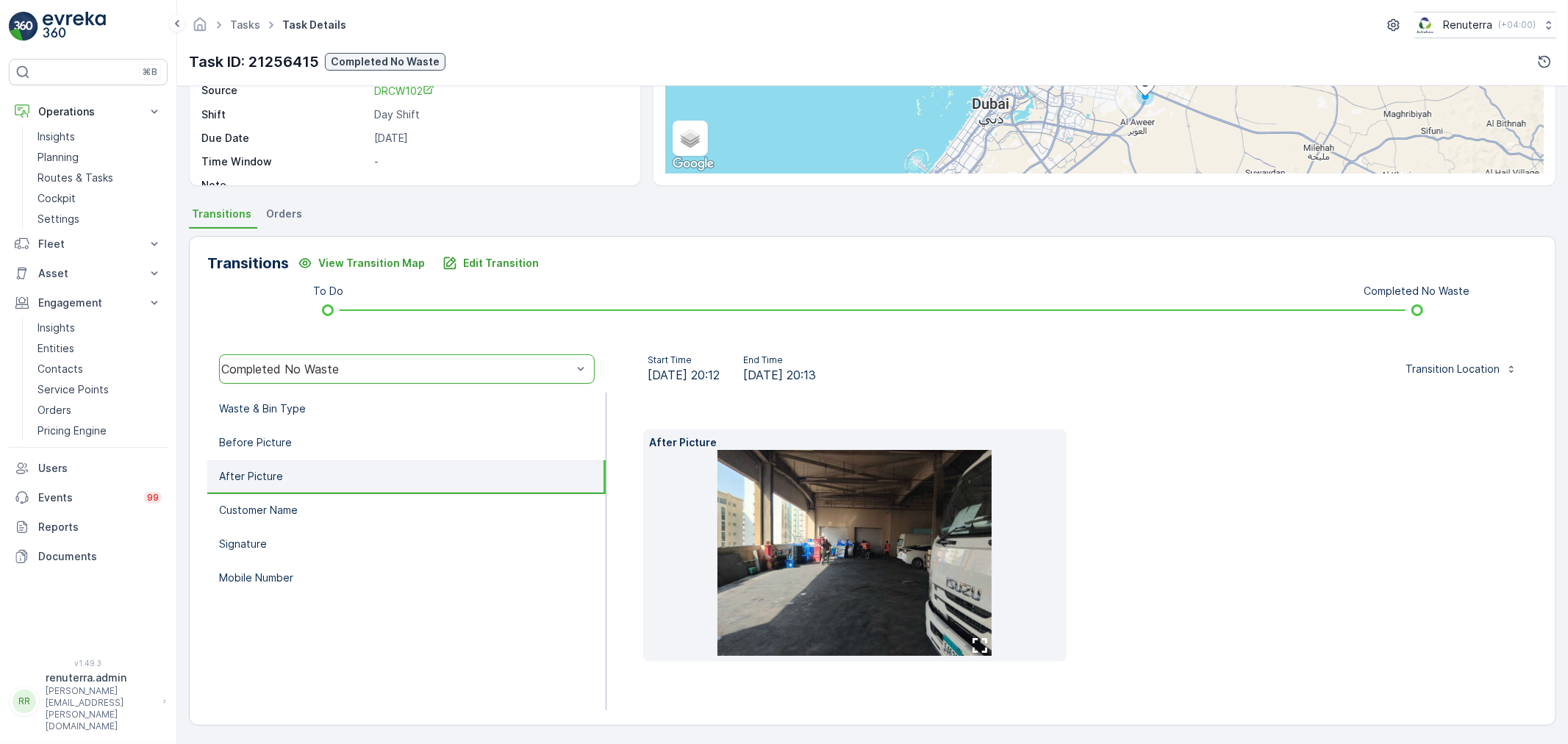
scroll to position [183, 0]
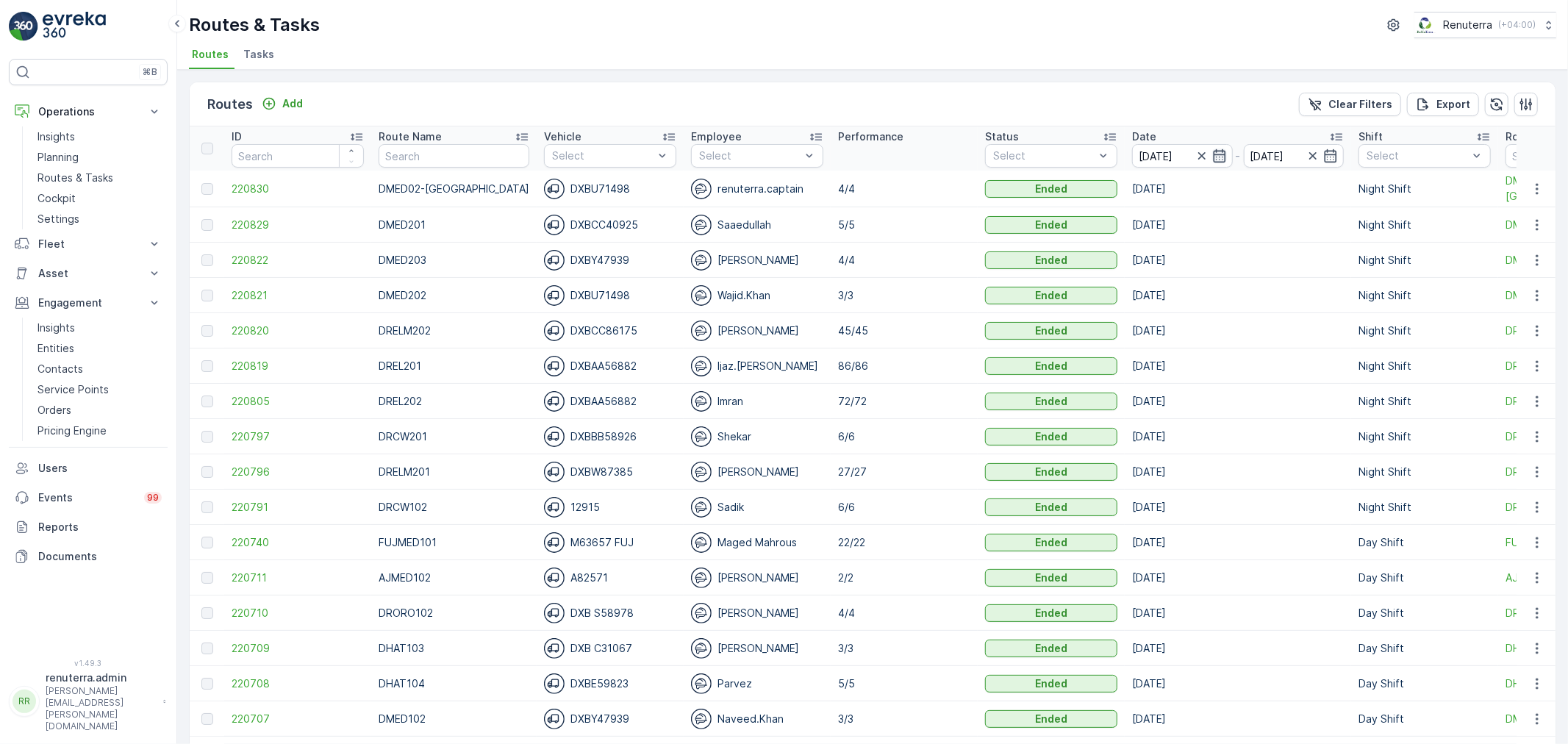
click at [1212, 152] on icon "button" at bounding box center [1219, 155] width 15 height 15
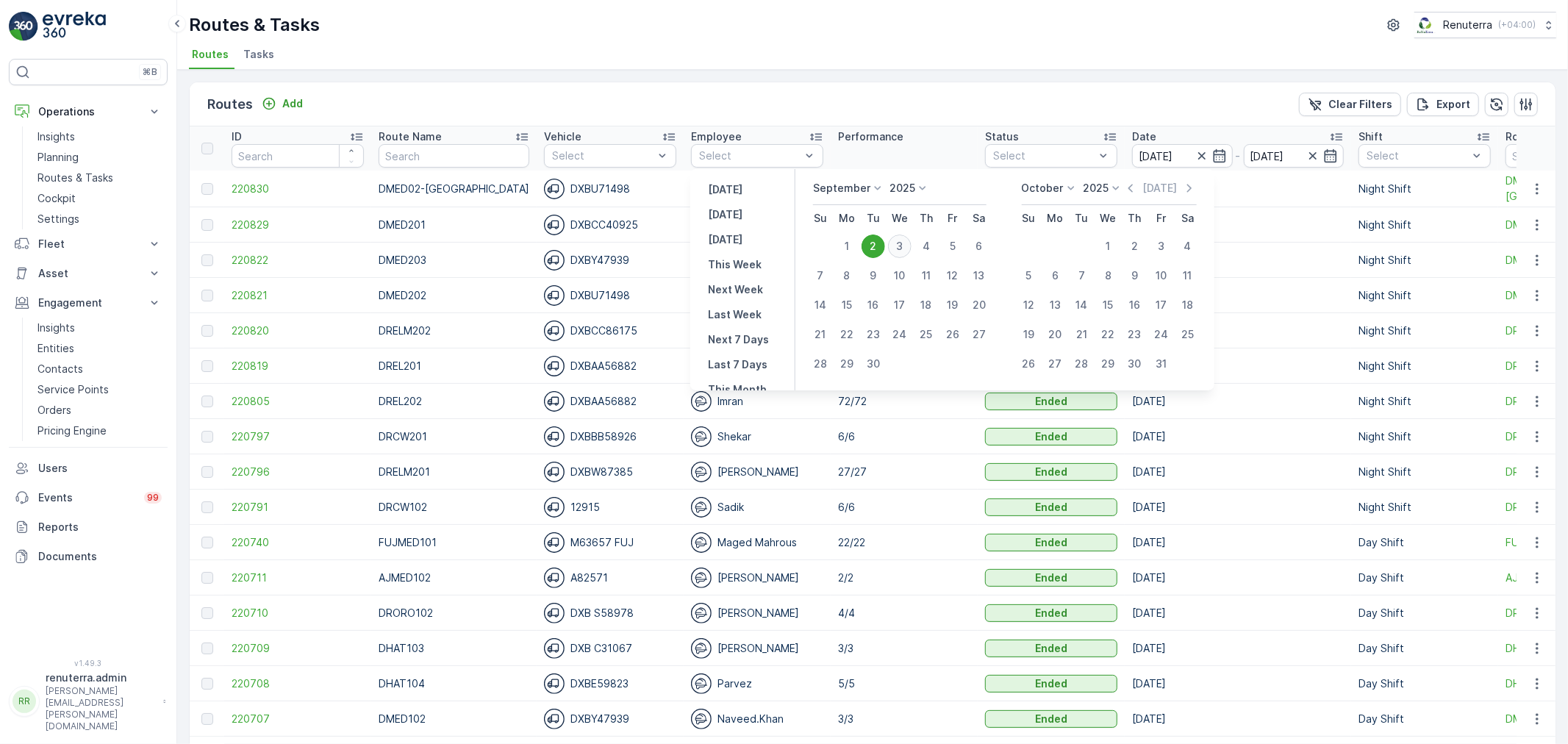
click at [893, 241] on div "3" at bounding box center [899, 246] width 24 height 24
type input "[DATE]"
click at [894, 241] on td "5/5" at bounding box center [904, 224] width 147 height 35
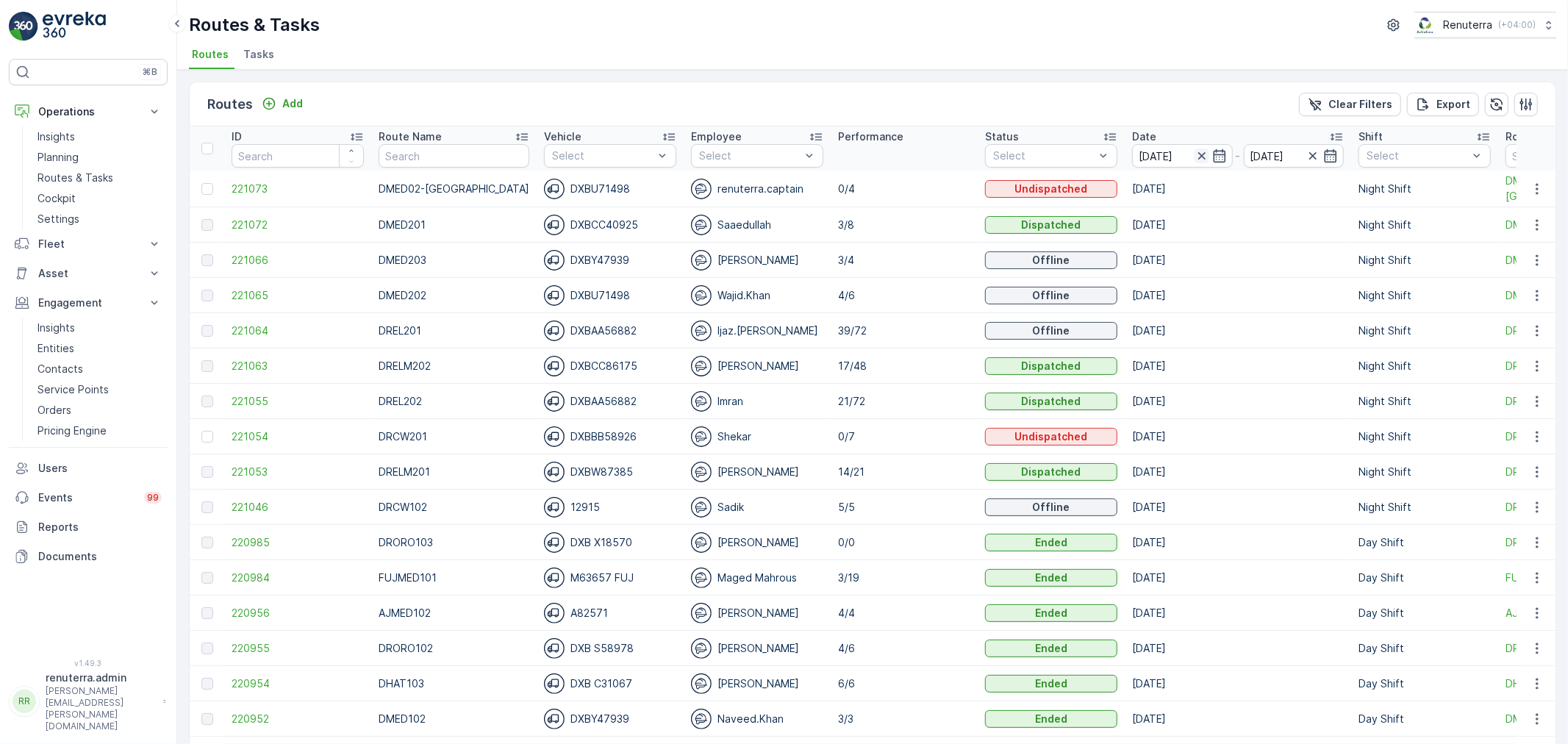
click at [1195, 148] on icon "button" at bounding box center [1202, 155] width 15 height 15
click at [1213, 153] on icon "button" at bounding box center [1219, 155] width 13 height 14
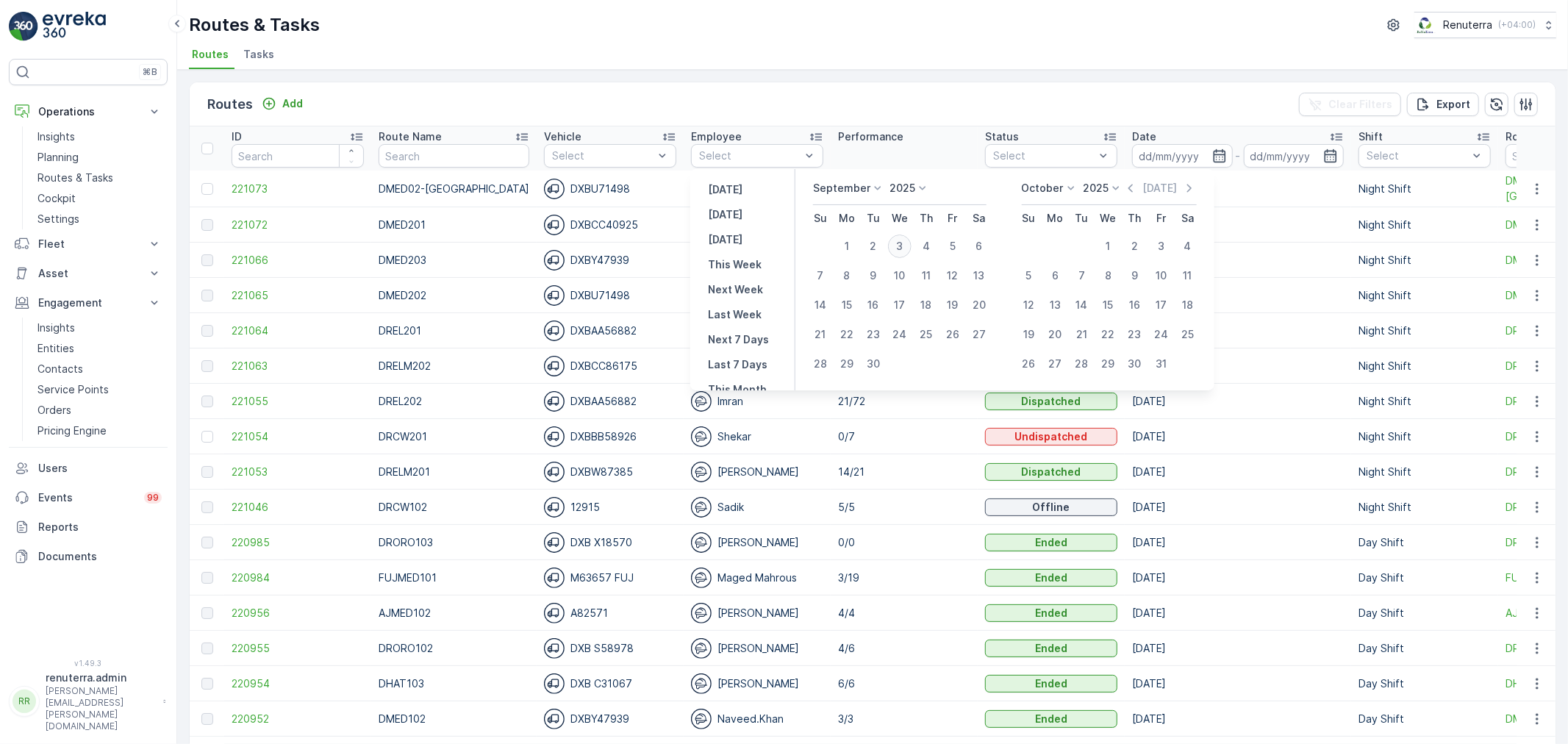
click at [894, 245] on div "3" at bounding box center [899, 246] width 24 height 24
type input "[DATE]"
click at [893, 245] on div "3" at bounding box center [899, 246] width 24 height 24
type input "[DATE]"
click at [892, 245] on div "3" at bounding box center [899, 246] width 24 height 24
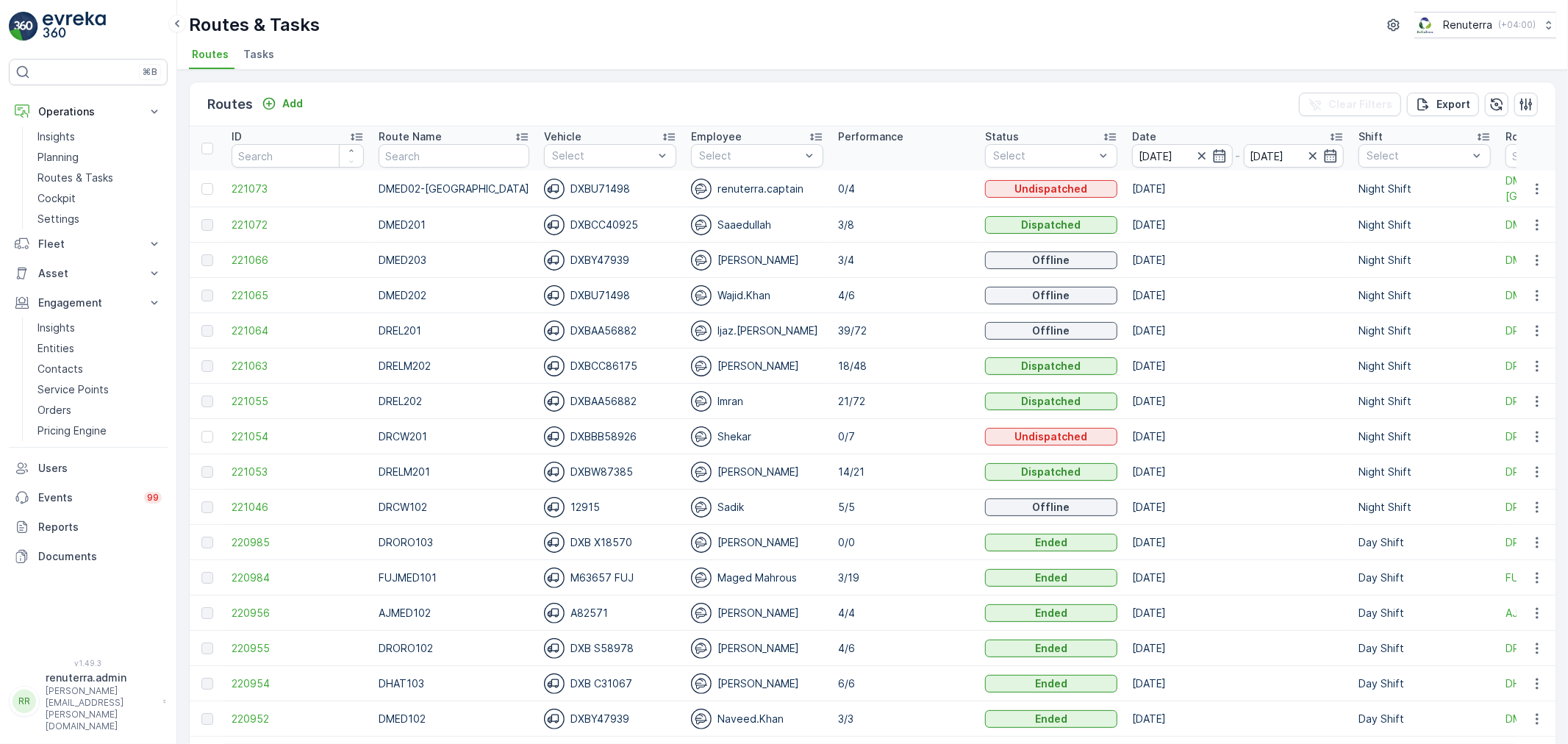
click at [891, 245] on td "3/4" at bounding box center [904, 260] width 147 height 35
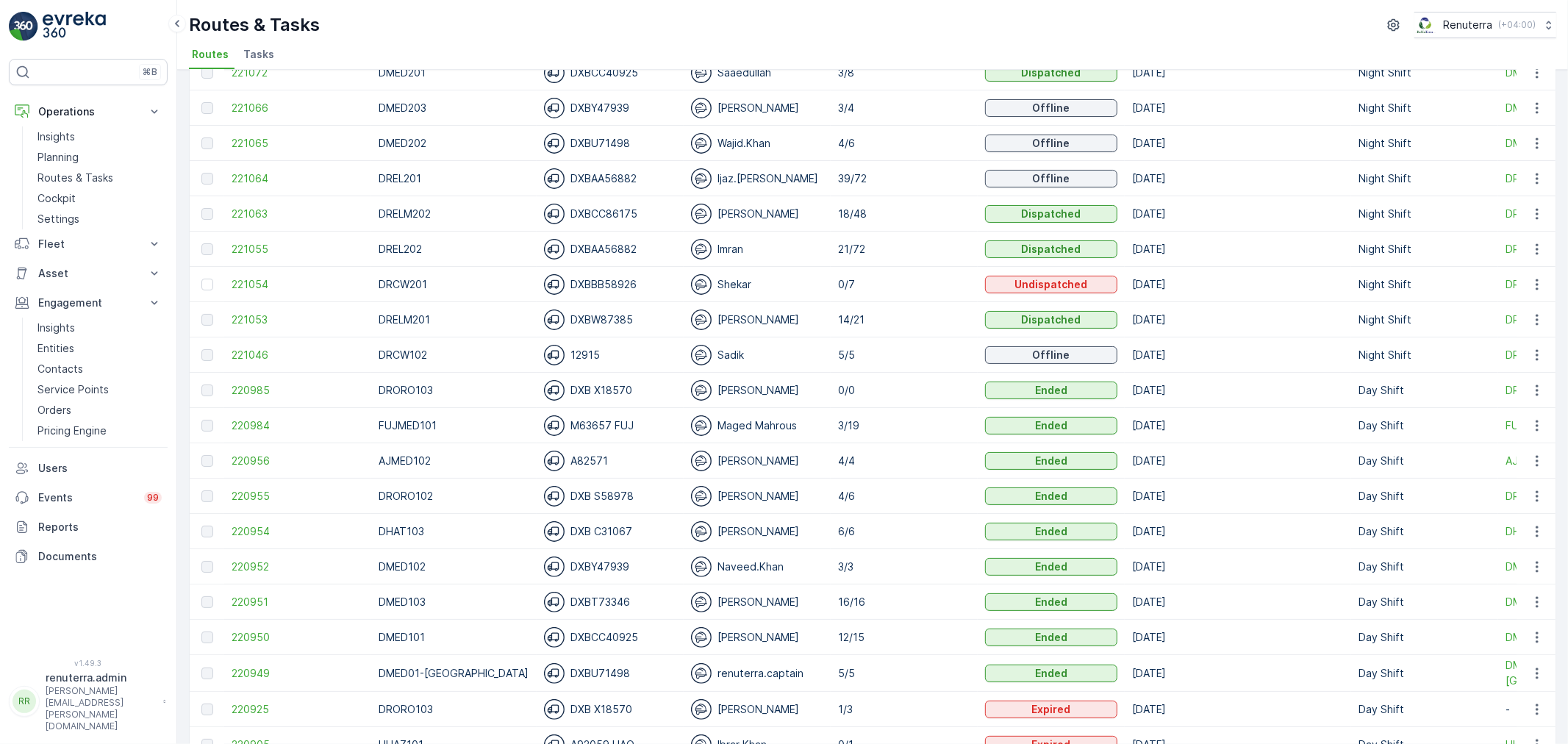
scroll to position [164, 0]
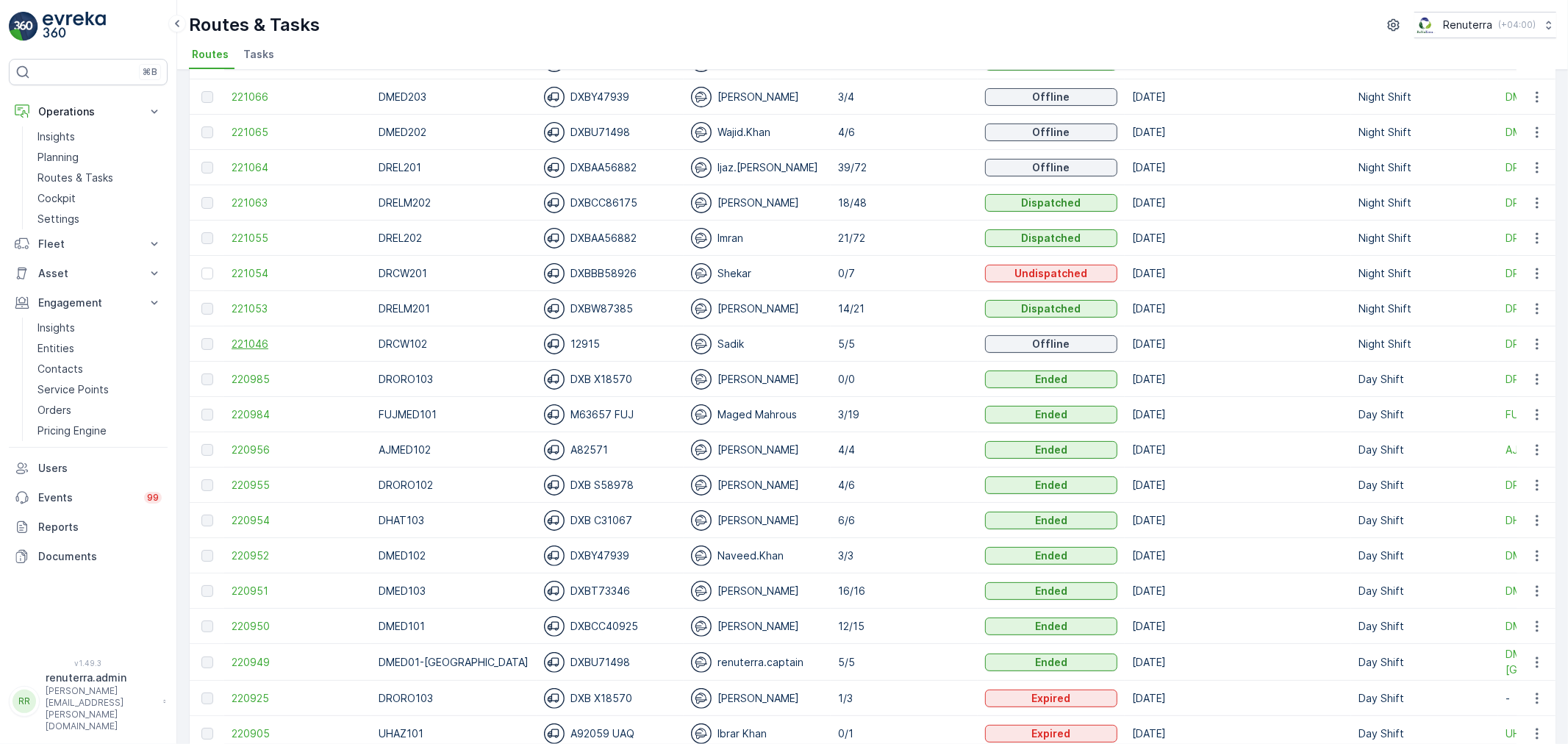
click at [251, 349] on span "221046" at bounding box center [298, 344] width 133 height 15
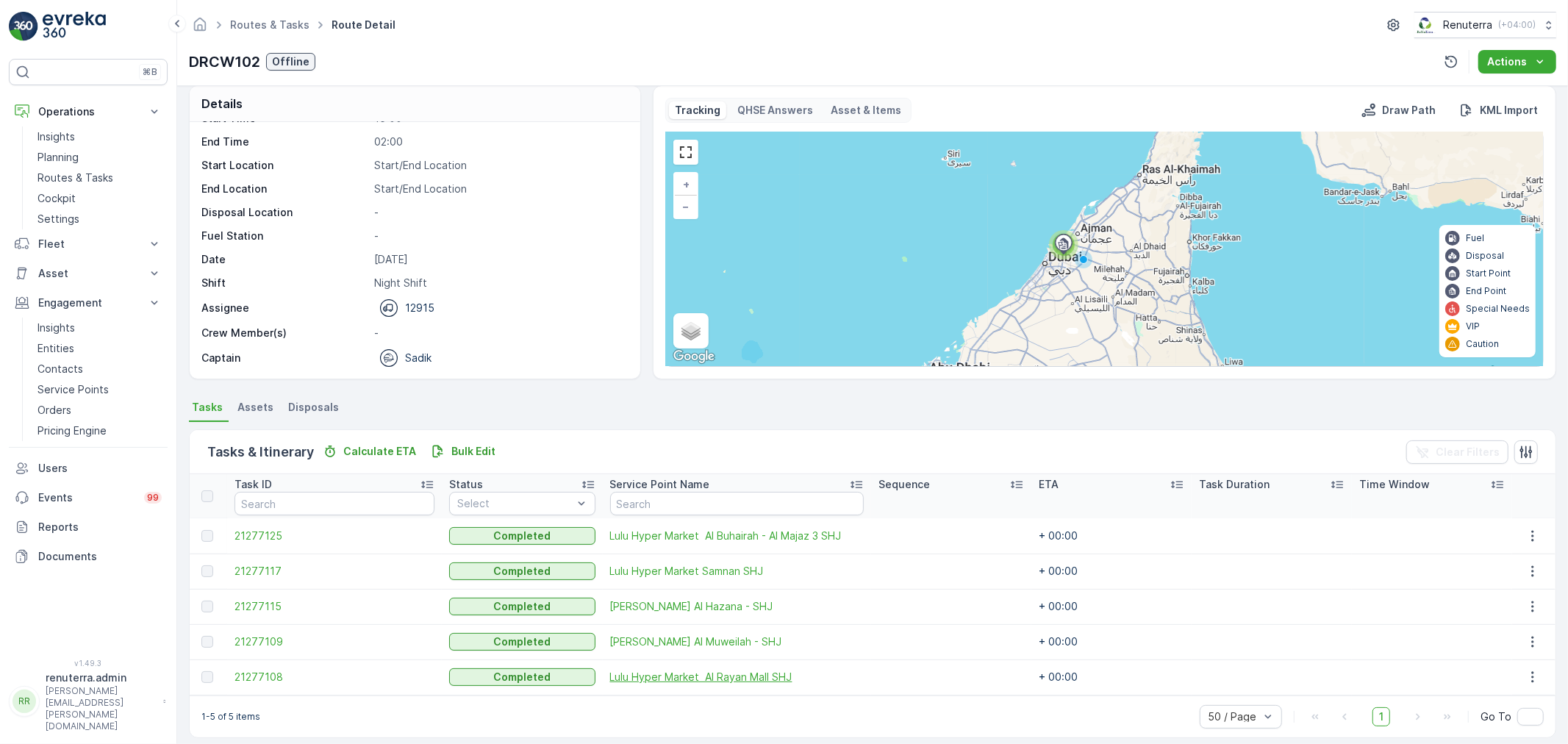
scroll to position [25, 0]
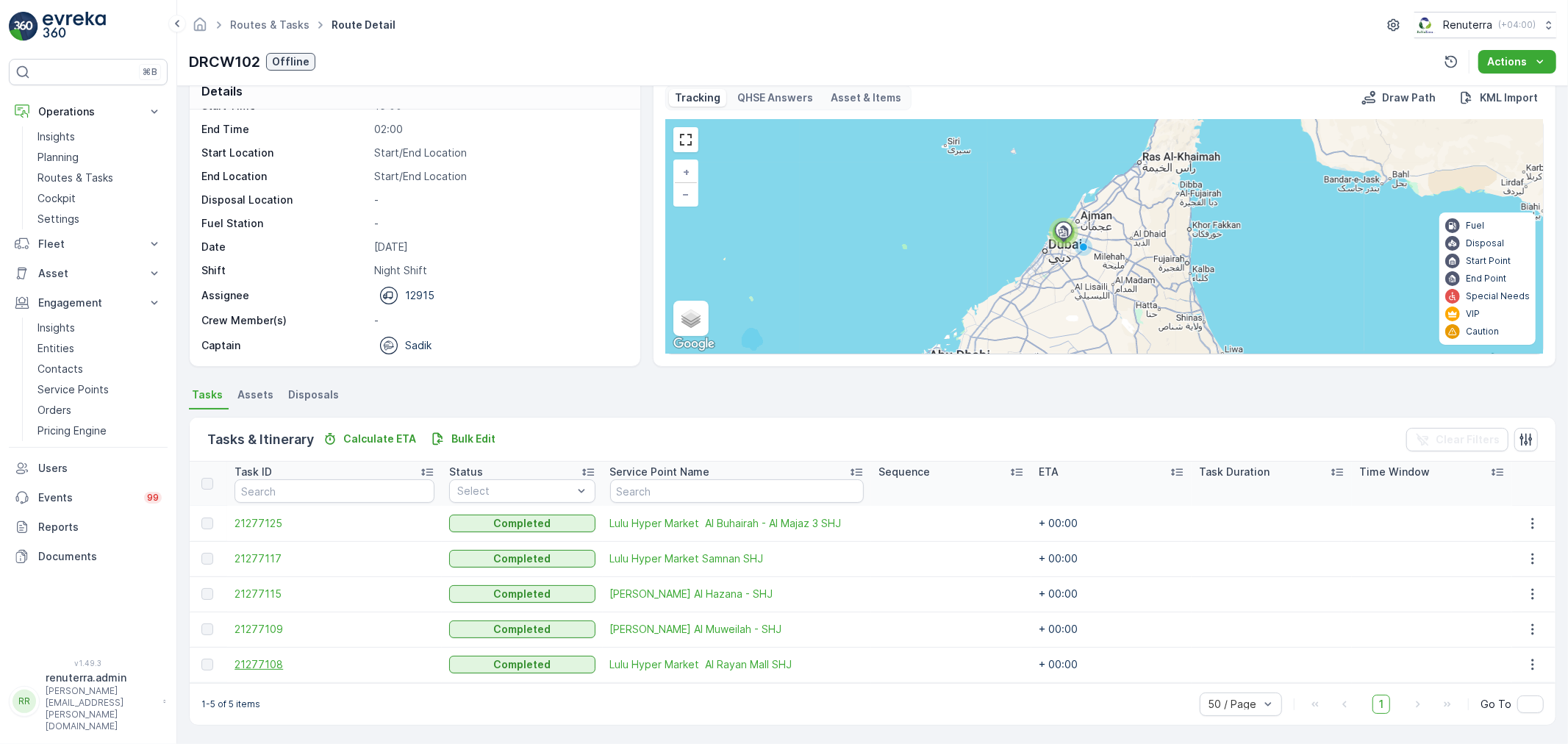
click at [273, 666] on span "21277108" at bounding box center [334, 664] width 200 height 15
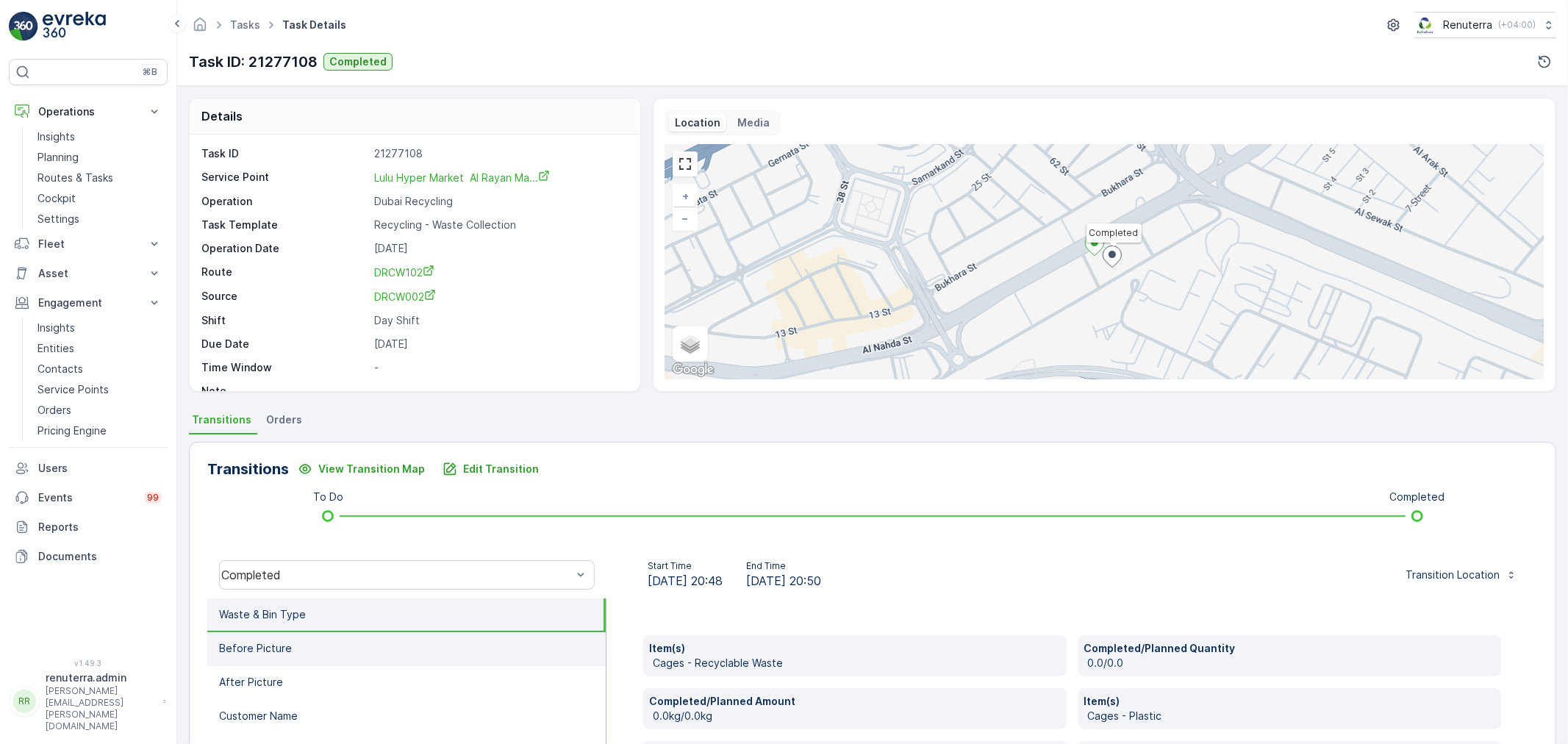
click at [564, 633] on li "Before Picture" at bounding box center [406, 649] width 398 height 34
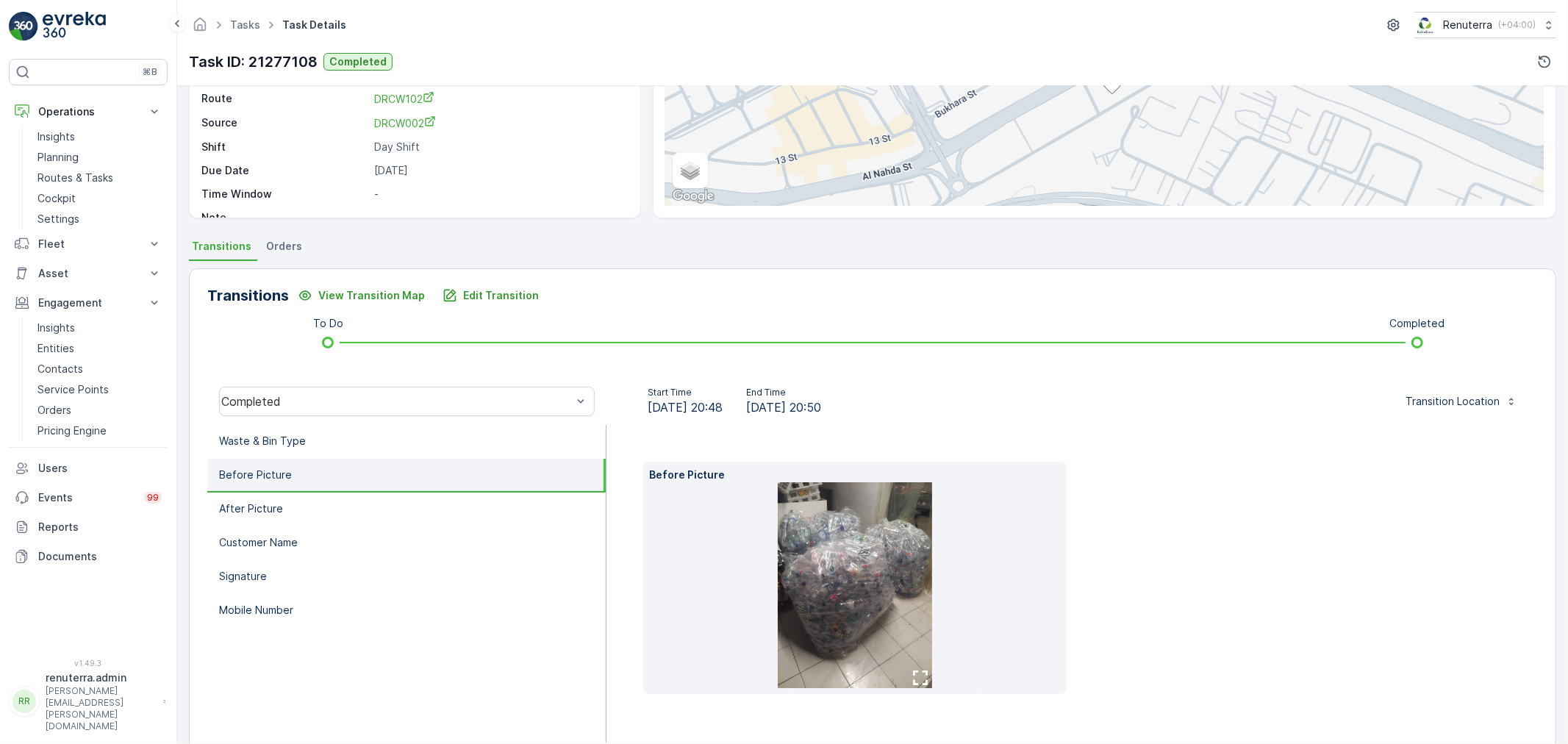
scroll to position [182, 0]
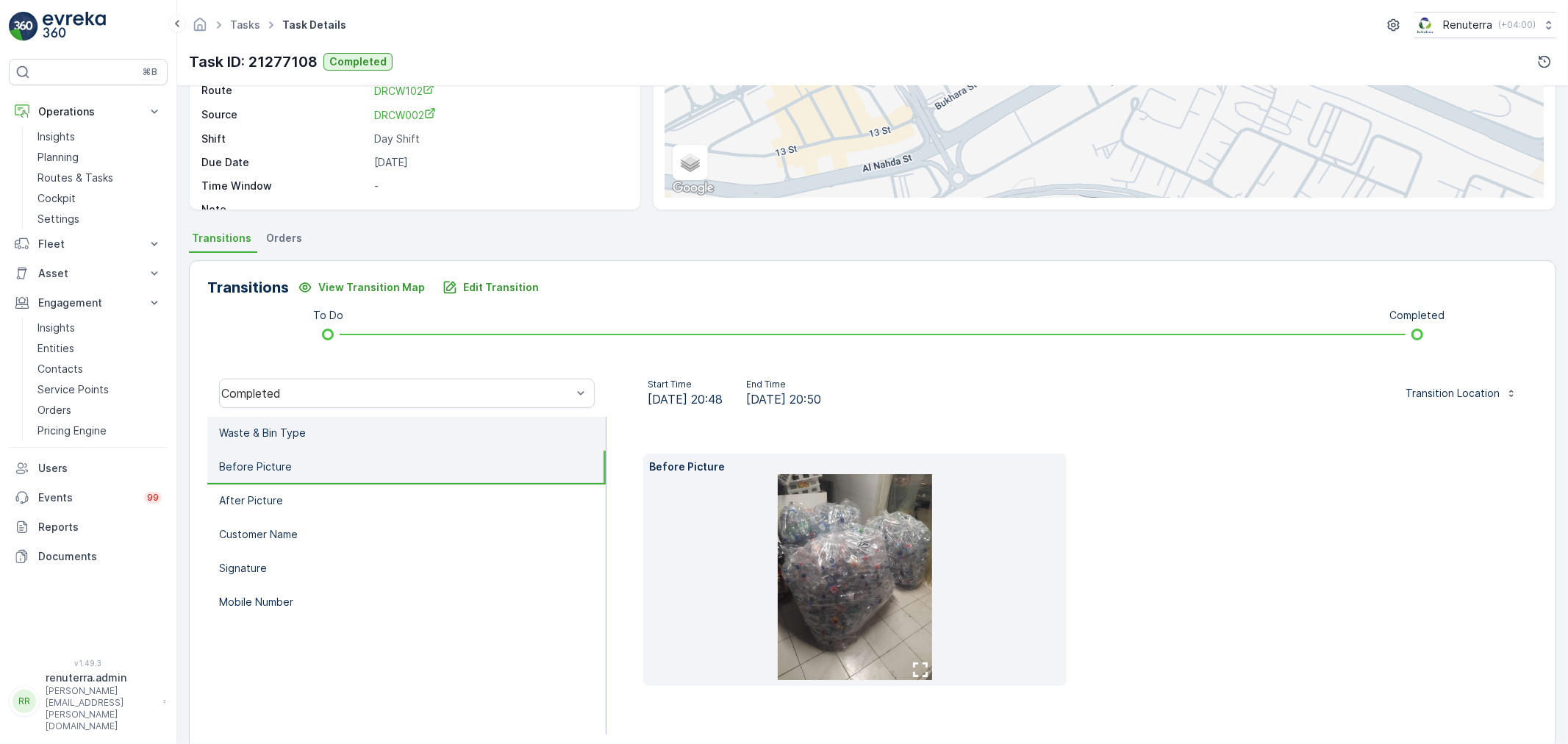
click at [408, 439] on li "Waste & Bin Type" at bounding box center [406, 433] width 398 height 34
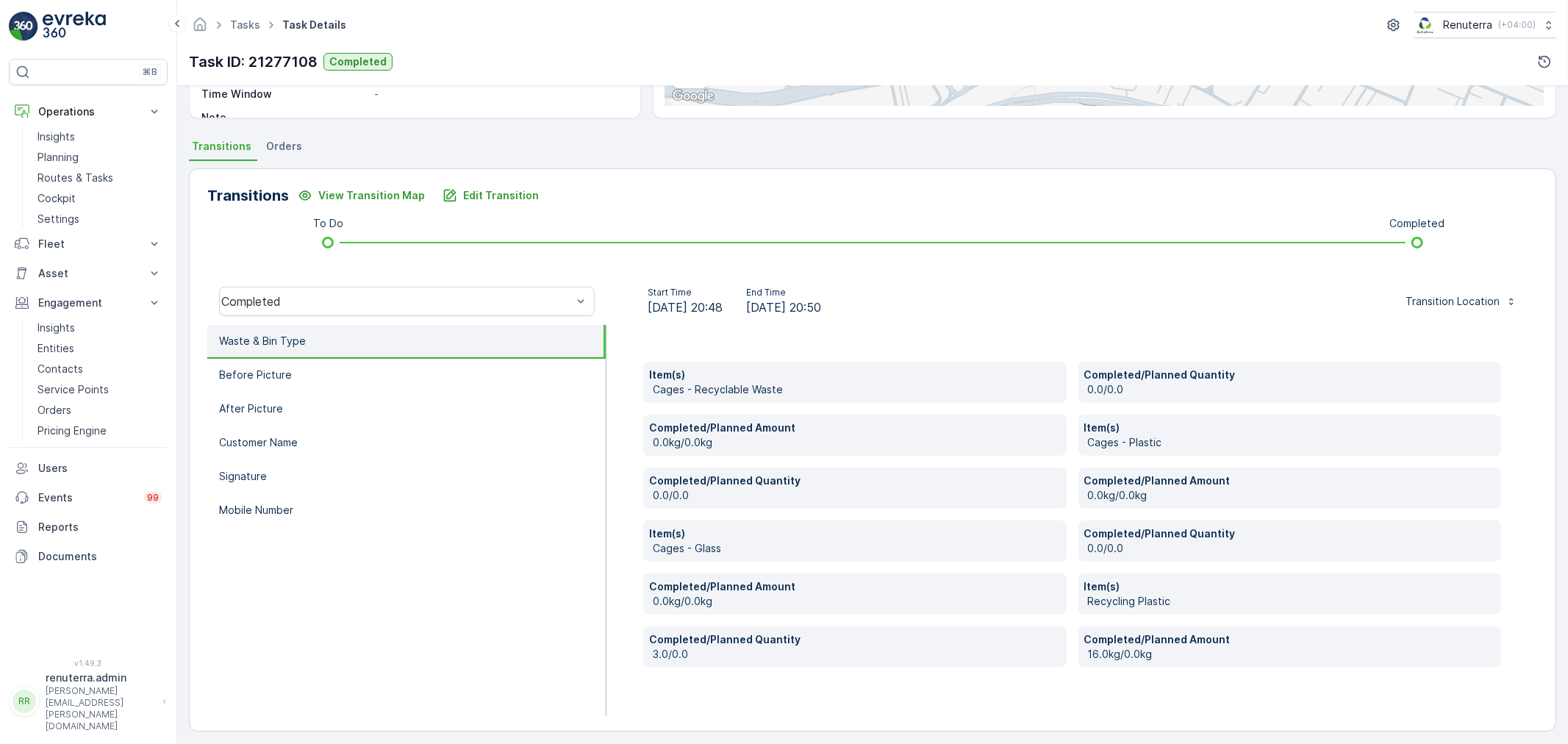
scroll to position [279, 0]
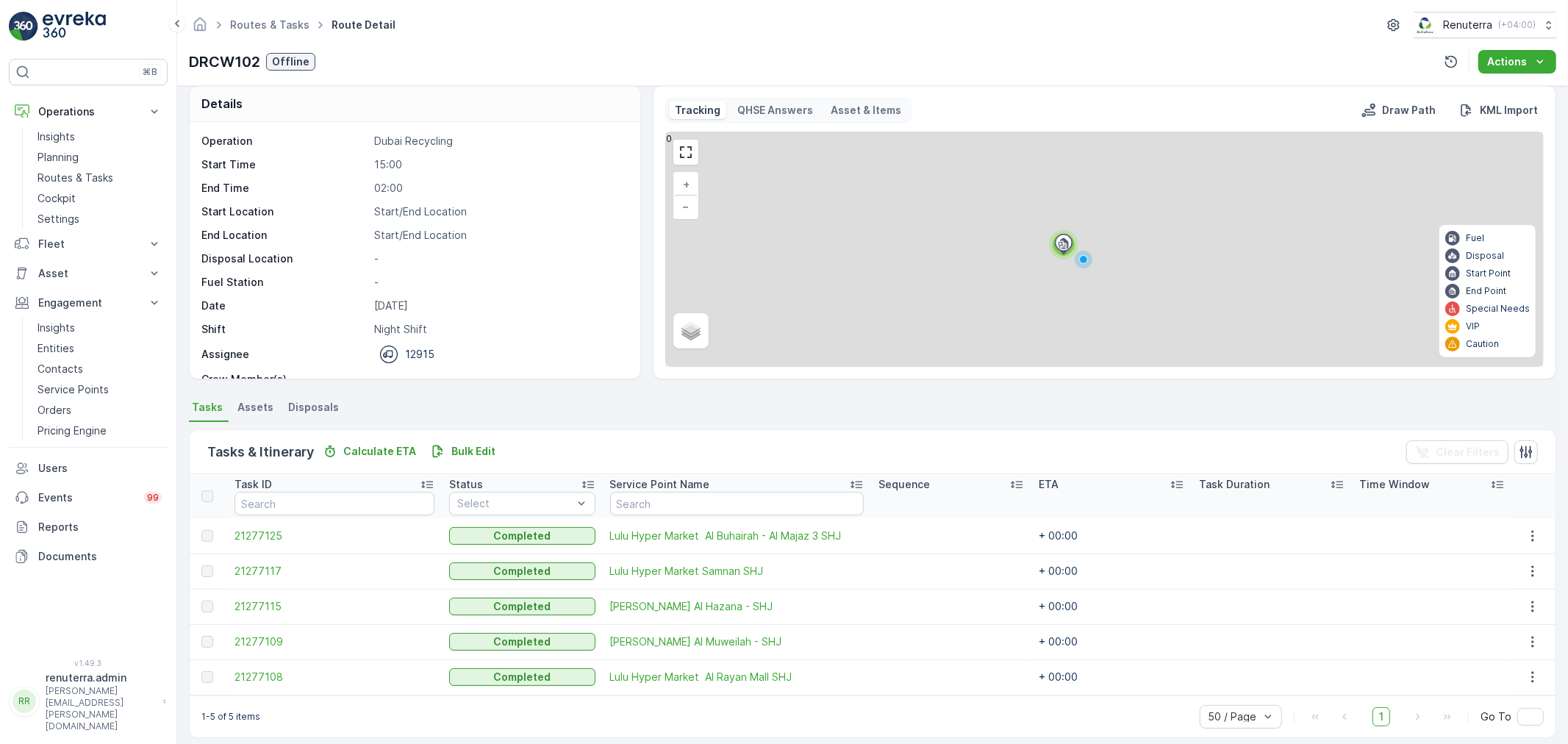
scroll to position [25, 0]
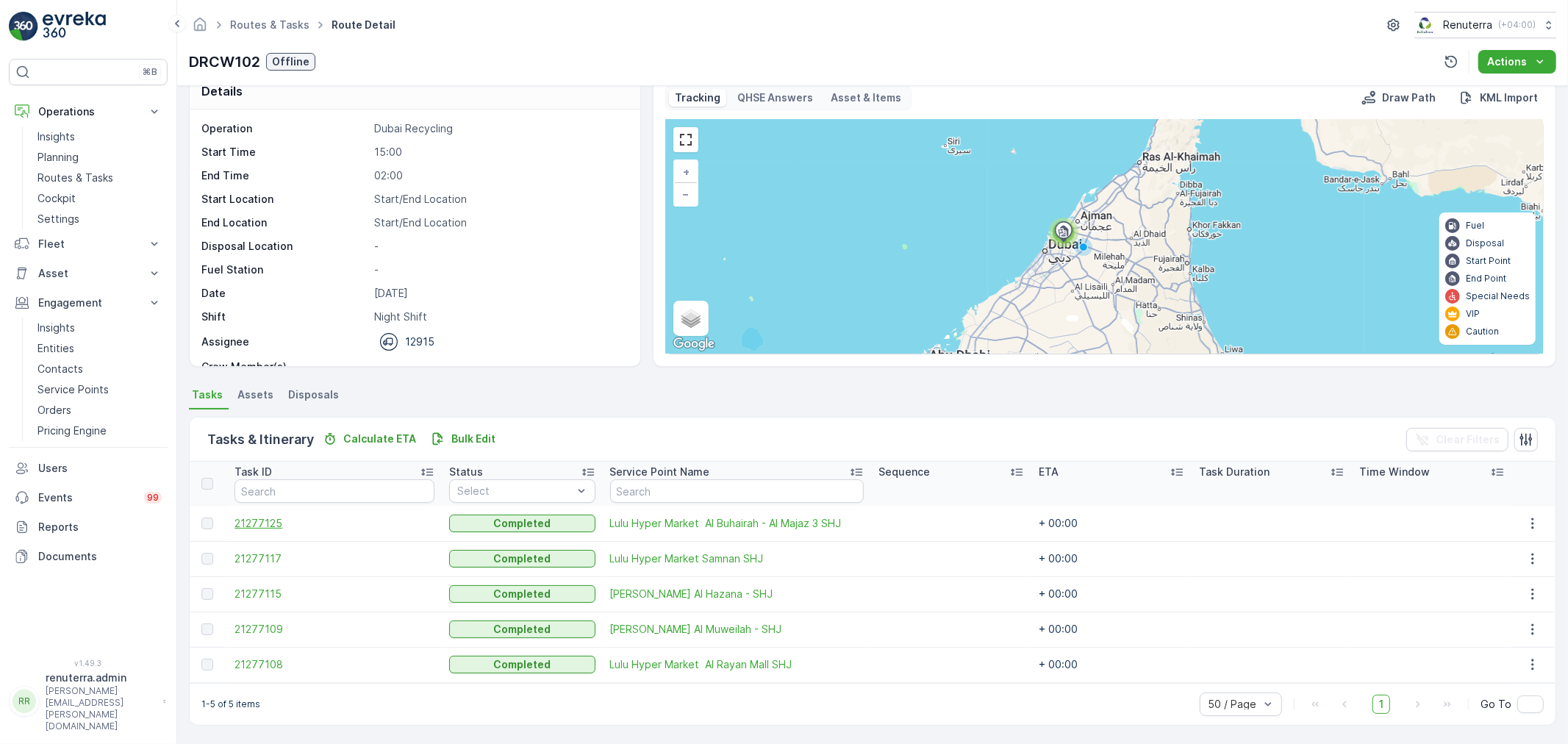
click at [250, 516] on span "21277125" at bounding box center [334, 523] width 200 height 15
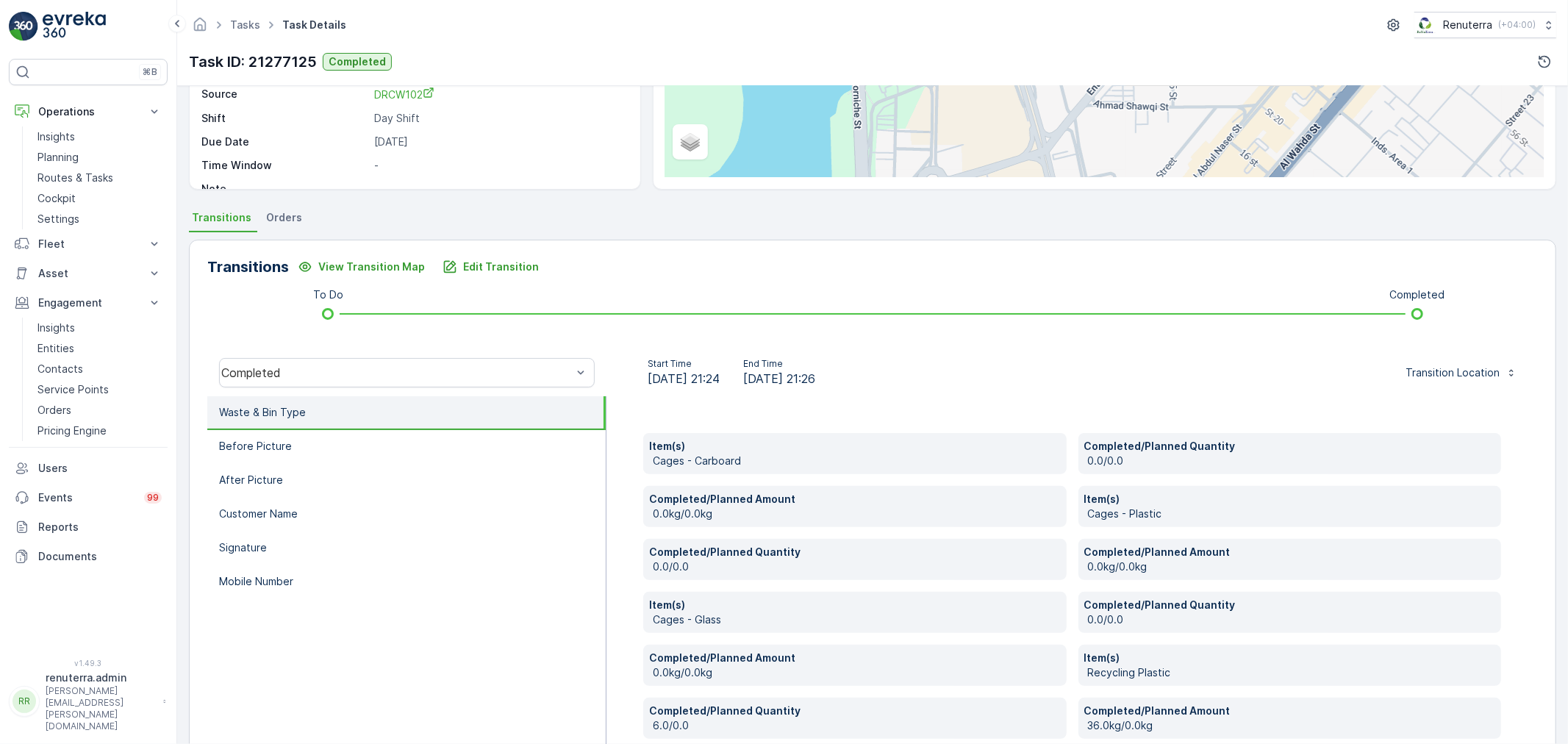
scroll to position [279, 0]
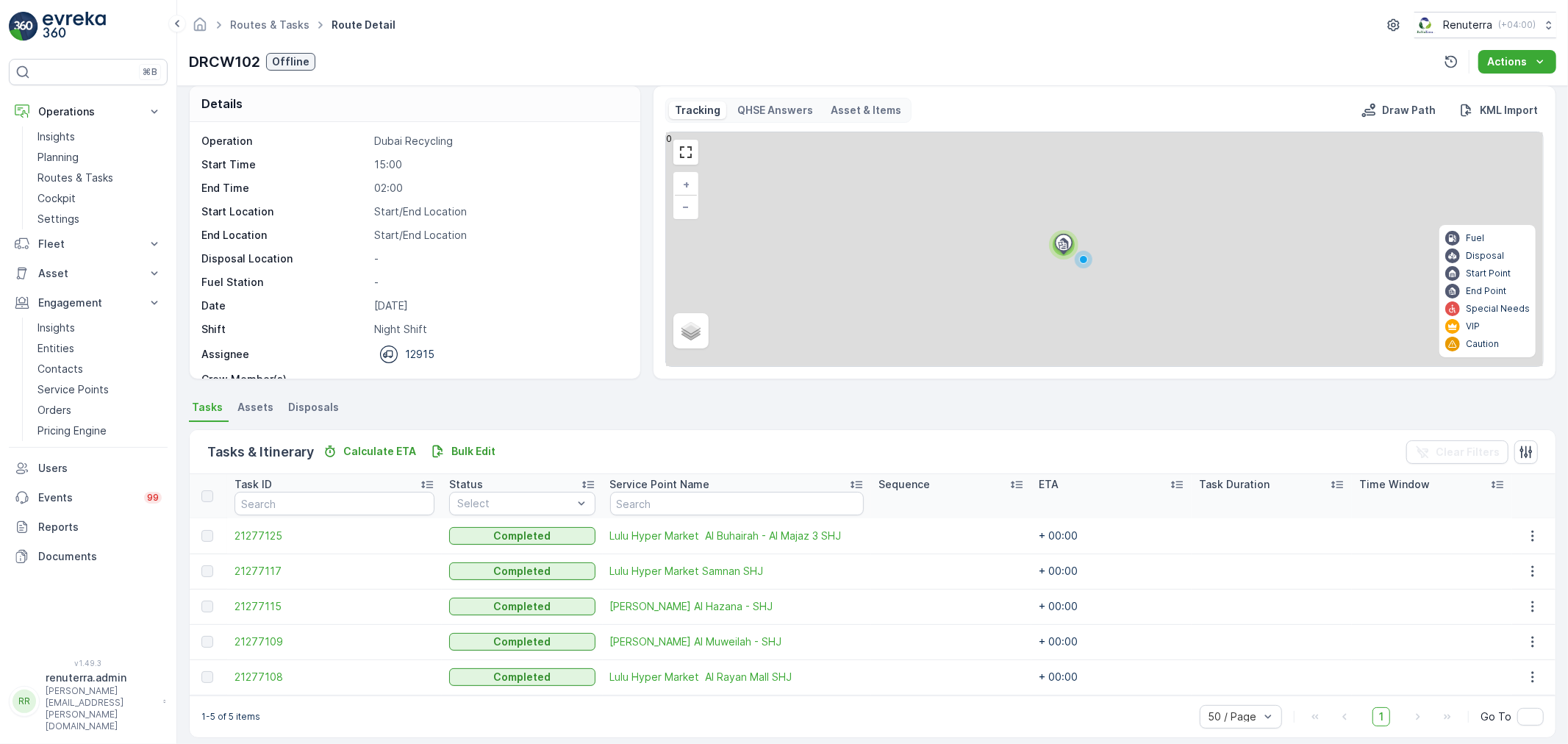
scroll to position [25, 0]
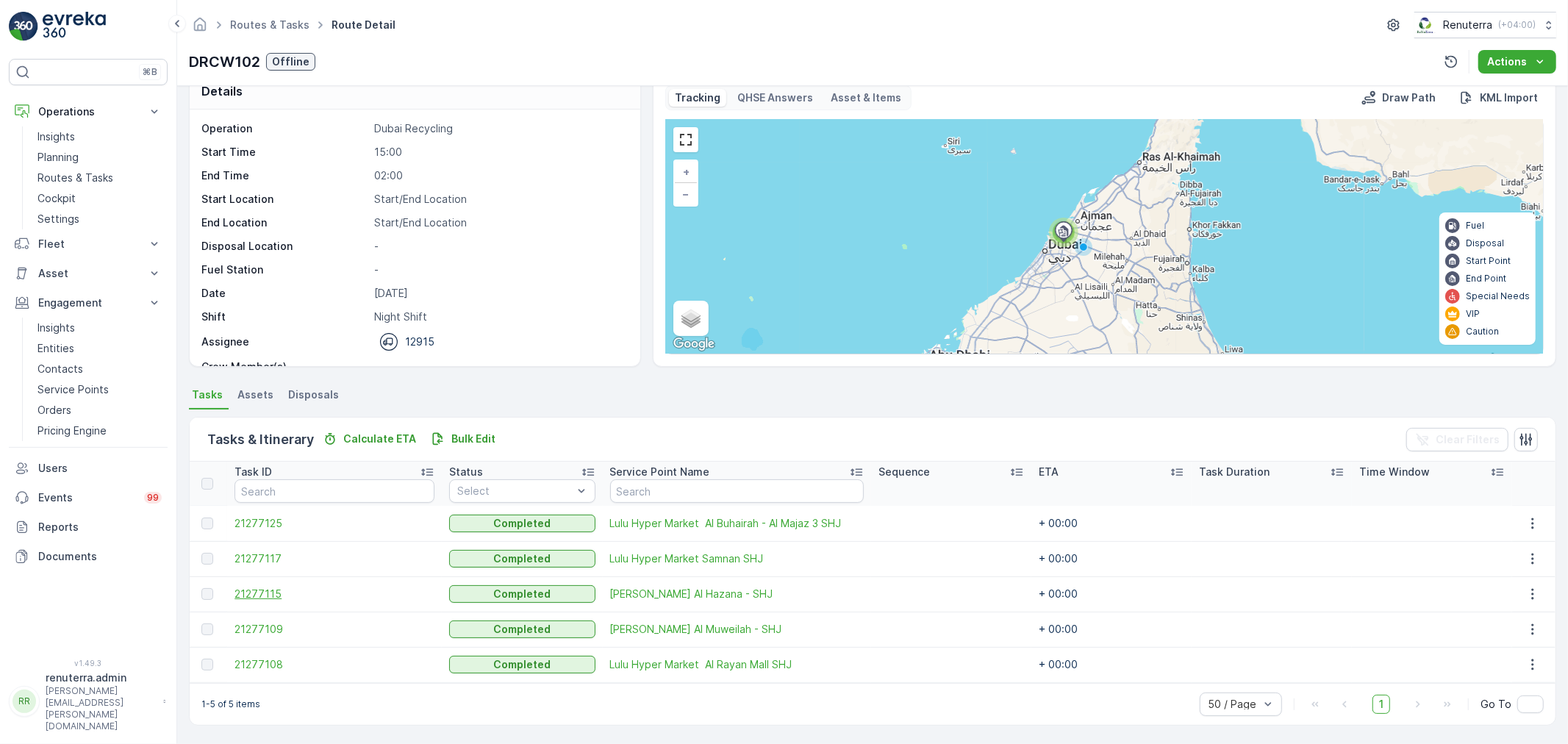
click at [273, 593] on span "21277115" at bounding box center [334, 594] width 200 height 15
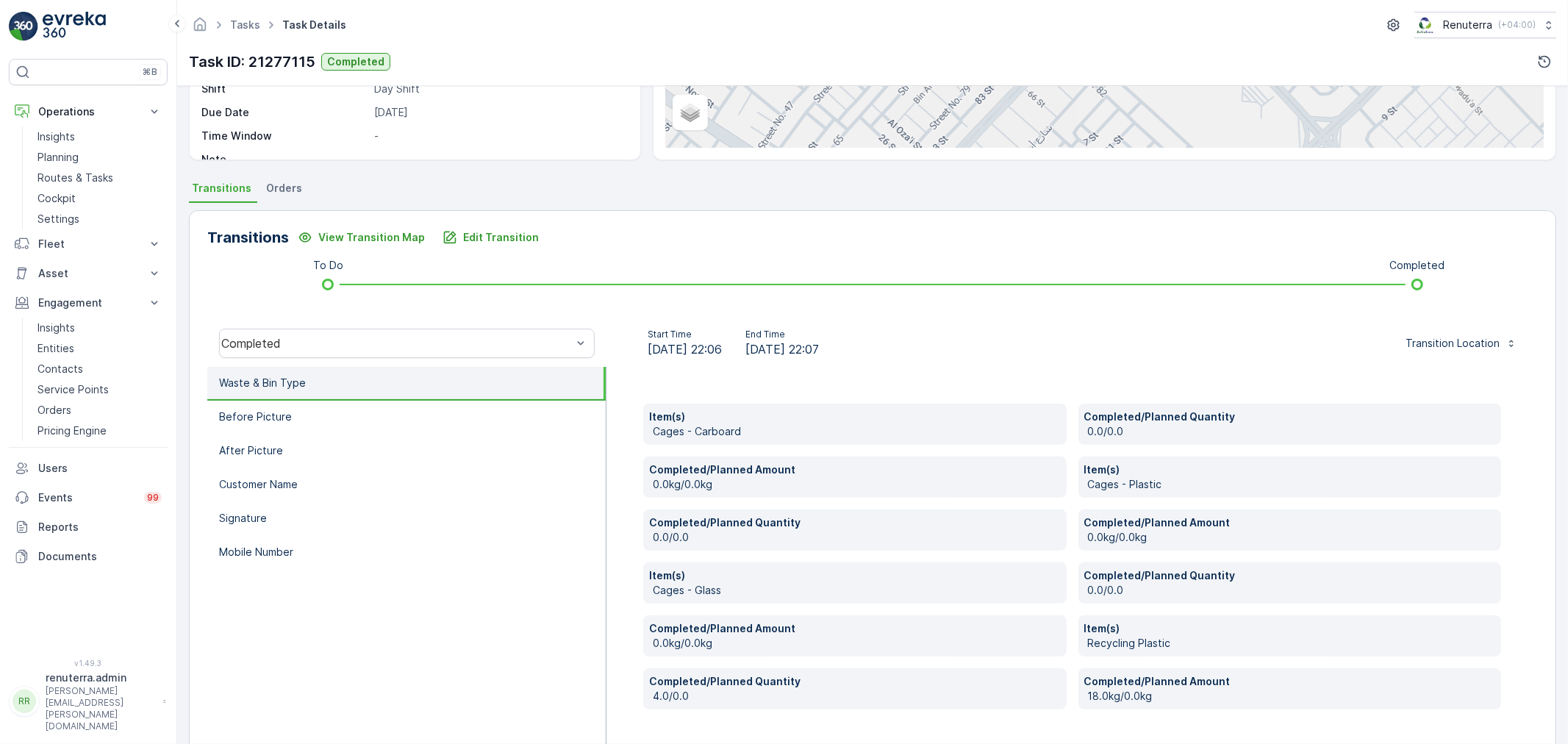
scroll to position [279, 0]
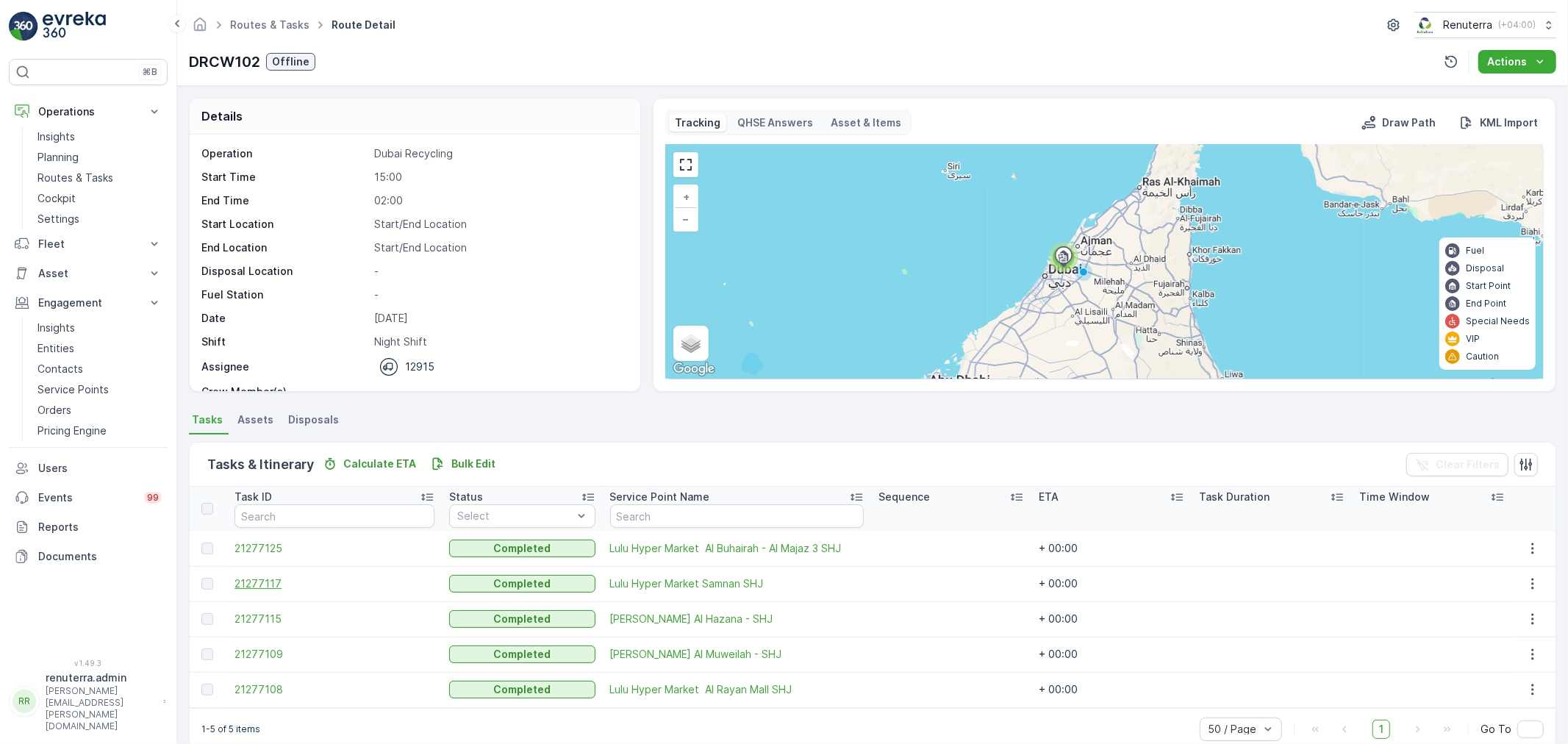
click at [266, 588] on span "21277117" at bounding box center [334, 583] width 200 height 15
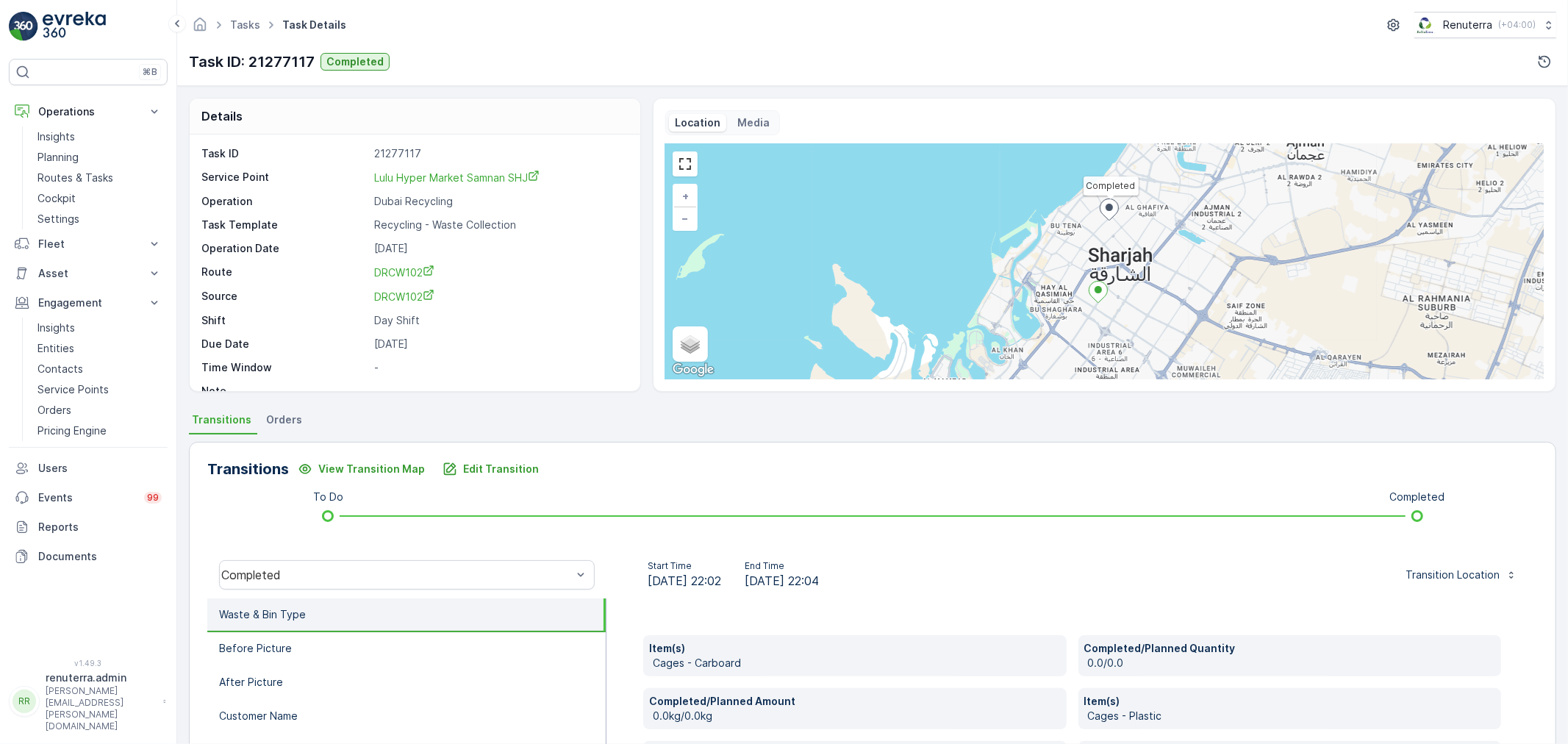
click at [461, 489] on div "Transitions View Transition Map Edit Transition To Do Completed Completed Start…" at bounding box center [872, 723] width 1367 height 563
click at [463, 467] on p "Edit Transition" at bounding box center [501, 469] width 75 height 15
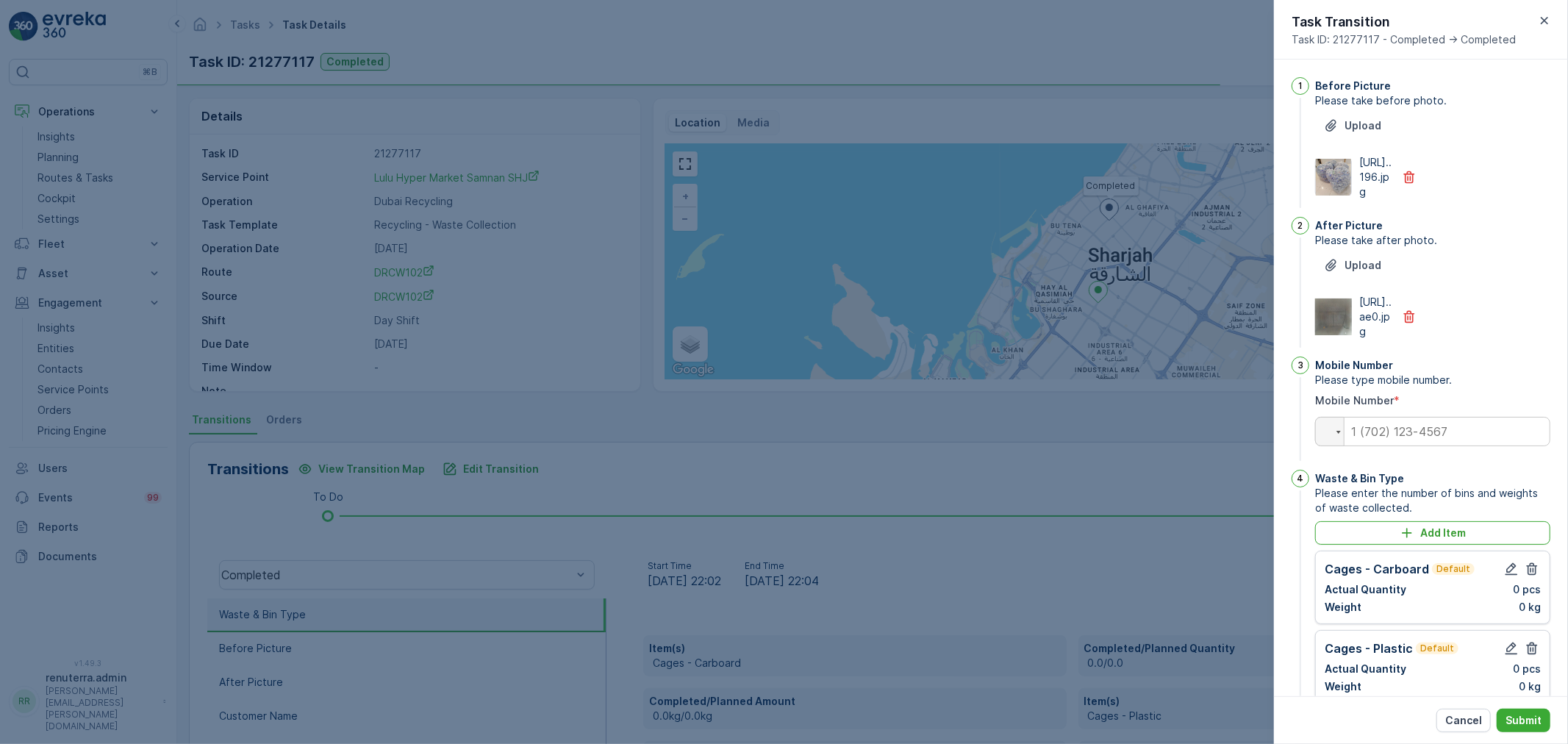
scroll to position [525, 0]
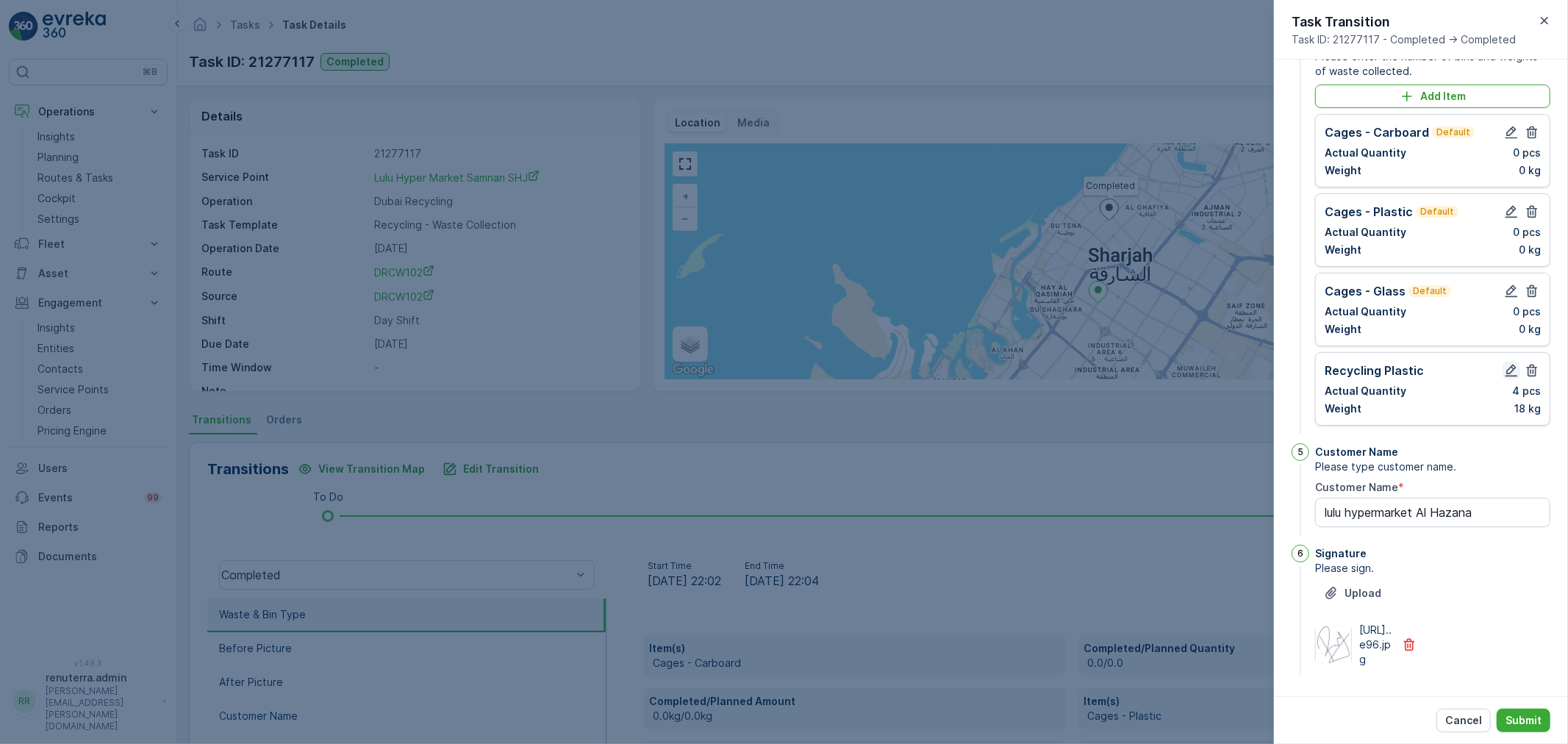
click at [1511, 363] on icon "button" at bounding box center [1511, 371] width 15 height 15
type Name "lulu hypermarket Al Hazana"
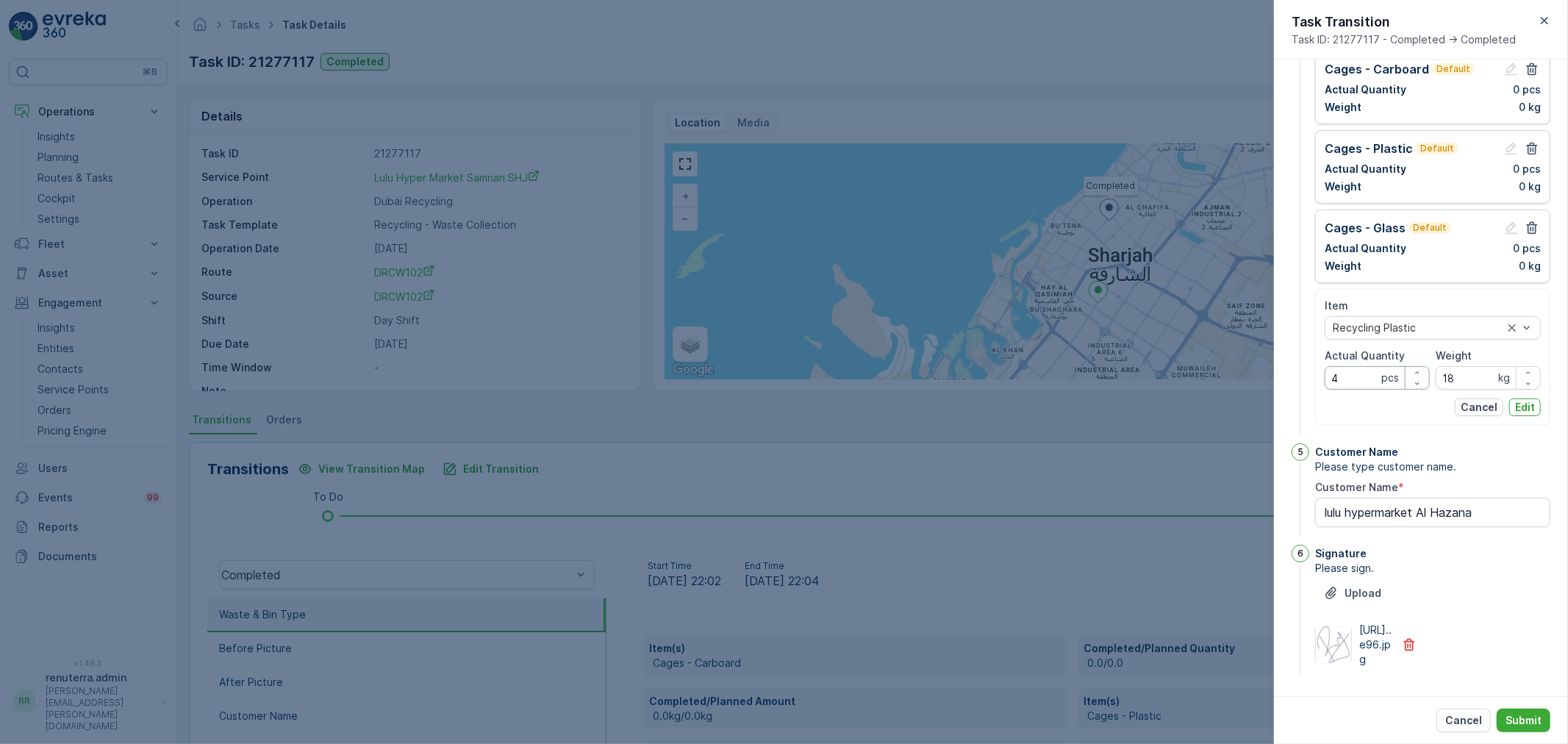
click at [1349, 390] on Quantity "4" at bounding box center [1377, 378] width 105 height 24
type Quantity "10"
click at [1461, 390] on input "18" at bounding box center [1488, 378] width 105 height 24
click at [1459, 390] on input "18" at bounding box center [1488, 378] width 105 height 24
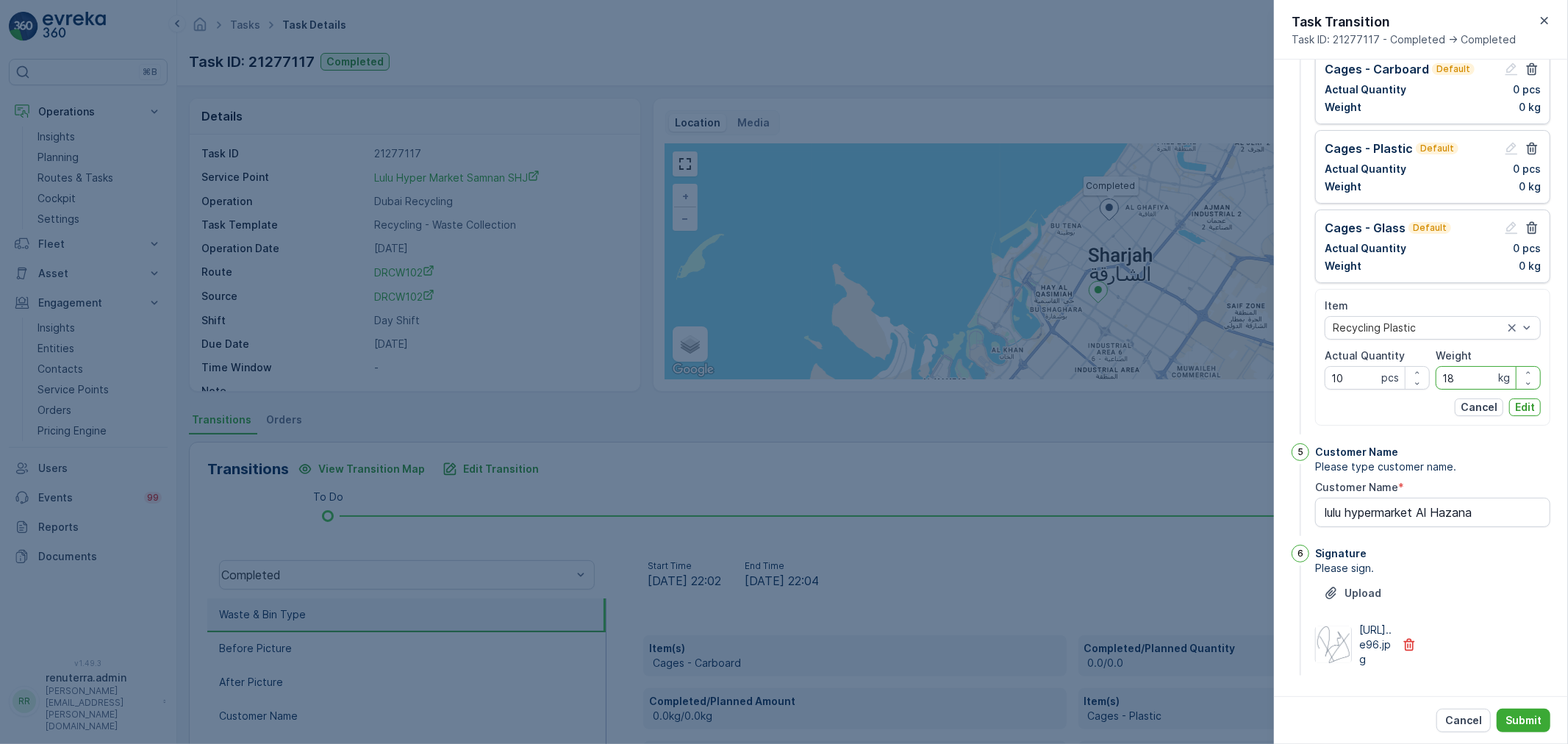
type input "1"
type input "60"
click at [1529, 414] on p "Edit" at bounding box center [1524, 407] width 20 height 15
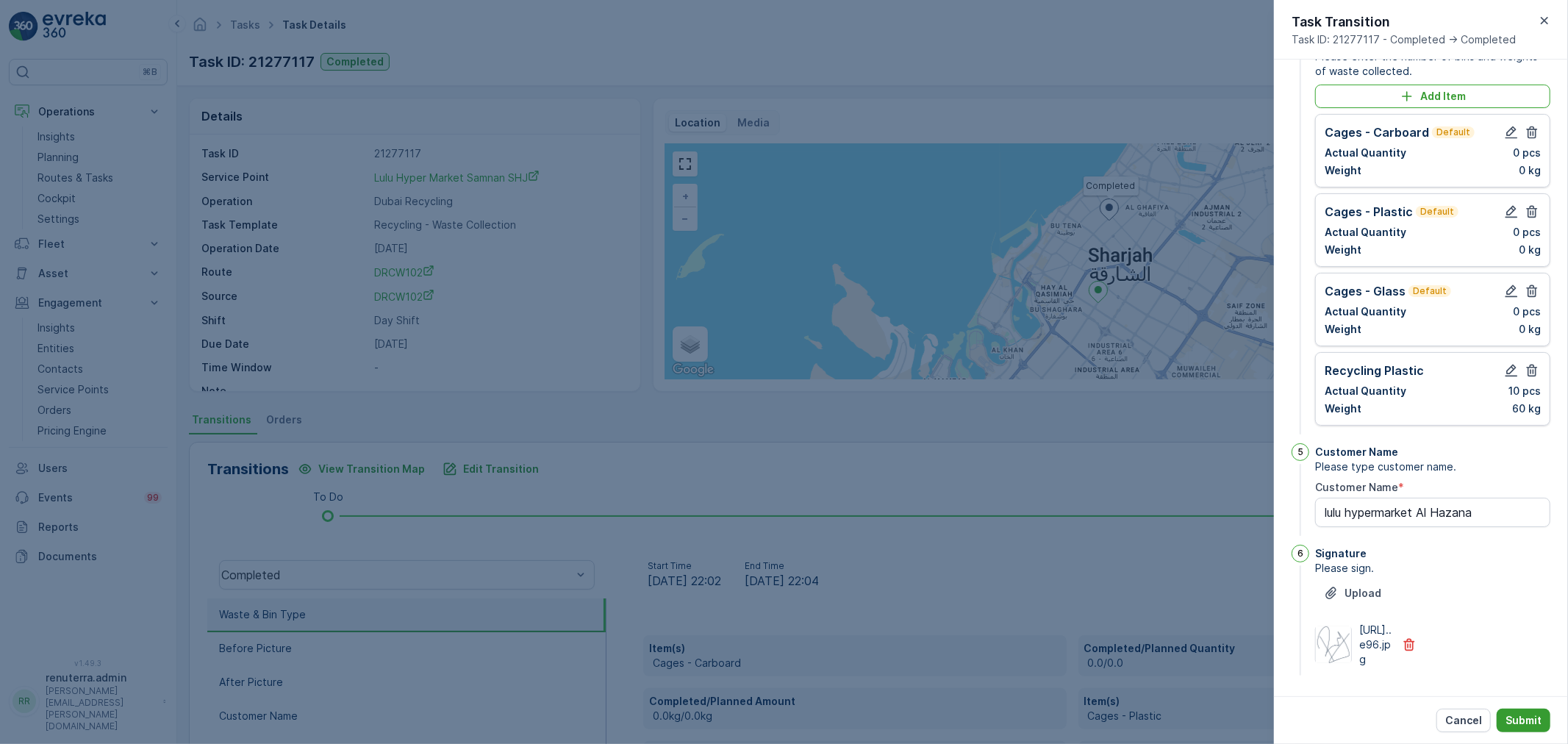
click at [1506, 714] on p "Submit" at bounding box center [1523, 720] width 36 height 15
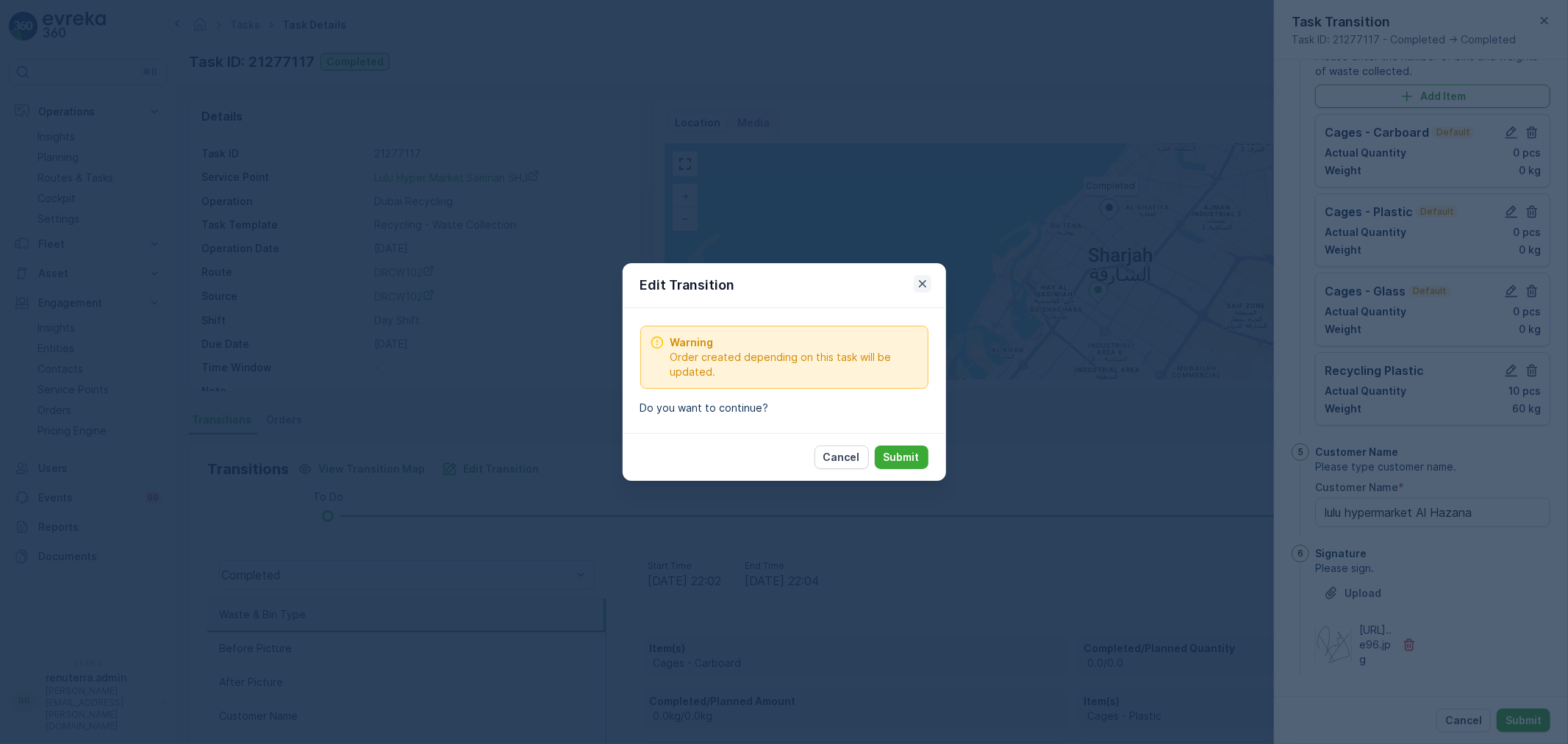
click at [917, 285] on icon "button" at bounding box center [922, 283] width 15 height 15
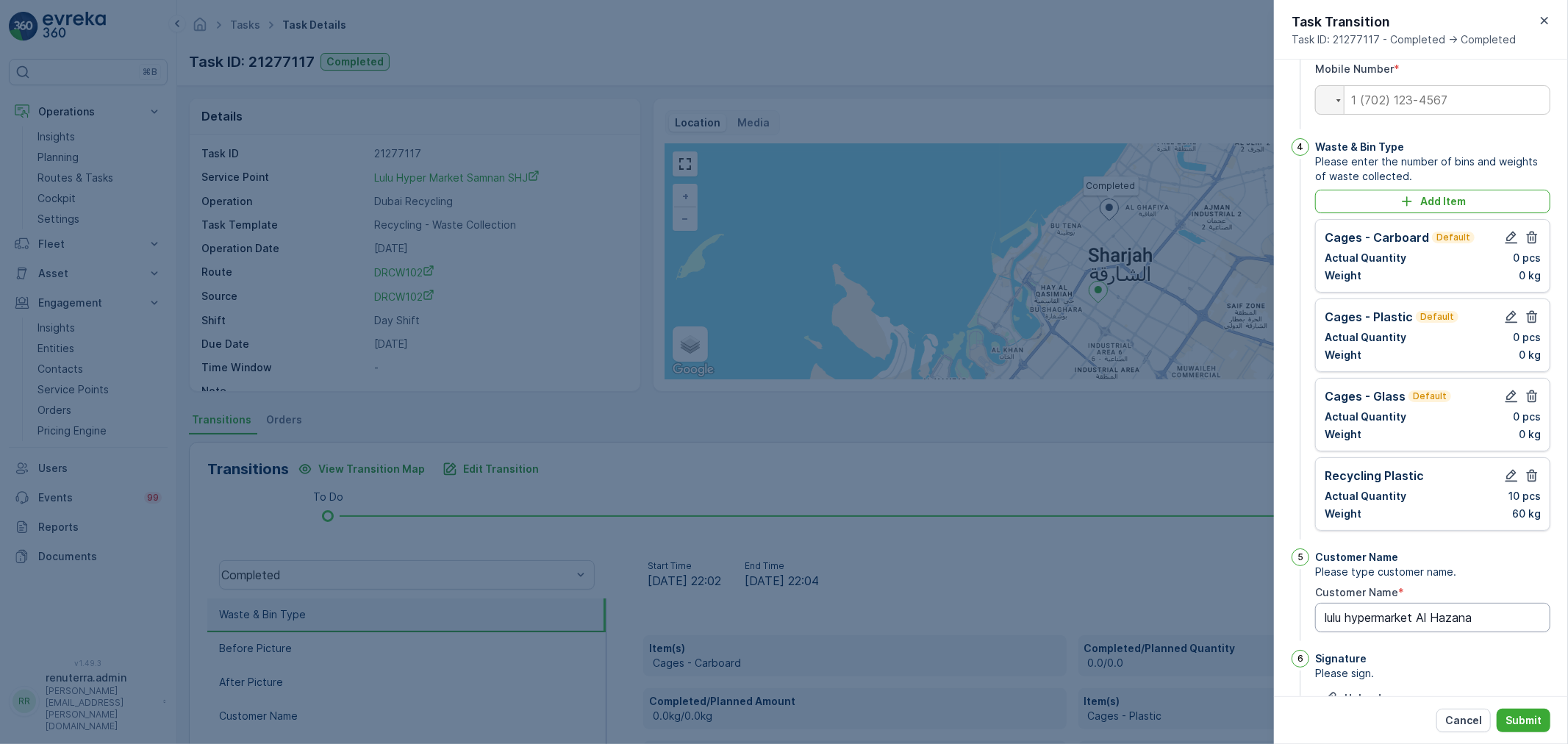
type Name "lulu hypermarket Al Hazana"
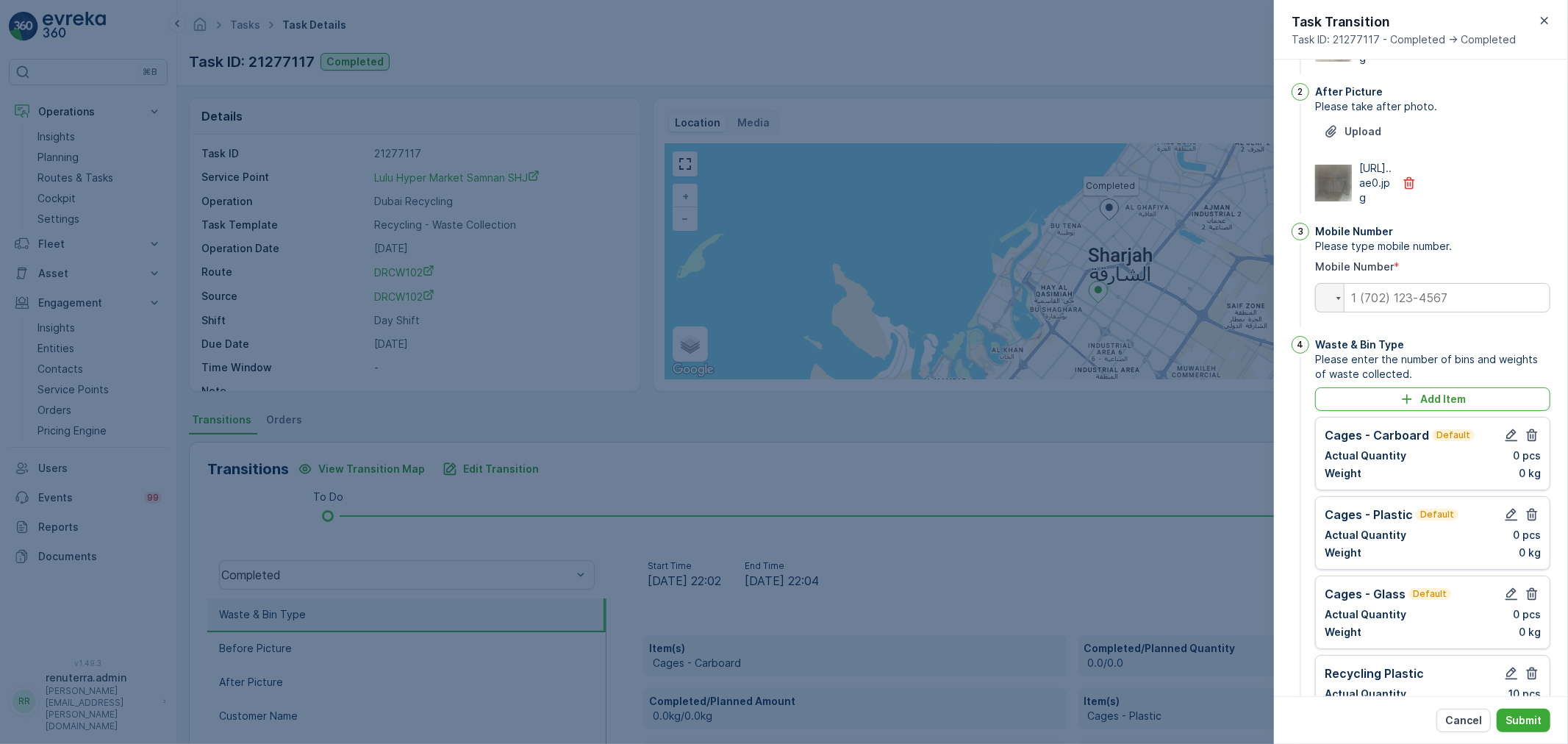
scroll to position [116, 0]
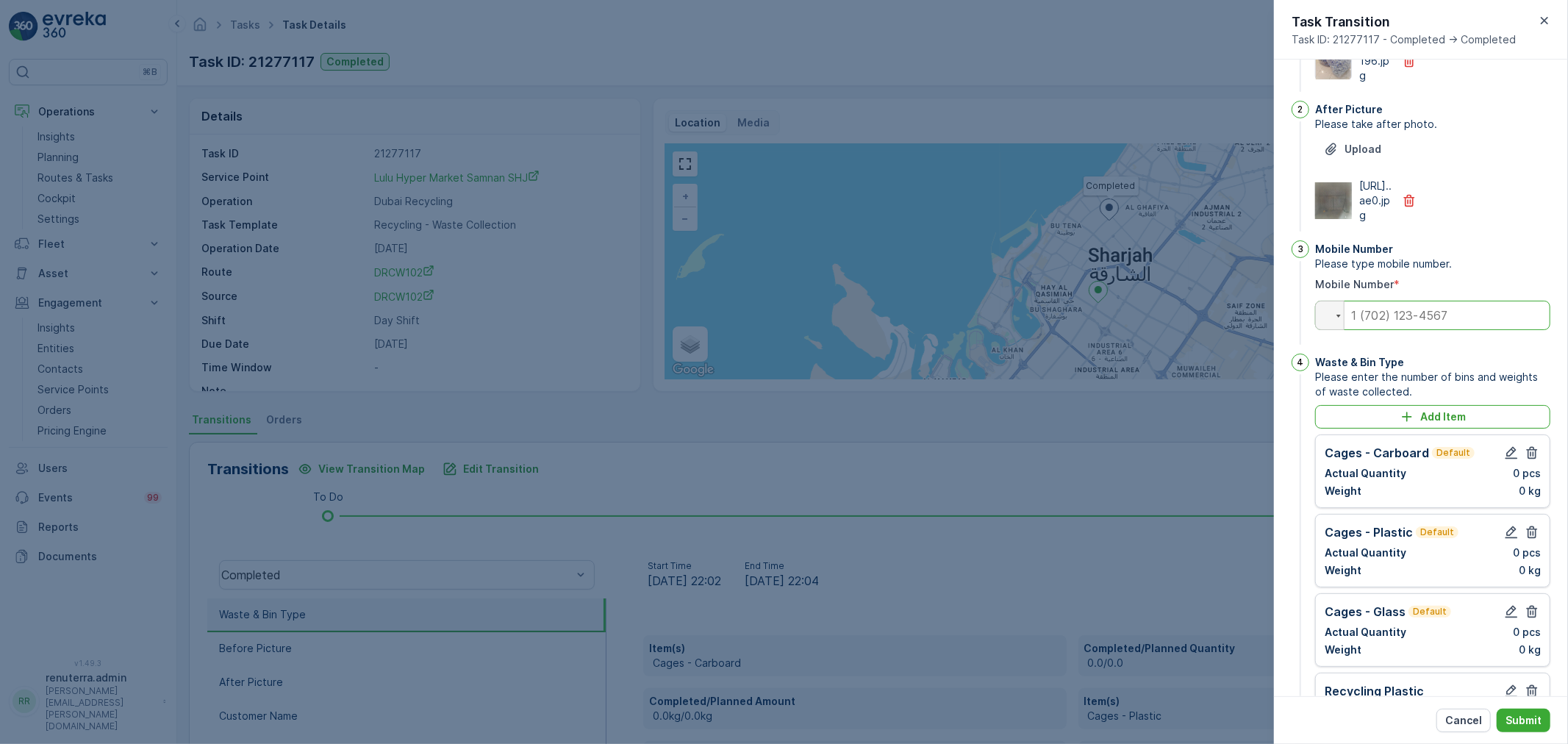
click at [1390, 330] on input "tel" at bounding box center [1432, 315] width 235 height 29
paste input "tel"
type input "0"
type Name "lulu hypermarket Al Hazana"
type input "05"
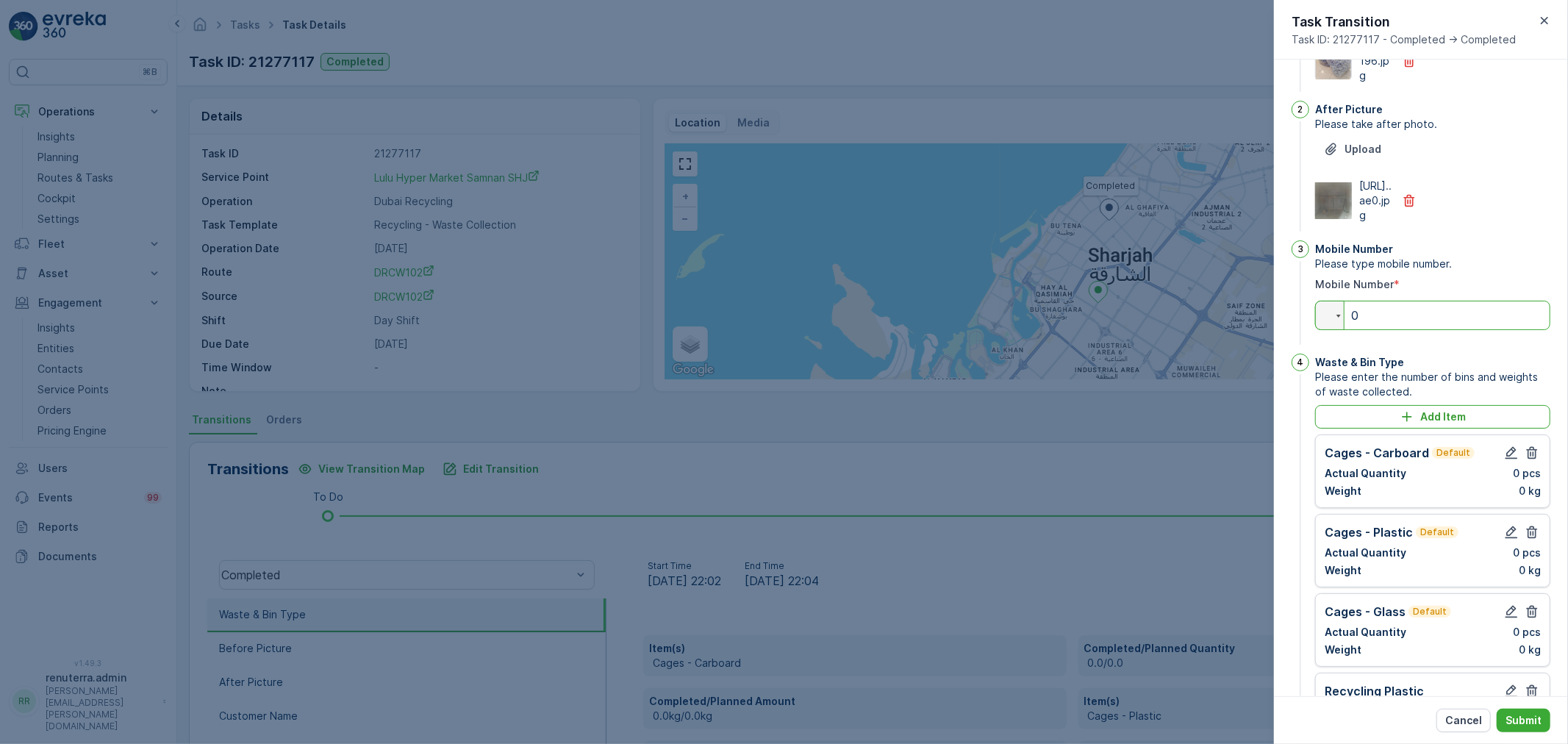
type Name "lulu hypermarket Al Hazana"
type input "052"
type Name "lulu hypermarket Al Hazana"
type input "0527"
type Name "lulu hypermarket Al Hazana"
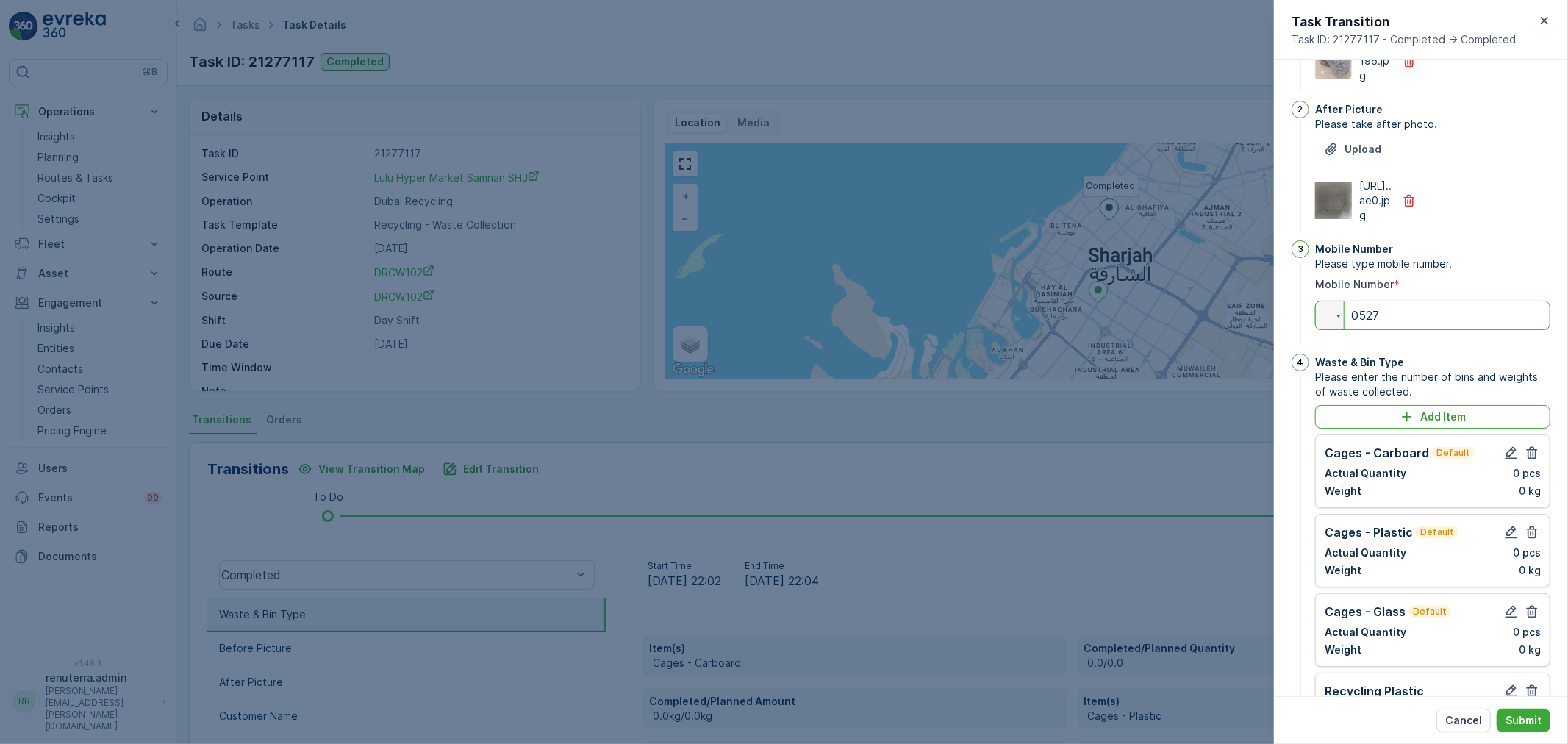
type input "05278"
type Name "lulu hypermarket Al Hazana"
type input "052785"
type Name "lulu hypermarket Al Hazana"
type input "0527855"
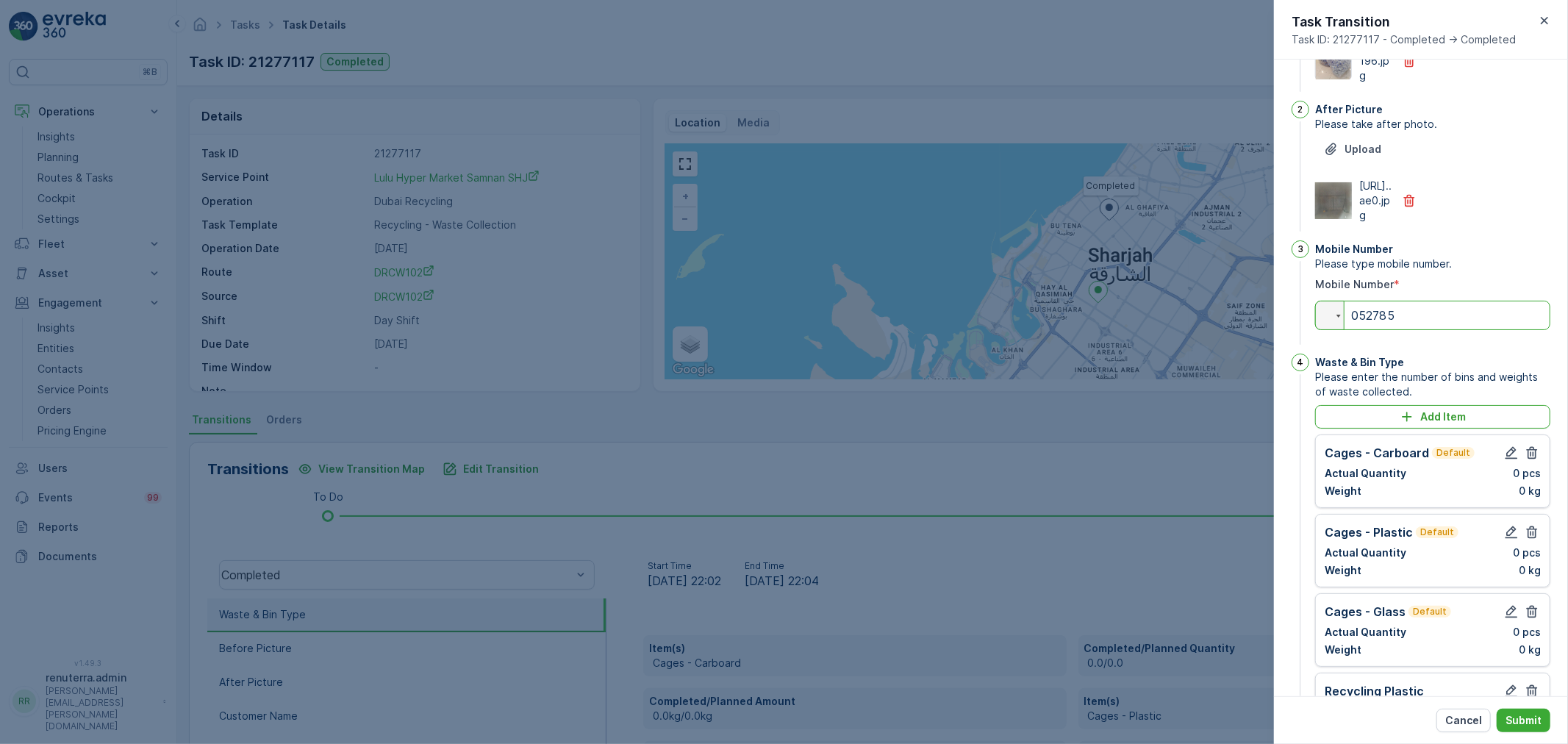
type Name "lulu hypermarket Al Hazana"
type input "05278554"
type Name "lulu hypermarket Al Hazana"
type input "052785547"
type Name "lulu hypermarket Al Hazana"
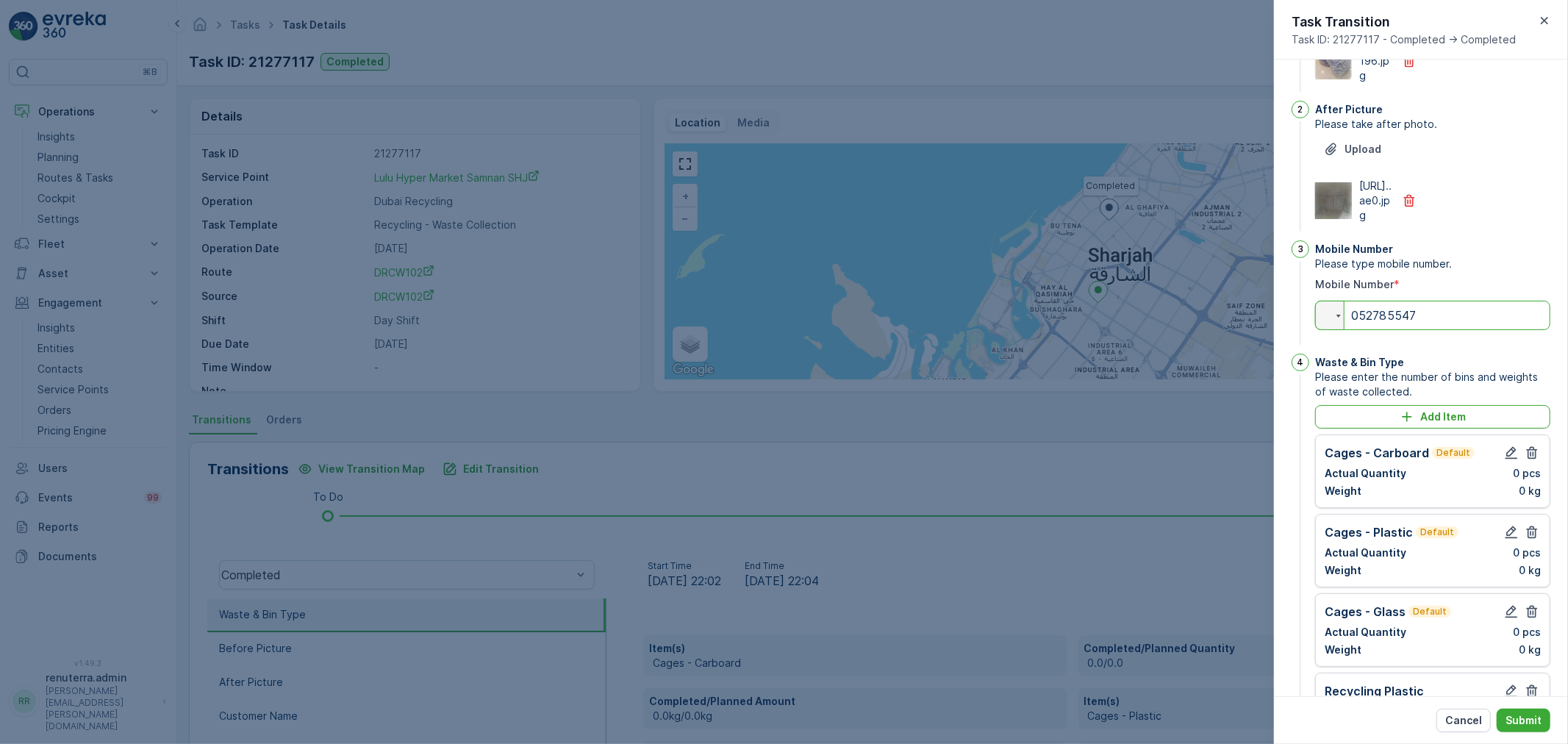
type input "0527855479"
type Name "lulu hypermarket Al Hazana"
type input "0527855479"
click at [1529, 713] on p "Submit" at bounding box center [1523, 720] width 36 height 15
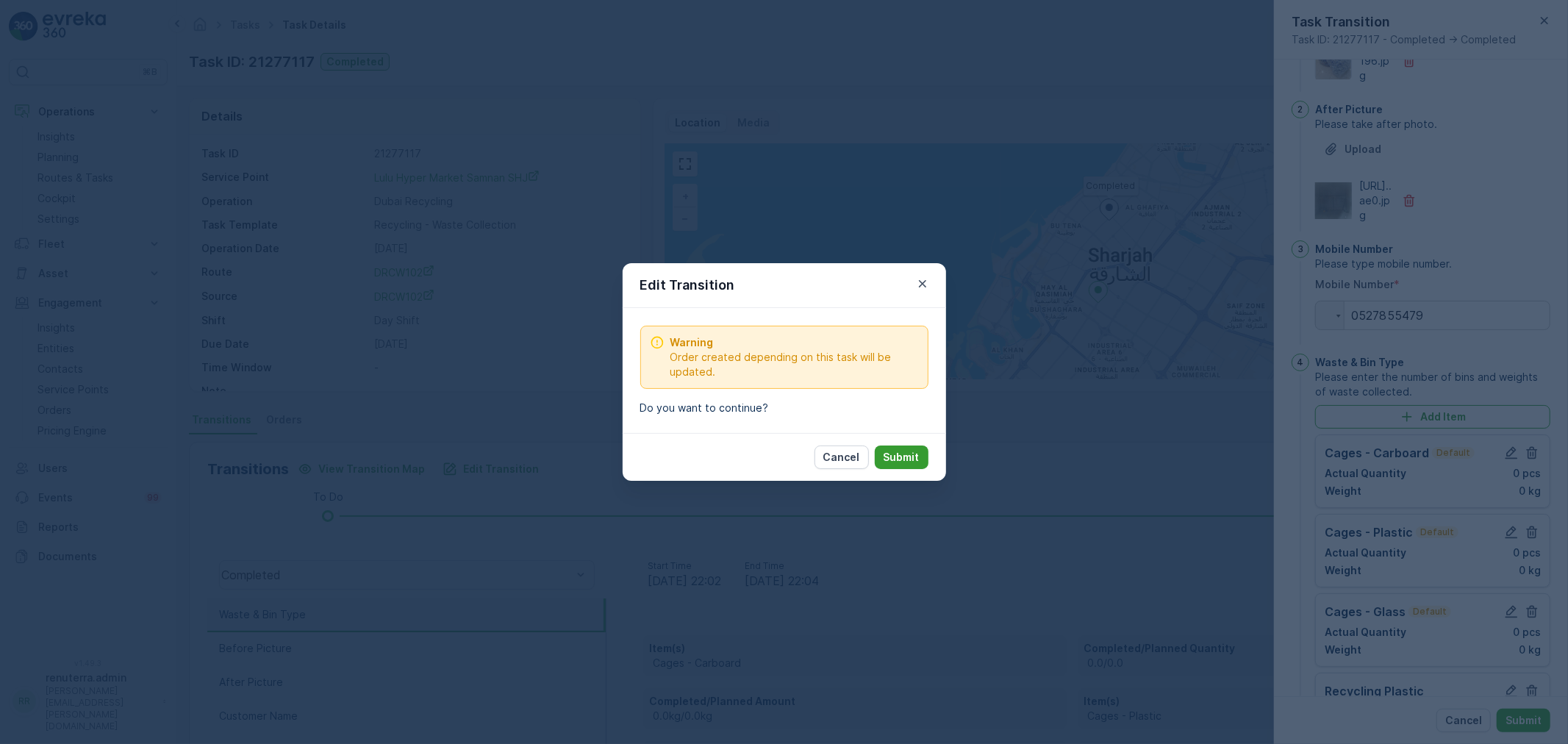
click at [908, 445] on button "Submit" at bounding box center [901, 457] width 54 height 24
type Name "lulu hypermarket Al Hazana"
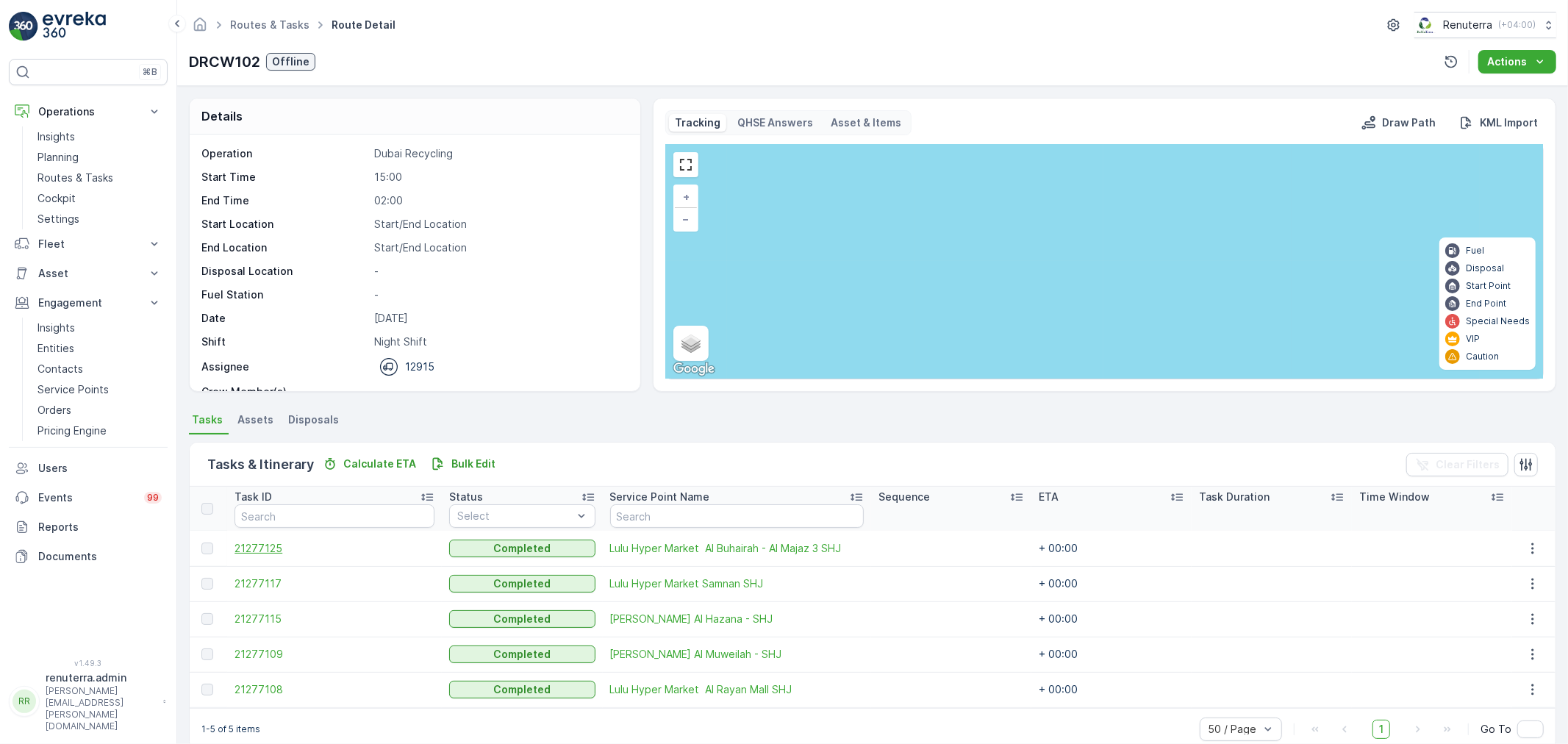
click at [267, 546] on span "21277125" at bounding box center [334, 548] width 200 height 15
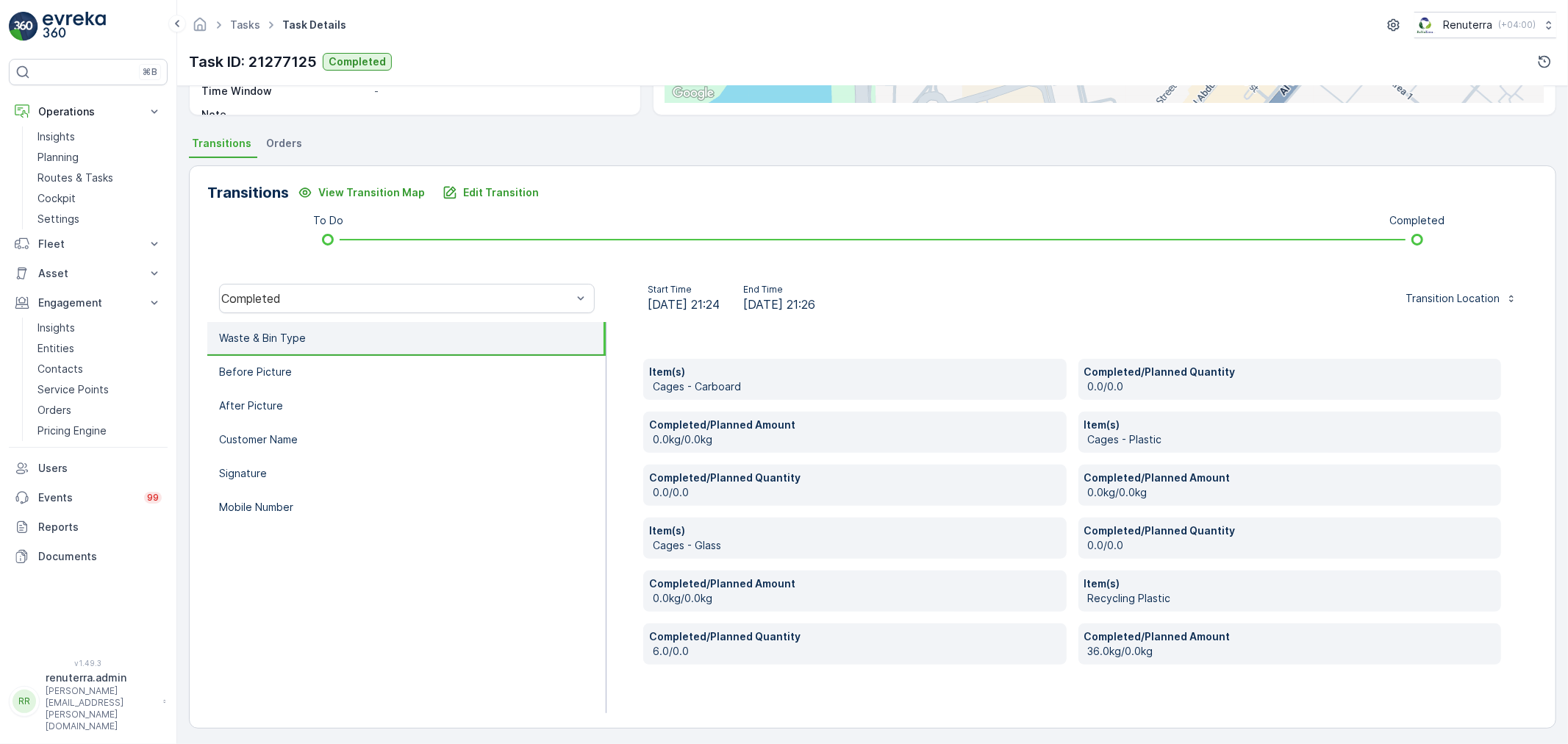
scroll to position [279, 0]
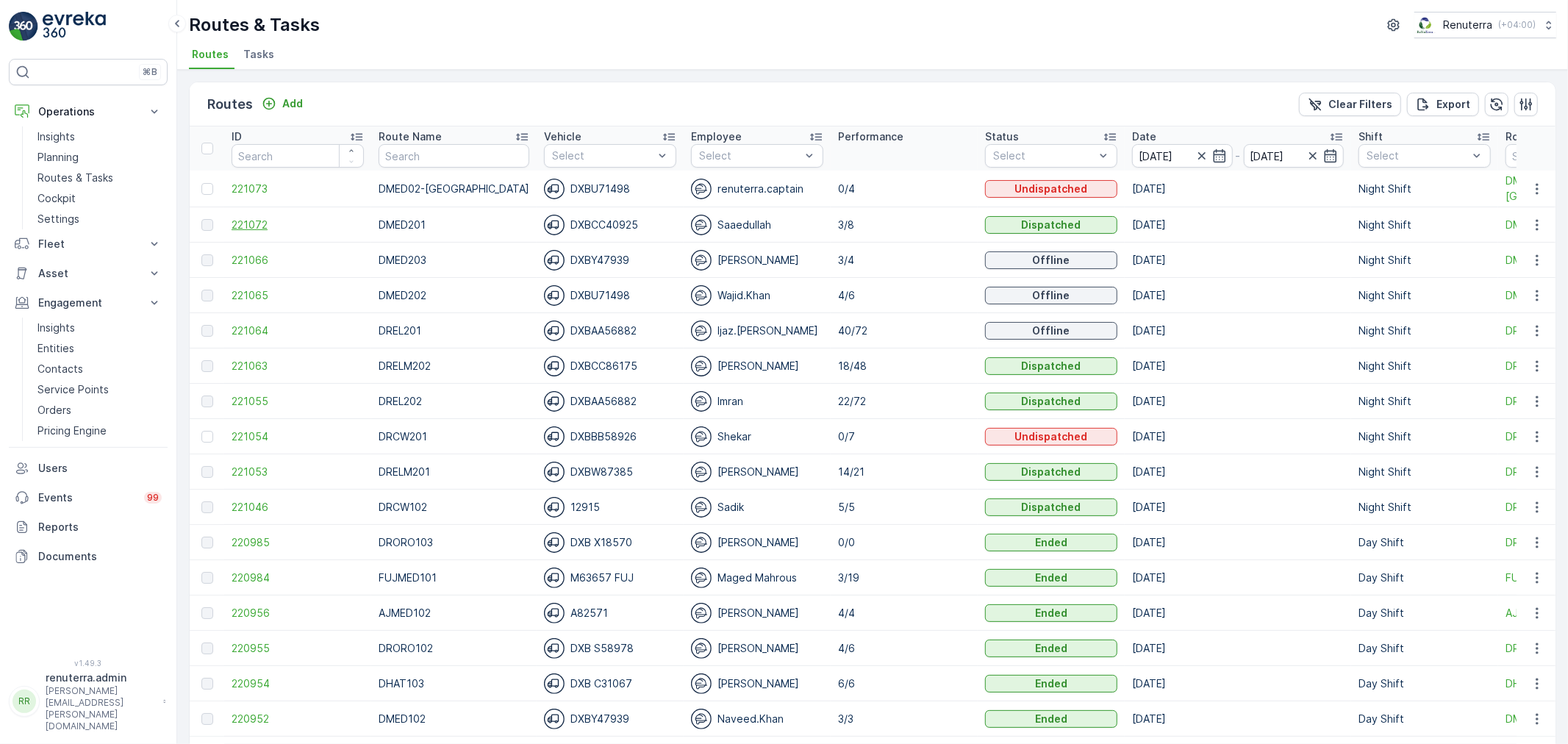
click at [268, 228] on span "221072" at bounding box center [298, 224] width 133 height 15
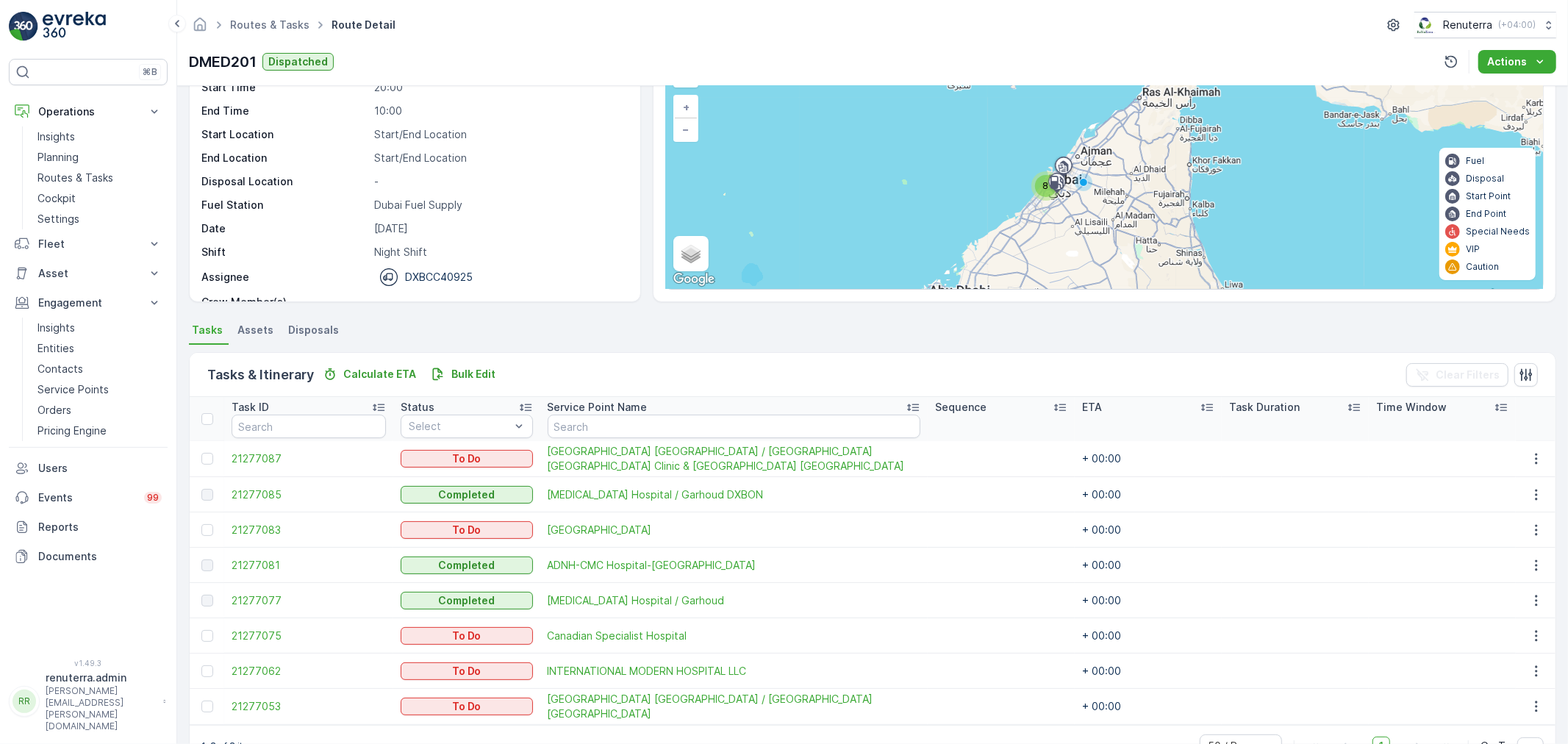
scroll to position [48, 0]
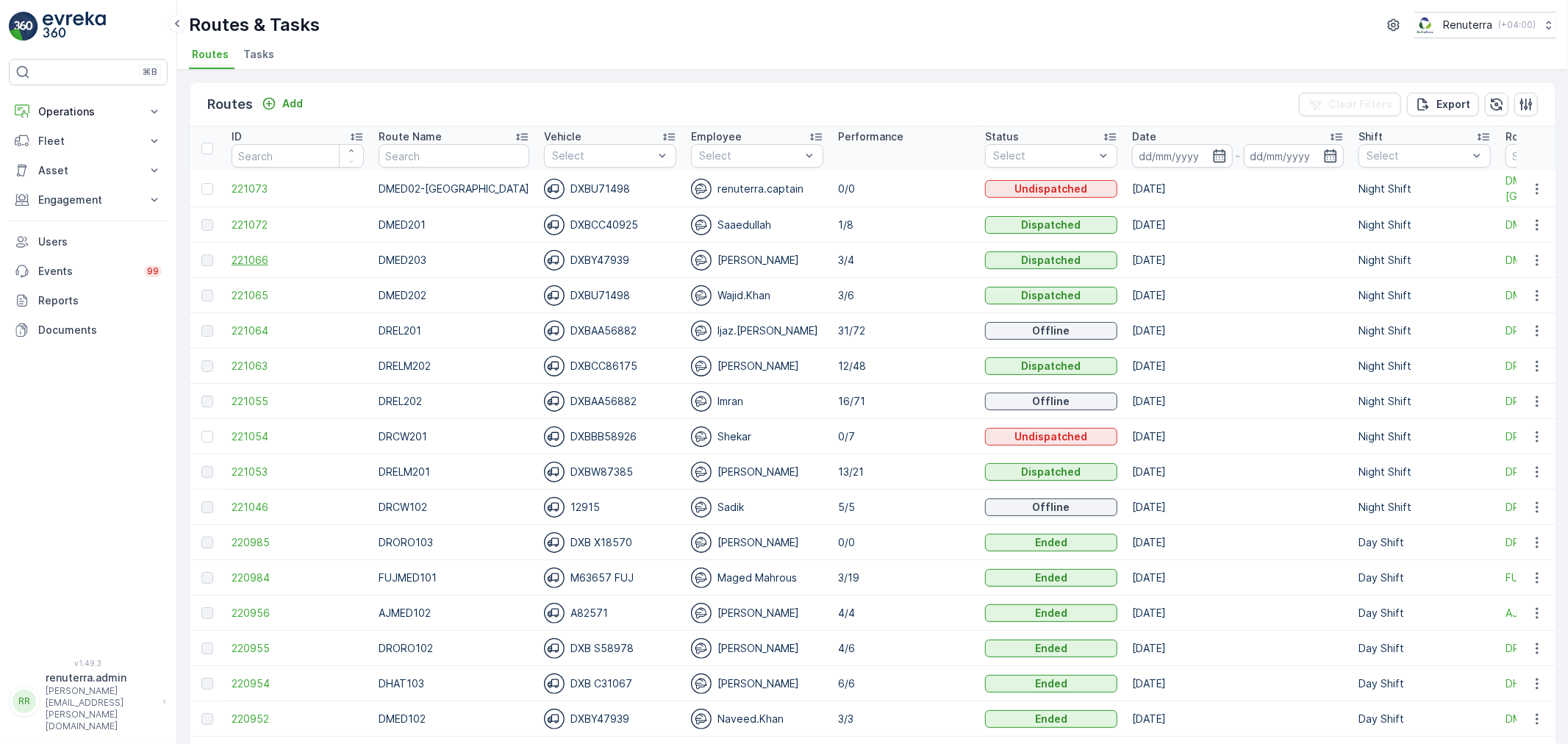
click at [252, 253] on span "221066" at bounding box center [298, 260] width 133 height 15
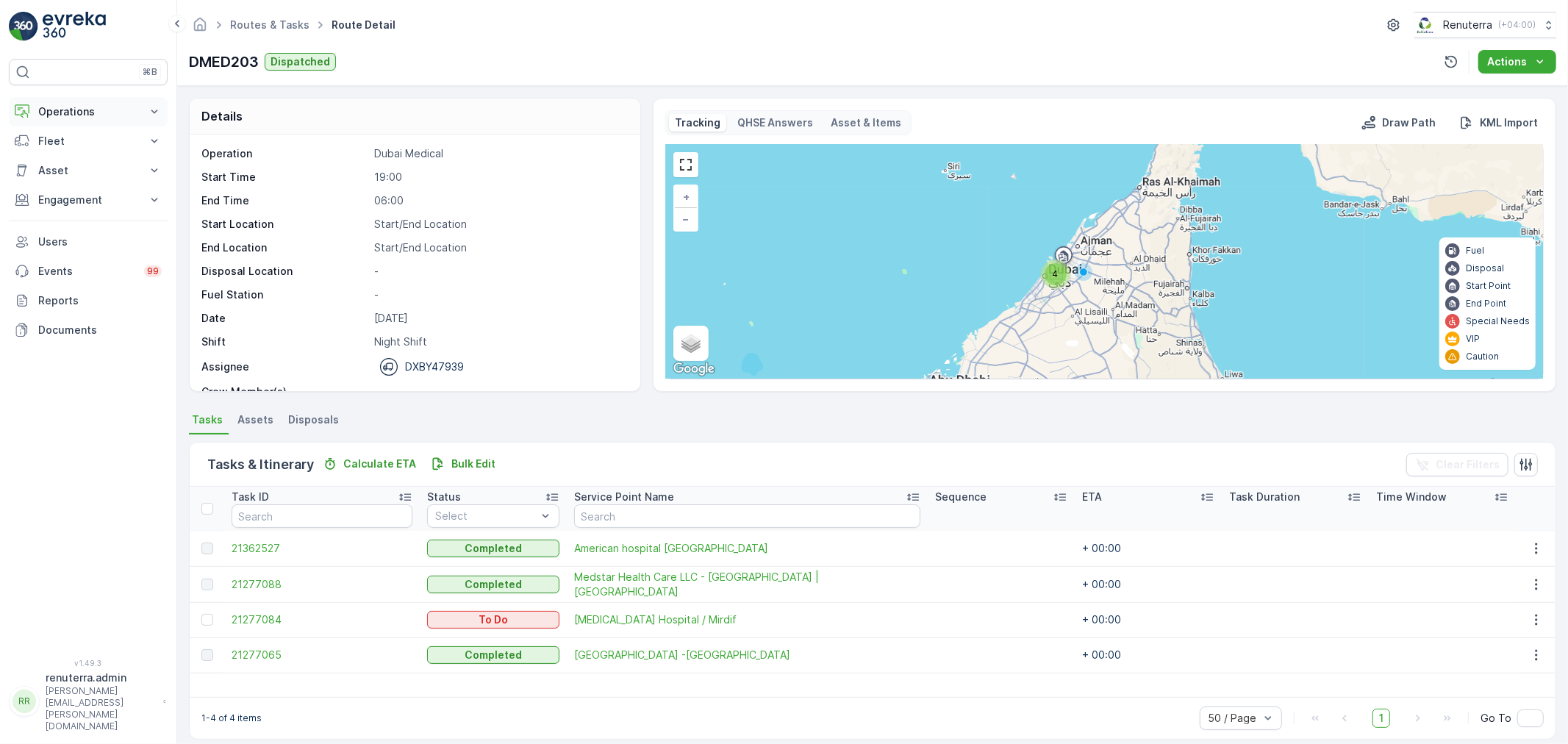
click at [94, 121] on button "Operations" at bounding box center [88, 112] width 159 height 29
click at [75, 175] on p "Routes & Tasks" at bounding box center [74, 178] width 75 height 15
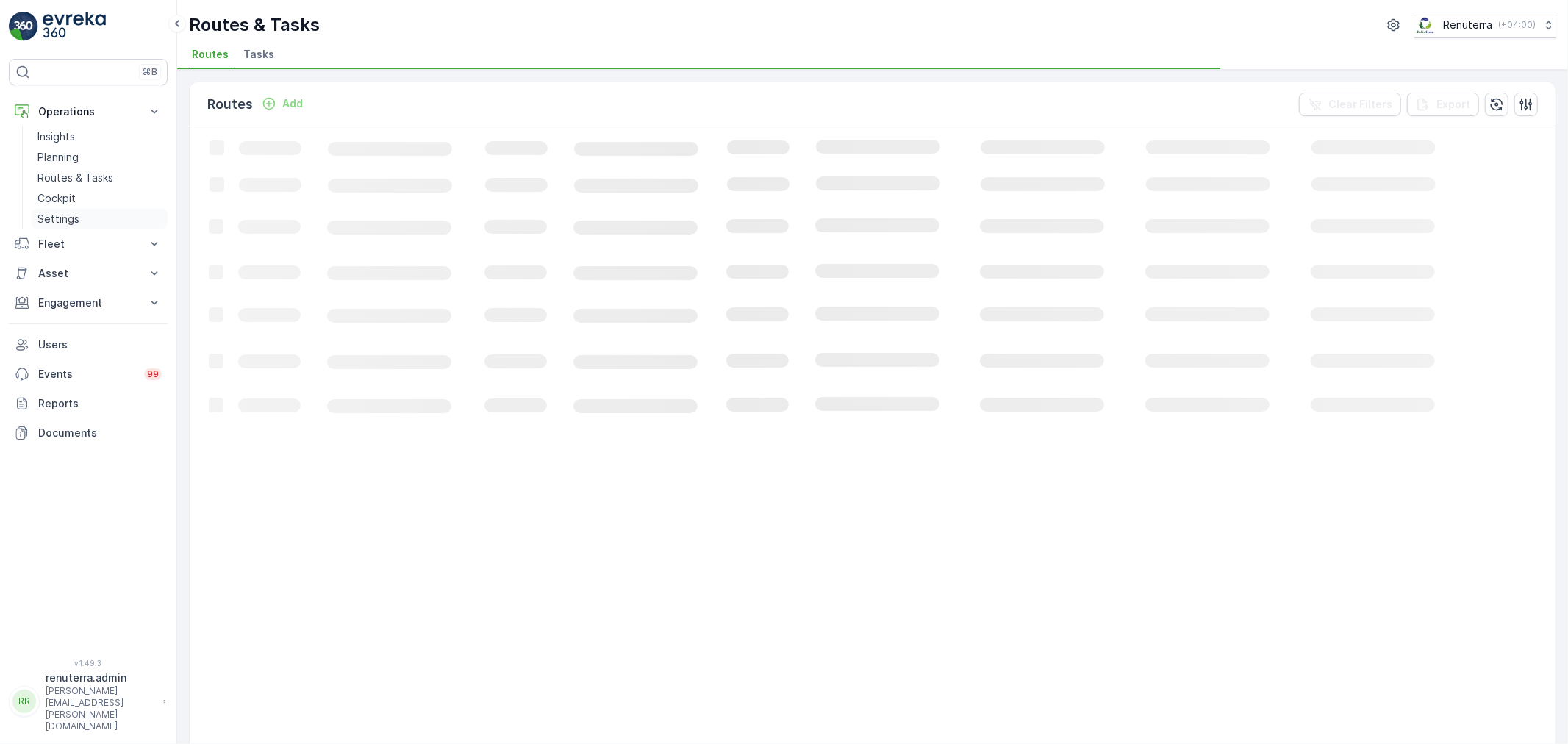
click at [91, 216] on link "Settings" at bounding box center [100, 219] width 136 height 21
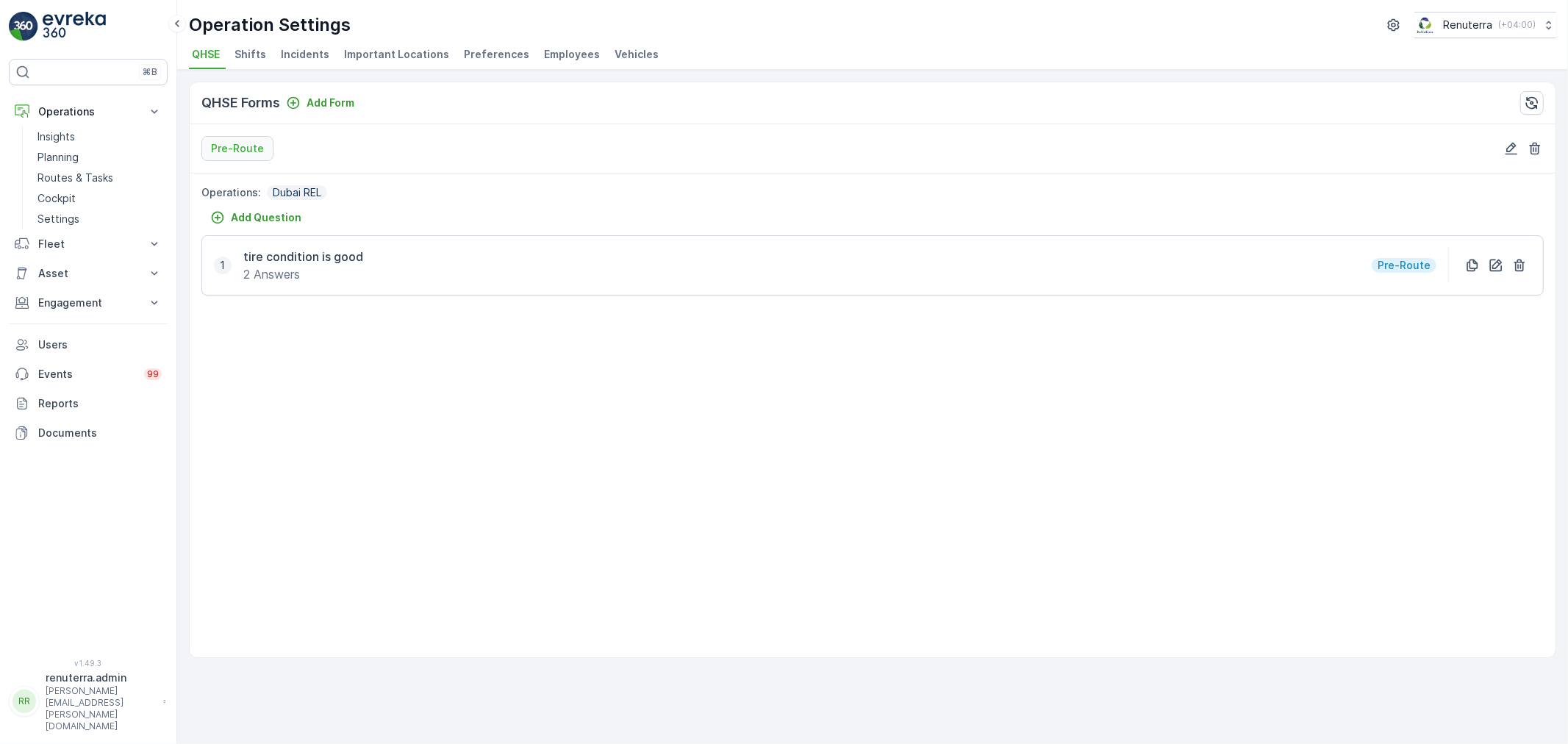
click at [570, 60] on span "Employees" at bounding box center [571, 55] width 55 height 15
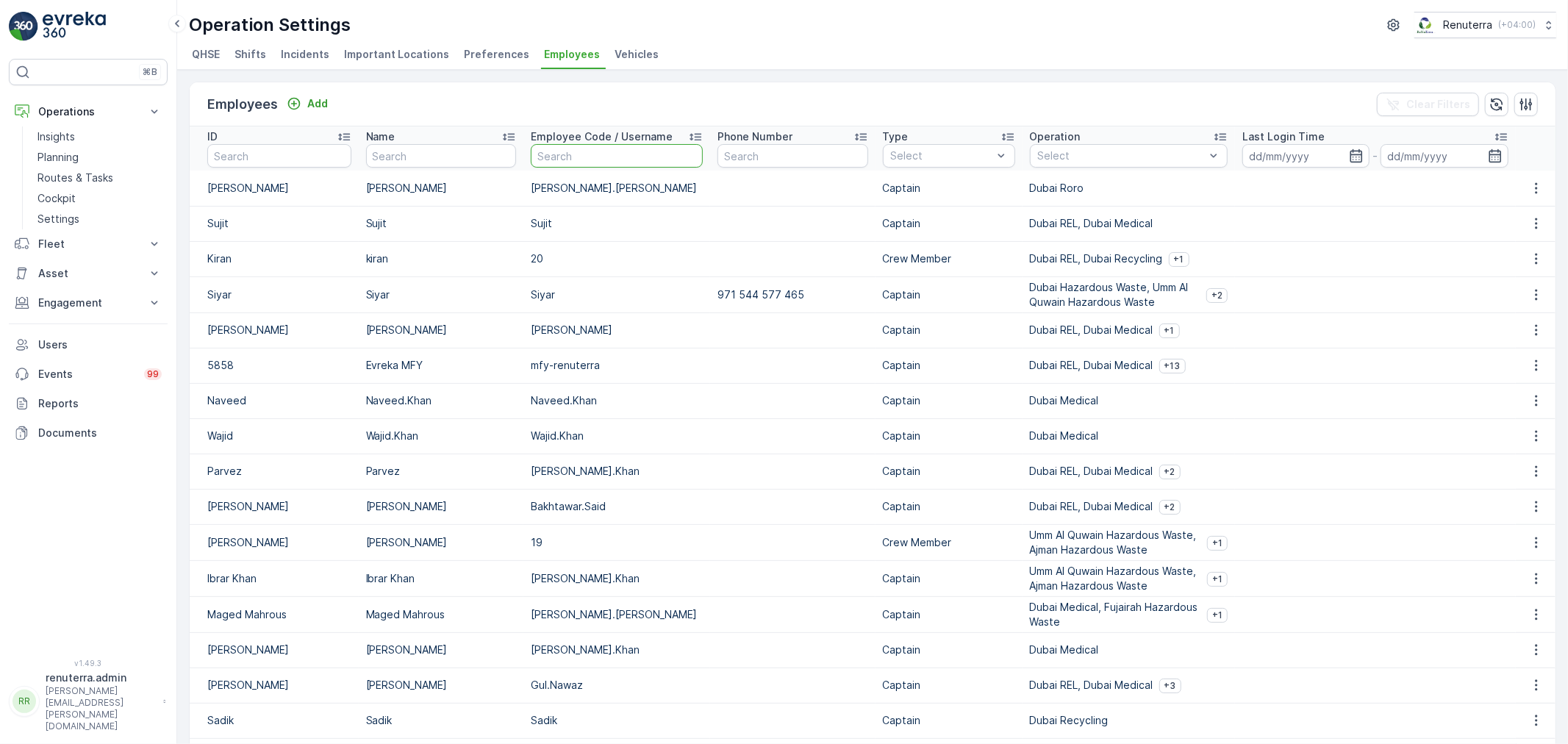
click at [545, 167] on input "text" at bounding box center [616, 156] width 172 height 24
click at [437, 164] on input "text" at bounding box center [442, 156] width 151 height 24
type input "sh"
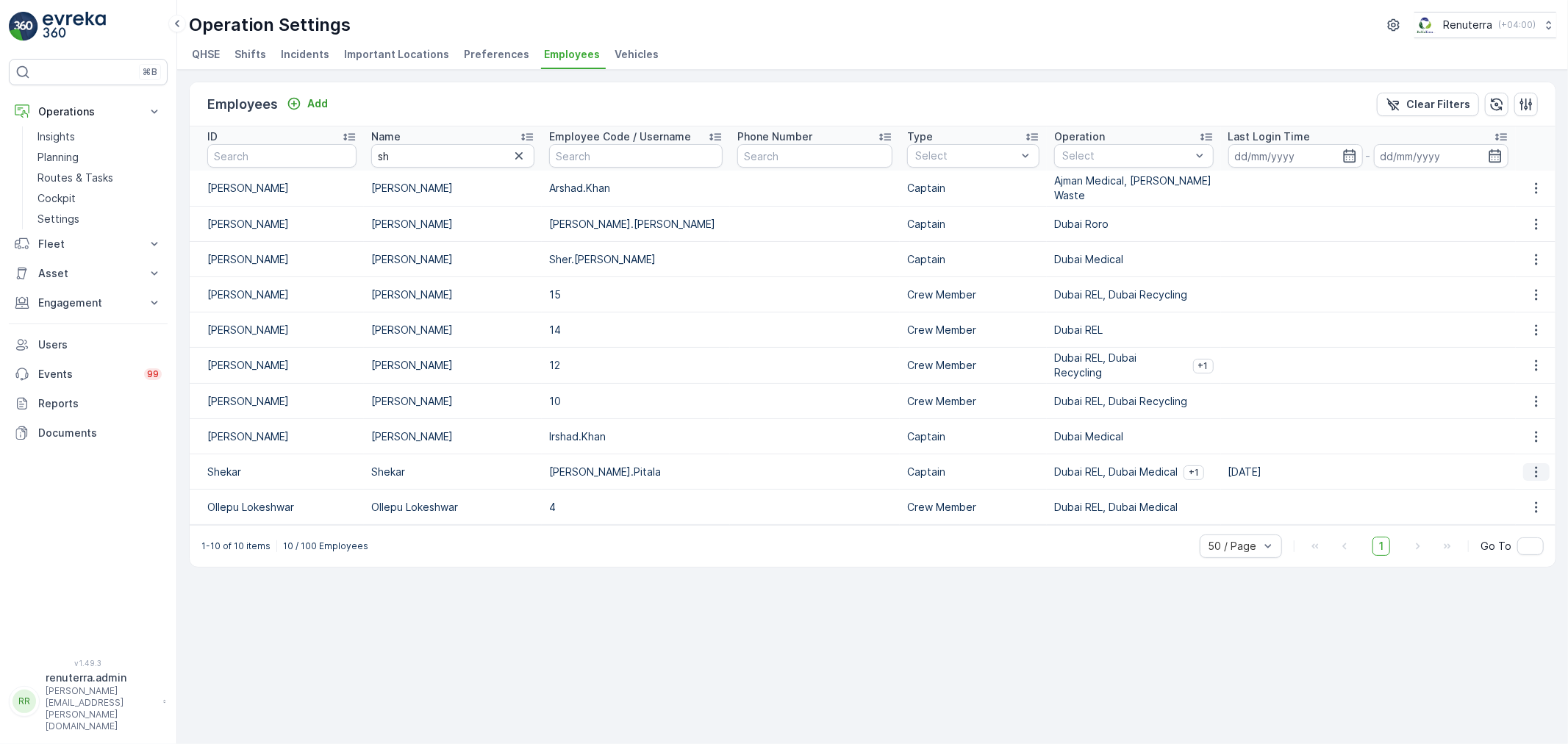
click at [1537, 466] on icon "button" at bounding box center [1535, 471] width 2 height 11
click at [1524, 490] on div "Edit" at bounding box center [1544, 492] width 45 height 21
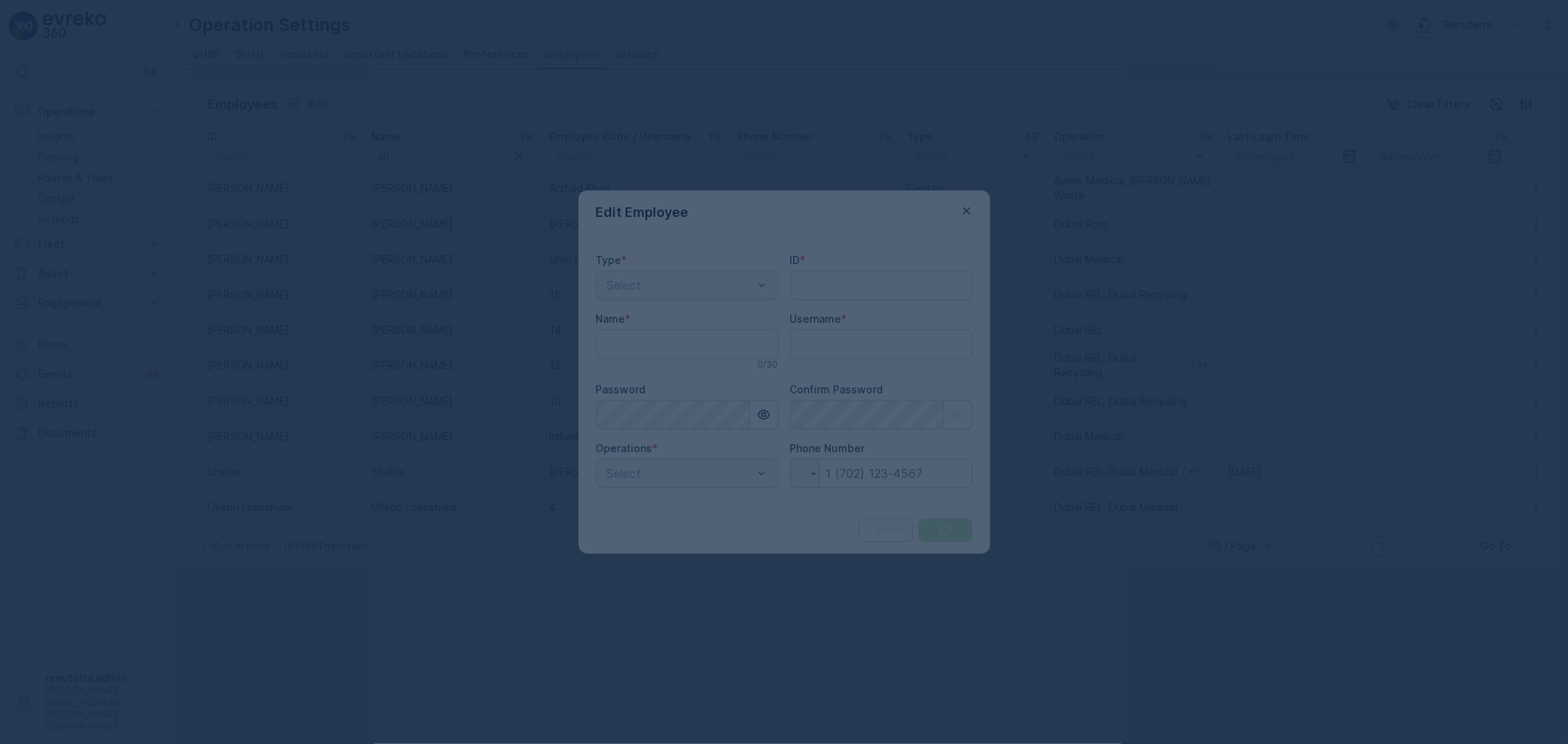
type input "Shekar"
type input "Shekar.Pitala"
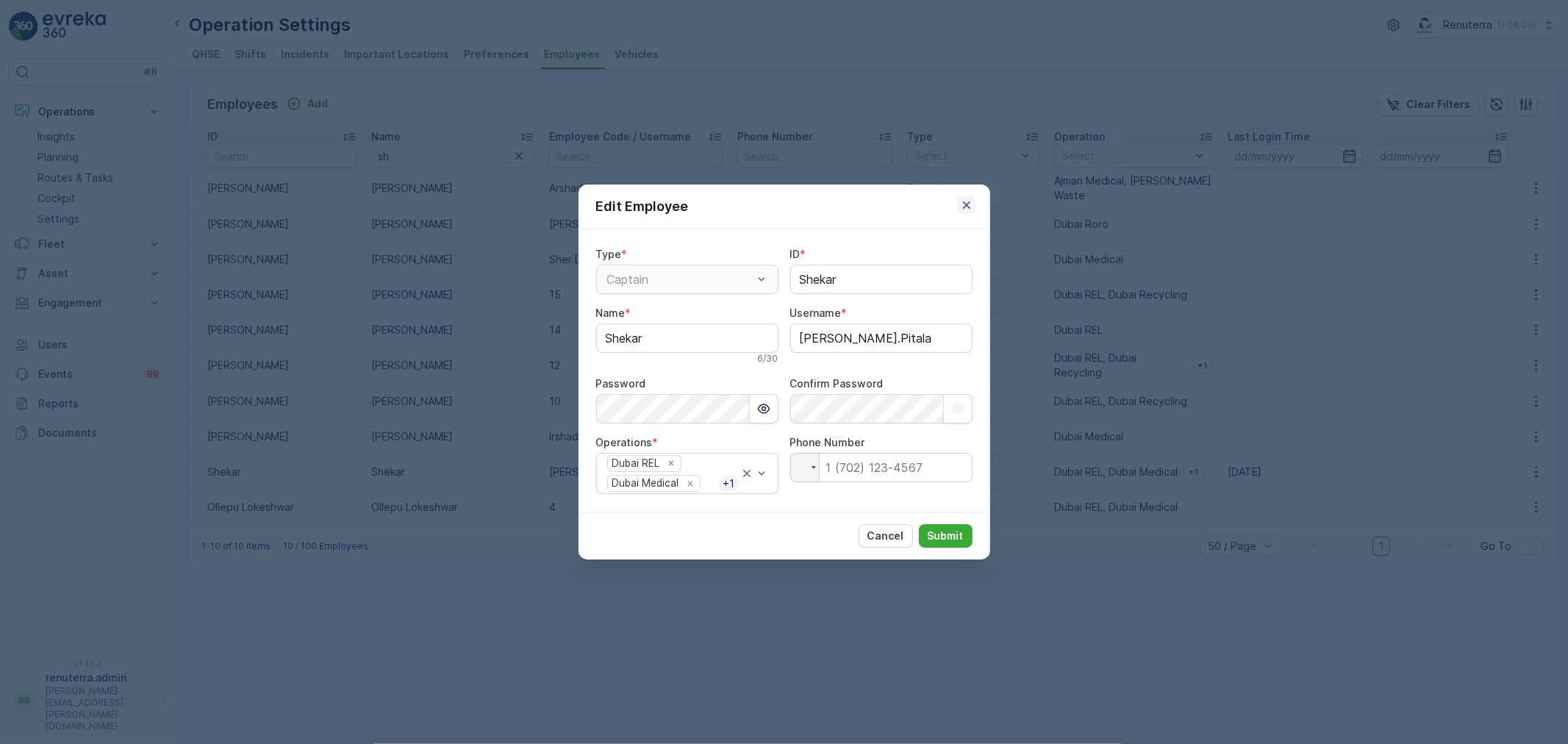
click at [968, 212] on button "button" at bounding box center [966, 204] width 17 height 17
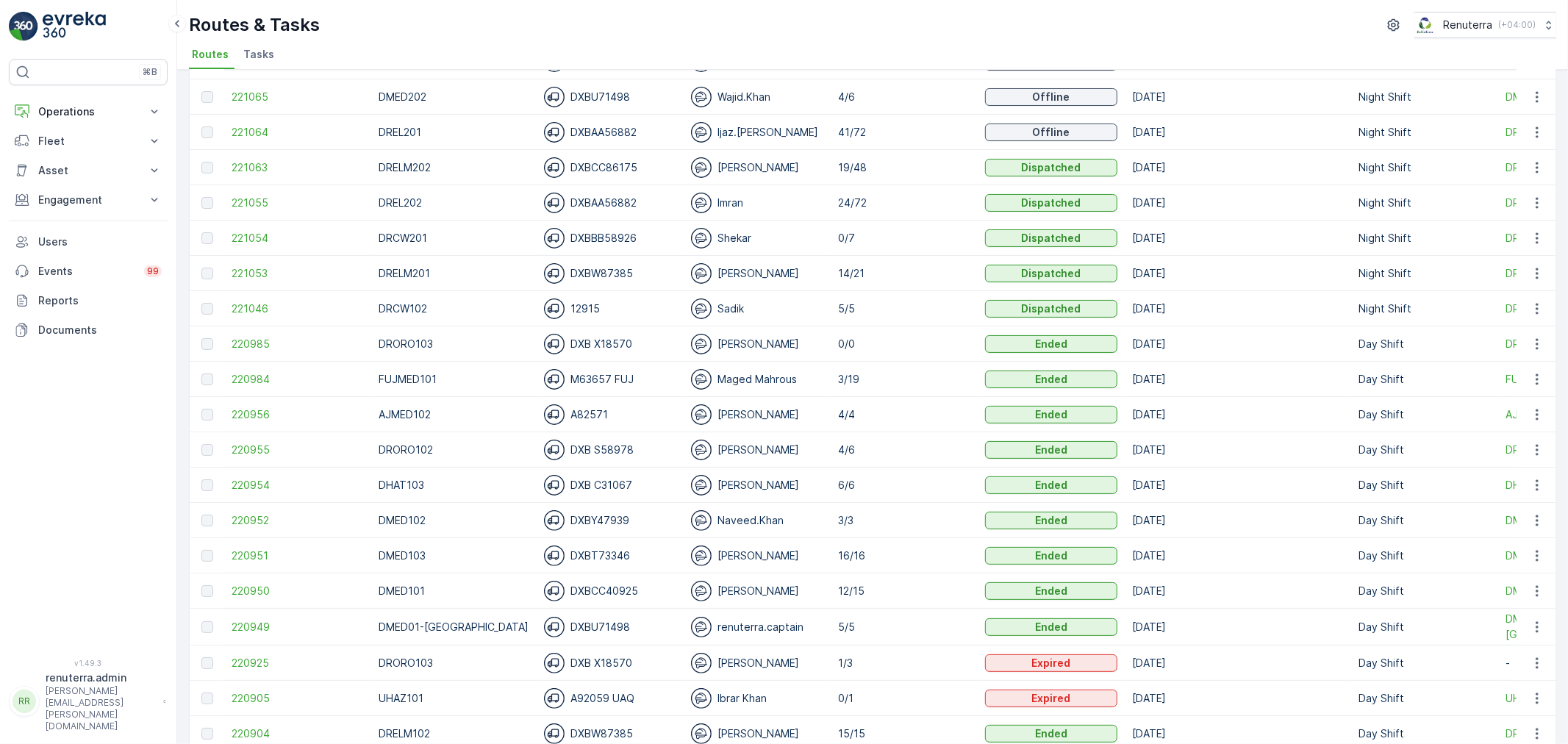
scroll to position [244, 0]
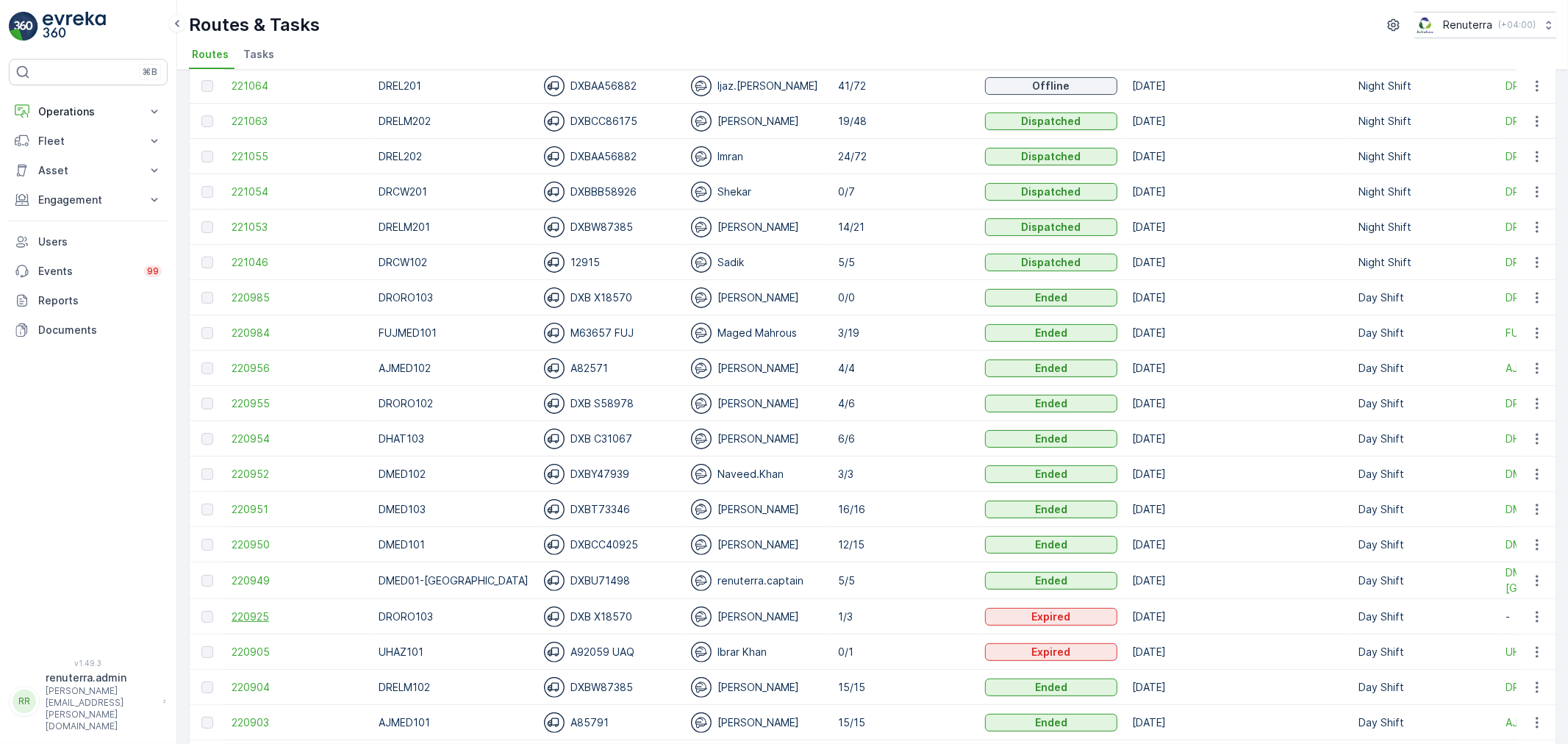
click at [256, 620] on span "220925" at bounding box center [298, 617] width 133 height 15
